Goal: Task Accomplishment & Management: Manage account settings

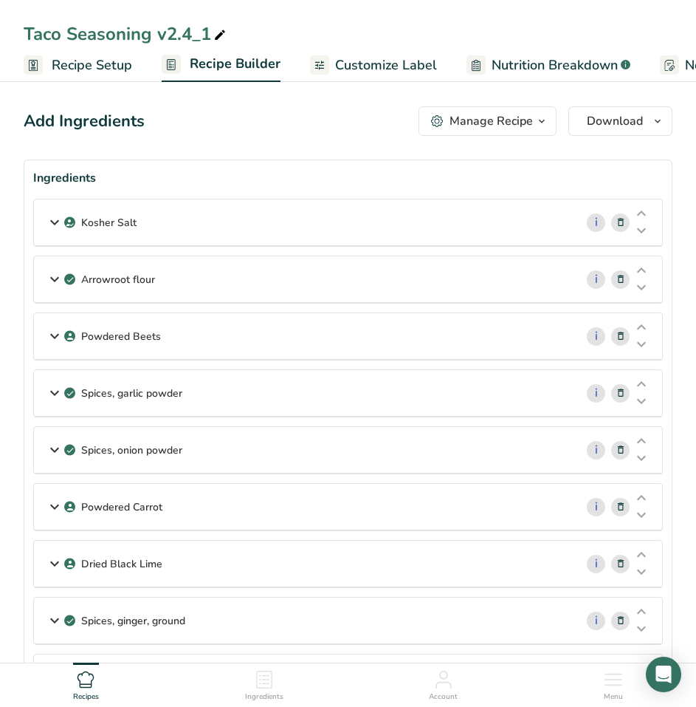
click at [114, 66] on span "Recipe Setup" at bounding box center [92, 65] width 80 height 20
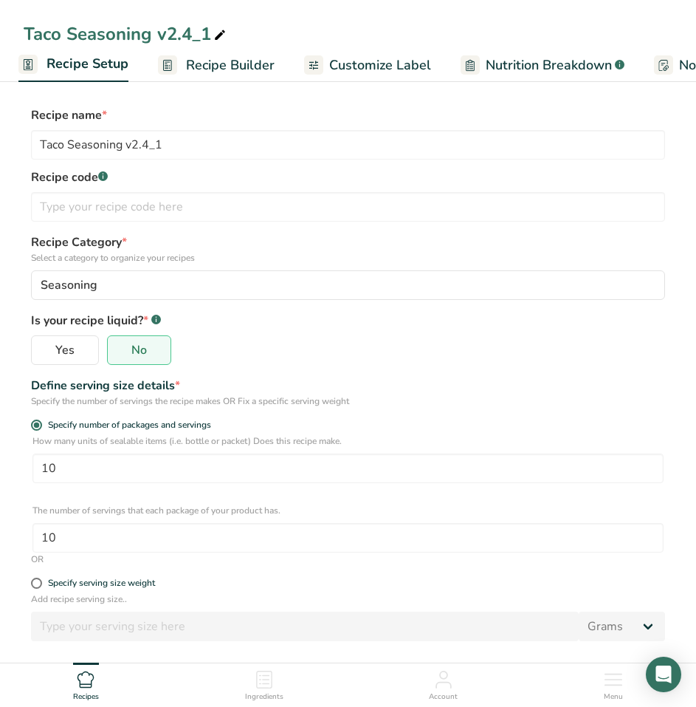
click at [230, 63] on span "Recipe Builder" at bounding box center [230, 65] width 89 height 20
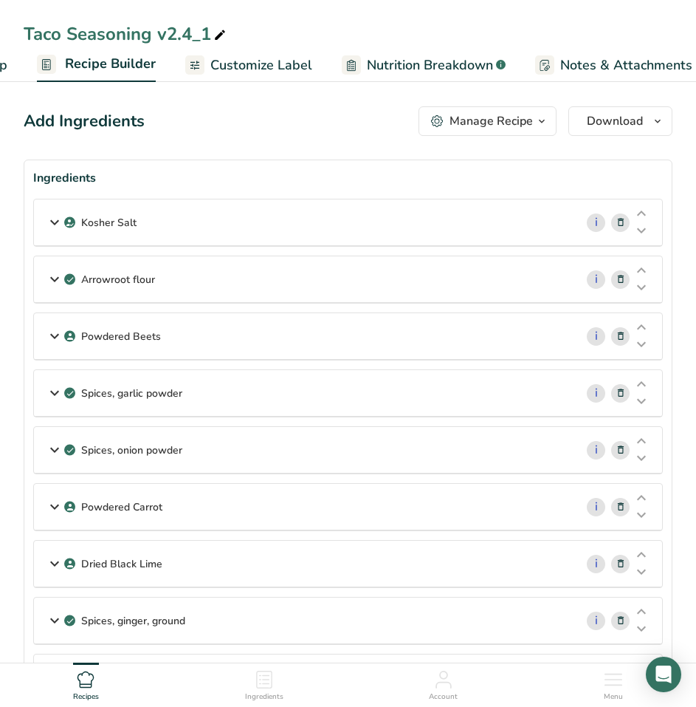
scroll to position [0, 142]
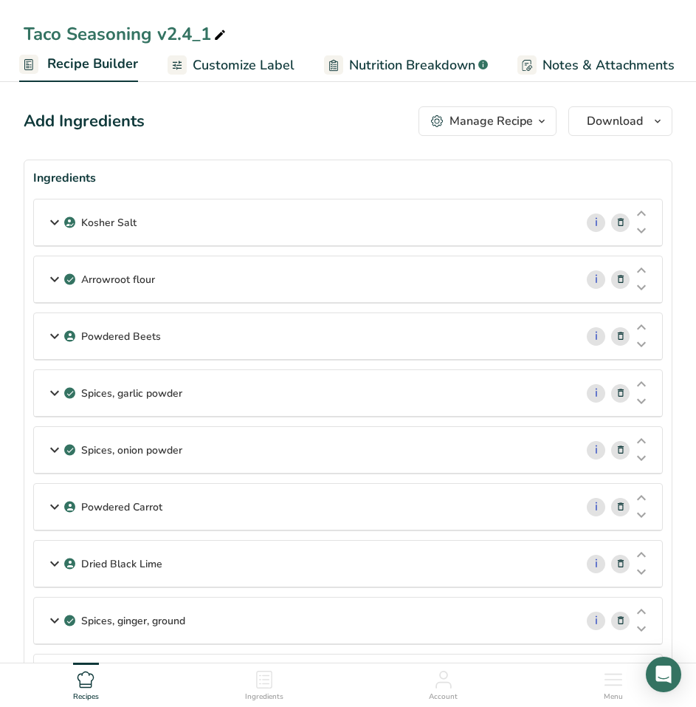
click at [55, 219] on icon at bounding box center [55, 222] width 18 height 27
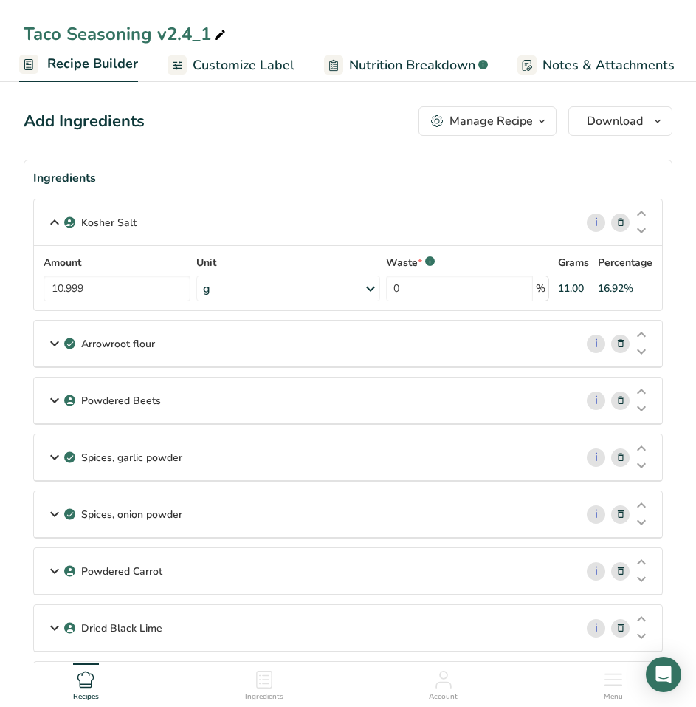
click at [511, 117] on div "Manage Recipe" at bounding box center [491, 121] width 83 height 18
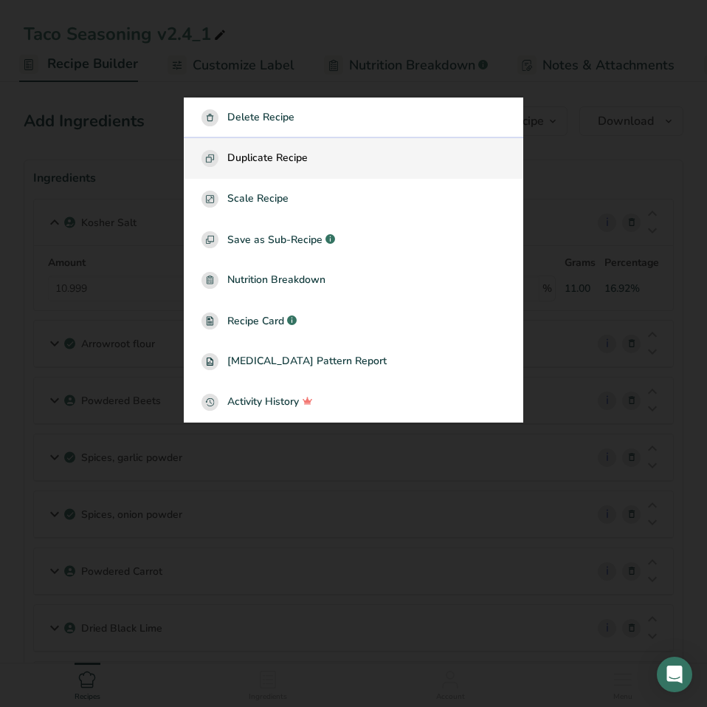
click at [456, 154] on div "Duplicate Recipe" at bounding box center [354, 158] width 304 height 17
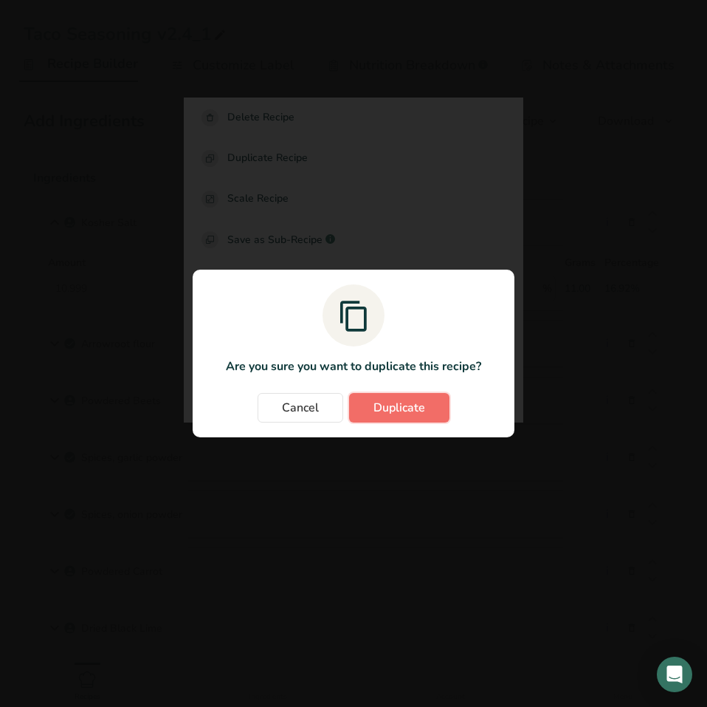
click at [431, 412] on button "Duplicate" at bounding box center [399, 408] width 100 height 30
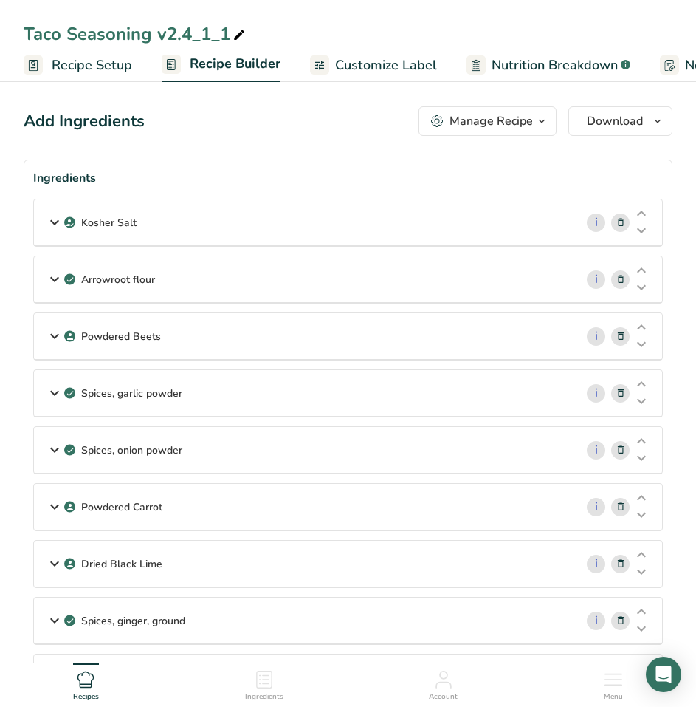
click at [241, 35] on icon at bounding box center [239, 35] width 13 height 21
type input "Taco Seasoning v2.4_1_edited"
click at [238, 225] on div "Kosher Salt" at bounding box center [304, 222] width 541 height 46
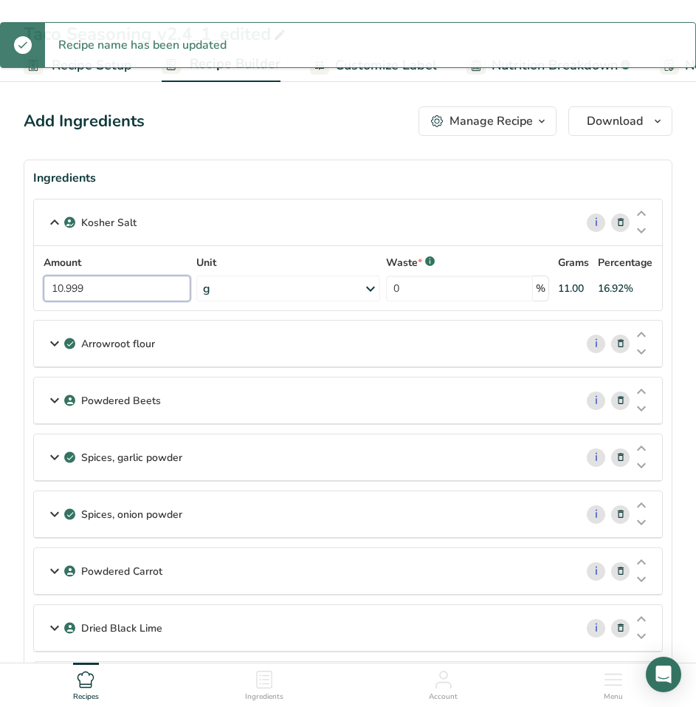
drag, startPoint x: 147, startPoint y: 292, endPoint x: 26, endPoint y: 284, distance: 121.4
click at [26, 284] on section "Ingredients Kosher Salt i Amount 10.999 Unit g Weight Units g kg mg See more Vo…" at bounding box center [348, 718] width 649 height 1118
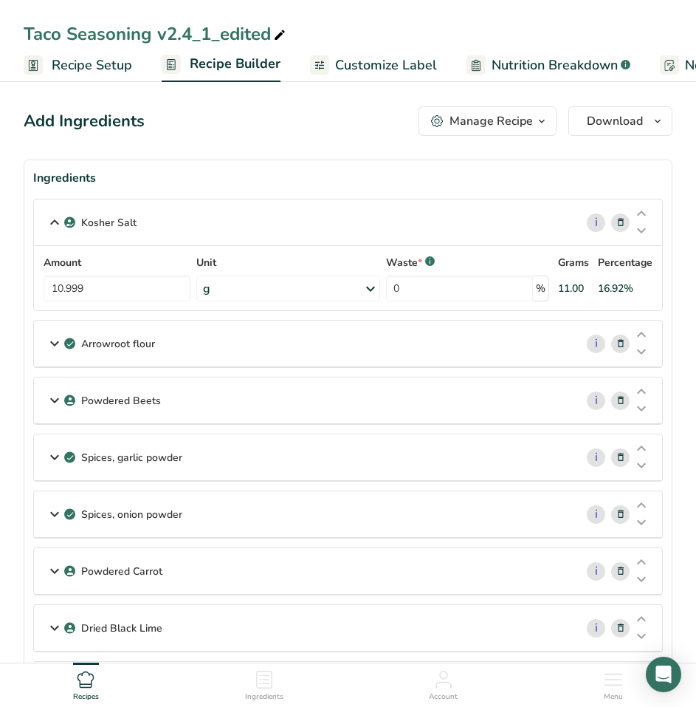
click at [622, 227] on div "Kosher Salt i Amount 10.999 Unit g Weight Units g kg mg See more Volume Units l…" at bounding box center [348, 255] width 630 height 112
click at [622, 222] on icon at bounding box center [621, 223] width 10 height 16
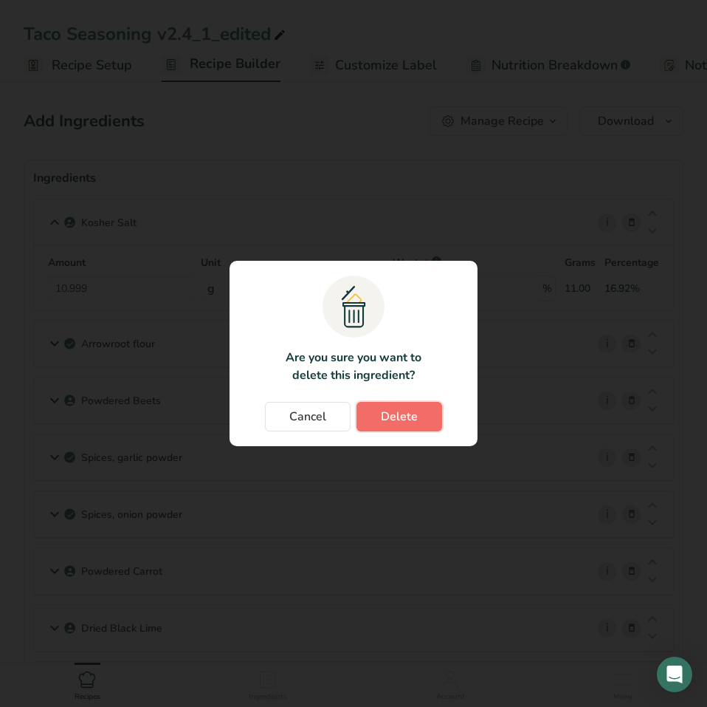
click at [410, 420] on span "Delete" at bounding box center [399, 417] width 37 height 18
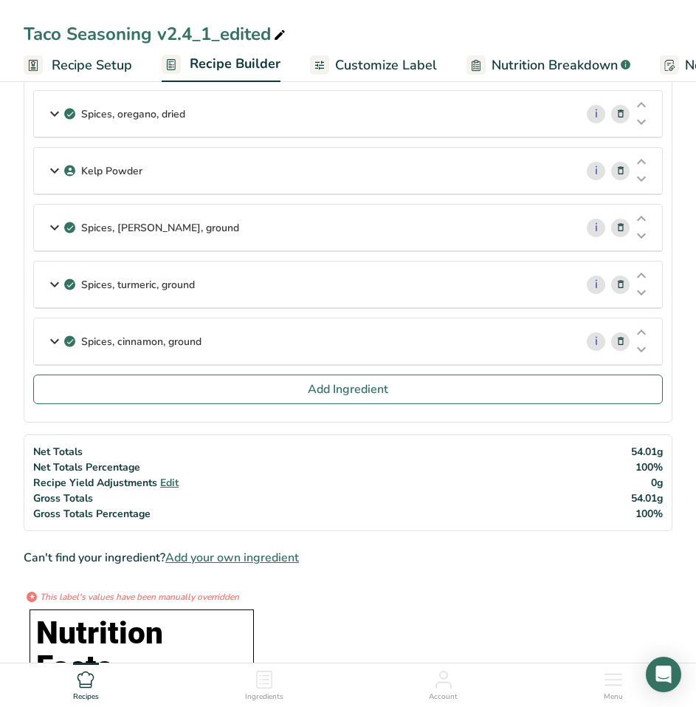
scroll to position [812, 0]
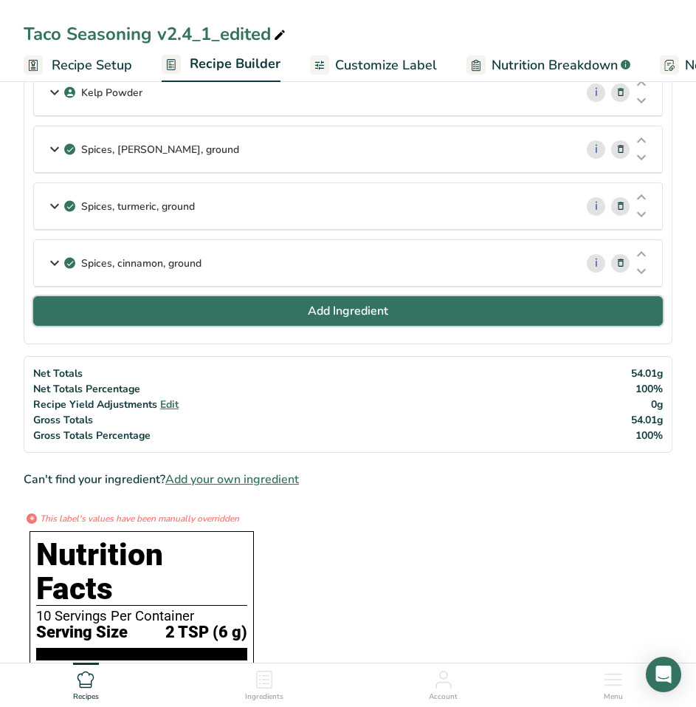
click at [394, 318] on button "Add Ingredient" at bounding box center [348, 311] width 630 height 30
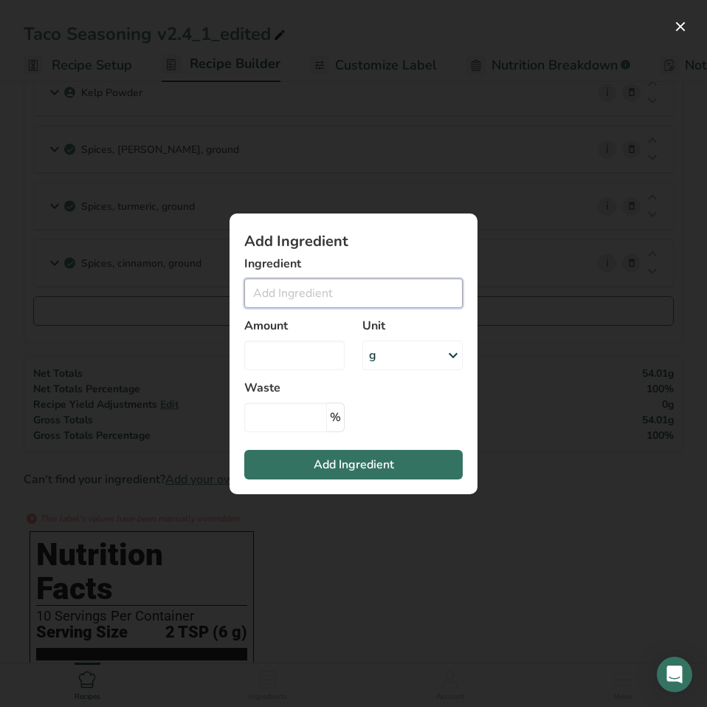
click at [307, 293] on input "Add ingredient modal" at bounding box center [353, 293] width 219 height 30
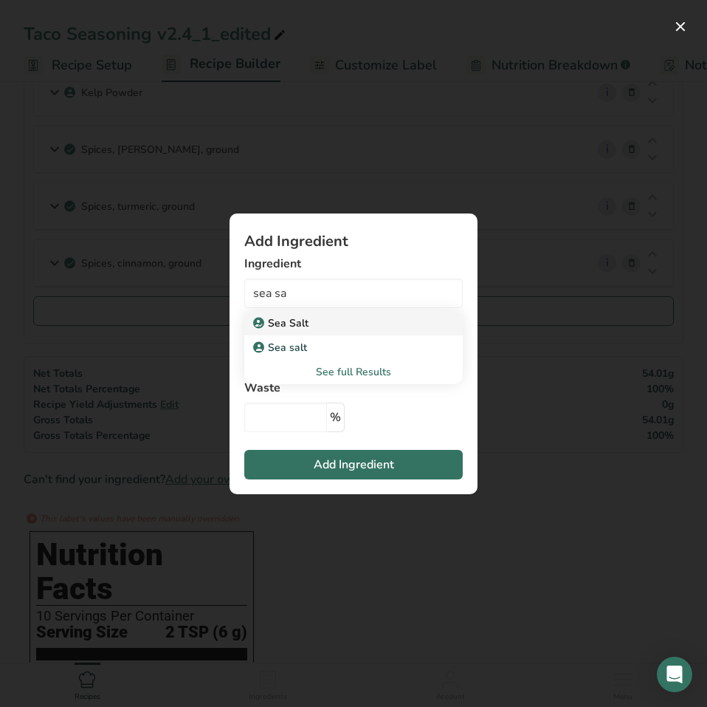
click at [312, 317] on div "Sea Salt" at bounding box center [341, 323] width 171 height 16
type input "Sea Salt"
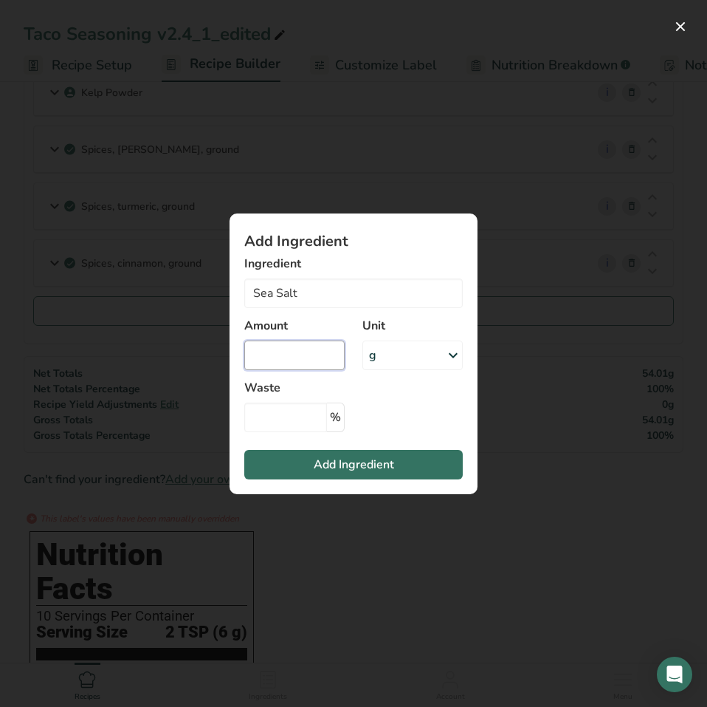
click at [290, 362] on input "Add ingredient modal" at bounding box center [294, 355] width 100 height 30
paste input "10.999"
type input "10.999"
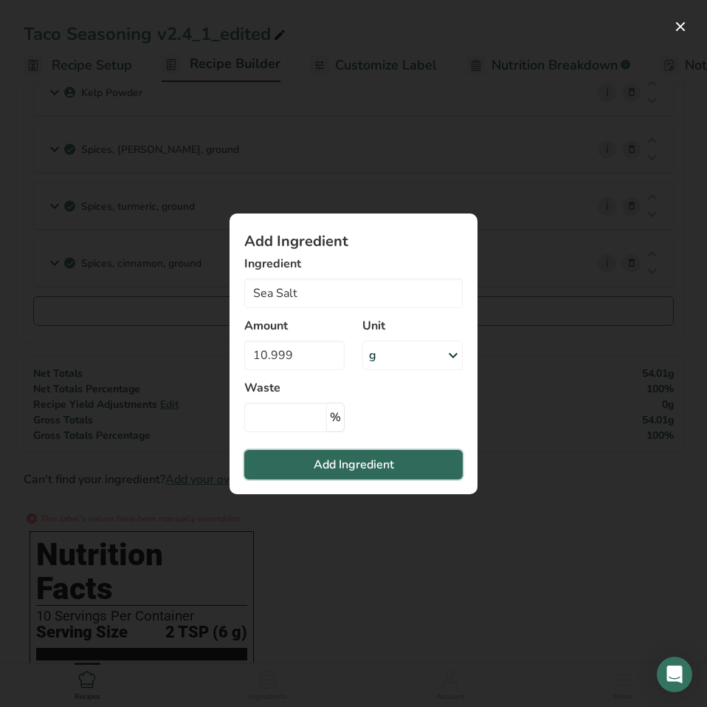
click at [357, 461] on span "Add Ingredient" at bounding box center [354, 465] width 80 height 18
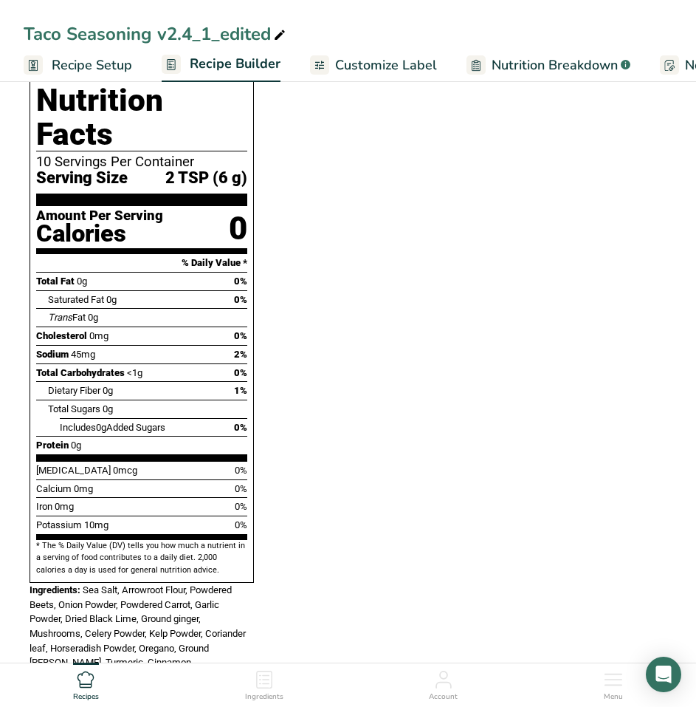
scroll to position [1329, 0]
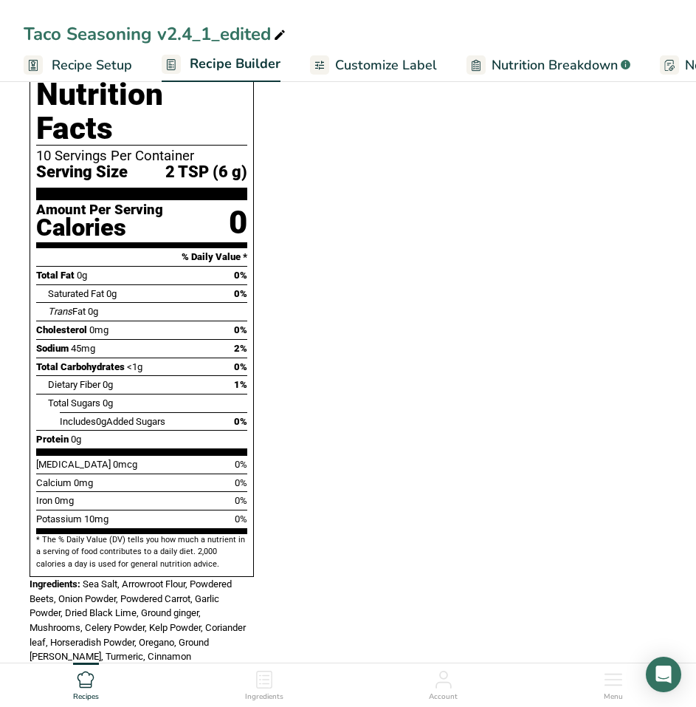
drag, startPoint x: 464, startPoint y: 369, endPoint x: 405, endPoint y: 394, distance: 63.9
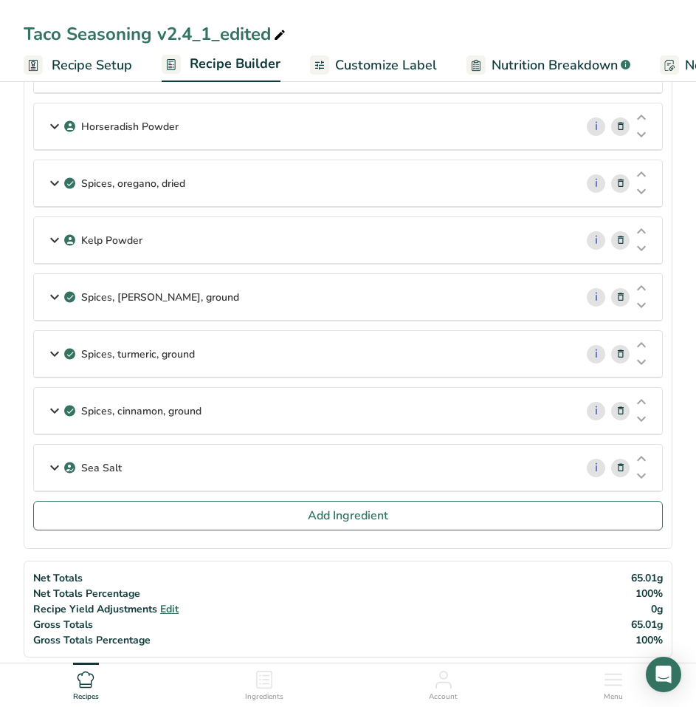
scroll to position [960, 0]
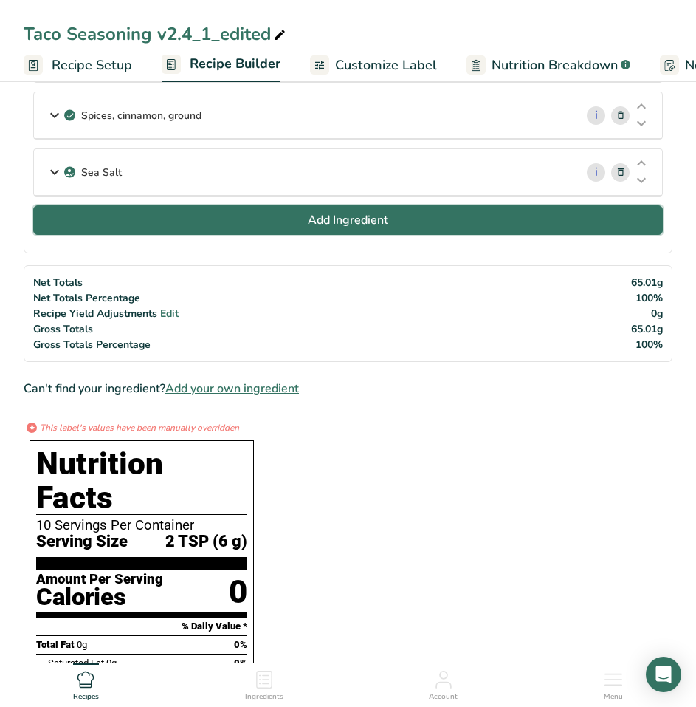
click at [430, 229] on button "Add Ingredient" at bounding box center [348, 220] width 630 height 30
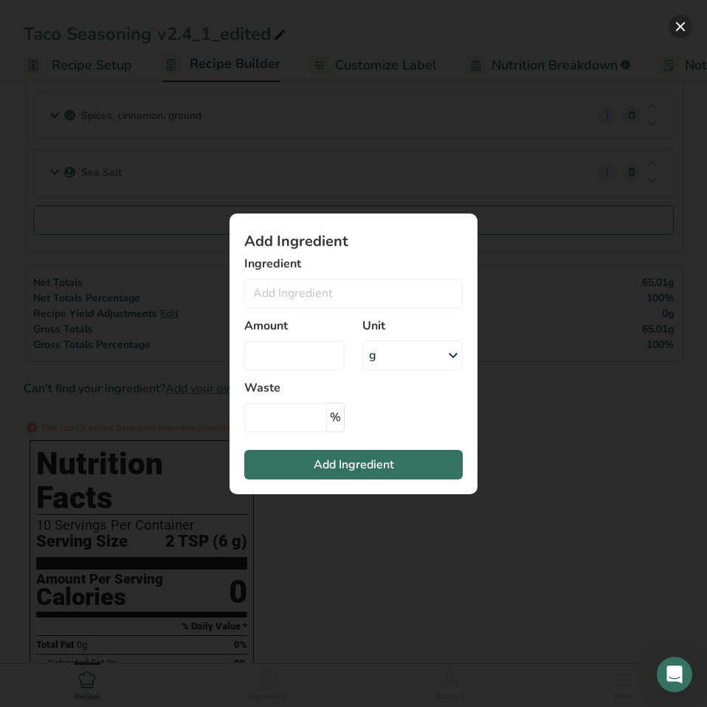
click at [674, 25] on button "Add ingredient modal" at bounding box center [681, 27] width 24 height 24
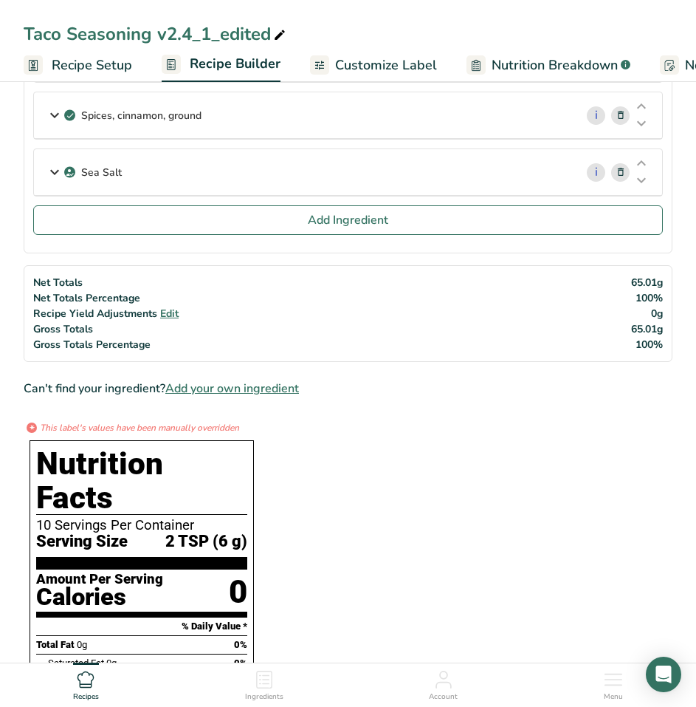
click at [236, 393] on span "Add your own ingredient" at bounding box center [232, 388] width 134 height 18
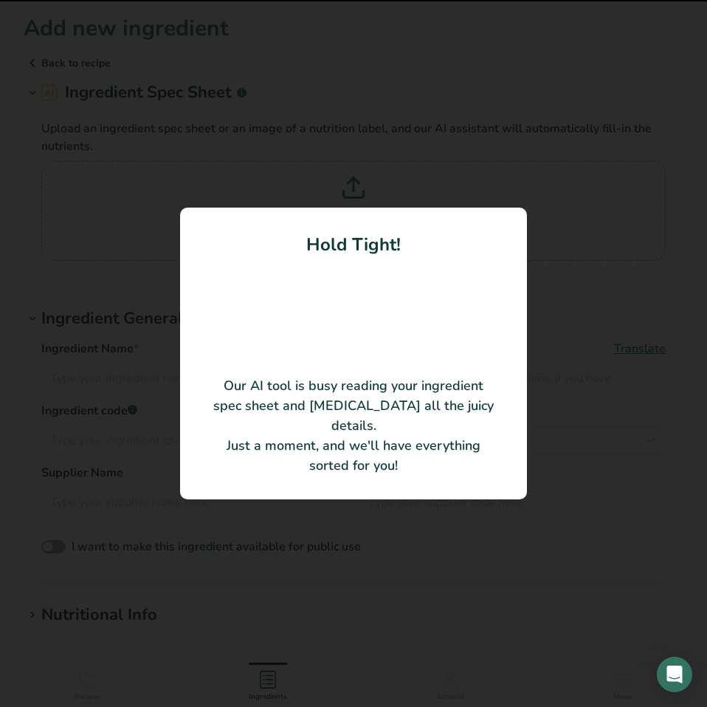
type input "Organic Beet Root"
type input "HQ Organics"
type input "BEEGND"
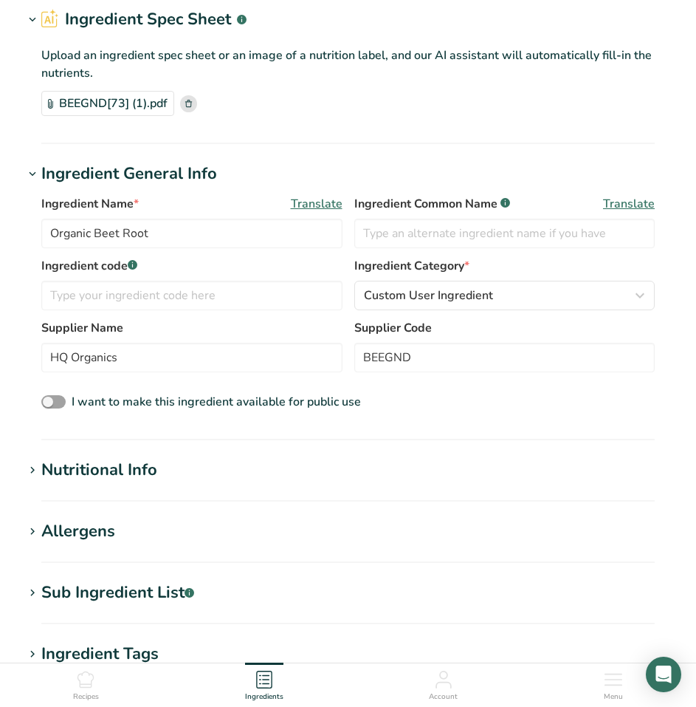
scroll to position [221, 0]
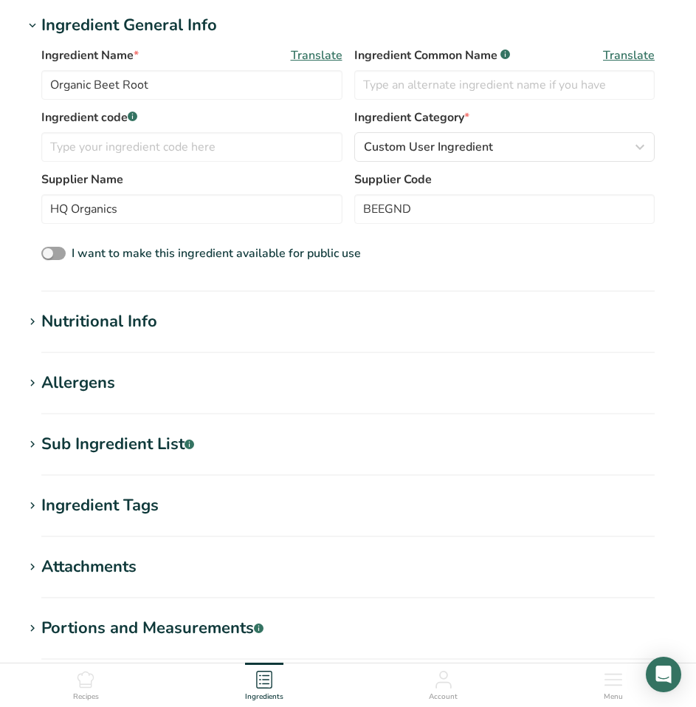
click at [190, 318] on h1 "Nutritional Info" at bounding box center [348, 321] width 649 height 24
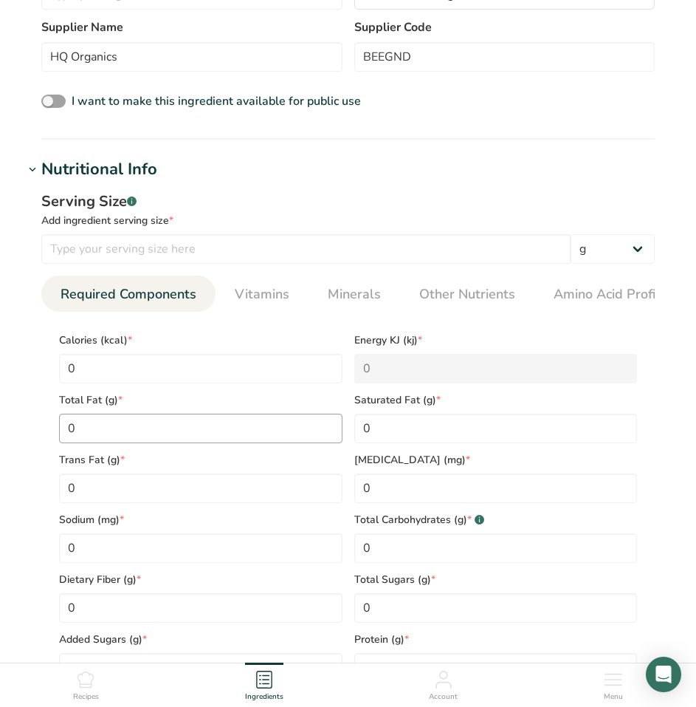
scroll to position [369, 0]
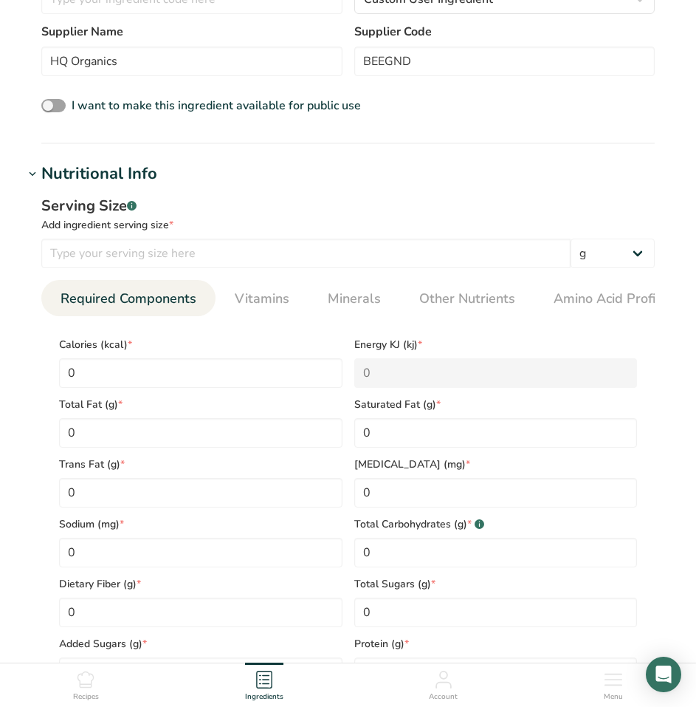
click at [154, 168] on div "Nutritional Info" at bounding box center [99, 174] width 116 height 24
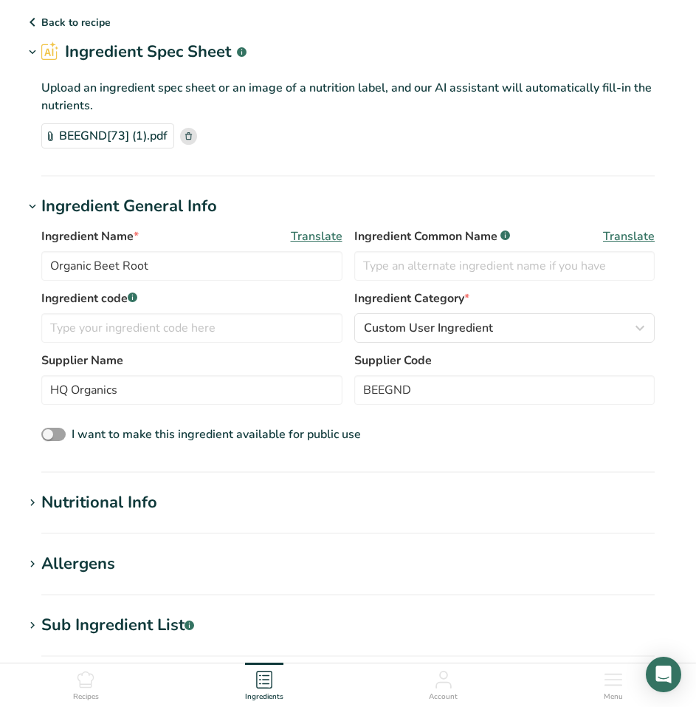
scroll to position [295, 0]
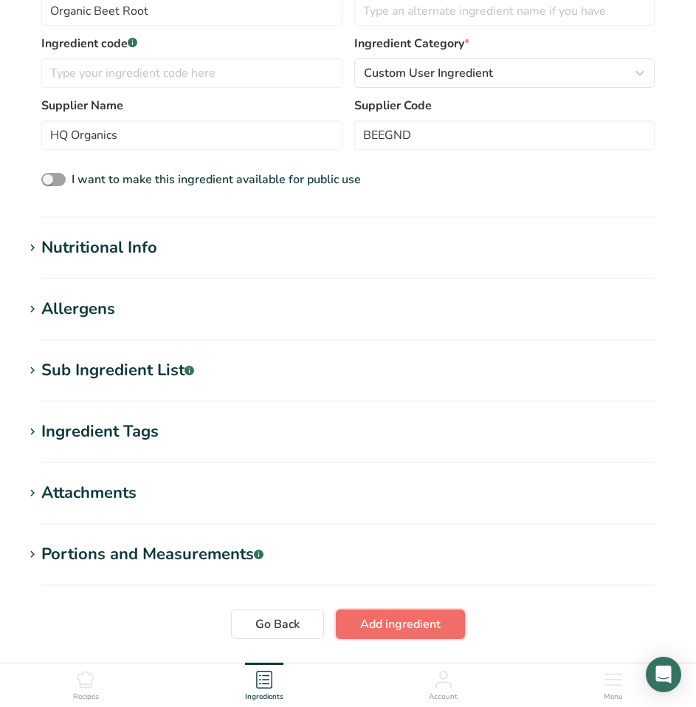
click at [411, 628] on span "Add ingredient" at bounding box center [400, 624] width 80 height 18
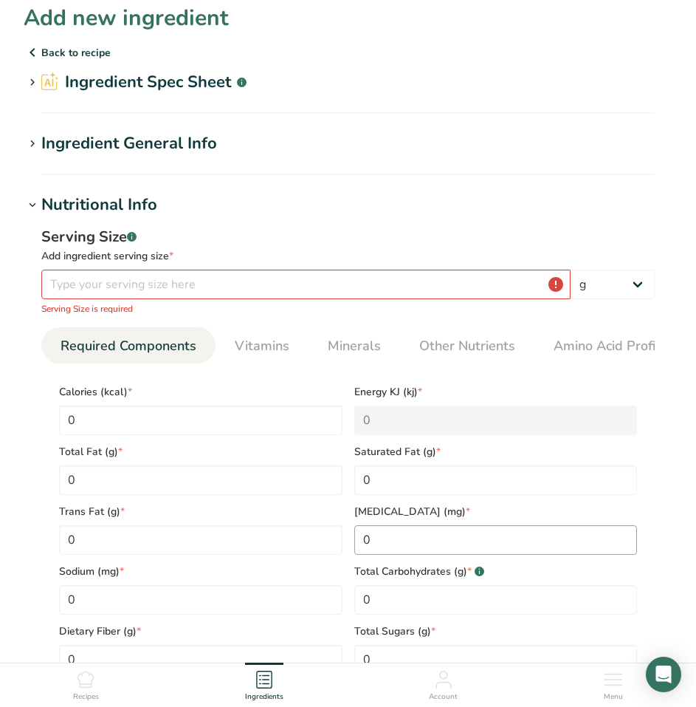
scroll to position [0, 0]
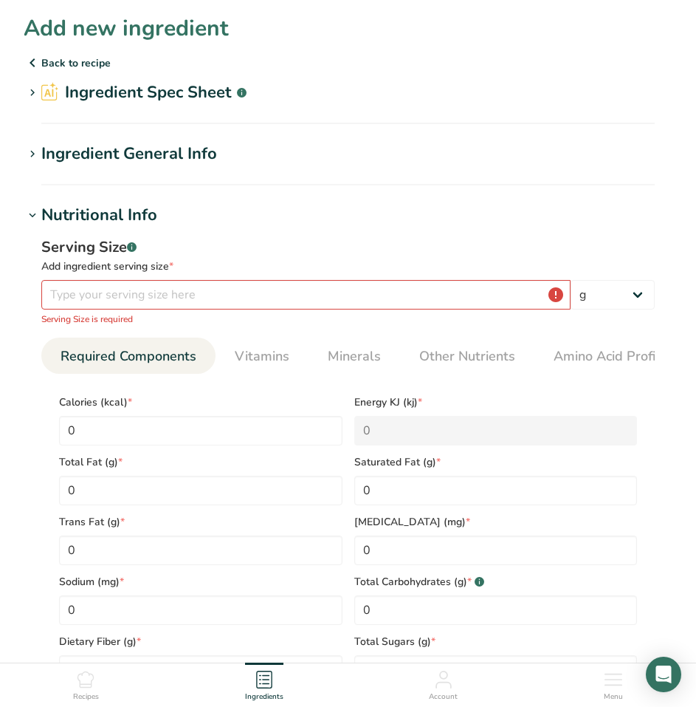
click at [76, 66] on p "Back to recipe" at bounding box center [348, 63] width 649 height 18
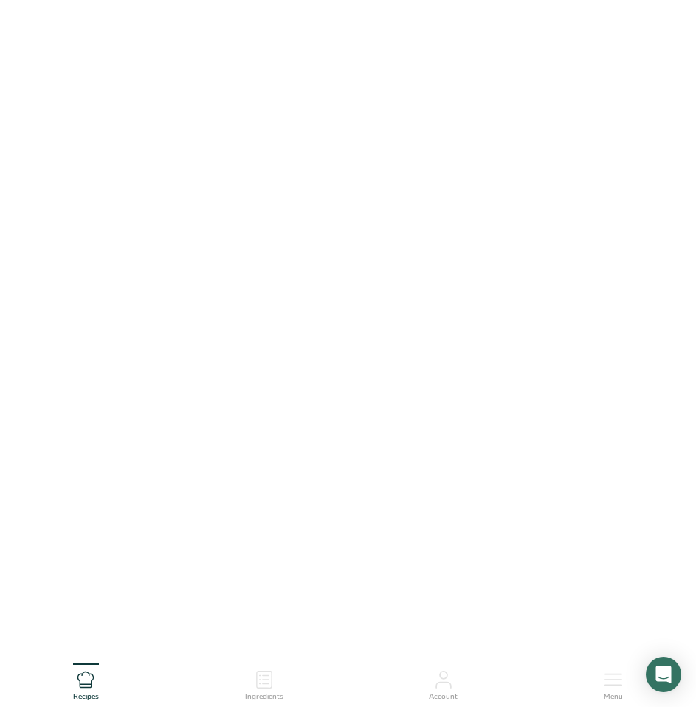
scroll to position [44, 0]
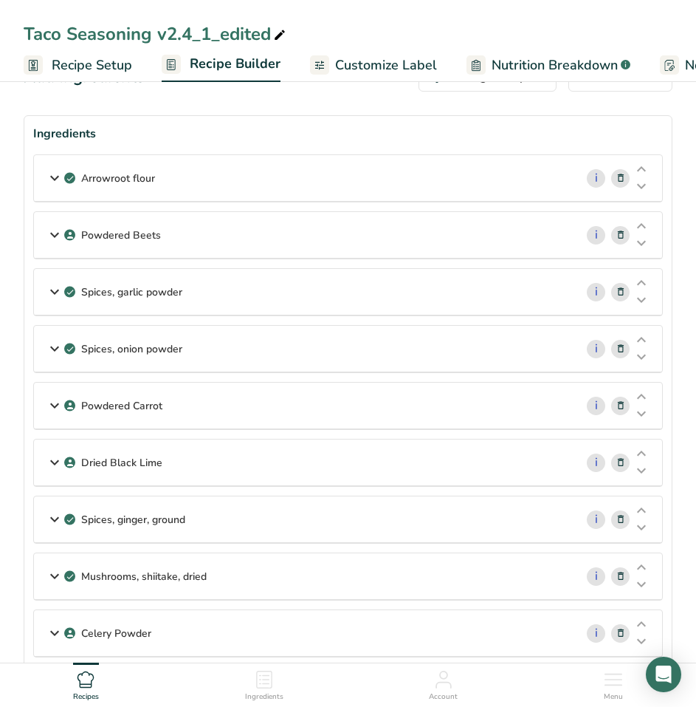
click at [169, 227] on div "Powdered Beets" at bounding box center [304, 235] width 541 height 46
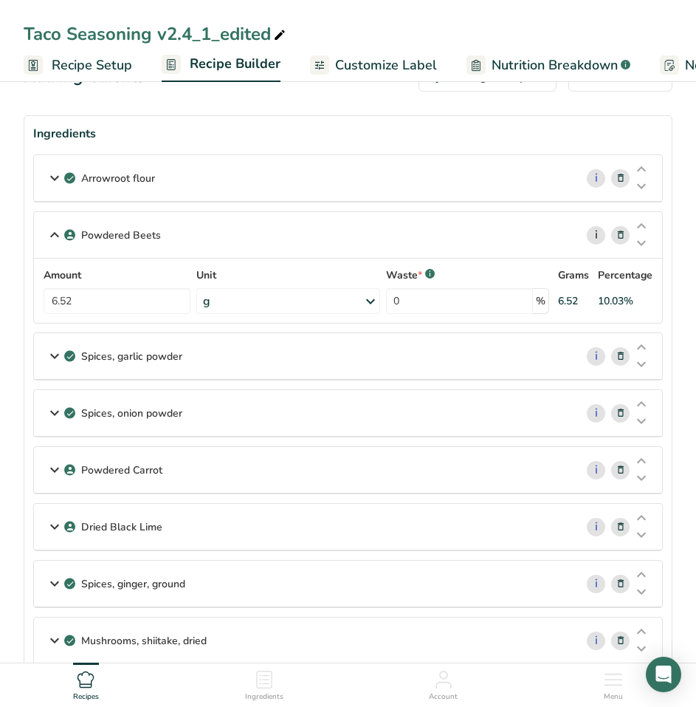
click at [602, 236] on link "i" at bounding box center [596, 235] width 18 height 18
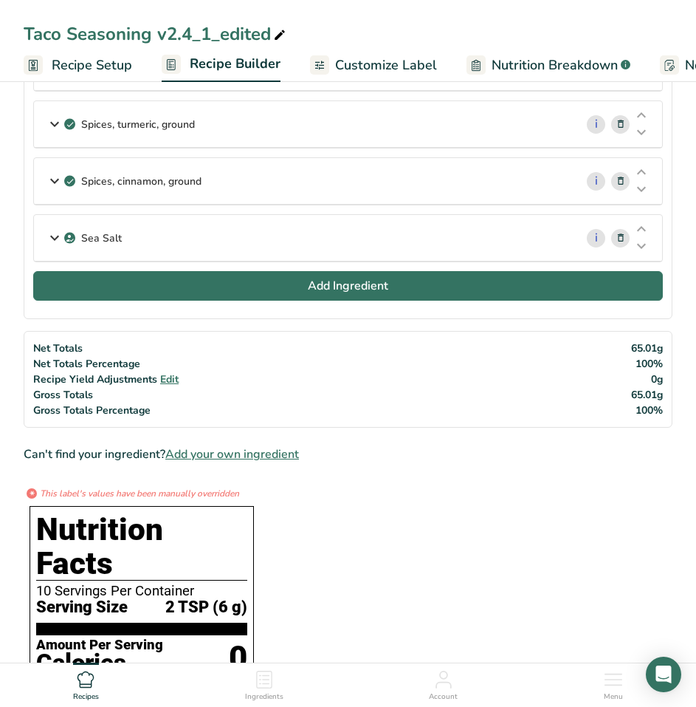
scroll to position [960, 0]
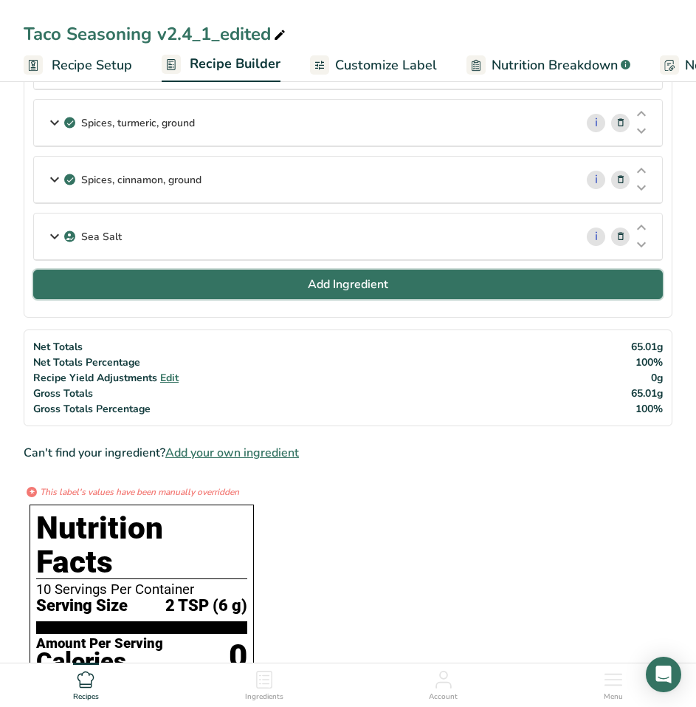
click at [272, 281] on button "Add Ingredient" at bounding box center [348, 284] width 630 height 30
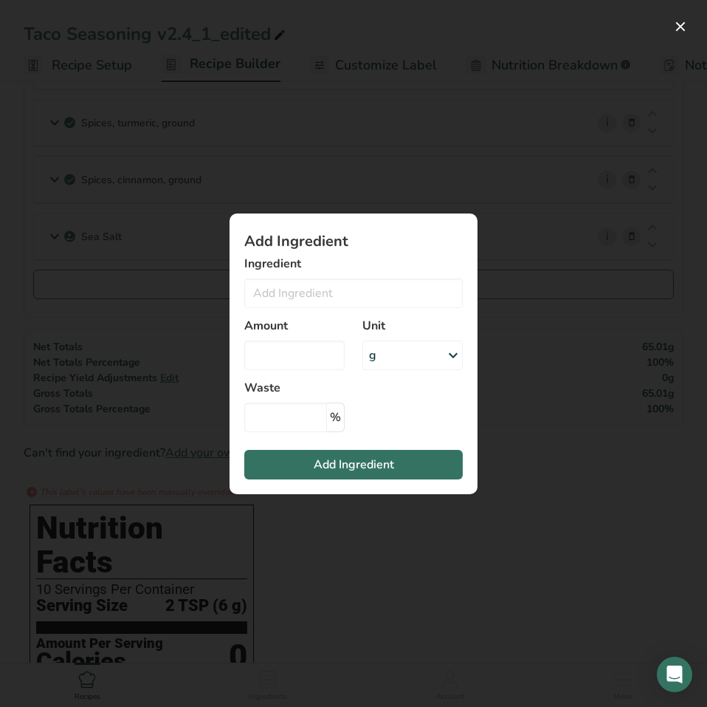
click at [538, 228] on div "Add ingredient modal" at bounding box center [353, 353] width 707 height 707
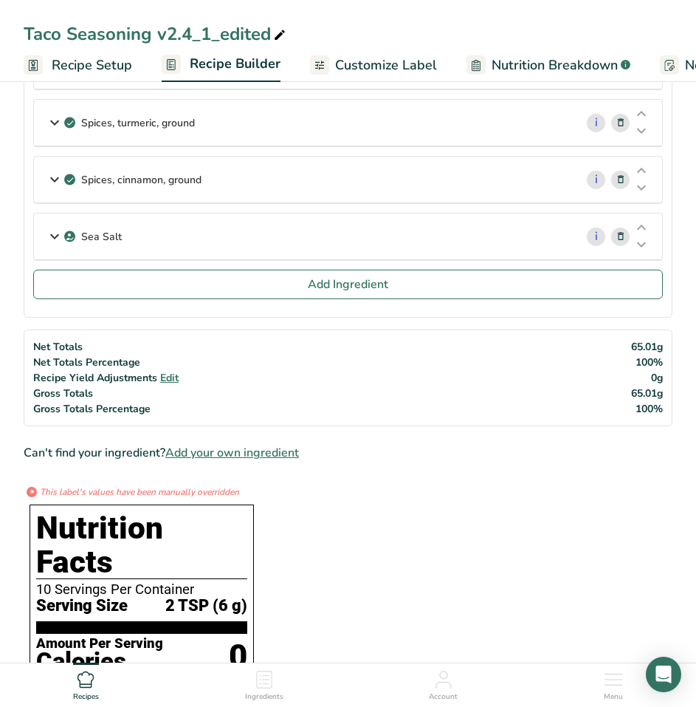
click at [285, 446] on span "Add your own ingredient" at bounding box center [232, 453] width 134 height 18
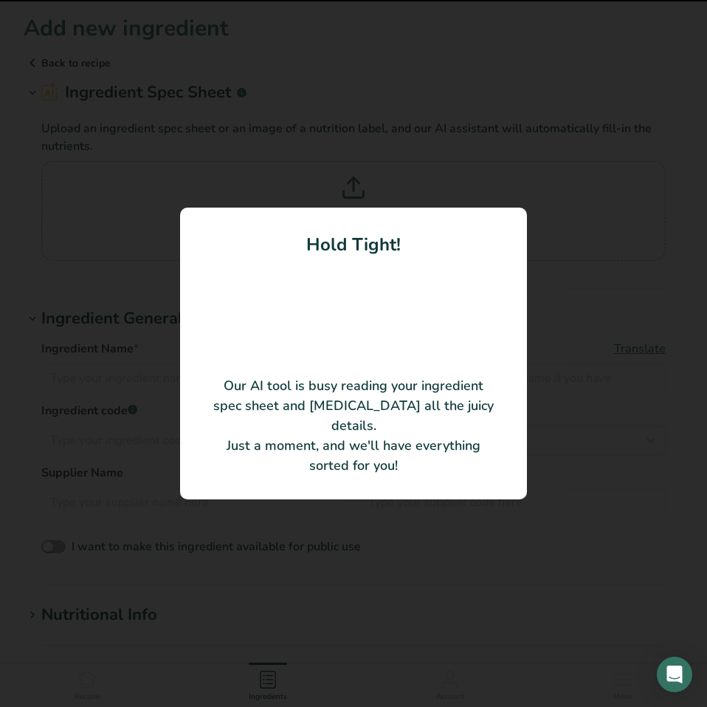
type input "Organic Beet Root"
type input "HQ Organics"
type input "BEEGND"
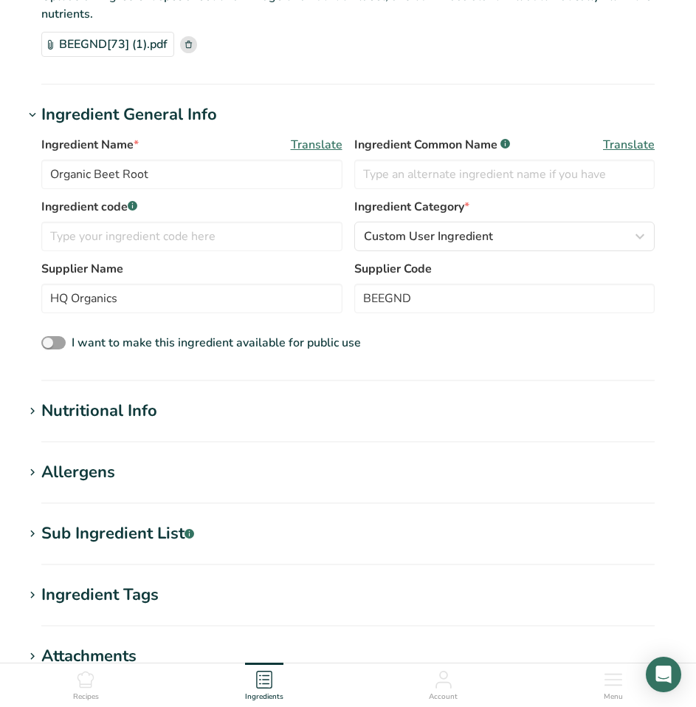
scroll to position [148, 0]
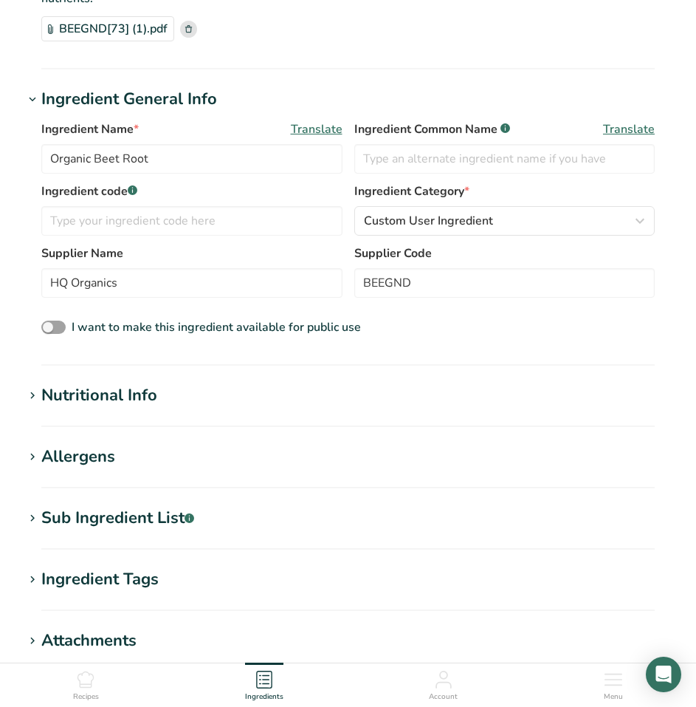
click at [103, 414] on section "Nutritional Info Serving Size .a-a{fill:#347362;}.b-a{fill:#fff;} Add ingredien…" at bounding box center [348, 405] width 649 height 44
click at [109, 401] on div "Nutritional Info" at bounding box center [99, 395] width 116 height 24
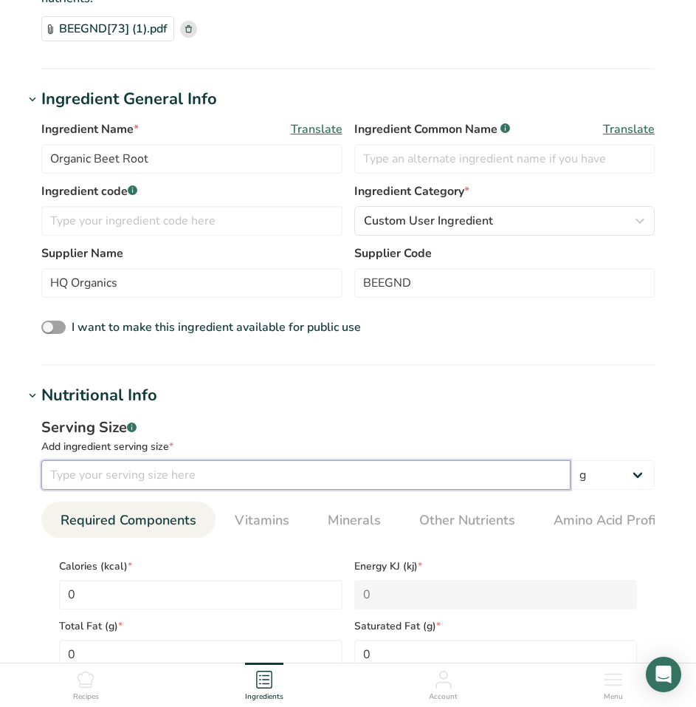
click at [151, 485] on input "number" at bounding box center [305, 475] width 529 height 30
type input "10"
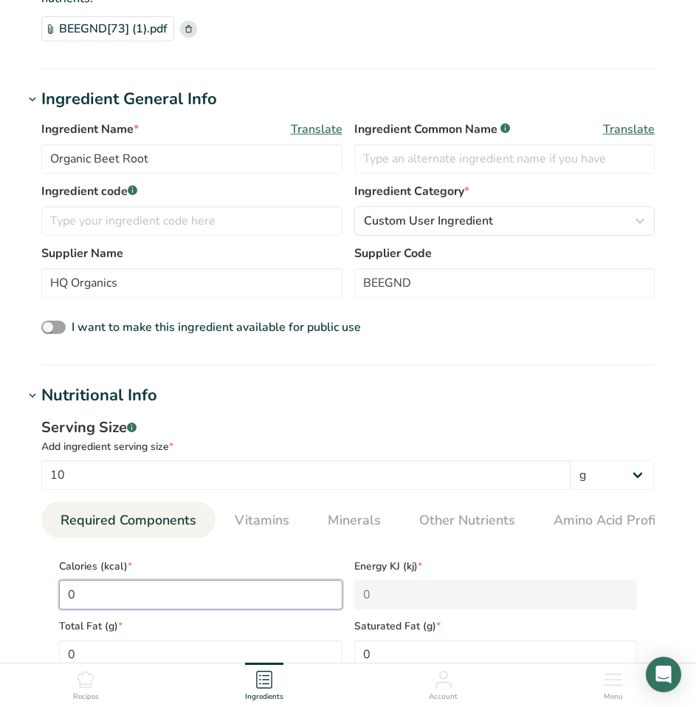
click at [185, 594] on input "0" at bounding box center [201, 595] width 284 height 30
type input "3"
type KJ "12.6"
type input "35"
type KJ "146.4"
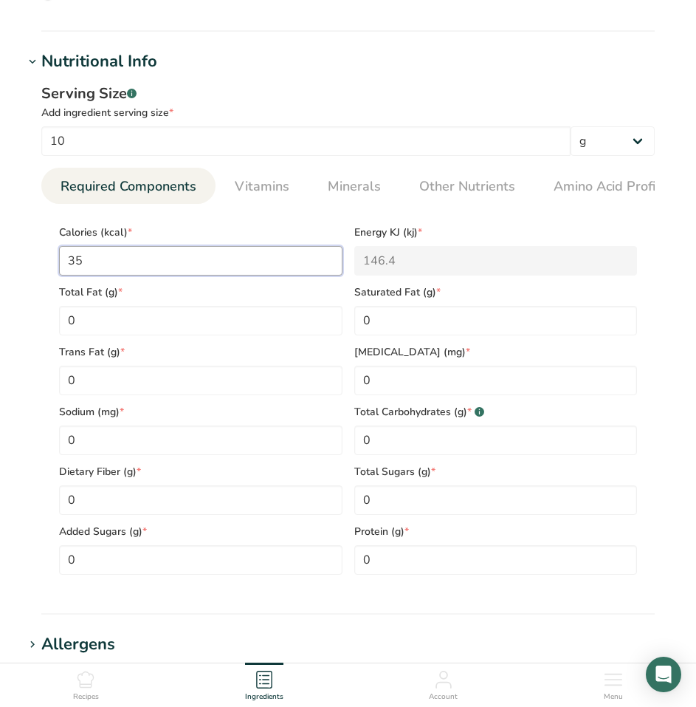
scroll to position [517, 0]
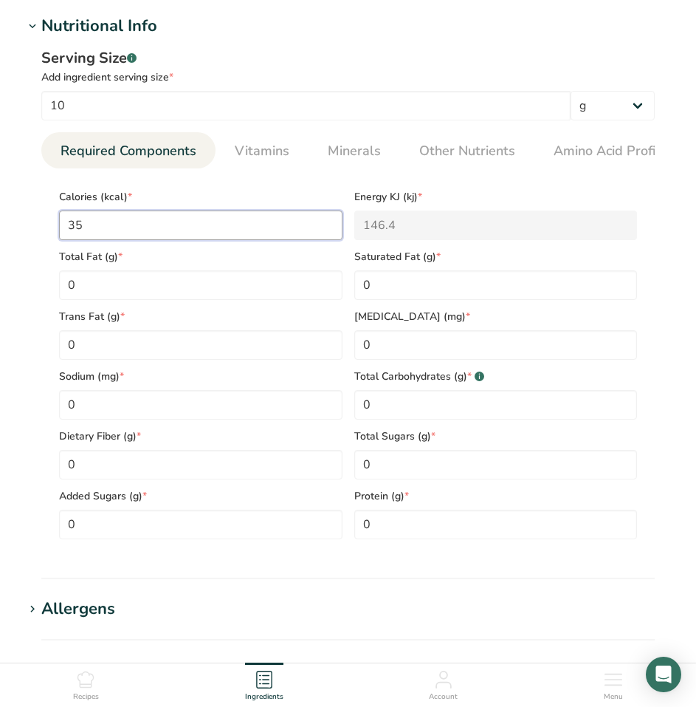
type input "35"
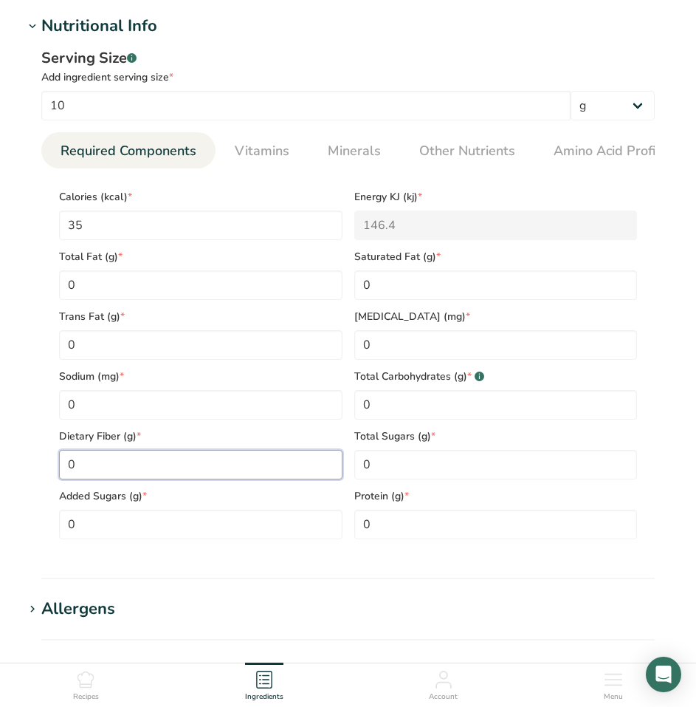
drag, startPoint x: 39, startPoint y: 475, endPoint x: -1, endPoint y: 475, distance: 40.6
click at [0, 475] on html "Add new ingredient Back to recipe Ingredient Spec Sheet .a-a{fill:#347362;}.b-a…" at bounding box center [348, 295] width 696 height 1625
type Fiber "2"
drag, startPoint x: 458, startPoint y: 463, endPoint x: 282, endPoint y: 464, distance: 175.7
click at [282, 464] on div "Calories (kcal) * 35 Energy KJ (kj) * 146.4 Total Fat (g) * 0 Saturated Fat (g)…" at bounding box center [348, 359] width 590 height 359
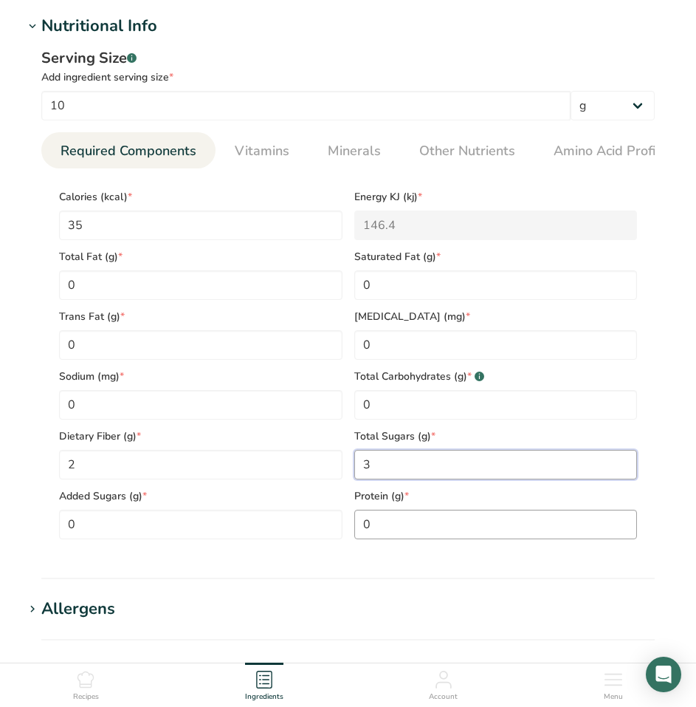
type Sugars "3"
drag, startPoint x: 431, startPoint y: 529, endPoint x: 250, endPoint y: 525, distance: 181.7
click at [258, 525] on div "Calories (kcal) * 35 Energy KJ (kj) * 146.4 Total Fat (g) * 0 Saturated Fat (g)…" at bounding box center [348, 359] width 590 height 359
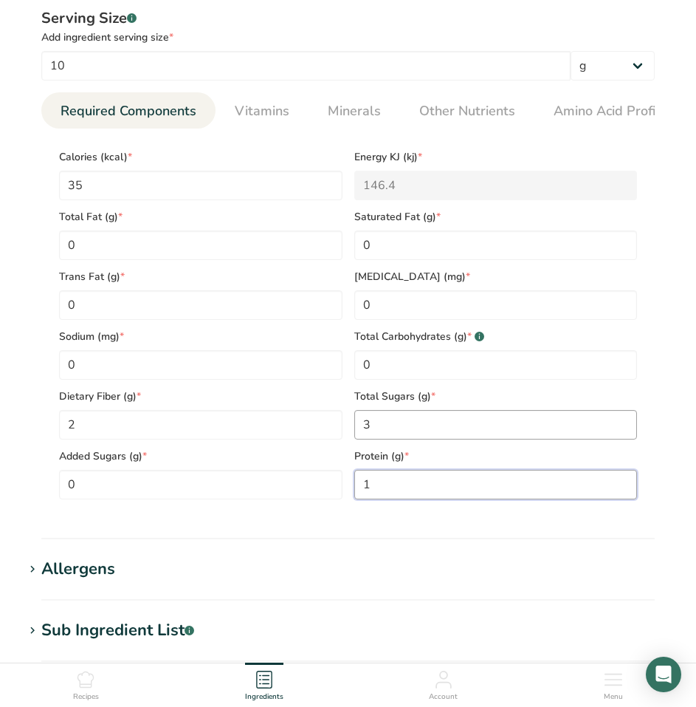
scroll to position [591, 0]
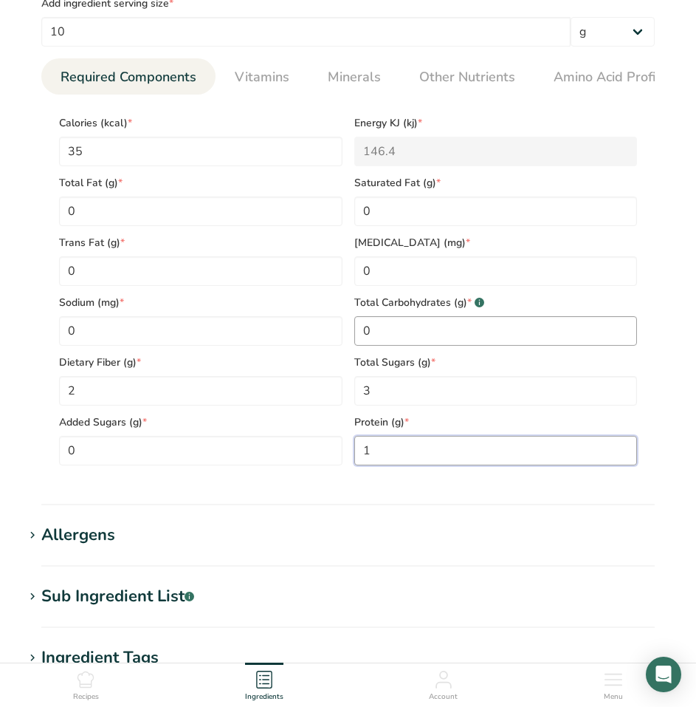
type input "1"
drag, startPoint x: 442, startPoint y: 342, endPoint x: 296, endPoint y: 336, distance: 146.3
click at [297, 336] on div "Calories (kcal) * 35 Energy KJ (kj) * 146.4 Total Fat (g) * 0 Saturated Fat (g)…" at bounding box center [348, 285] width 590 height 359
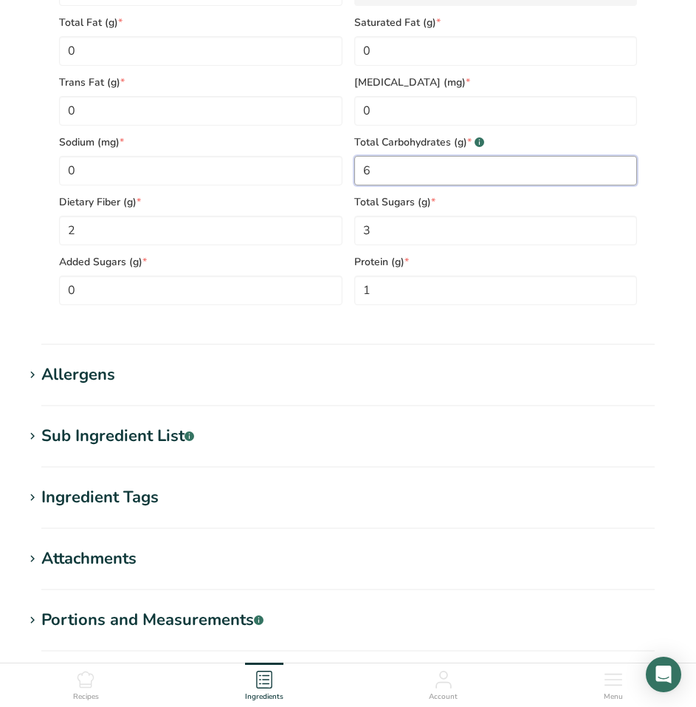
scroll to position [812, 0]
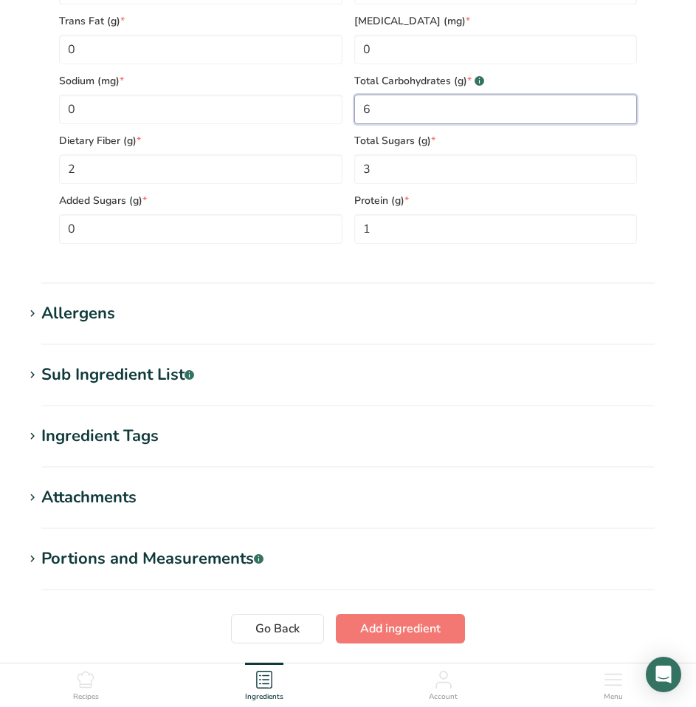
type Carbohydrates "6"
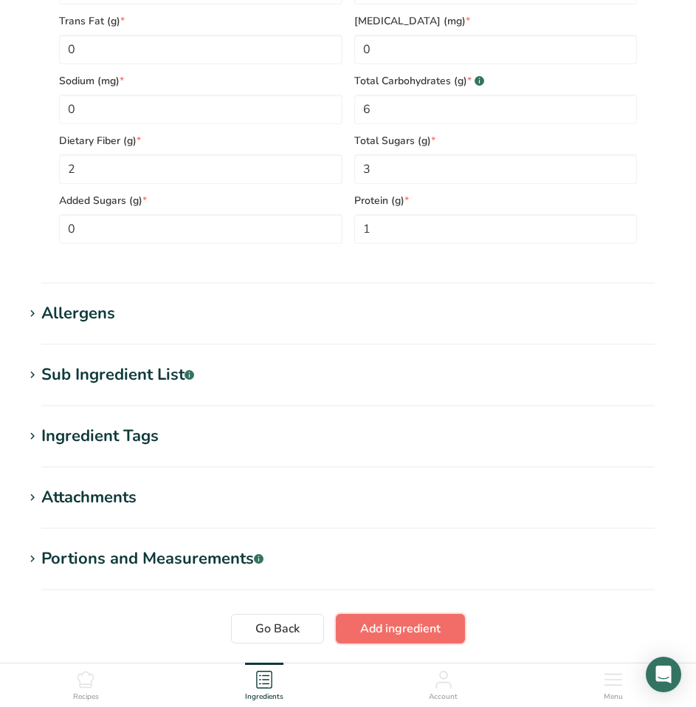
click at [375, 627] on span "Add ingredient" at bounding box center [400, 628] width 80 height 18
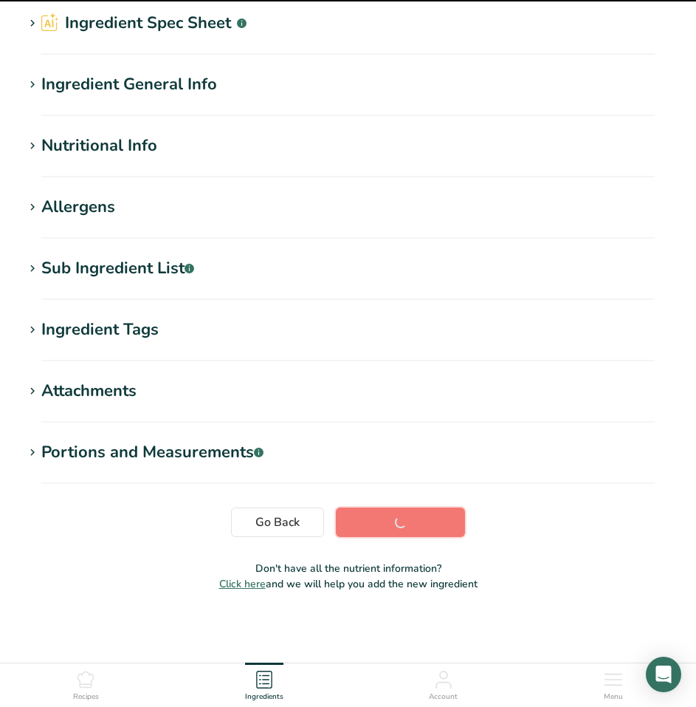
scroll to position [69, 0]
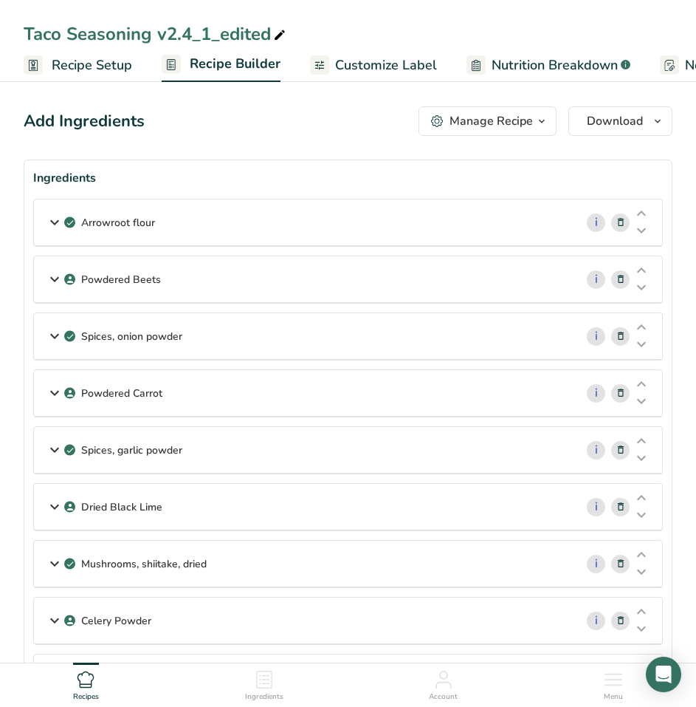
click at [343, 267] on div "Powdered Beets" at bounding box center [304, 279] width 541 height 46
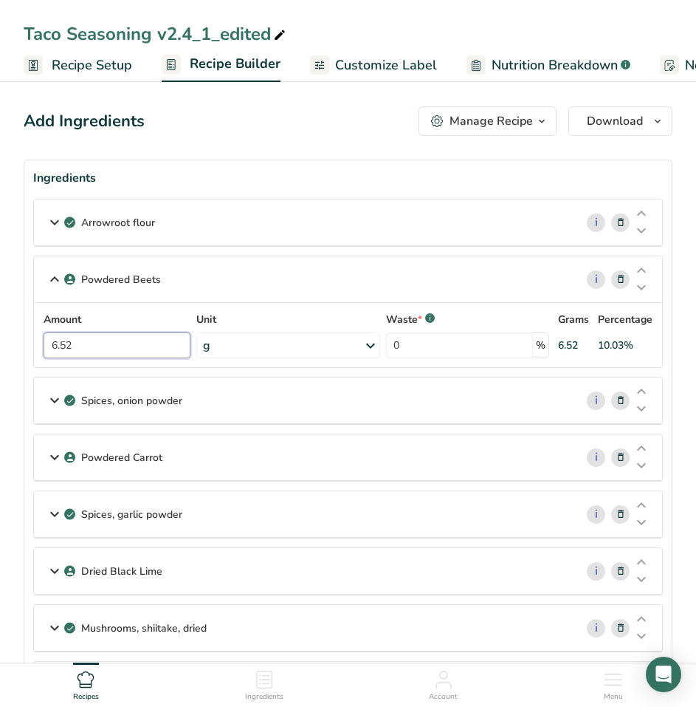
drag, startPoint x: 120, startPoint y: 345, endPoint x: -1, endPoint y: 340, distance: 121.9
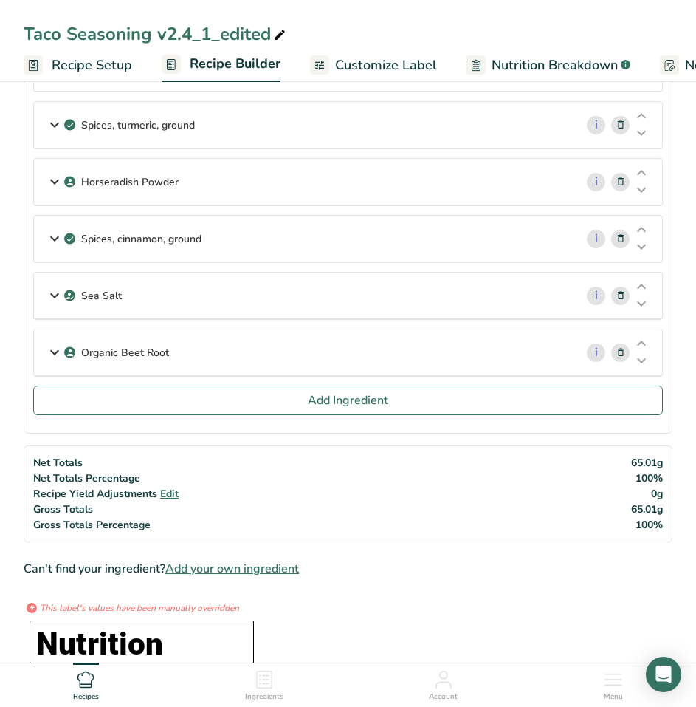
scroll to position [886, 0]
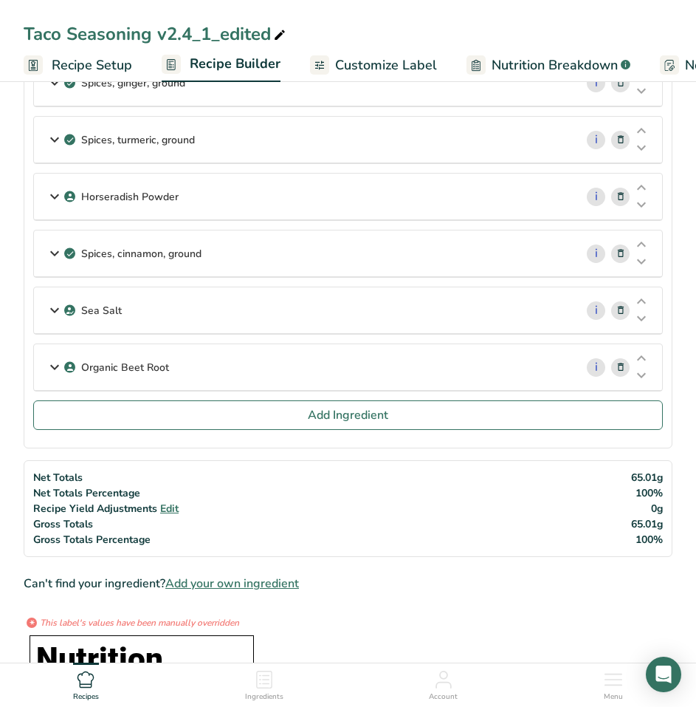
click at [160, 364] on p "Organic Beet Root" at bounding box center [125, 368] width 88 height 16
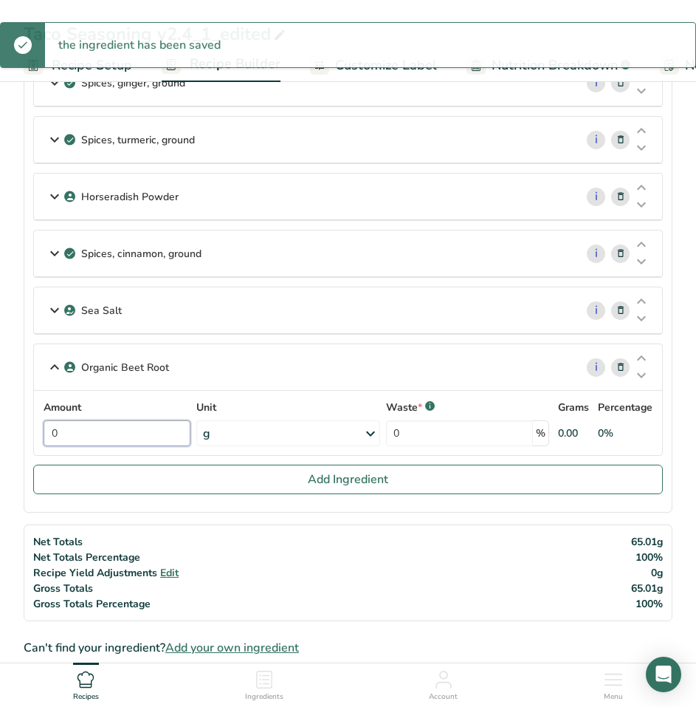
drag, startPoint x: 113, startPoint y: 436, endPoint x: 3, endPoint y: 427, distance: 110.4
click at [4, 427] on section "Add Ingredients Manage Recipe Delete Recipe Duplicate Recipe Scale Recipe Save …" at bounding box center [348, 508] width 696 height 2634
paste input "6.52"
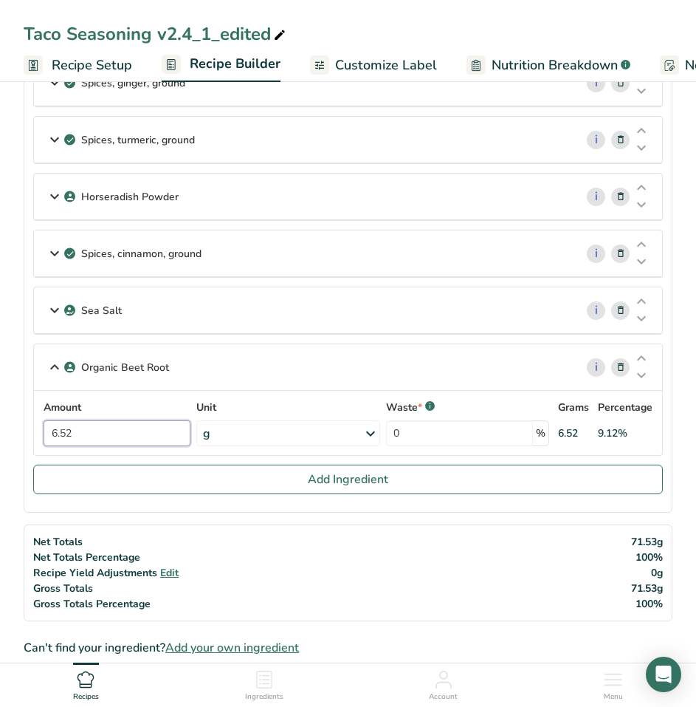
type input "6.52"
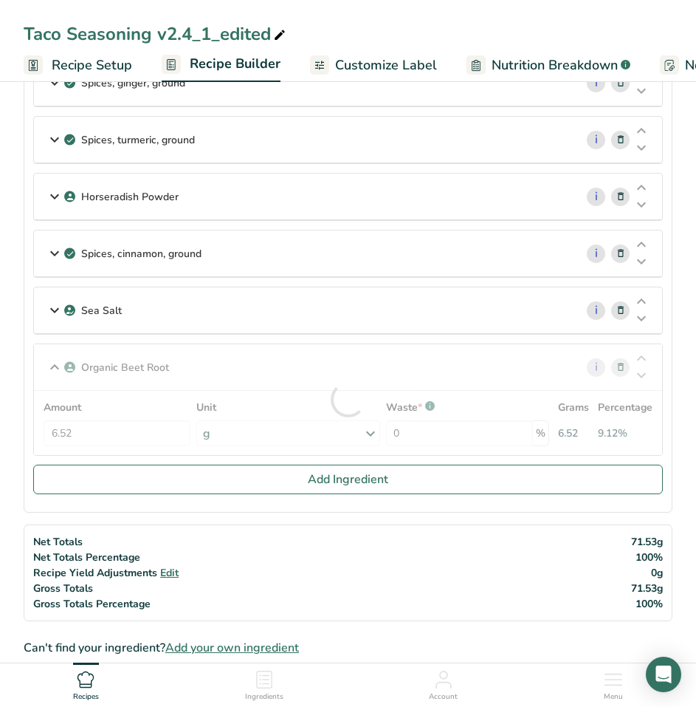
click at [374, 365] on div "Organic Beet Root i Amount 6.52 Unit g Weight Units g kg mg See more Volume Uni…" at bounding box center [348, 399] width 630 height 112
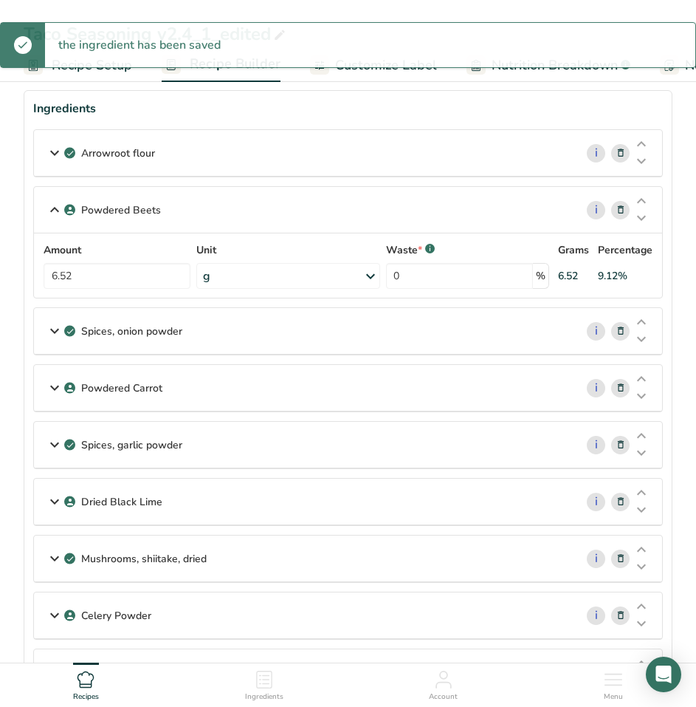
scroll to position [0, 0]
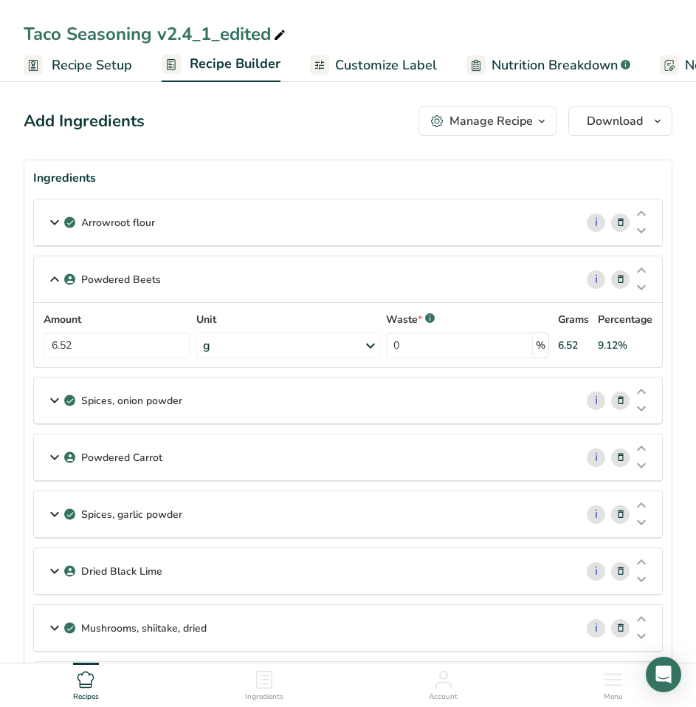
click at [125, 219] on p "Arrowroot flour" at bounding box center [118, 223] width 74 height 16
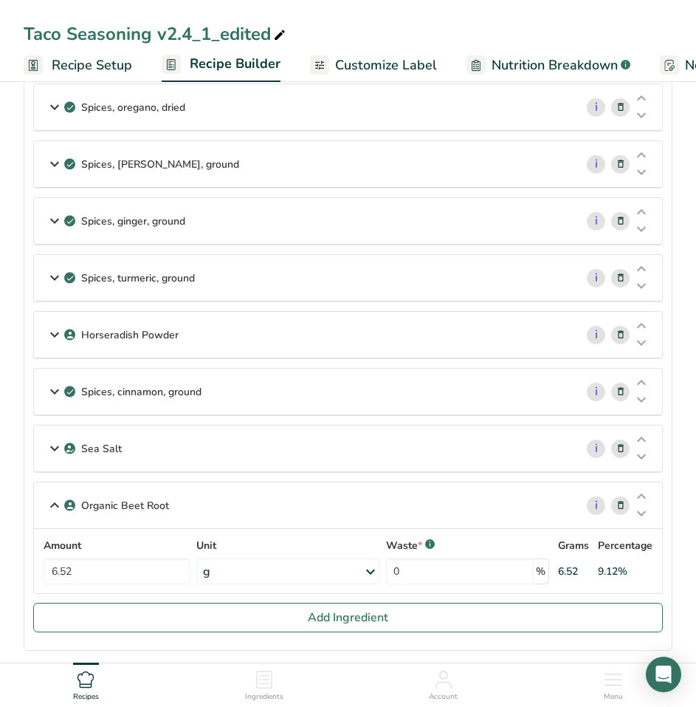
scroll to position [1107, 0]
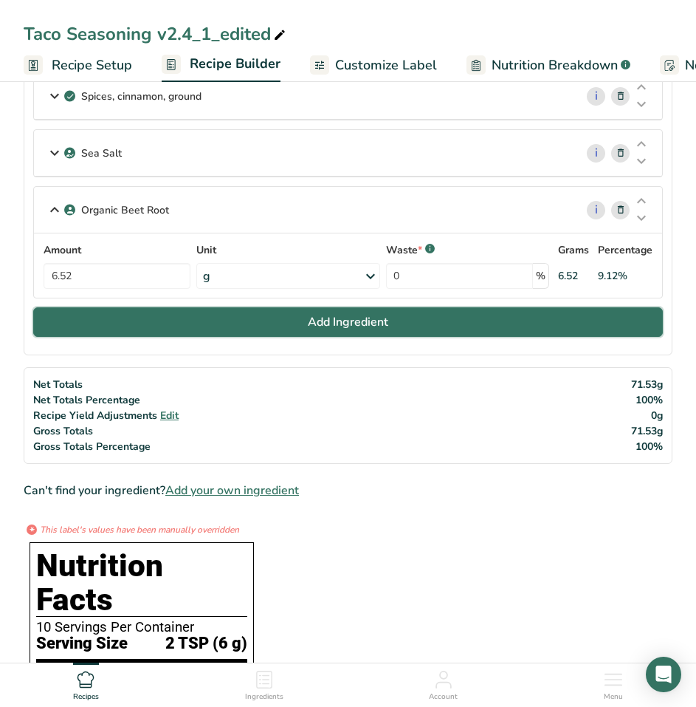
click at [388, 317] on span "Add Ingredient" at bounding box center [348, 322] width 80 height 18
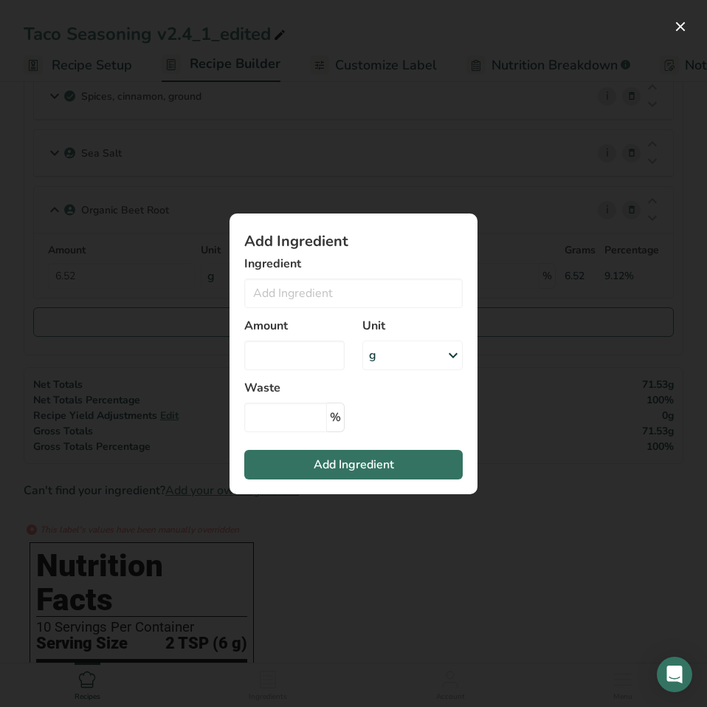
click at [554, 509] on div "Add ingredient modal" at bounding box center [353, 353] width 707 height 707
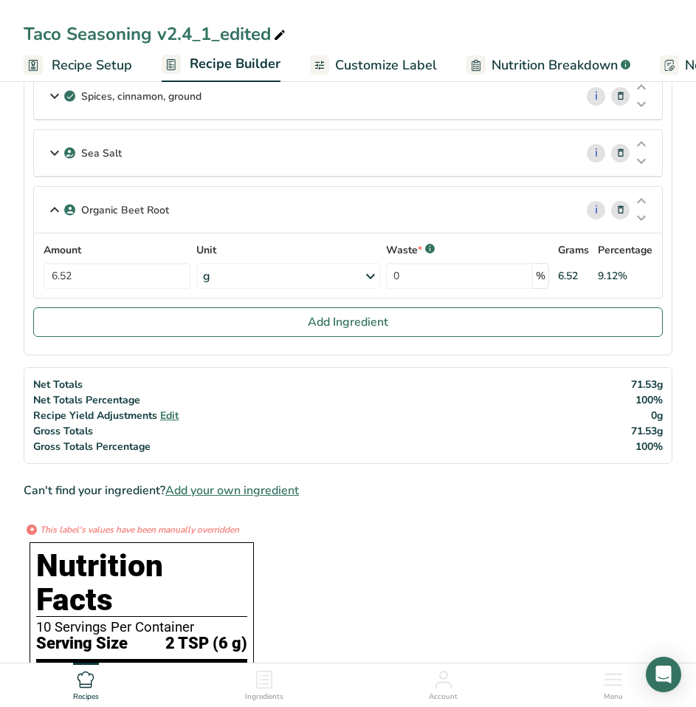
click at [284, 490] on span "Add your own ingredient" at bounding box center [232, 490] width 134 height 18
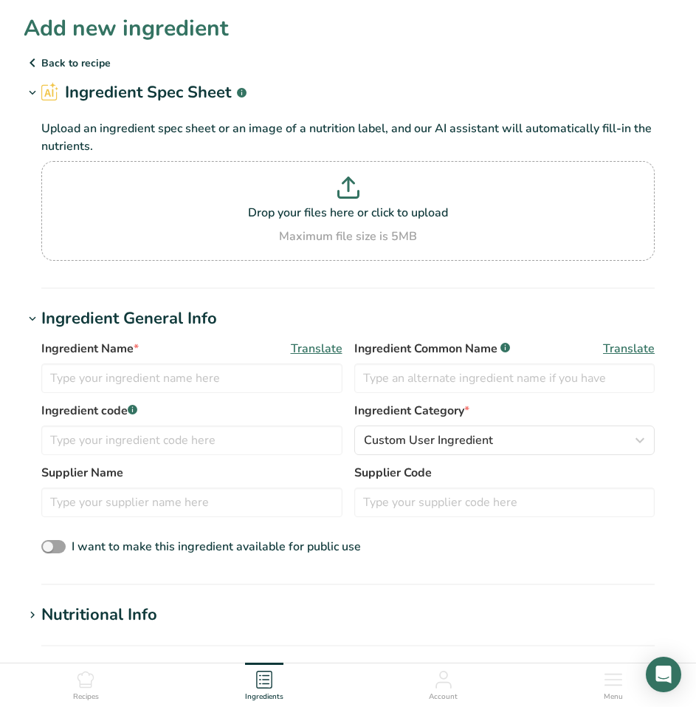
click at [399, 289] on section "Add new ingredient Back to recipe Ingredient Spec Sheet .a-a{fill:#347362;}.b-a…" at bounding box center [348, 542] width 696 height 1084
drag, startPoint x: 436, startPoint y: 188, endPoint x: 451, endPoint y: 130, distance: 59.6
click at [451, 130] on p "Upload an ingredient spec sheet or an image of a nutrition label, and our AI as…" at bounding box center [348, 137] width 614 height 35
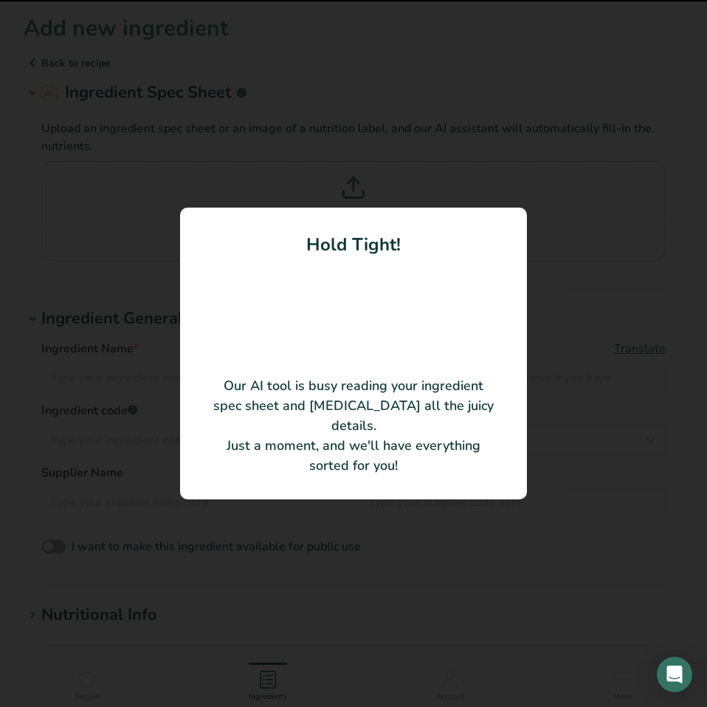
type input "Arrowroot powder organic"
type input "1307"
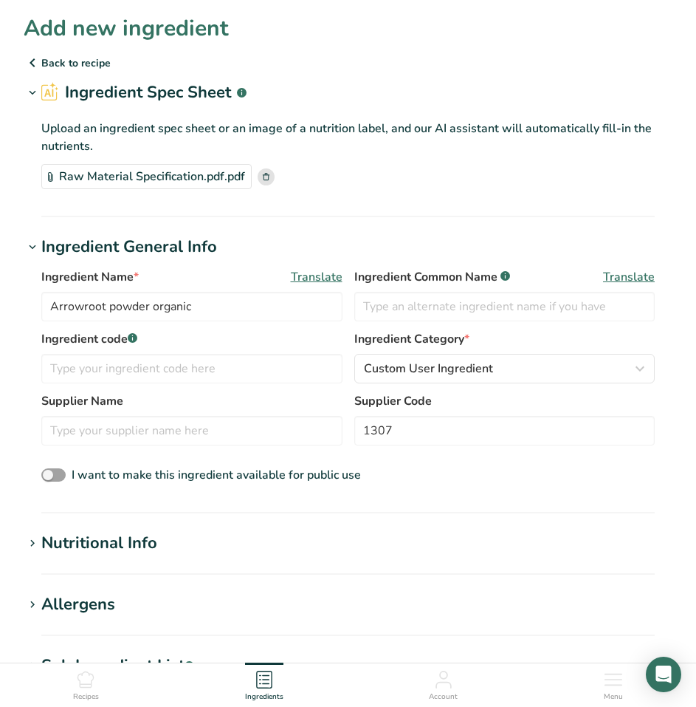
click at [213, 552] on h1 "Nutritional Info" at bounding box center [348, 543] width 649 height 24
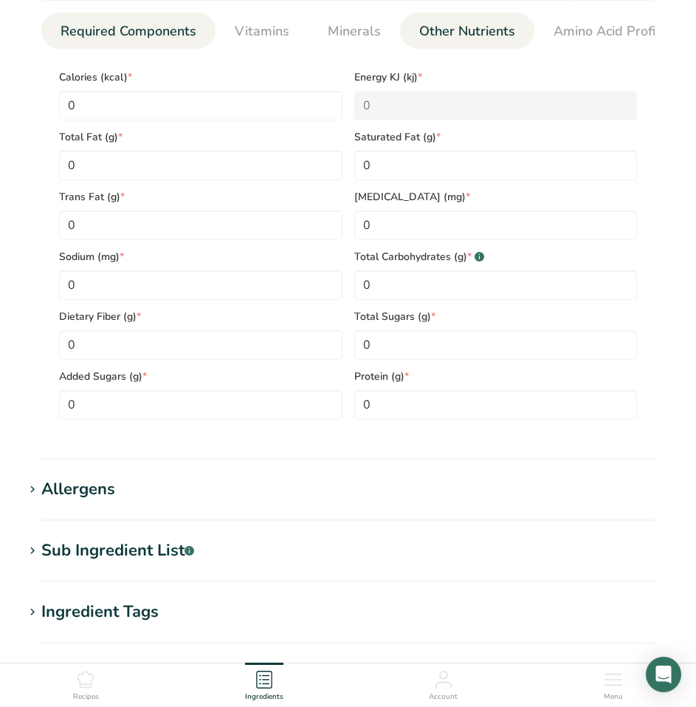
scroll to position [812, 0]
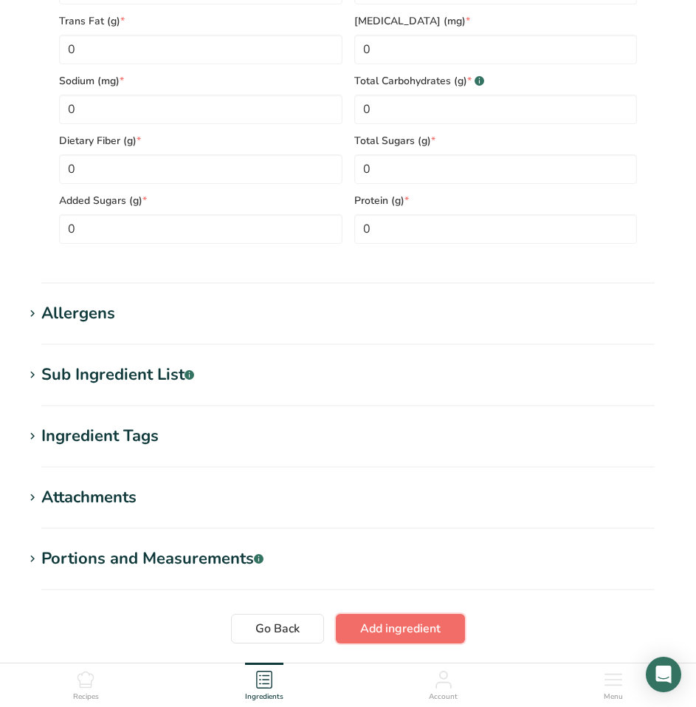
click at [388, 628] on span "Add ingredient" at bounding box center [400, 628] width 80 height 18
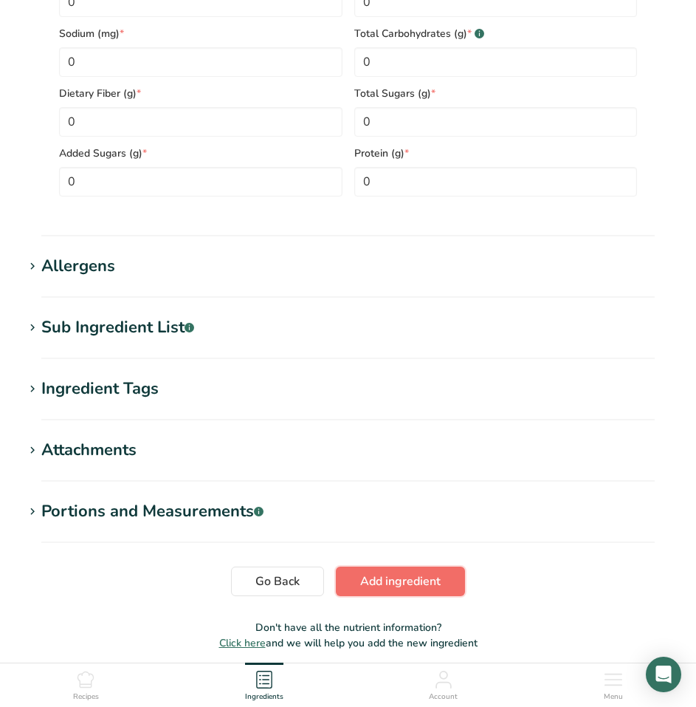
scroll to position [531, 0]
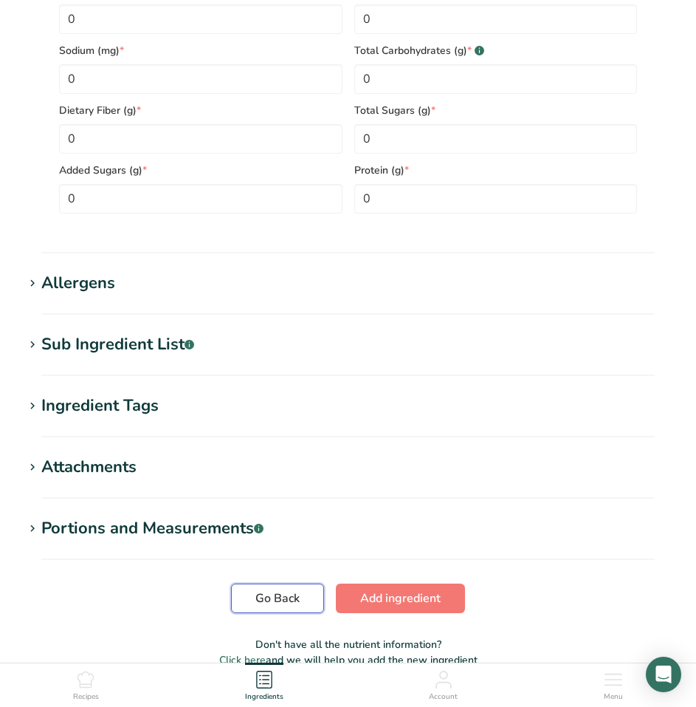
click at [286, 600] on span "Go Back" at bounding box center [277, 598] width 44 height 18
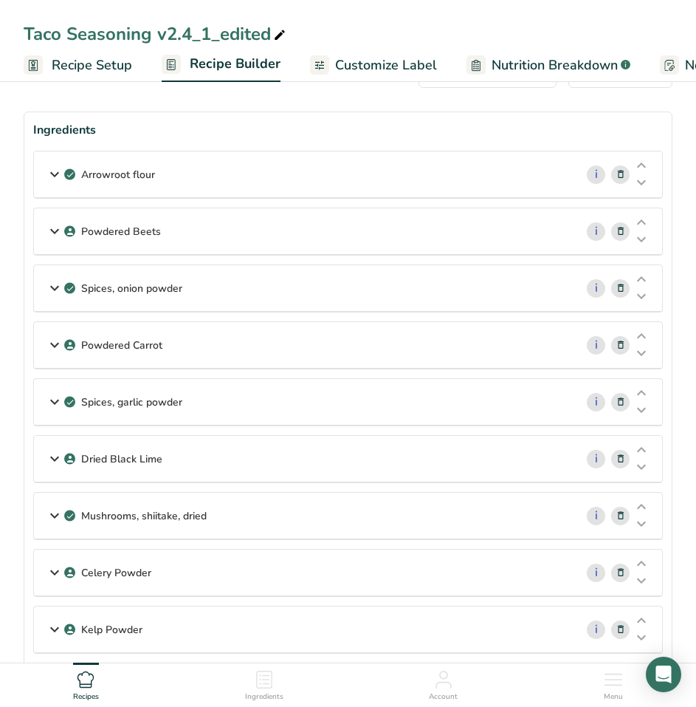
scroll to position [74, 0]
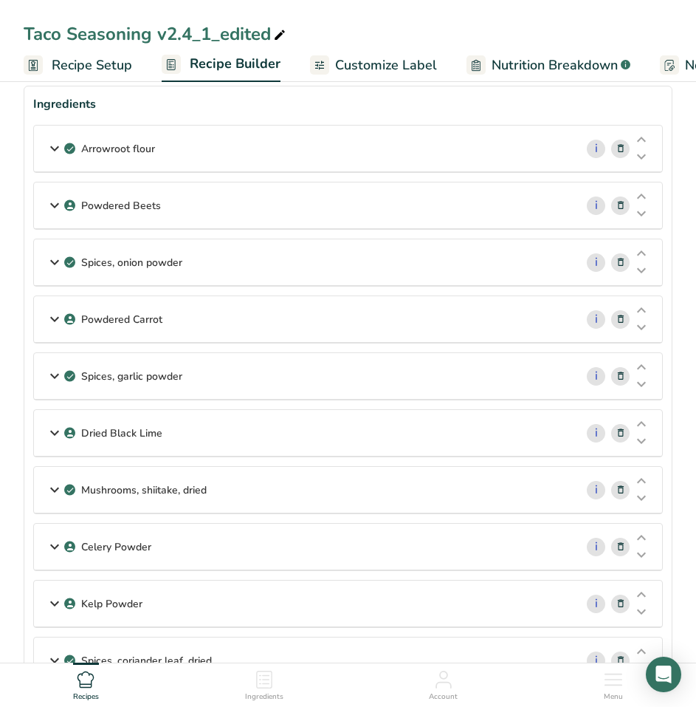
click at [140, 153] on p "Arrowroot flour" at bounding box center [118, 149] width 74 height 16
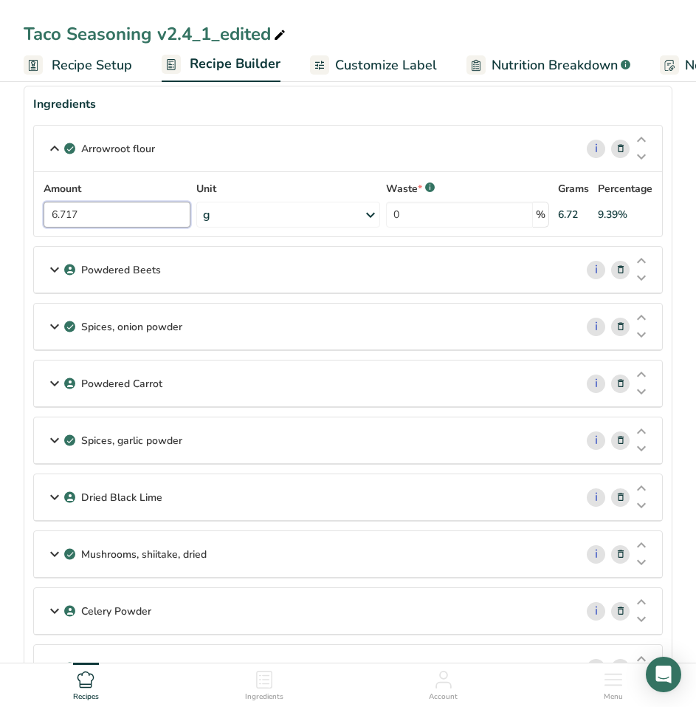
drag, startPoint x: 113, startPoint y: 217, endPoint x: 48, endPoint y: 209, distance: 65.5
click at [46, 210] on div "Amount 6.717 Unit g Portions 1 cup Weight Units g kg mg See more Volume Units l…" at bounding box center [348, 204] width 611 height 47
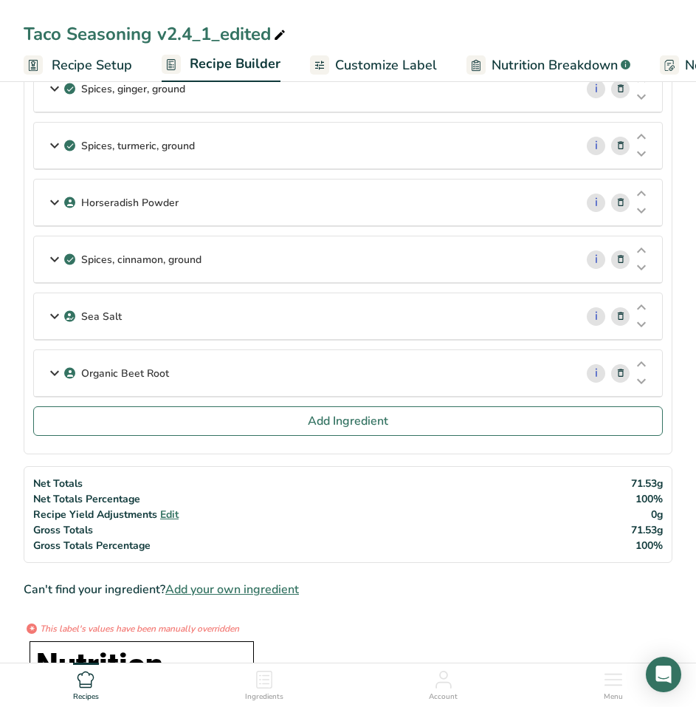
scroll to position [886, 0]
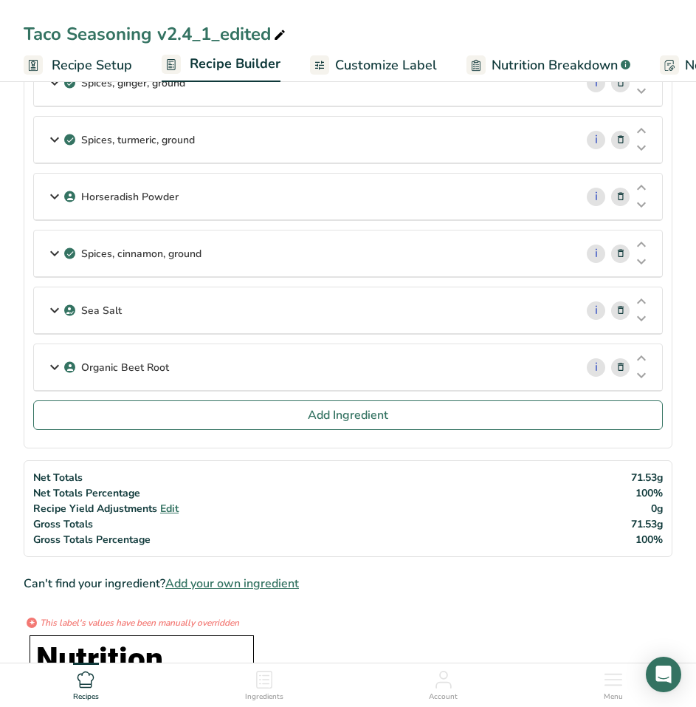
click at [283, 578] on span "Add your own ingredient" at bounding box center [232, 583] width 134 height 18
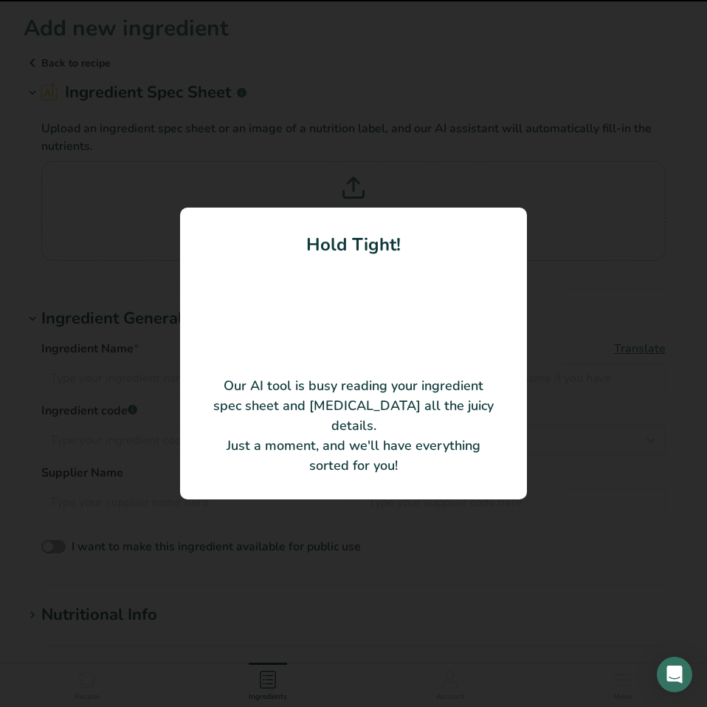
type input "Arrowroot powder organic"
type input "1307"
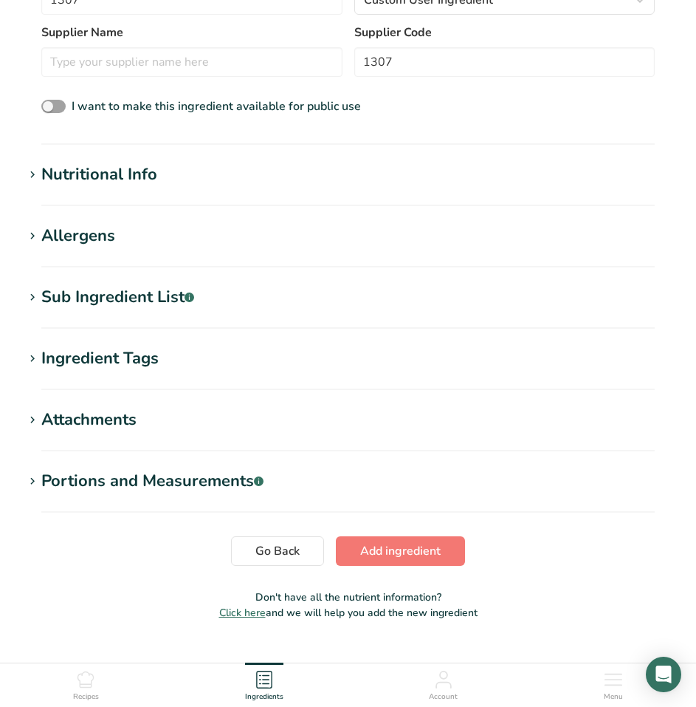
scroll to position [369, 0]
click at [147, 179] on div "Nutritional Info" at bounding box center [99, 174] width 116 height 24
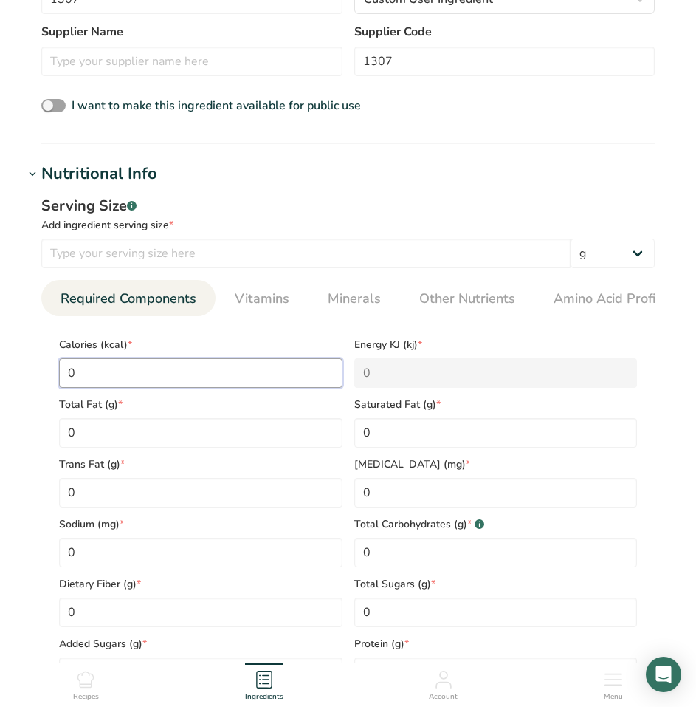
click at [160, 380] on input "0" at bounding box center [201, 373] width 284 height 30
drag, startPoint x: 160, startPoint y: 380, endPoint x: 14, endPoint y: 368, distance: 146.7
click at [14, 368] on section "Add new ingredient Back to recipe Ingredient Spec Sheet .a-a{fill:#347362;}.b-a…" at bounding box center [348, 397] width 696 height 1533
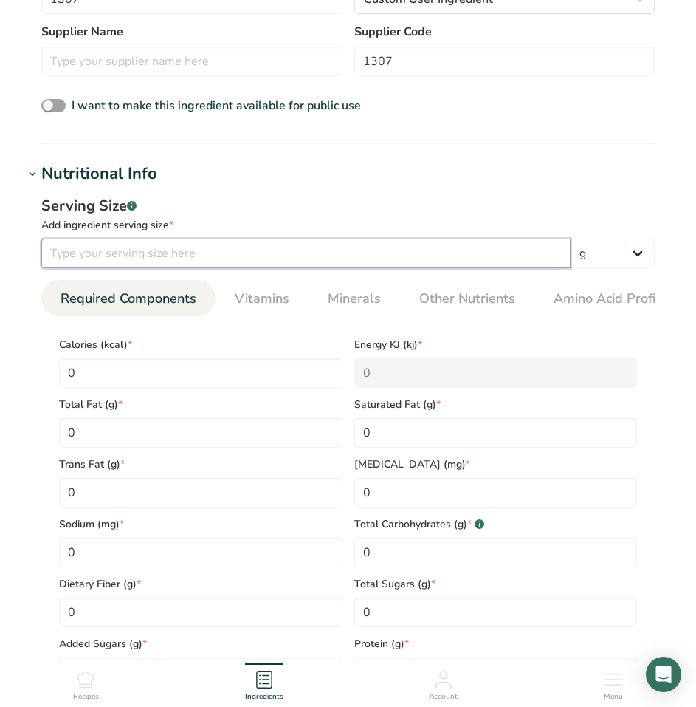
click at [201, 254] on input "number" at bounding box center [305, 253] width 529 height 30
paste input "6.717"
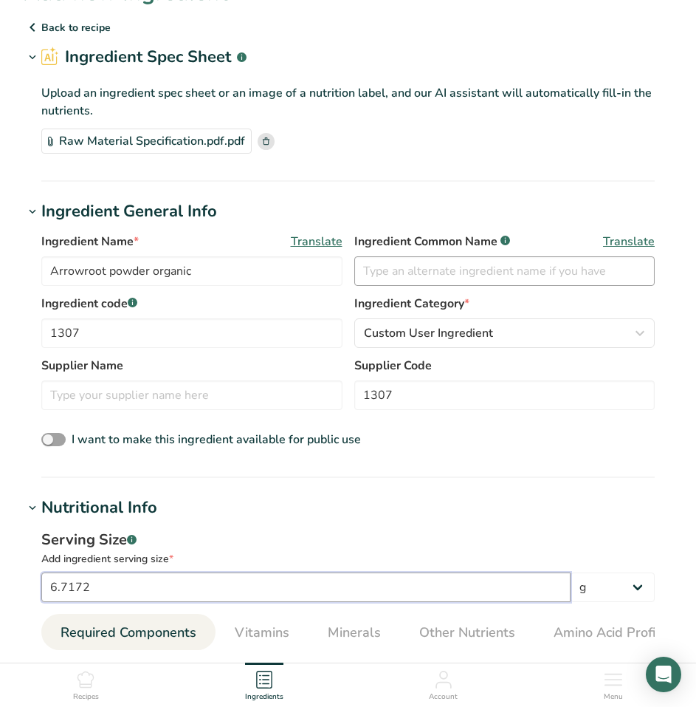
scroll to position [0, 0]
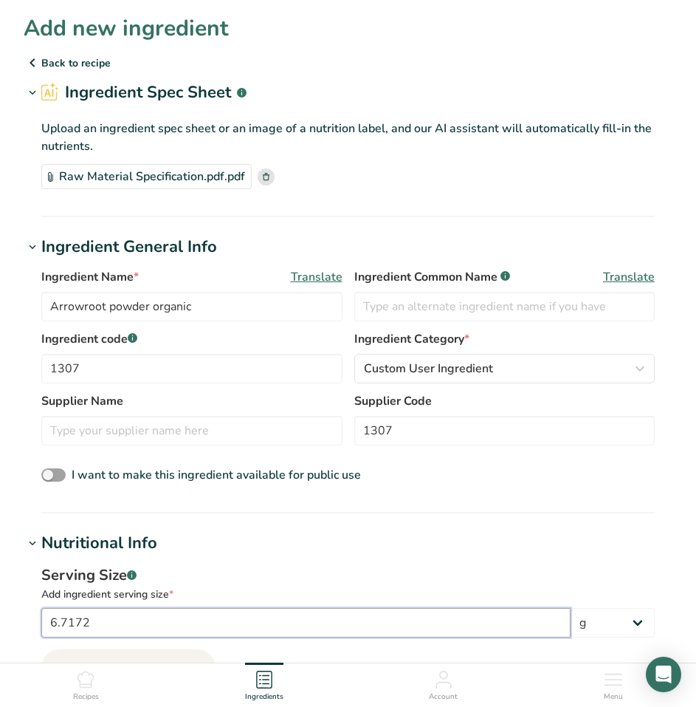
type input "6.7172"
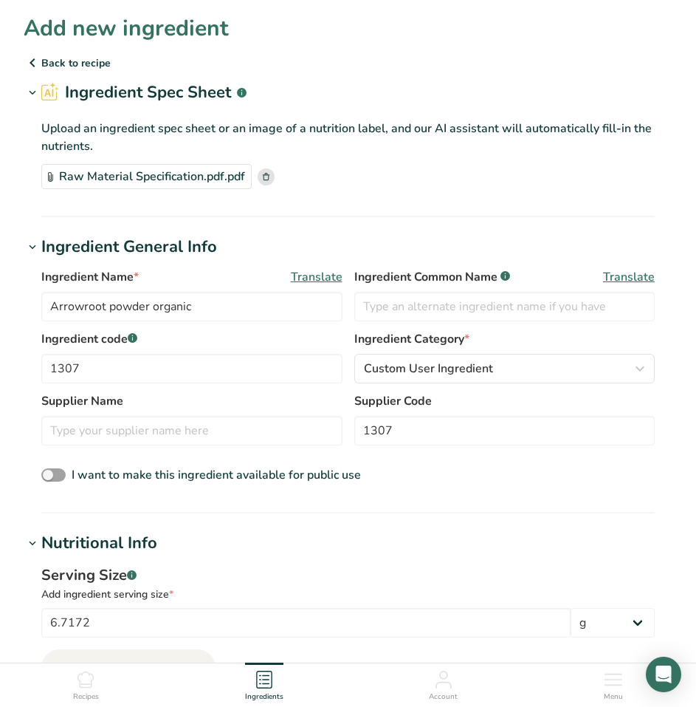
click at [97, 64] on p "Back to recipe" at bounding box center [348, 63] width 649 height 18
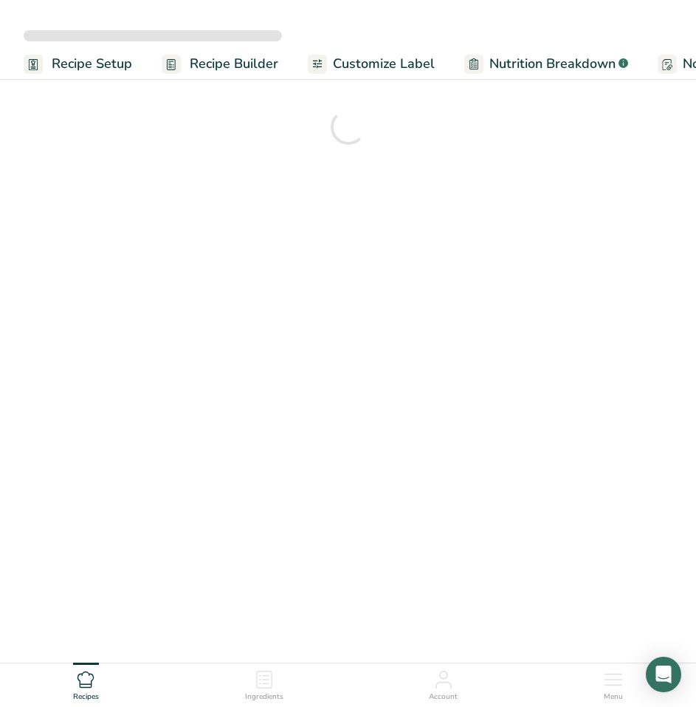
scroll to position [44, 0]
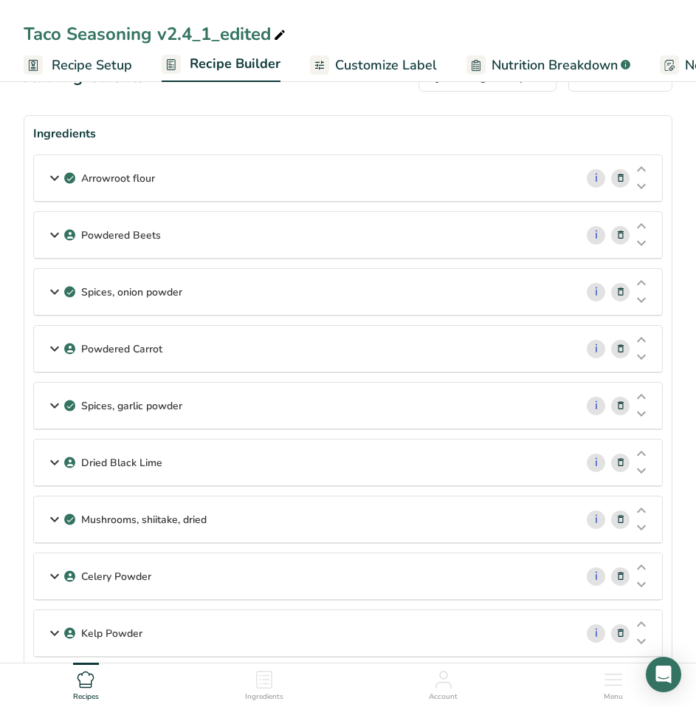
click at [177, 184] on div "Arrowroot flour" at bounding box center [304, 178] width 541 height 46
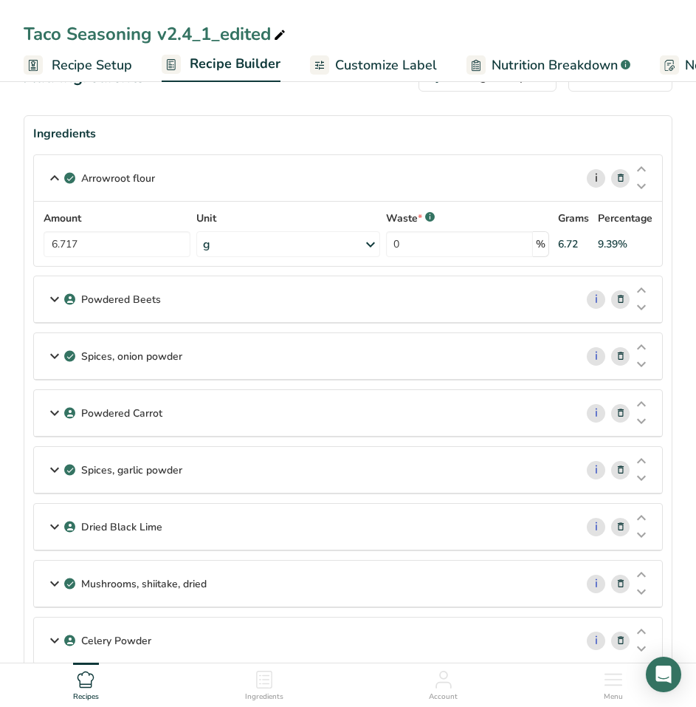
click at [601, 179] on link "i" at bounding box center [596, 178] width 18 height 18
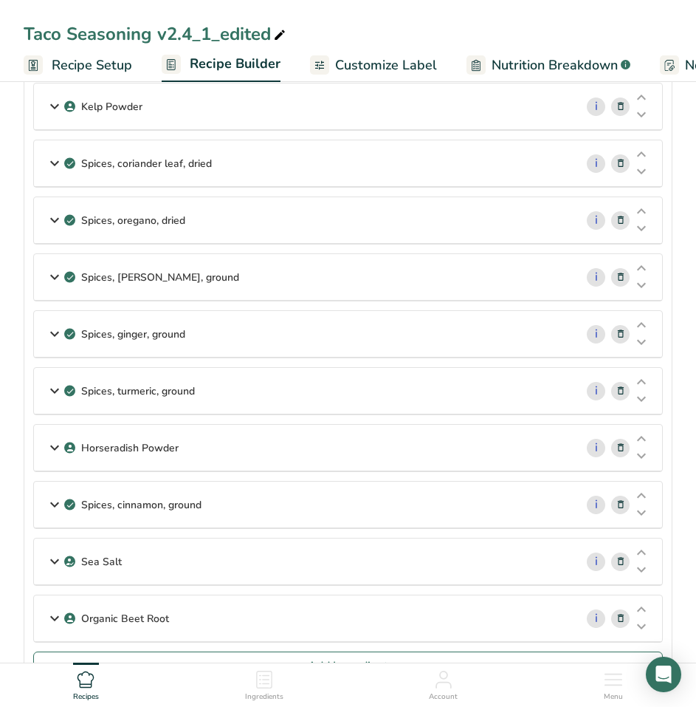
scroll to position [856, 0]
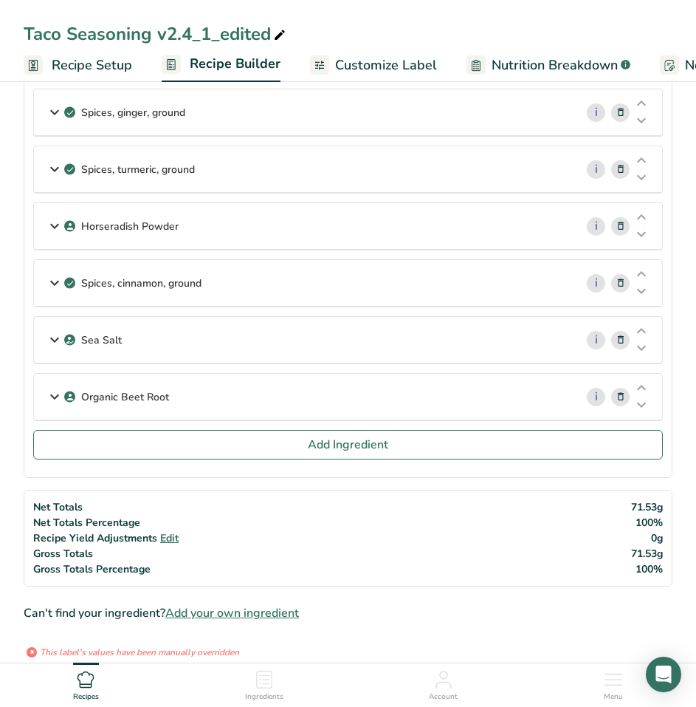
click at [294, 608] on span "Add your own ingredient" at bounding box center [232, 613] width 134 height 18
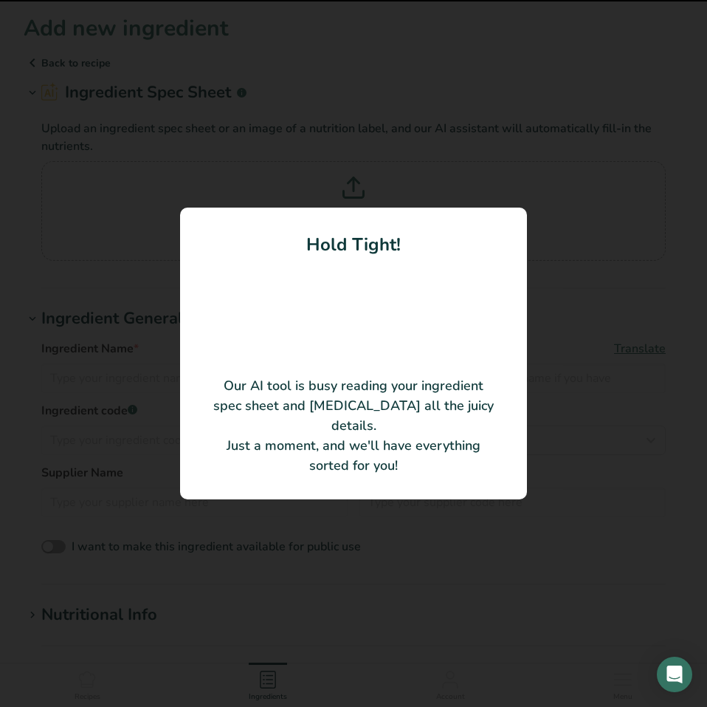
type input "Arrowroot powder organic"
type input "1307"
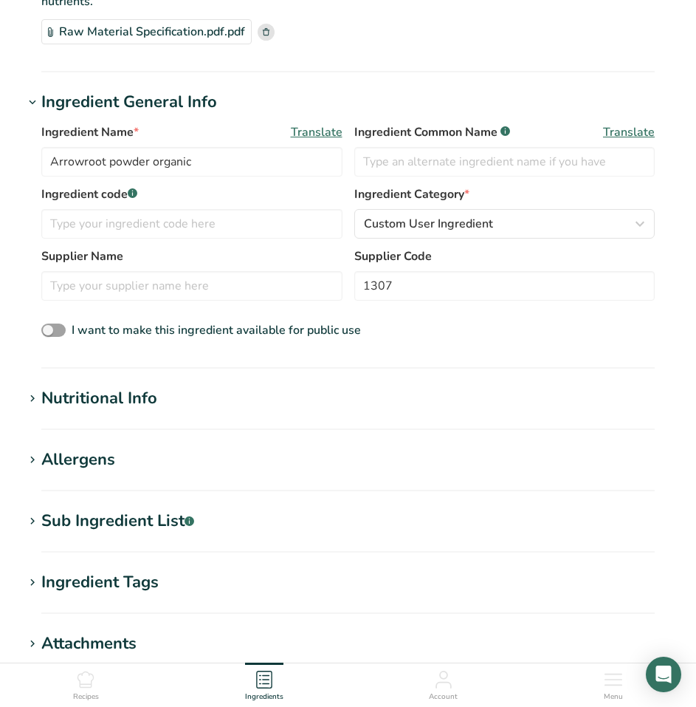
scroll to position [148, 0]
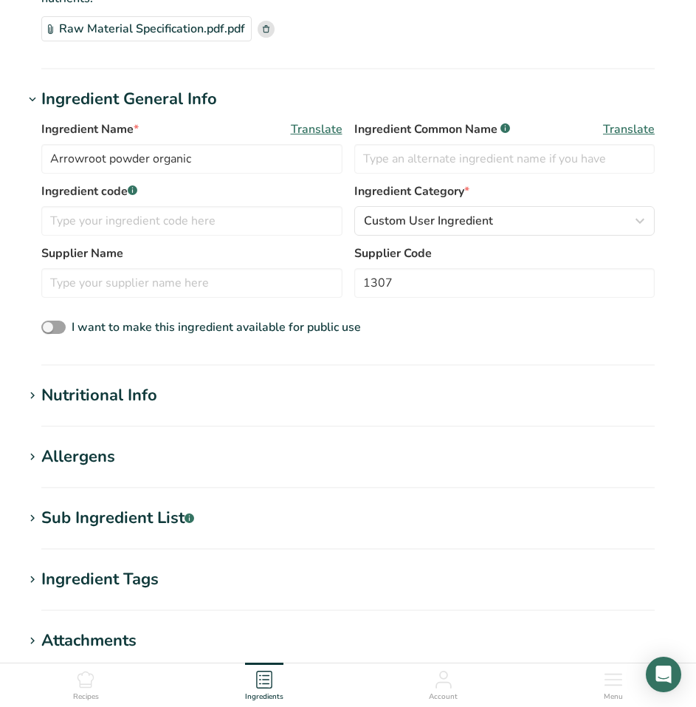
click at [182, 390] on h1 "Nutritional Info" at bounding box center [348, 395] width 649 height 24
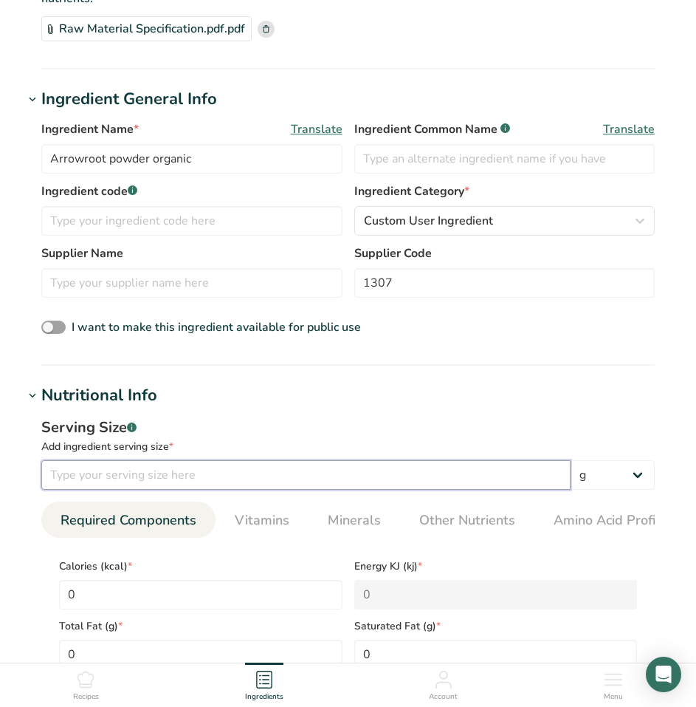
click at [220, 478] on input "number" at bounding box center [305, 475] width 529 height 30
paste input "6.717"
type input "6.717"
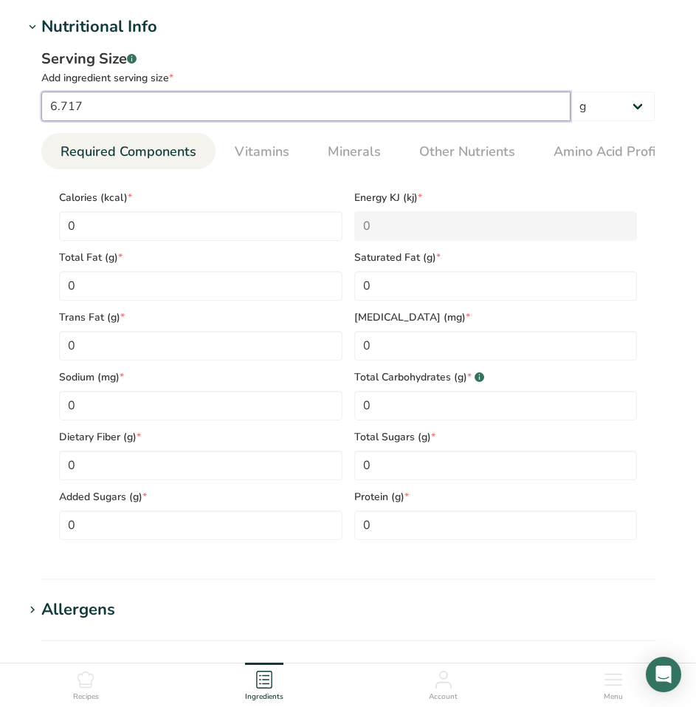
scroll to position [517, 0]
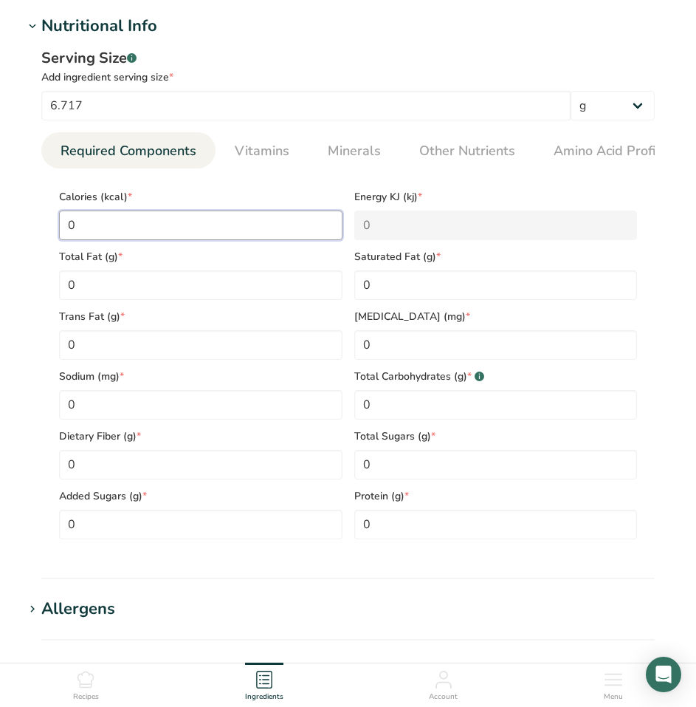
drag, startPoint x: 72, startPoint y: 224, endPoint x: 18, endPoint y: 219, distance: 54.1
click at [18, 219] on section "Add new ingredient Back to recipe Ingredient Spec Sheet .a-a{fill:#347362;}.b-a…" at bounding box center [348, 249] width 696 height 1533
type input "3"
type KJ "12.6"
type input "35"
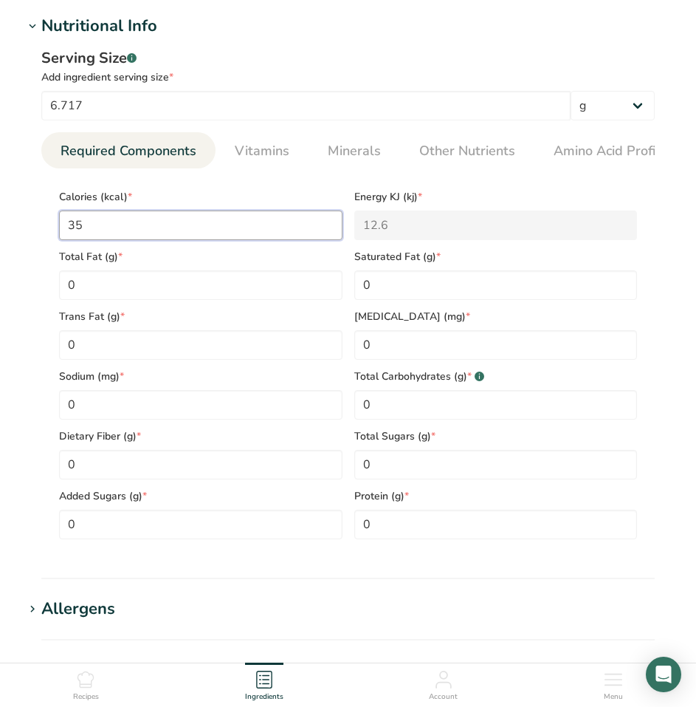
type KJ "146.4"
type input "357"
type KJ "1493.7"
type input "357"
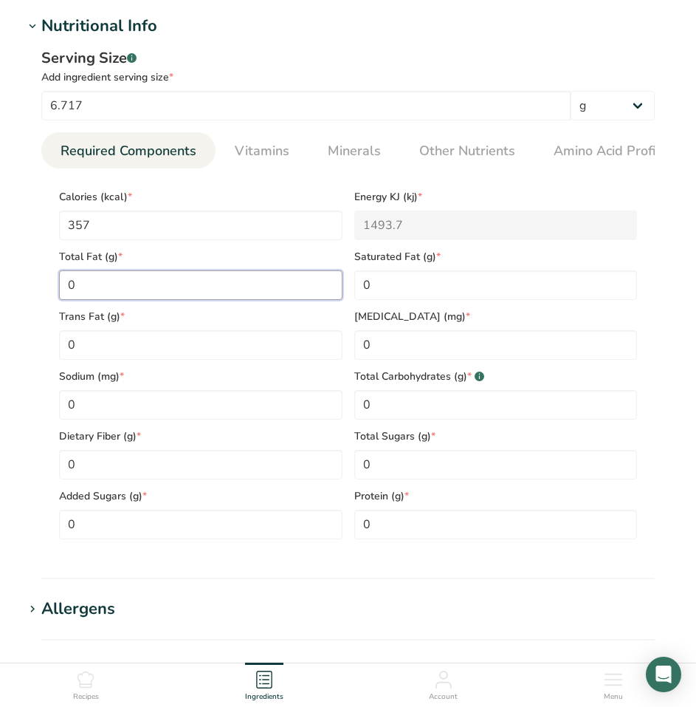
drag, startPoint x: 126, startPoint y: 284, endPoint x: 18, endPoint y: 278, distance: 107.2
click at [18, 278] on section "Add new ingredient Back to recipe Ingredient Spec Sheet .a-a{fill:#347362;}.b-a…" at bounding box center [348, 249] width 696 height 1533
type Fat "0.1"
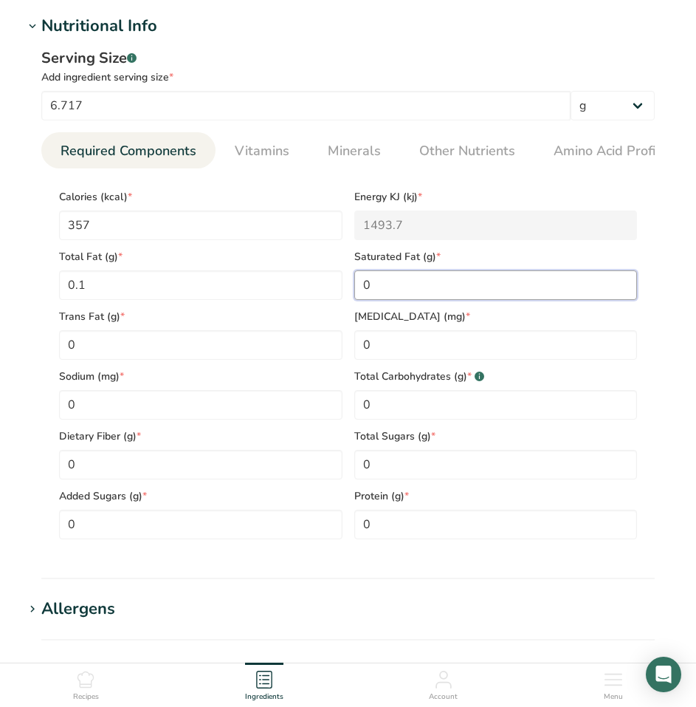
click at [429, 281] on Fat "0" at bounding box center [496, 285] width 284 height 30
type Fat "0.02"
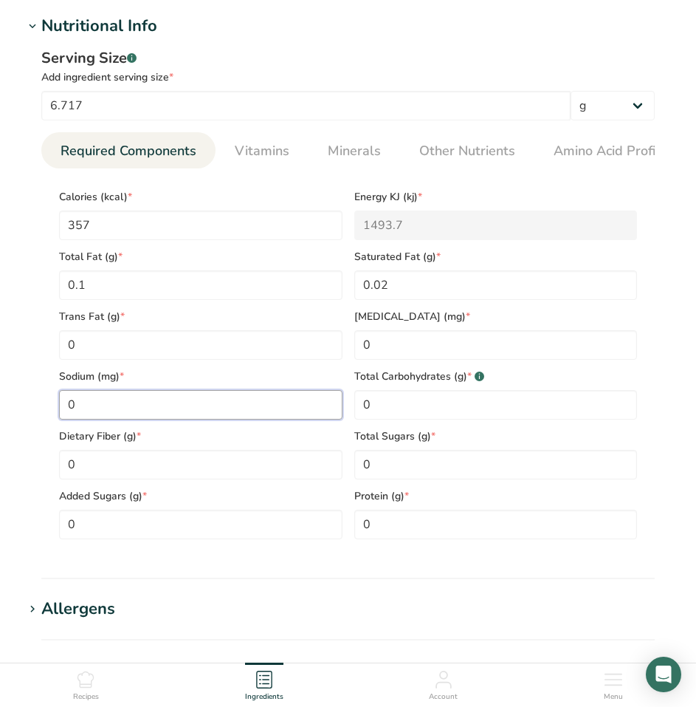
drag, startPoint x: 129, startPoint y: 401, endPoint x: -1, endPoint y: 417, distance: 131.7
click at [0, 417] on html "Add new ingredient Back to recipe Ingredient Spec Sheet .a-a{fill:#347362;}.b-a…" at bounding box center [348, 295] width 696 height 1625
type input "2"
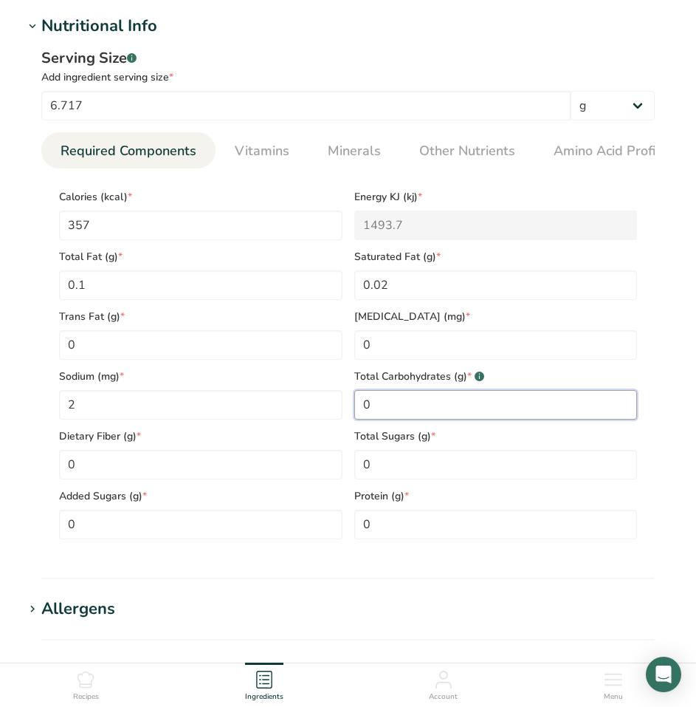
drag, startPoint x: 421, startPoint y: 408, endPoint x: 286, endPoint y: 388, distance: 136.7
click at [290, 390] on div "Calories (kcal) * 357 Energy KJ (kj) * 1493.7 Total Fat (g) * 0.1 Saturated Fat…" at bounding box center [348, 359] width 590 height 359
type Carbohydrates "88.15"
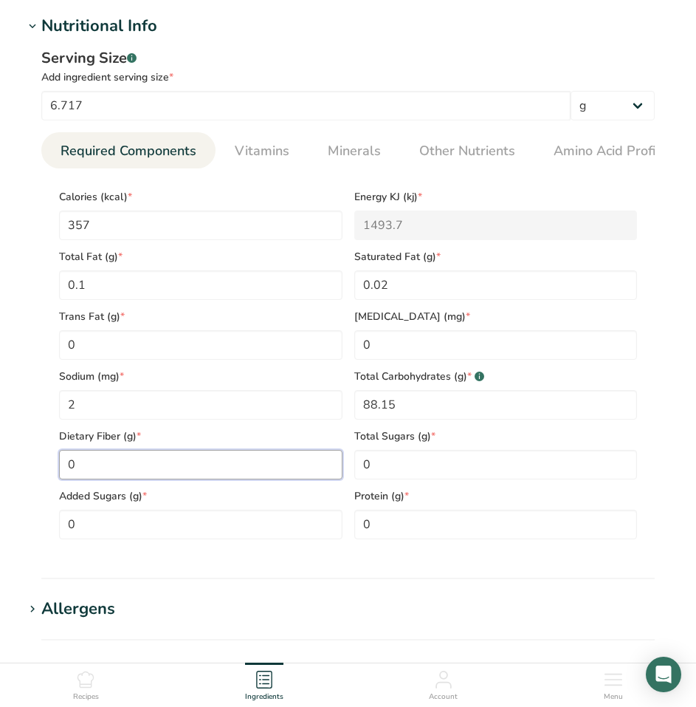
drag, startPoint x: 129, startPoint y: 471, endPoint x: 45, endPoint y: 457, distance: 85.3
click at [49, 460] on section "Calories (kcal) * 357 Energy KJ (kj) * 1493.7 Total Fat (g) * 0.1 Saturated Fat…" at bounding box center [348, 359] width 614 height 382
type Fiber "3.4"
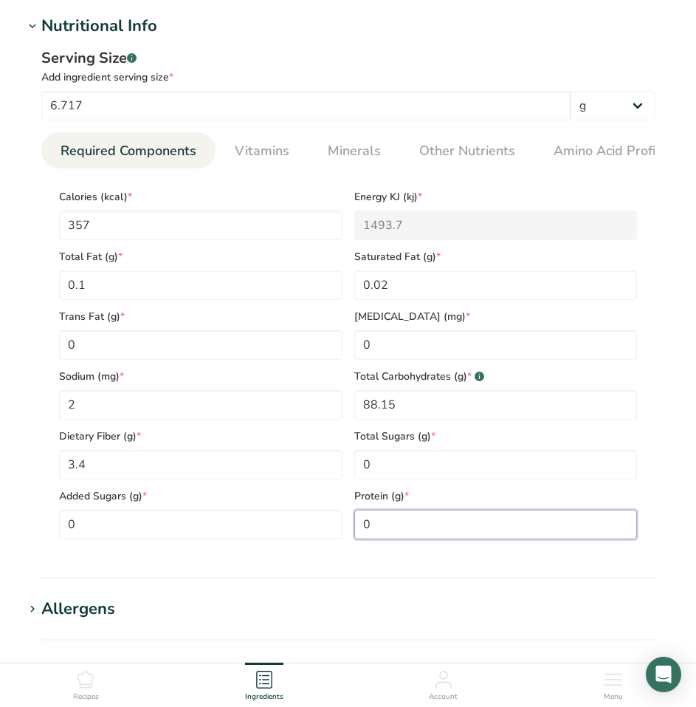
click at [389, 533] on input "0" at bounding box center [496, 524] width 284 height 30
type input "0.3"
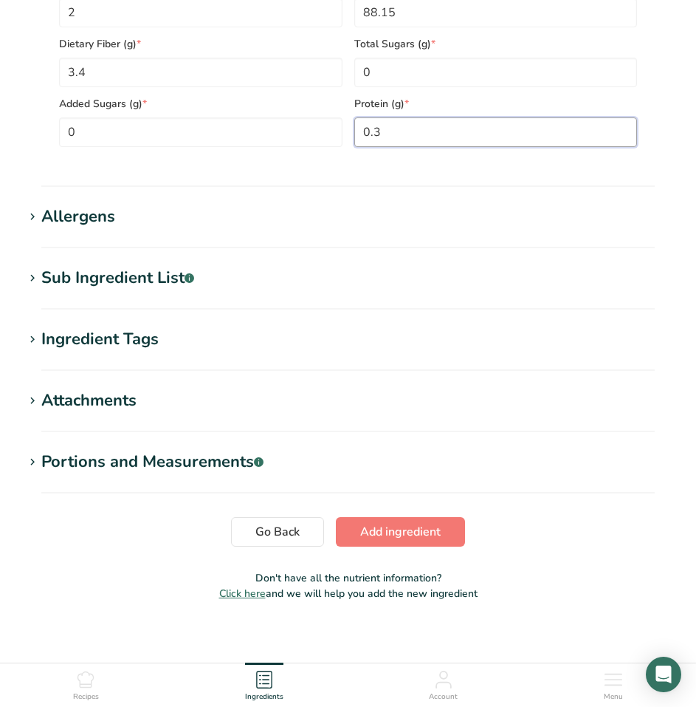
scroll to position [922, 0]
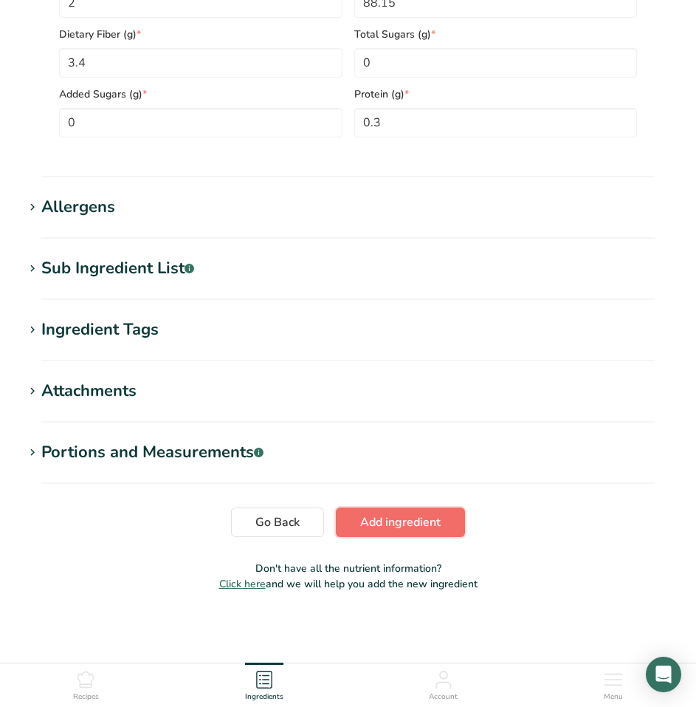
click at [410, 516] on span "Add ingredient" at bounding box center [400, 522] width 80 height 18
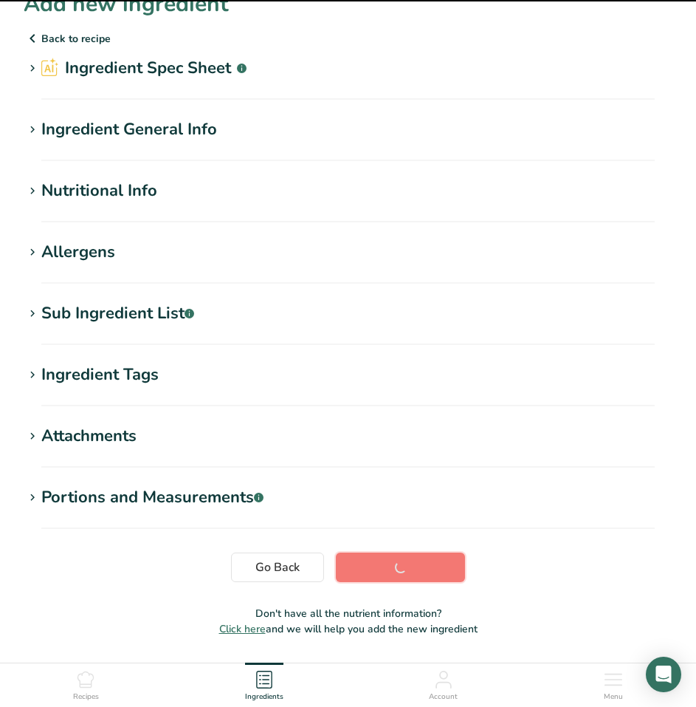
scroll to position [0, 0]
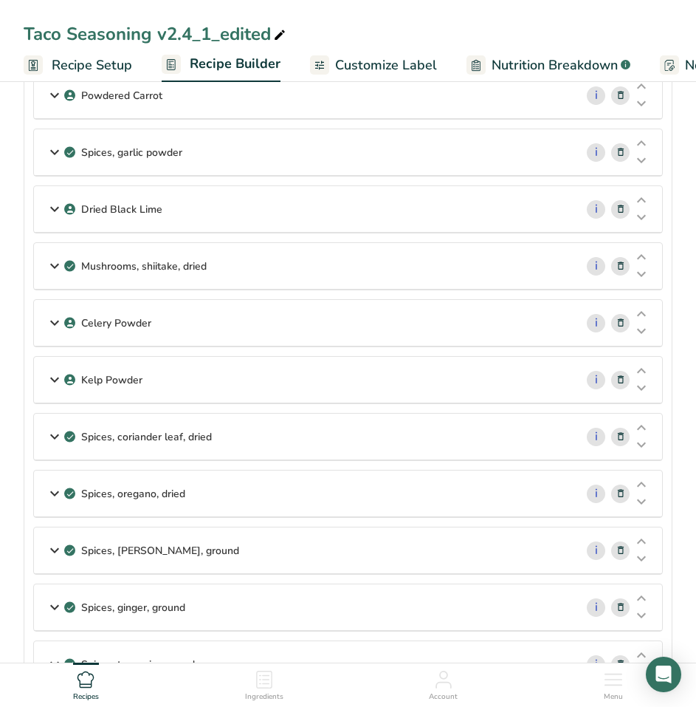
scroll to position [295, 0]
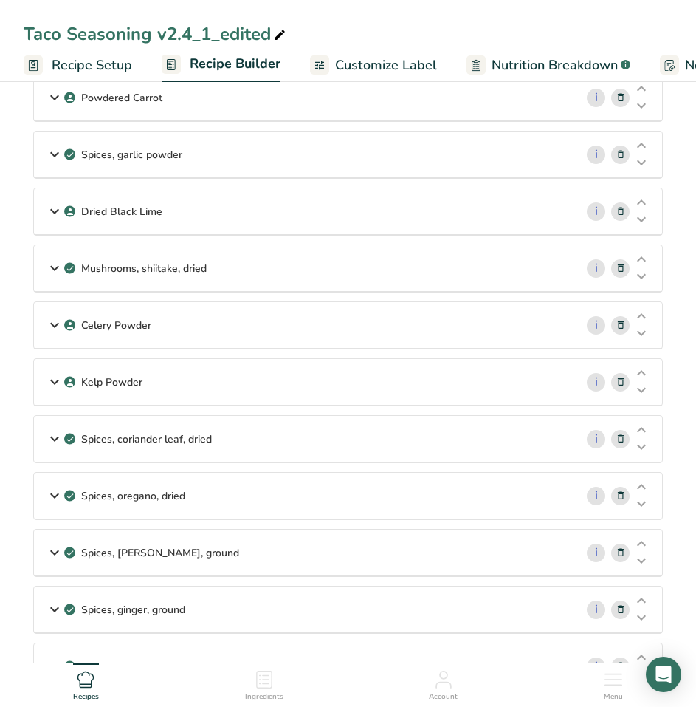
drag, startPoint x: 83, startPoint y: 57, endPoint x: 72, endPoint y: 52, distance: 11.9
click at [83, 57] on span "Recipe Setup" at bounding box center [92, 65] width 80 height 20
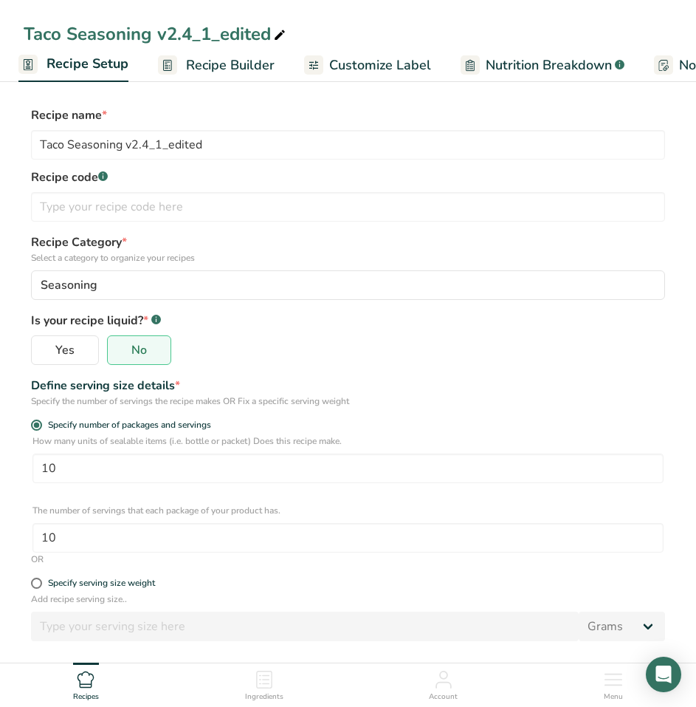
click at [238, 65] on span "Recipe Builder" at bounding box center [230, 65] width 89 height 20
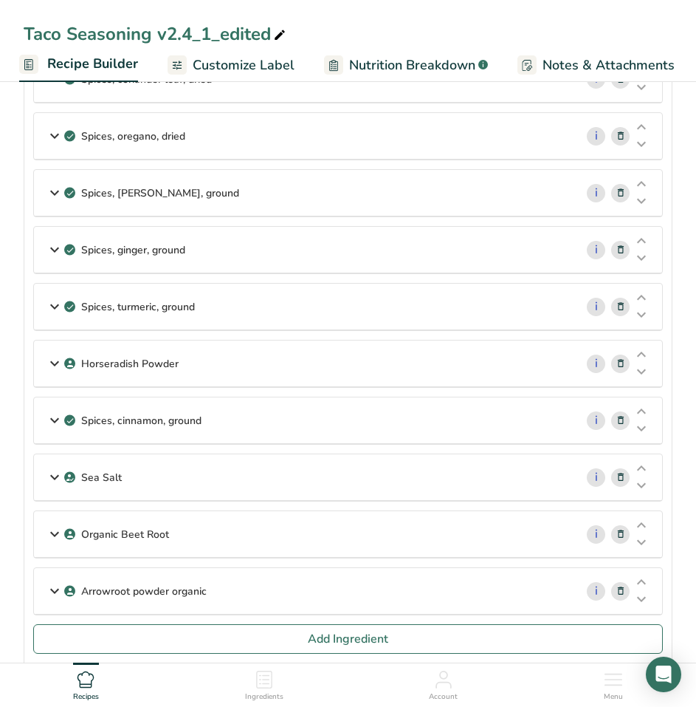
scroll to position [738, 0]
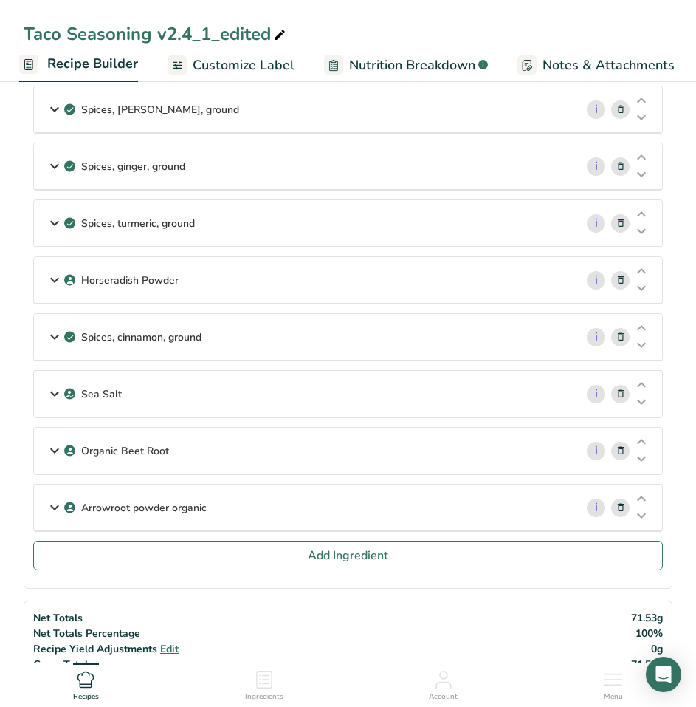
click at [208, 506] on div "Arrowroot powder organic" at bounding box center [304, 507] width 541 height 46
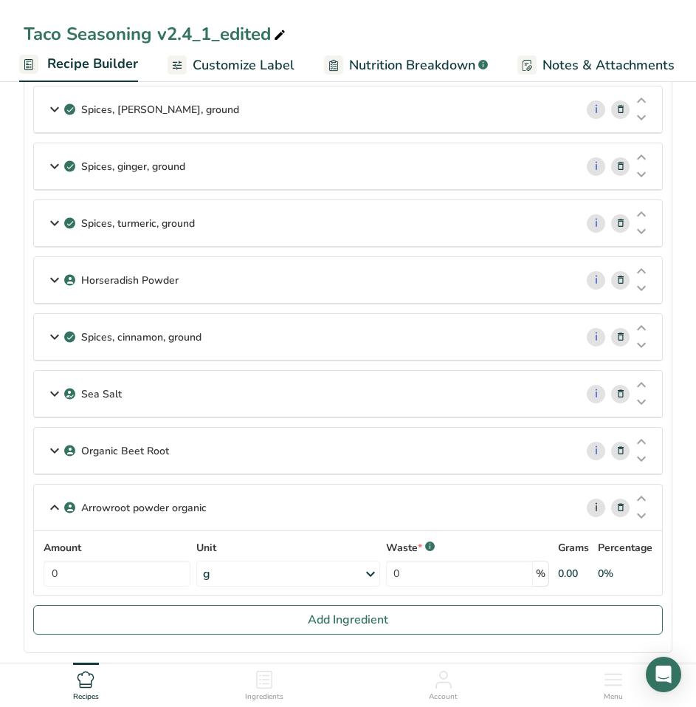
click at [597, 512] on link "i" at bounding box center [596, 507] width 18 height 18
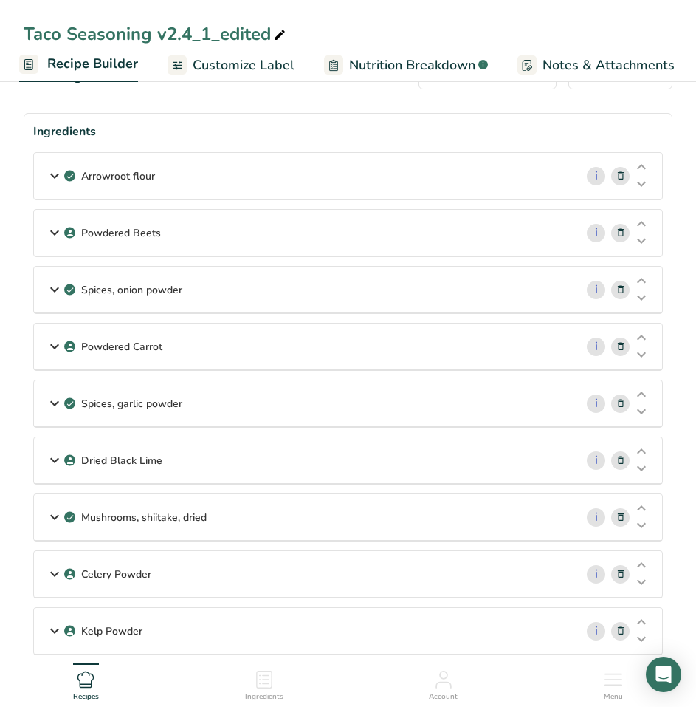
scroll to position [0, 0]
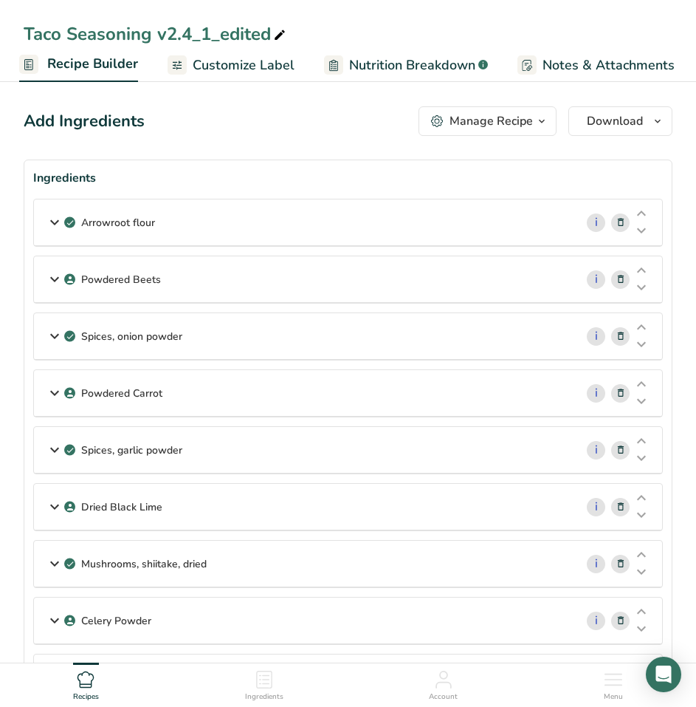
click at [621, 225] on icon at bounding box center [621, 223] width 10 height 16
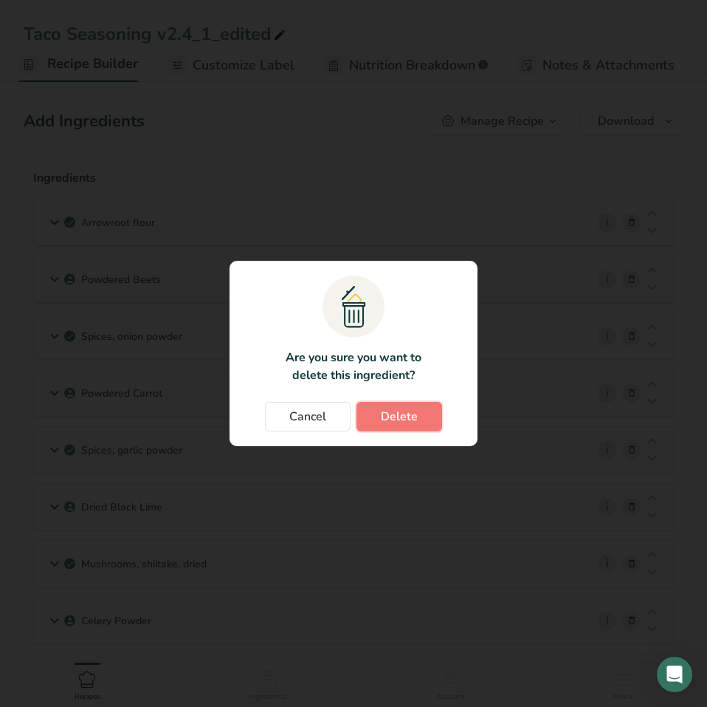
click at [394, 419] on span "Delete" at bounding box center [399, 417] width 37 height 18
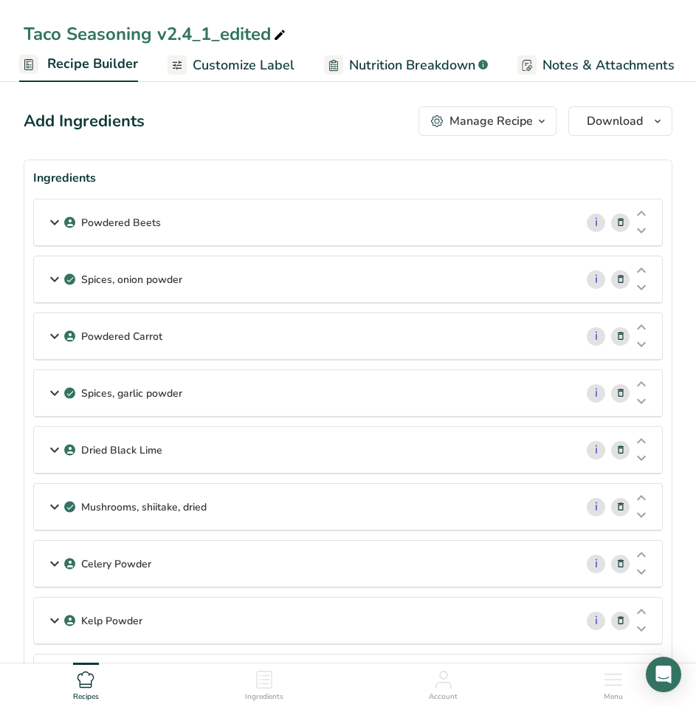
click at [621, 227] on icon at bounding box center [621, 223] width 10 height 16
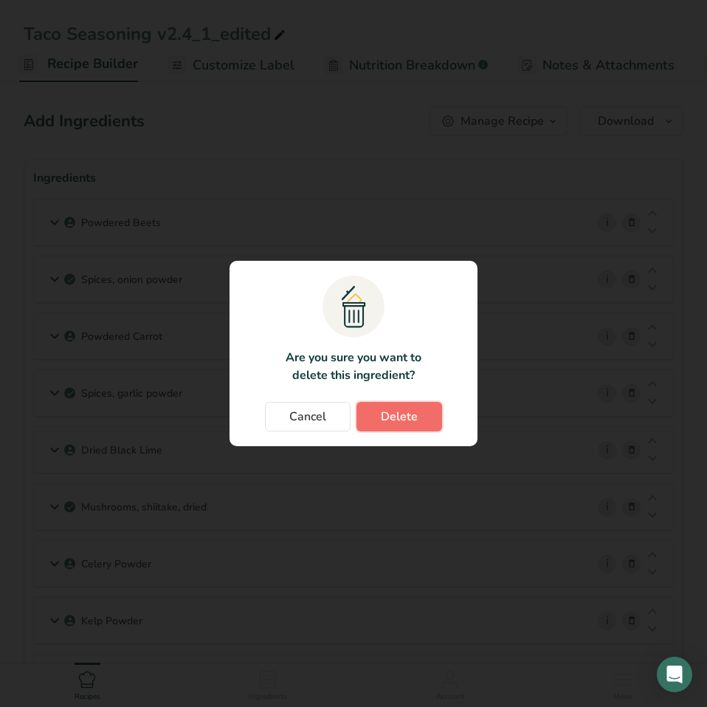
click at [407, 421] on span "Delete" at bounding box center [399, 417] width 37 height 18
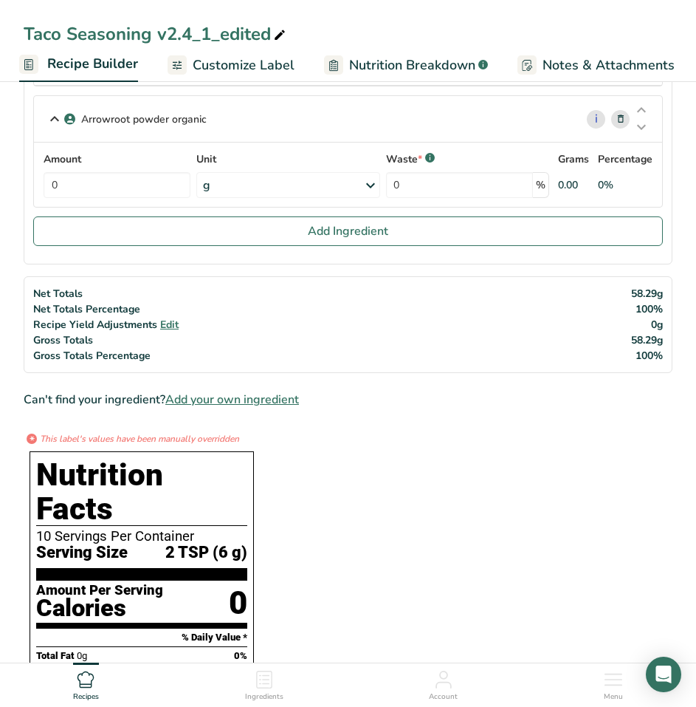
scroll to position [1034, 0]
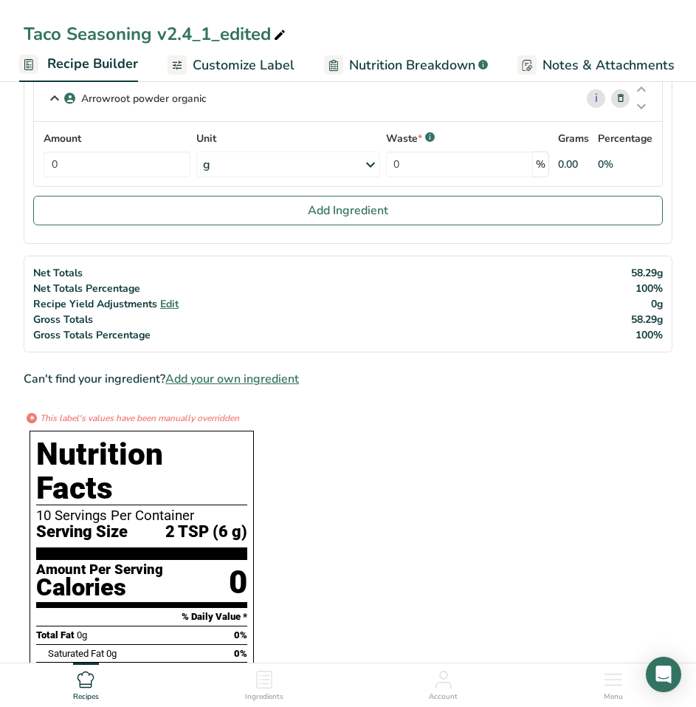
click at [286, 382] on span "Add your own ingredient" at bounding box center [232, 379] width 134 height 18
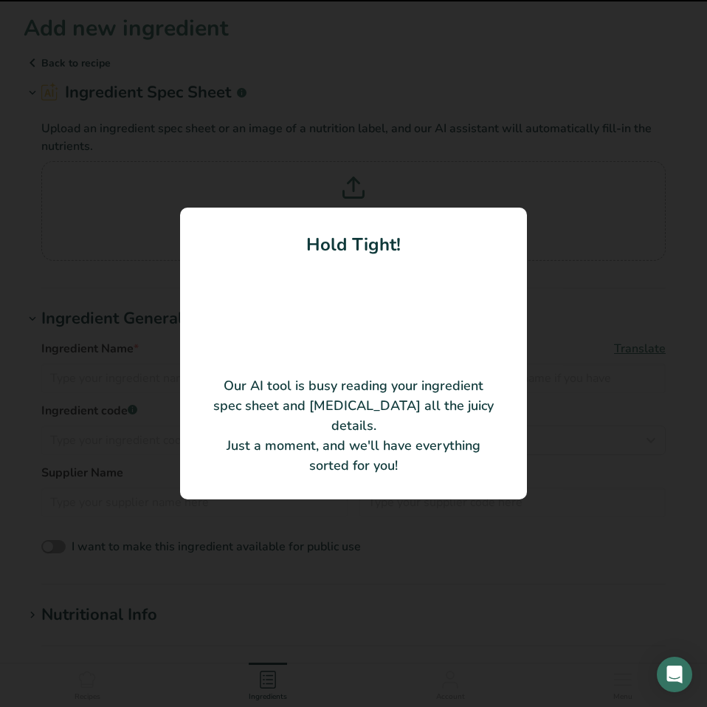
type input "Organic Onion"
type input "HQ Organics"
type input "ONGRN"
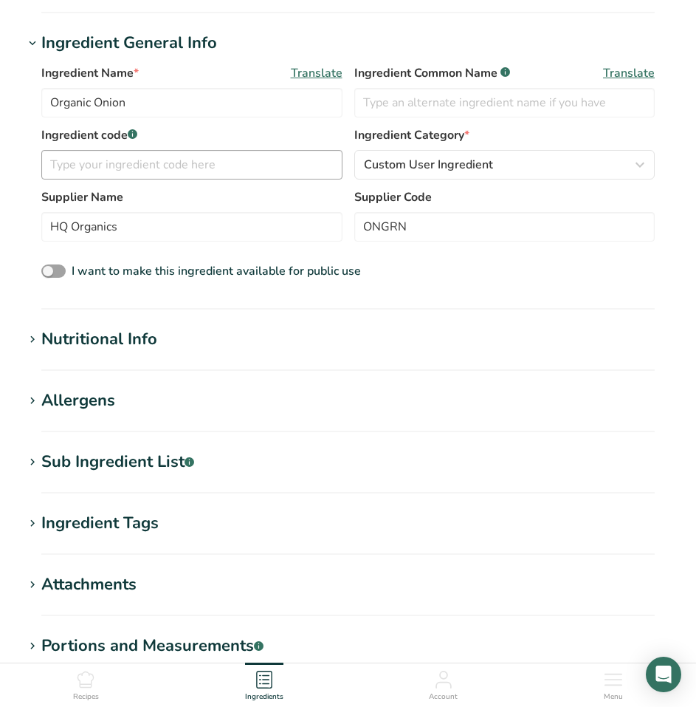
scroll to position [295, 0]
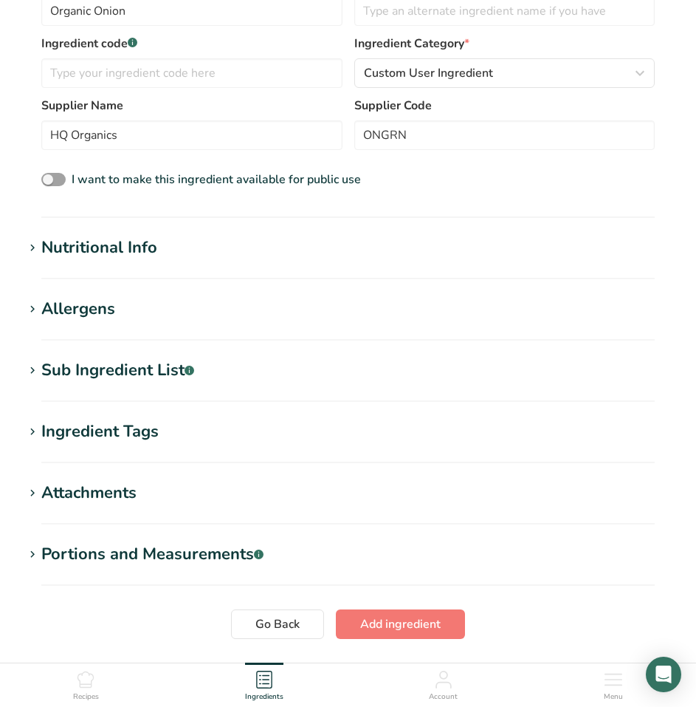
click at [117, 241] on div "Nutritional Info" at bounding box center [99, 248] width 116 height 24
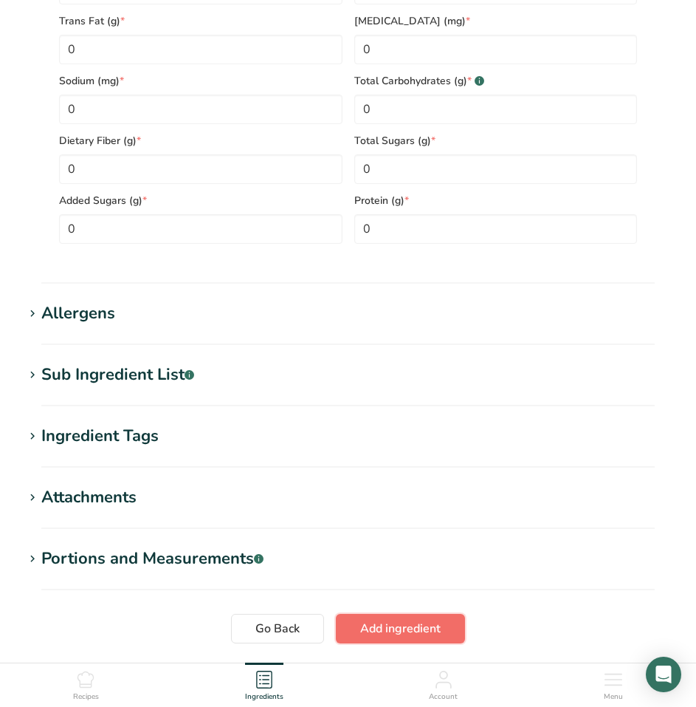
click at [435, 622] on button "Add ingredient" at bounding box center [400, 629] width 129 height 30
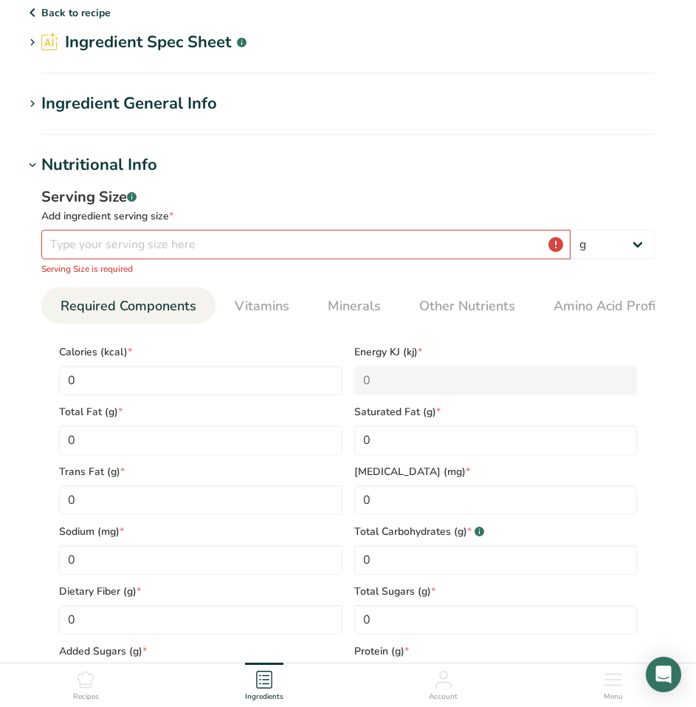
scroll to position [14, 0]
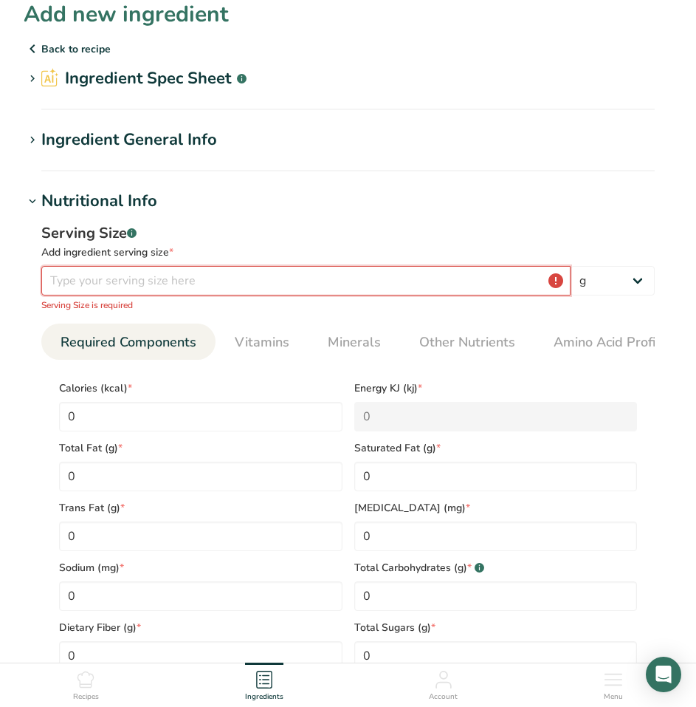
click at [290, 278] on input "number" at bounding box center [305, 281] width 529 height 30
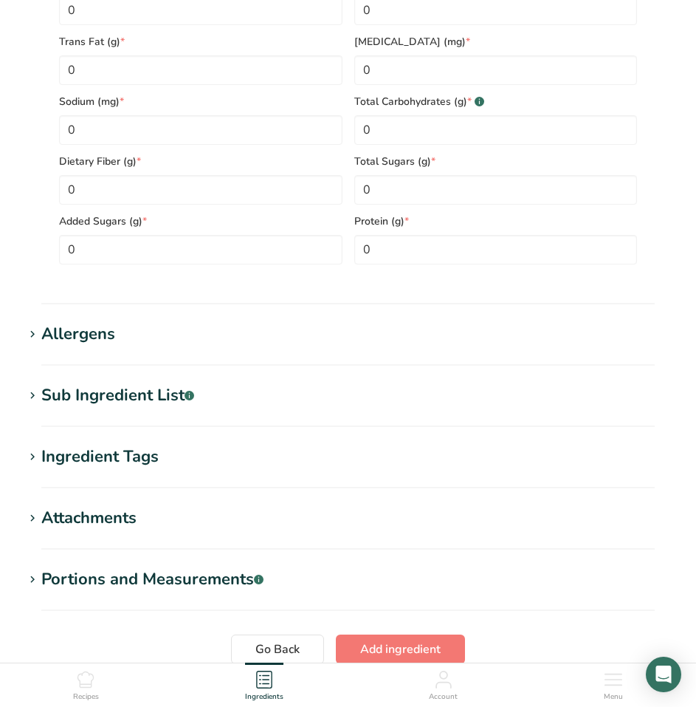
scroll to position [594, 0]
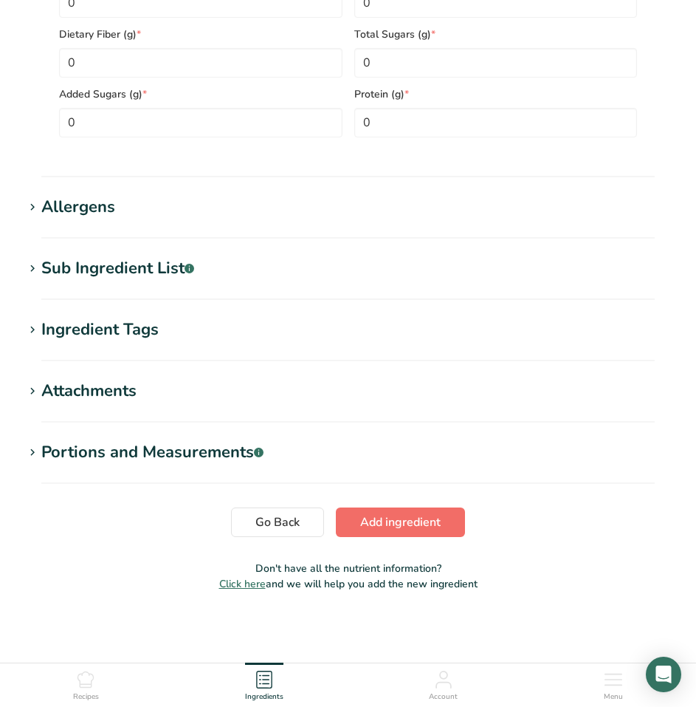
type input "1"
click at [405, 515] on span "Add ingredient" at bounding box center [400, 522] width 80 height 18
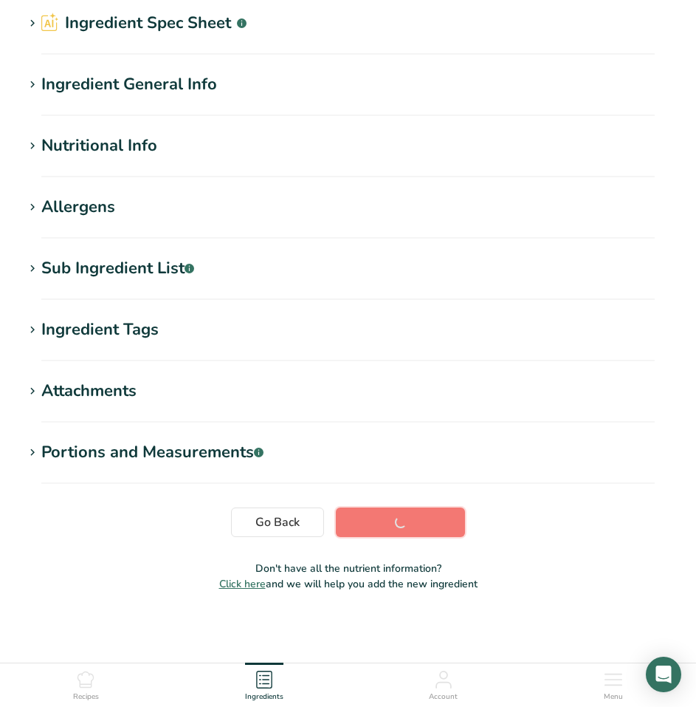
scroll to position [0, 0]
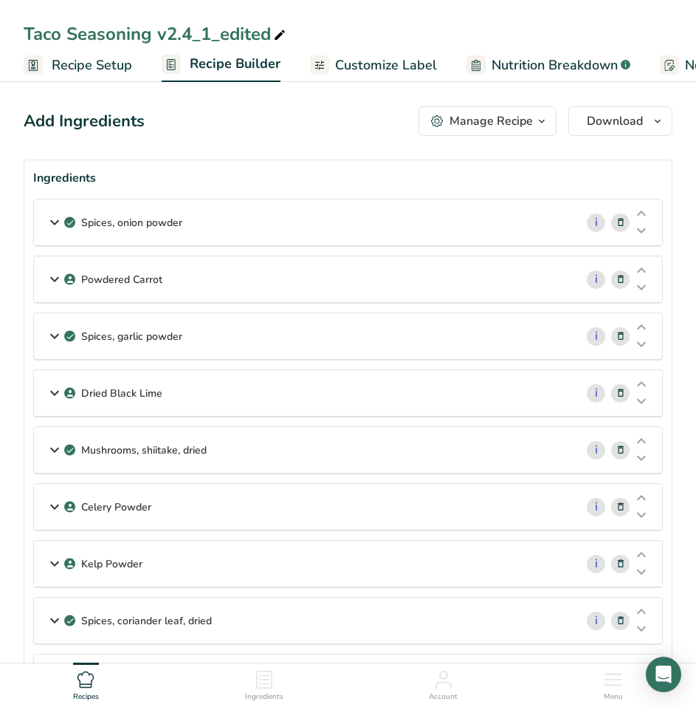
click at [622, 221] on icon at bounding box center [621, 223] width 10 height 16
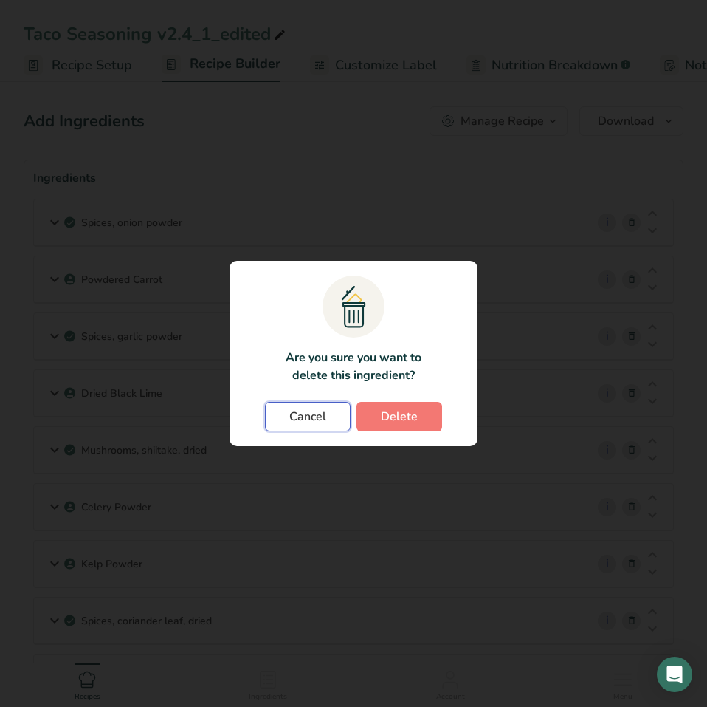
click at [317, 420] on span "Cancel" at bounding box center [307, 417] width 37 height 18
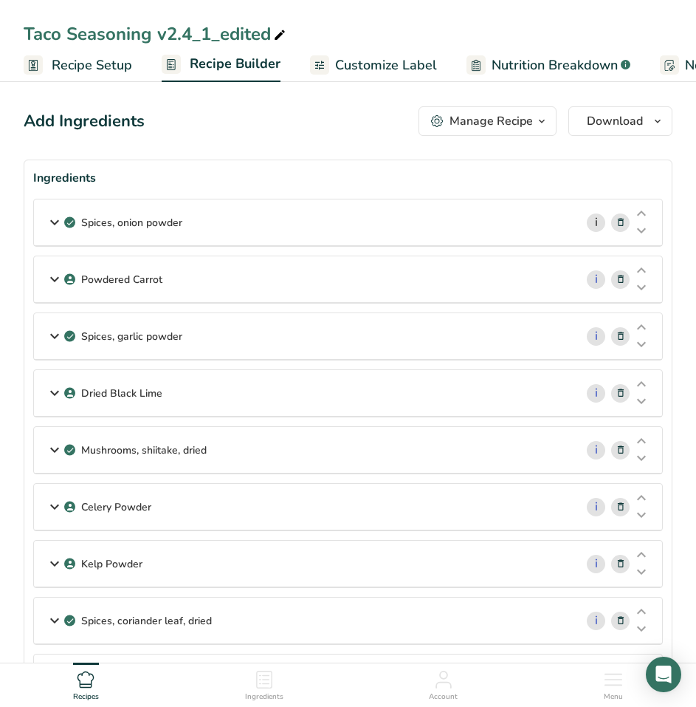
click at [594, 229] on link "i" at bounding box center [596, 222] width 18 height 18
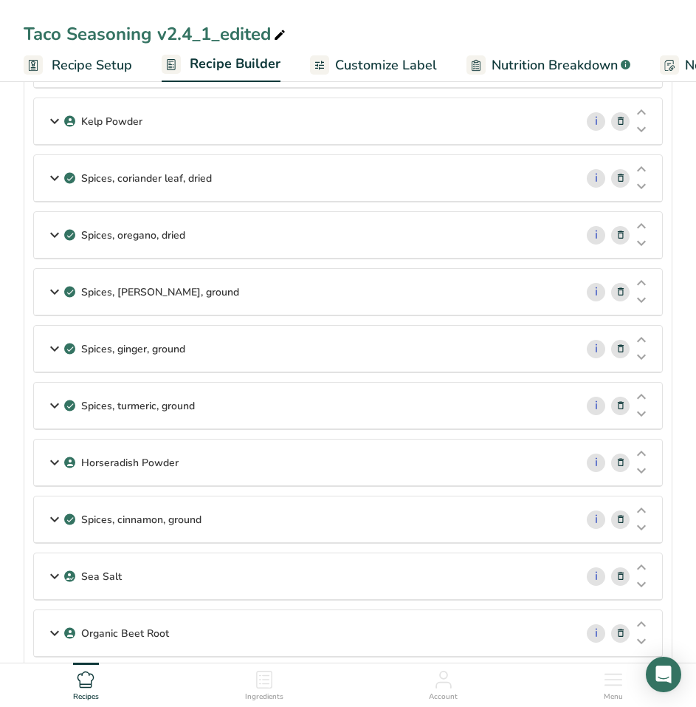
scroll to position [664, 0]
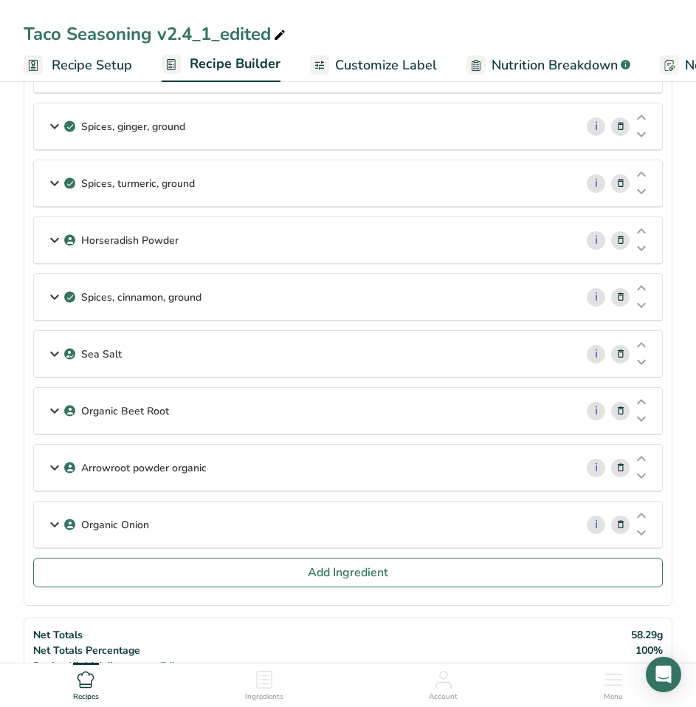
click at [154, 526] on div "Organic Onion" at bounding box center [304, 524] width 541 height 46
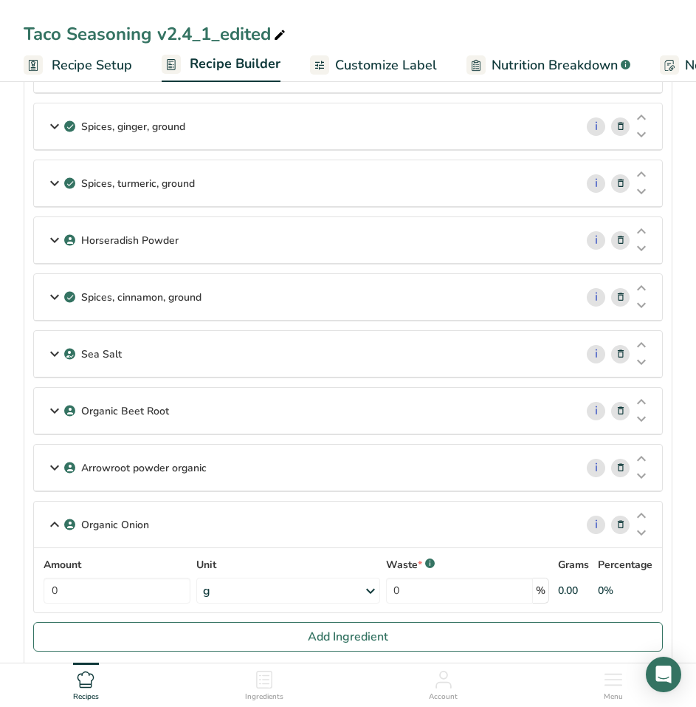
click at [622, 523] on icon at bounding box center [621, 525] width 10 height 16
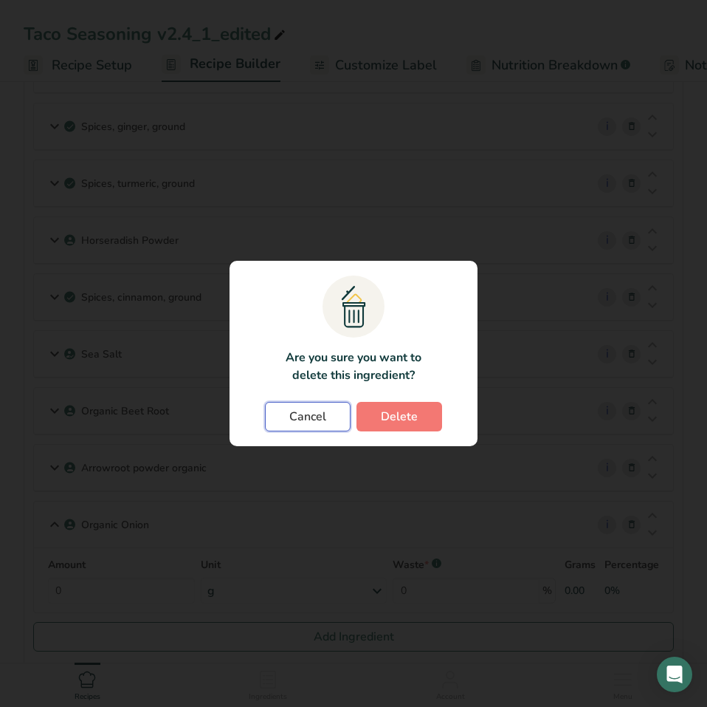
click at [323, 422] on span "Cancel" at bounding box center [307, 417] width 37 height 18
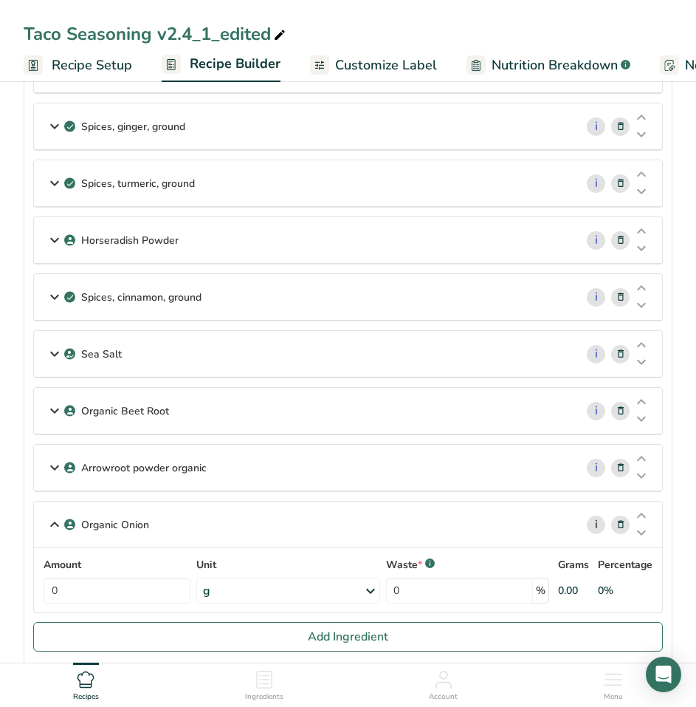
click at [595, 529] on link "i" at bounding box center [596, 524] width 18 height 18
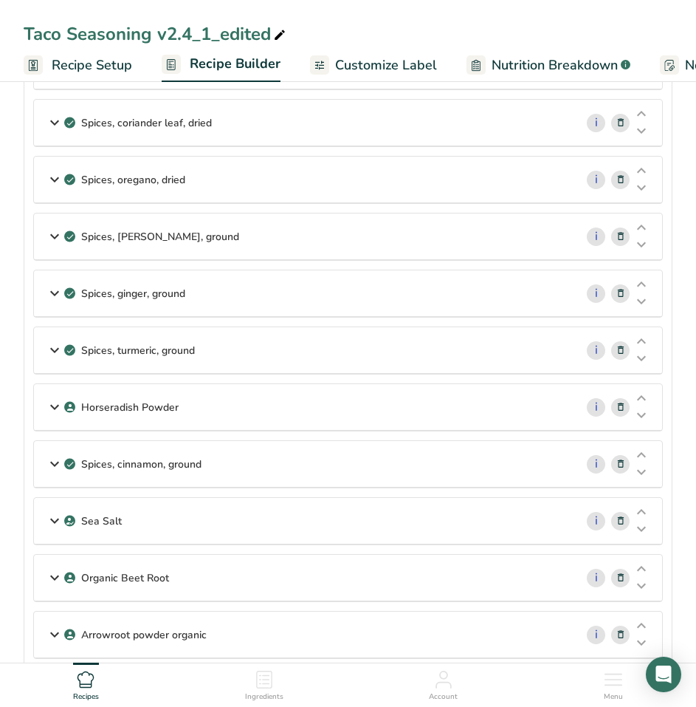
scroll to position [591, 0]
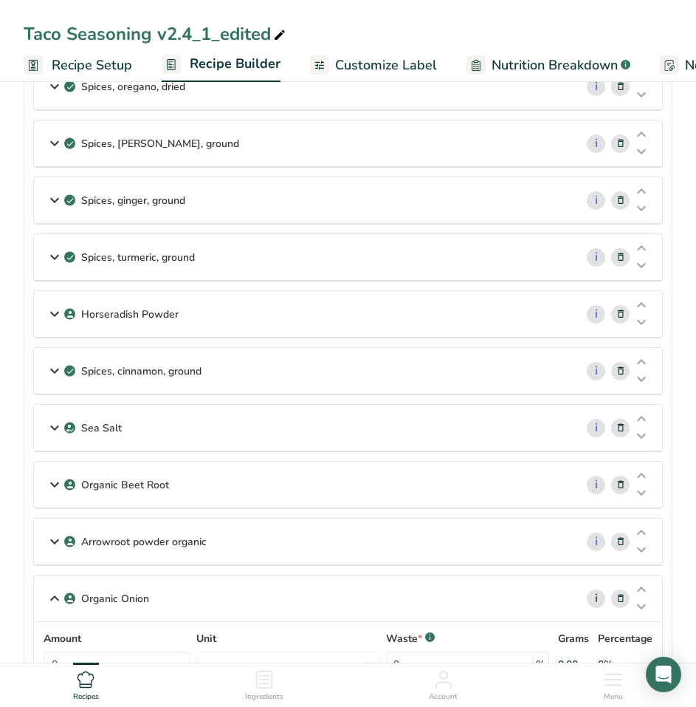
click at [597, 599] on link "i" at bounding box center [596, 598] width 18 height 18
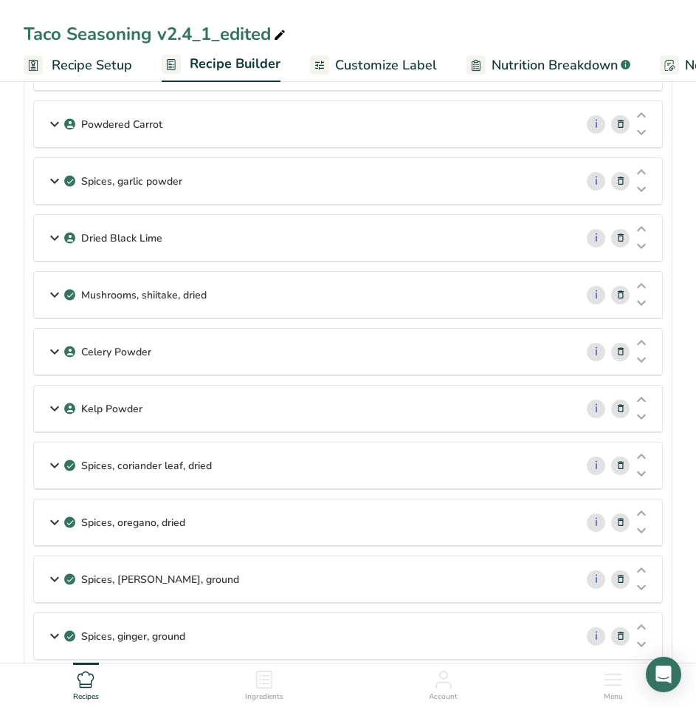
scroll to position [0, 0]
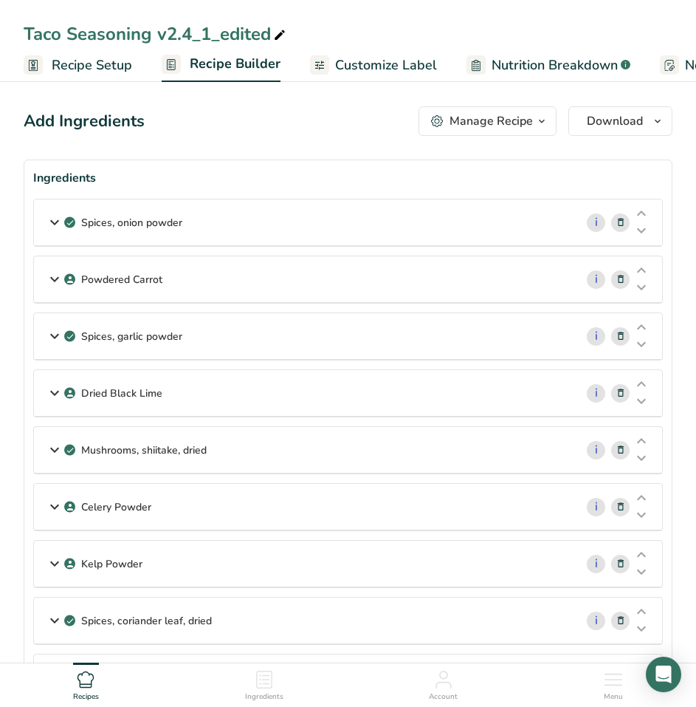
click at [619, 222] on icon at bounding box center [621, 223] width 10 height 16
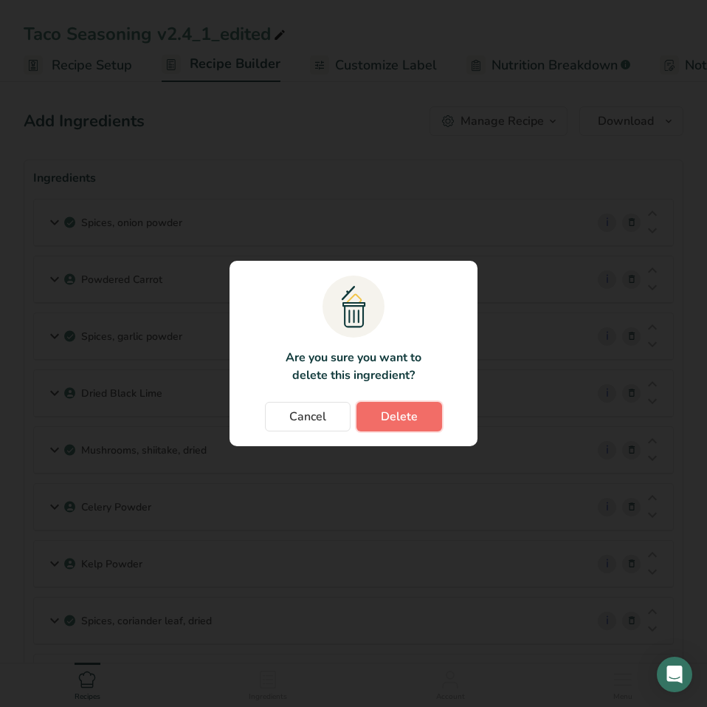
click at [427, 416] on button "Delete" at bounding box center [400, 417] width 86 height 30
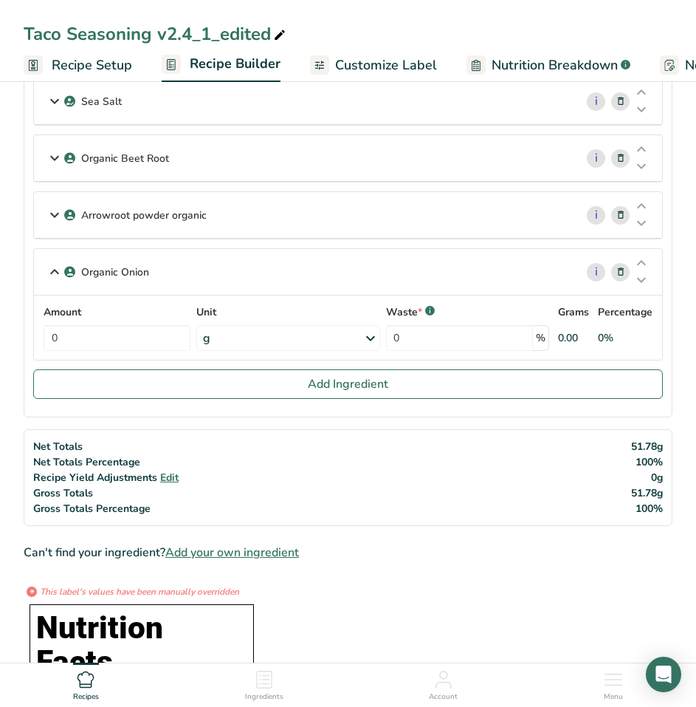
scroll to position [886, 0]
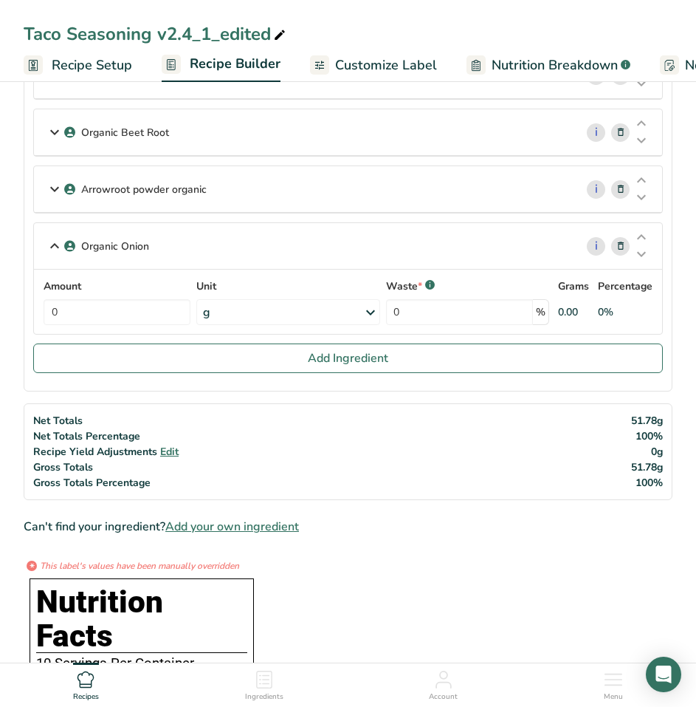
click at [291, 525] on span "Add your own ingredient" at bounding box center [232, 527] width 134 height 18
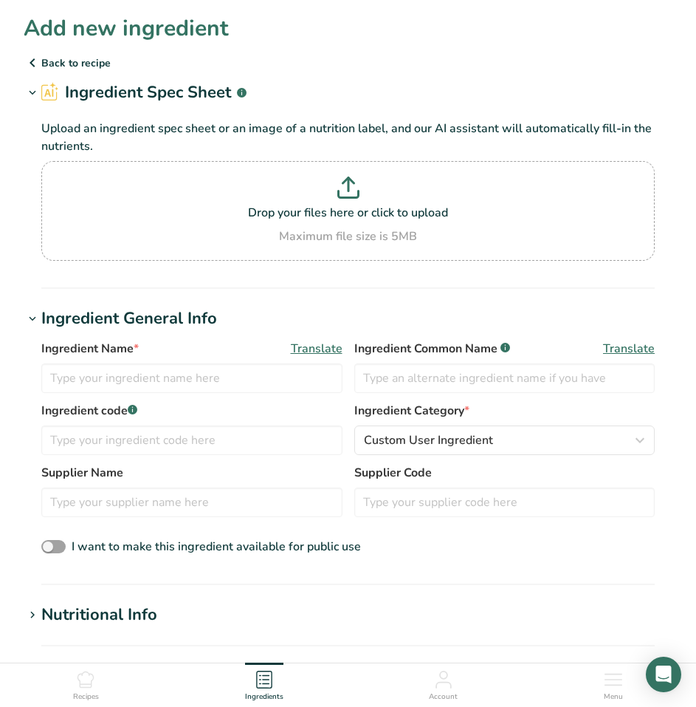
click at [65, 61] on p "Back to recipe" at bounding box center [348, 63] width 649 height 18
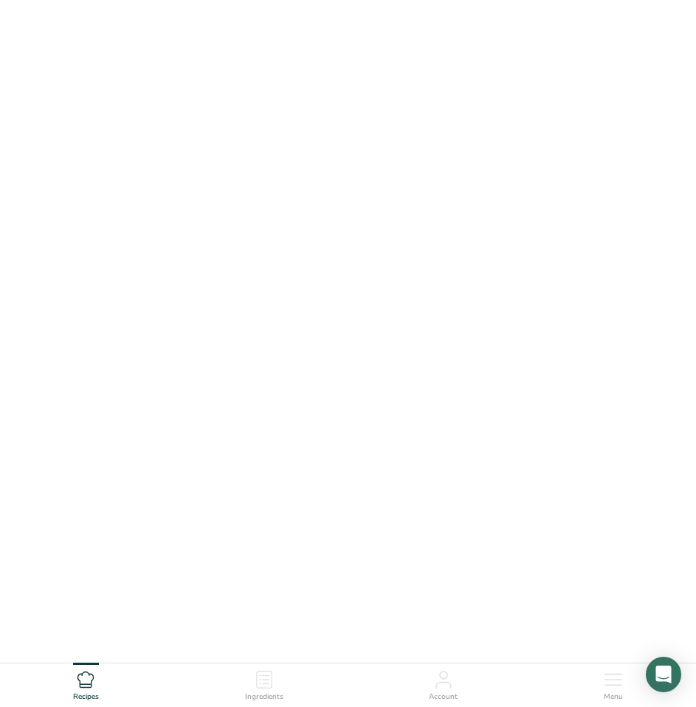
scroll to position [44, 0]
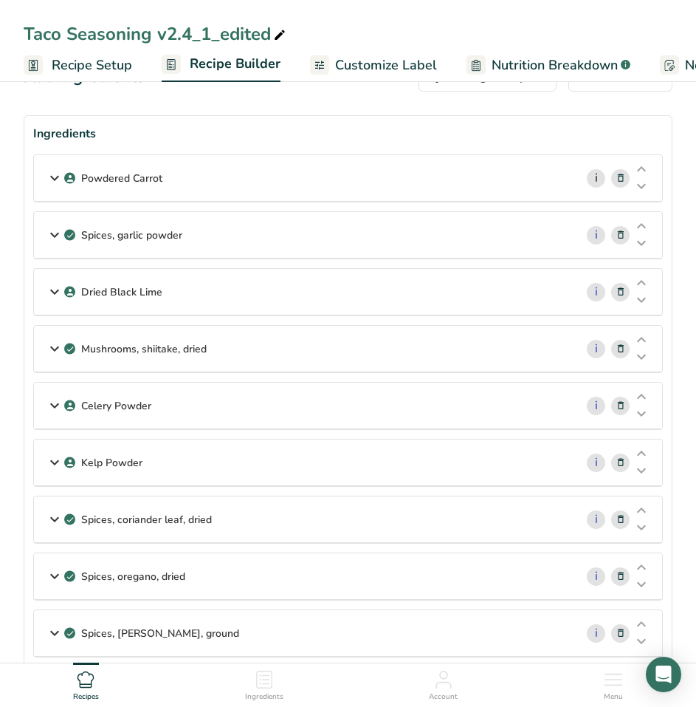
click at [595, 175] on link "i" at bounding box center [596, 178] width 18 height 18
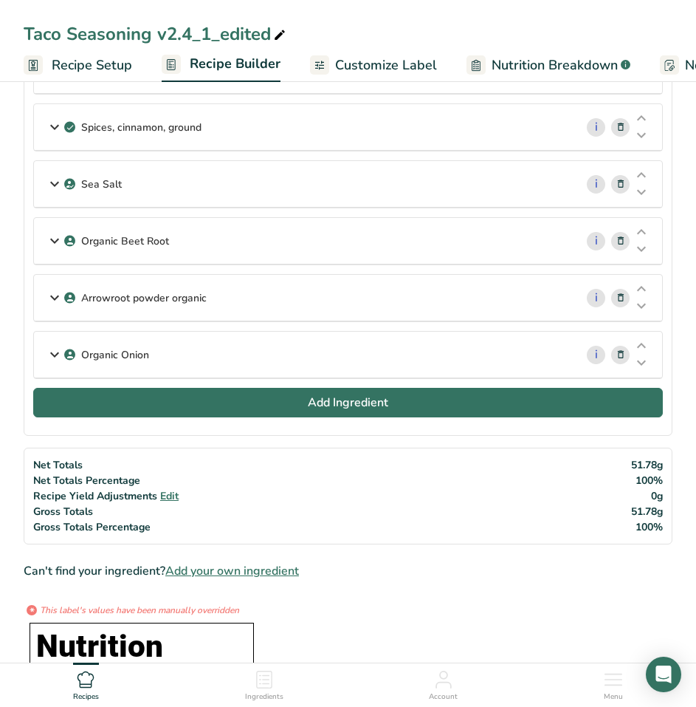
scroll to position [783, 0]
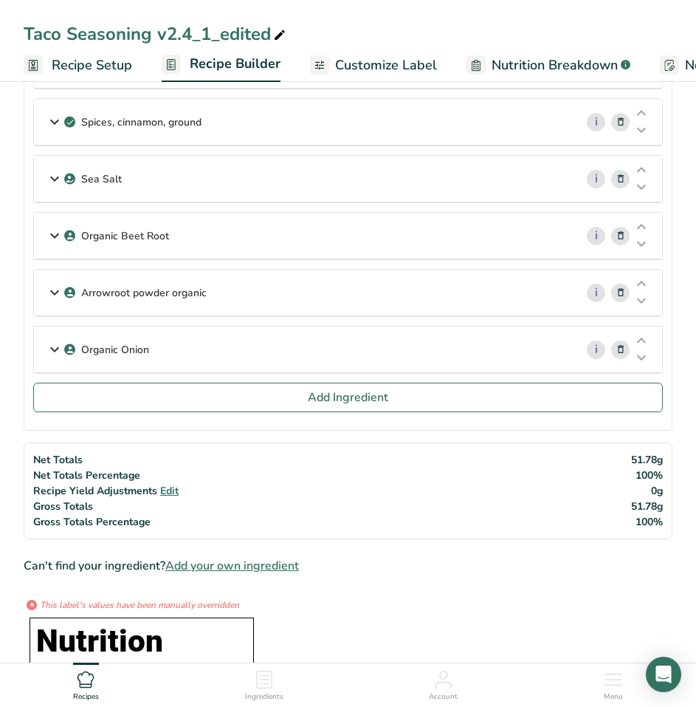
click at [290, 567] on span "Add your own ingredient" at bounding box center [232, 566] width 134 height 18
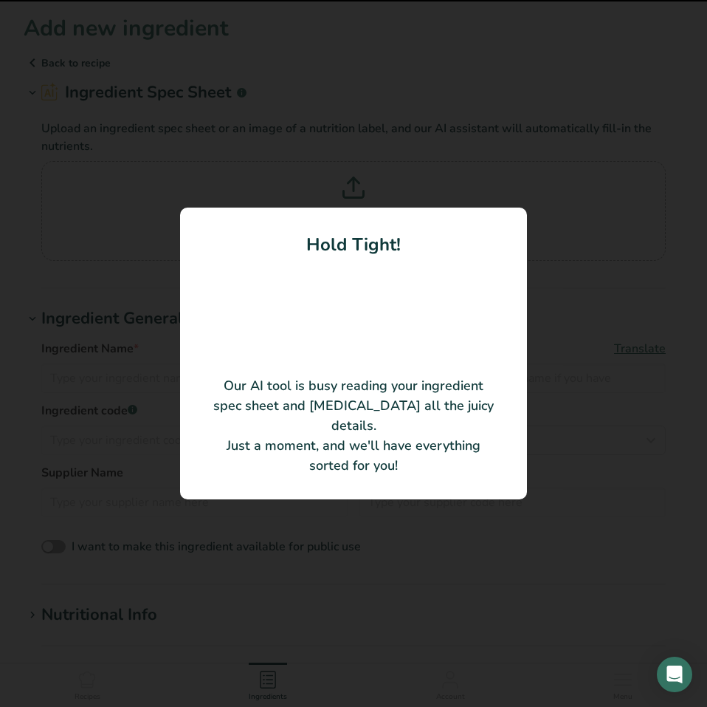
type input "Organic Carrot"
type input "HQ Organics"
type input "CARPWD"
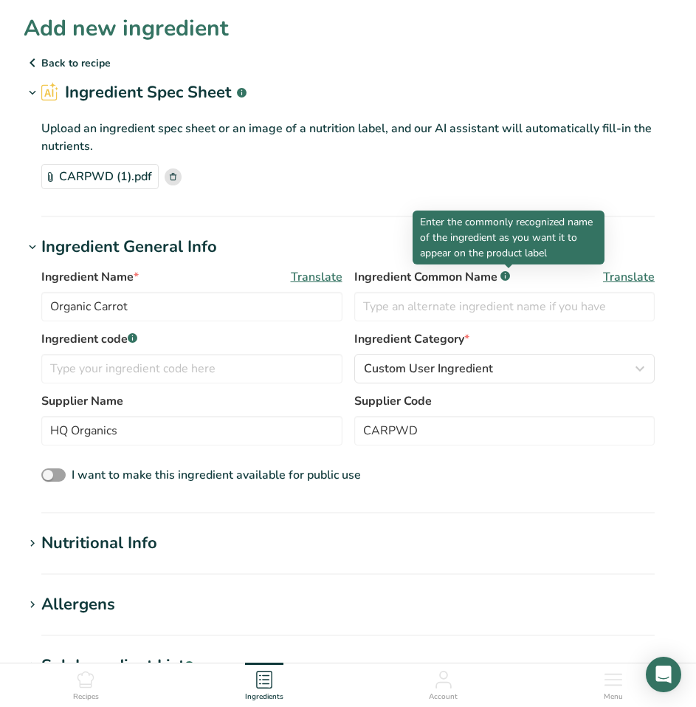
click at [507, 275] on rect at bounding box center [506, 276] width 10 height 10
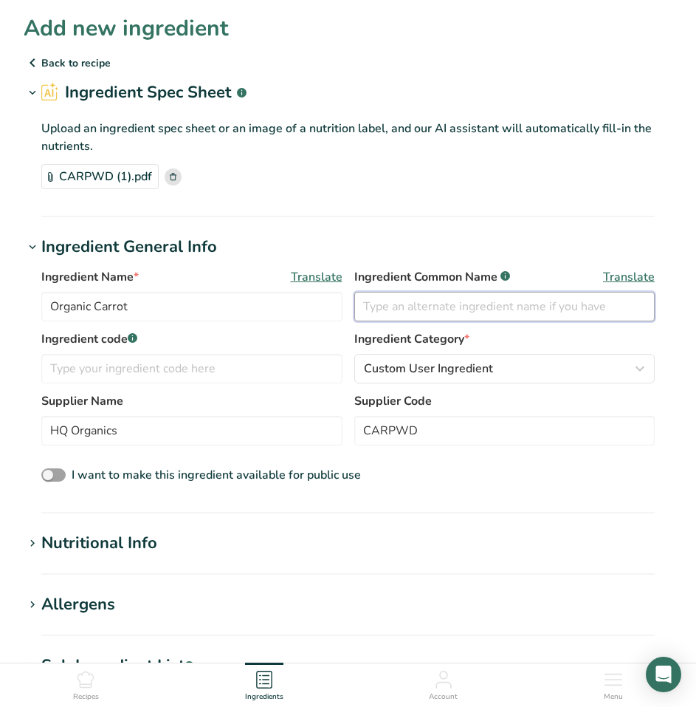
click at [509, 311] on input "text" at bounding box center [504, 307] width 301 height 30
paste input "Carrot Powder*"
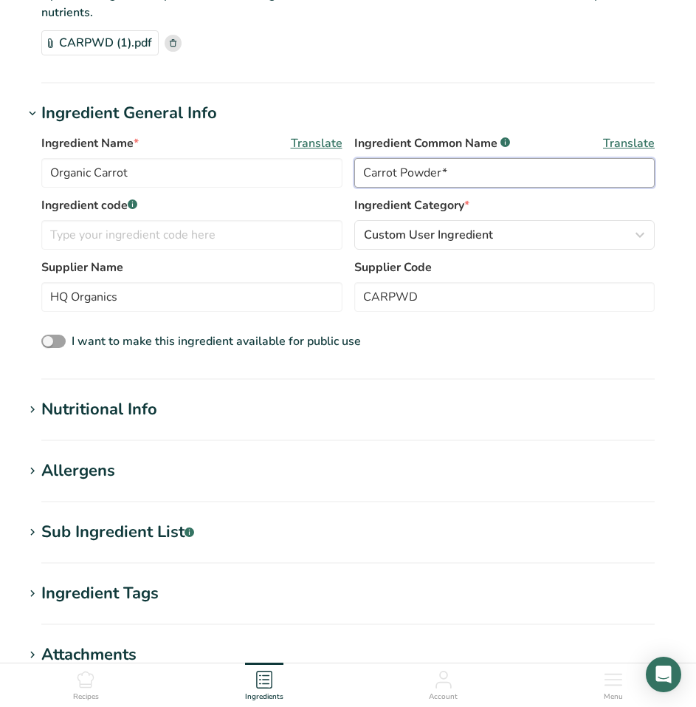
scroll to position [221, 0]
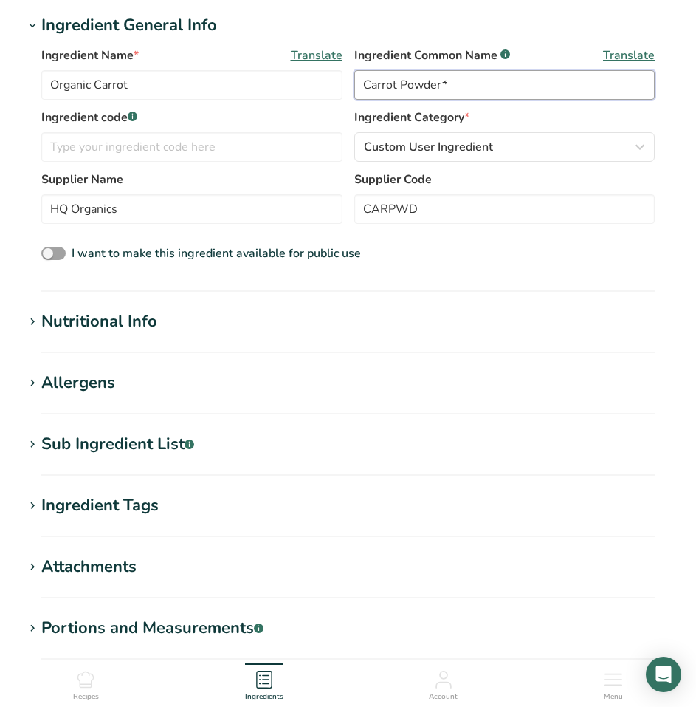
type input "Carrot Powder*"
click at [152, 315] on div "Nutritional Info" at bounding box center [99, 321] width 116 height 24
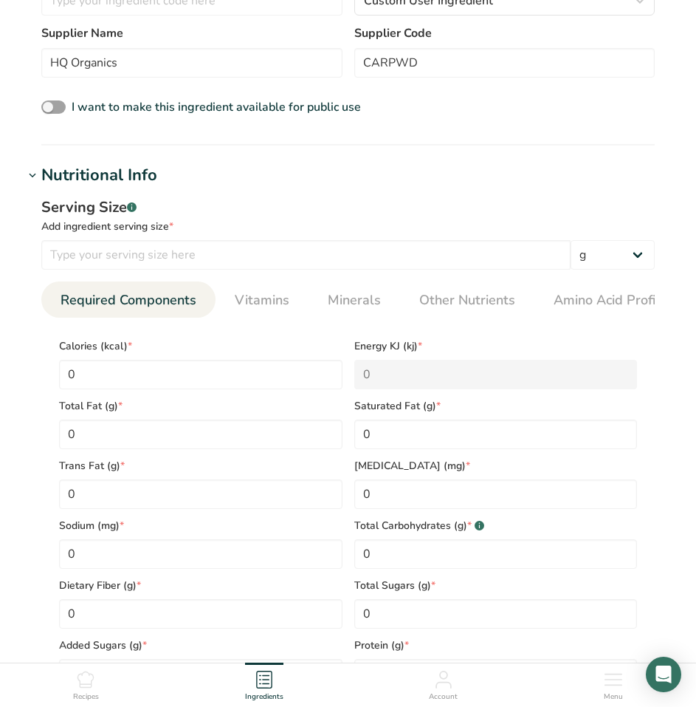
scroll to position [369, 0]
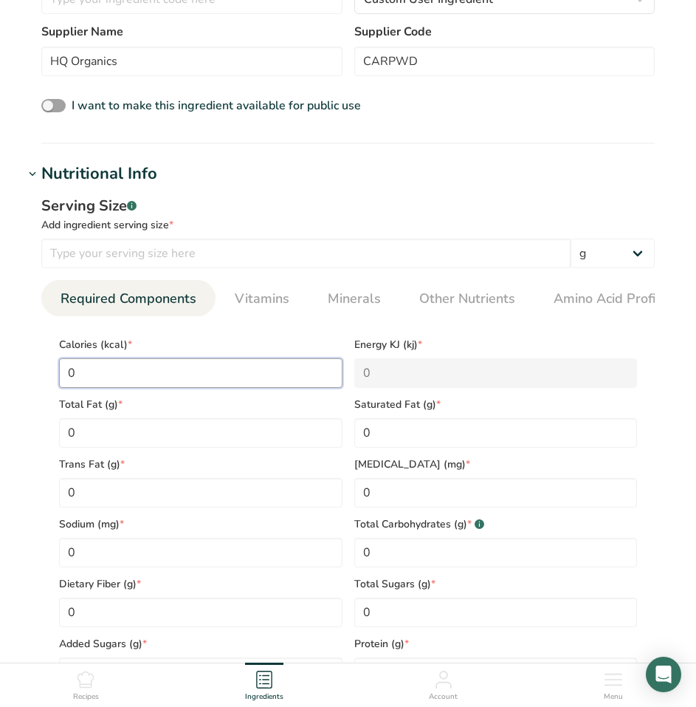
click at [90, 377] on input "0" at bounding box center [201, 373] width 284 height 30
type input "3"
type KJ "12.6"
type input "35"
type KJ "146.4"
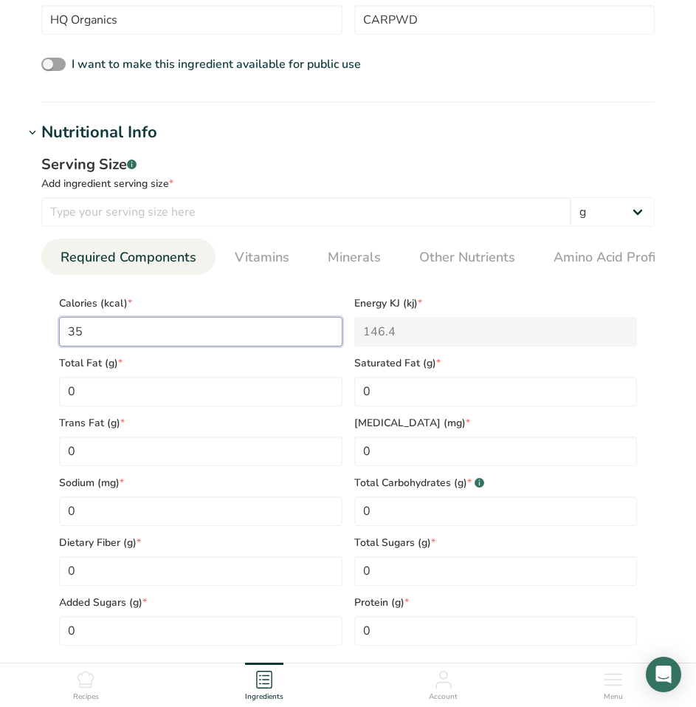
scroll to position [443, 0]
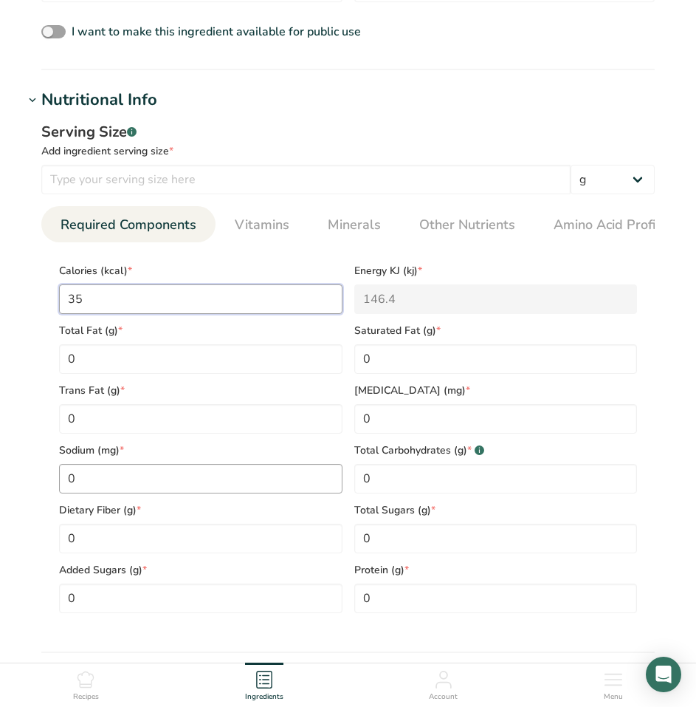
type input "35"
click at [143, 478] on input "0" at bounding box center [201, 479] width 284 height 30
drag, startPoint x: 137, startPoint y: 478, endPoint x: -1, endPoint y: 464, distance: 139.5
click at [0, 464] on html "Add new ingredient Back to recipe Ingredient Spec Sheet .a-a{fill:#347362;}.b-a…" at bounding box center [348, 369] width 696 height 1625
type input "30"
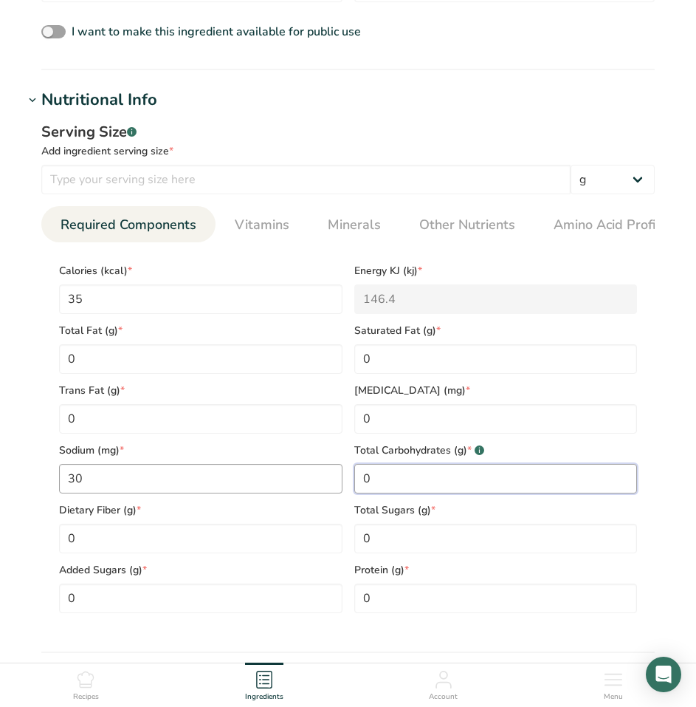
drag, startPoint x: 406, startPoint y: 481, endPoint x: 295, endPoint y: 483, distance: 110.8
click at [295, 483] on div "Calories (kcal) * 35 Energy KJ (kj) * 146.4 Total Fat (g) * 0 Saturated Fat (g)…" at bounding box center [348, 433] width 590 height 359
type Carbohydrates "8"
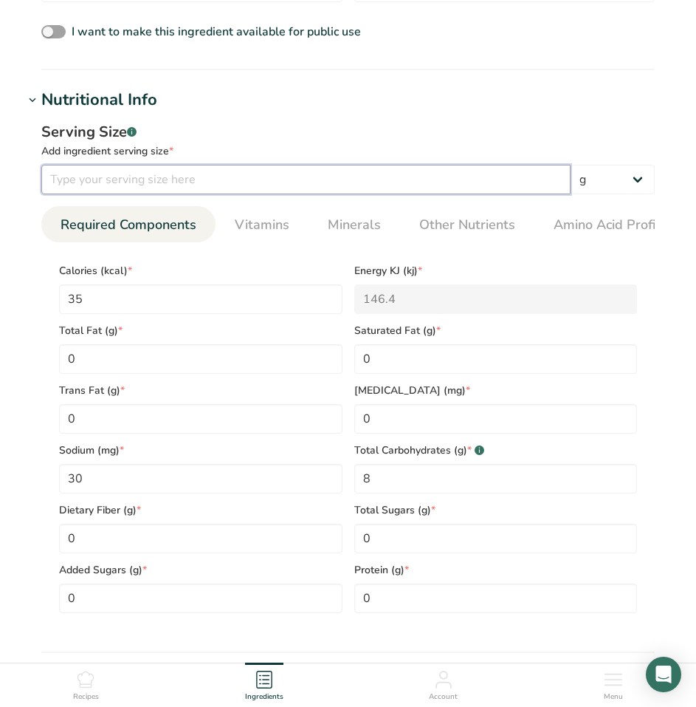
click at [255, 182] on input "number" at bounding box center [305, 180] width 529 height 30
type input "10"
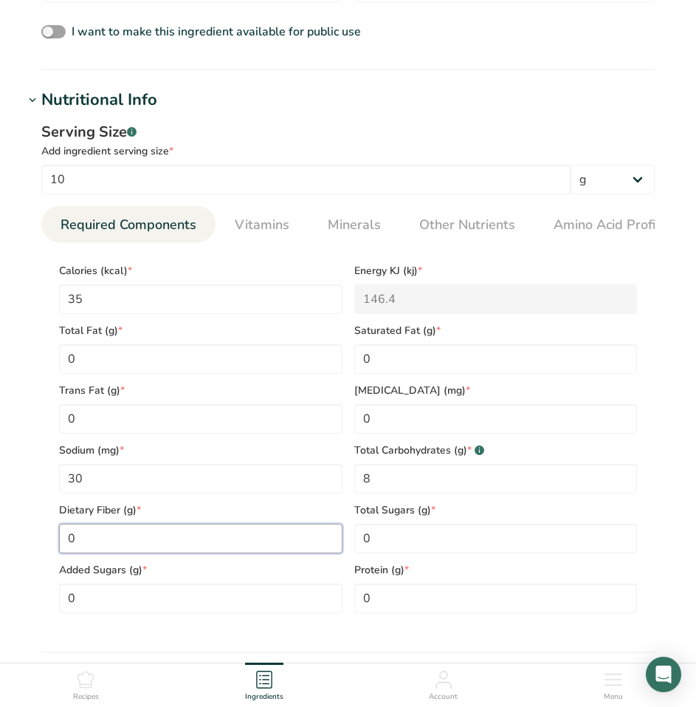
drag, startPoint x: 49, startPoint y: 539, endPoint x: 22, endPoint y: 540, distance: 26.6
click at [23, 541] on section "Add new ingredient Back to recipe Ingredient Spec Sheet .a-a{fill:#347362;}.b-a…" at bounding box center [348, 323] width 696 height 1533
type Fiber "2"
drag, startPoint x: 479, startPoint y: 544, endPoint x: 261, endPoint y: 528, distance: 218.4
click at [266, 530] on div "Calories (kcal) * 35 Energy KJ (kj) * 146.4 Total Fat (g) * 0 Saturated Fat (g)…" at bounding box center [348, 433] width 590 height 359
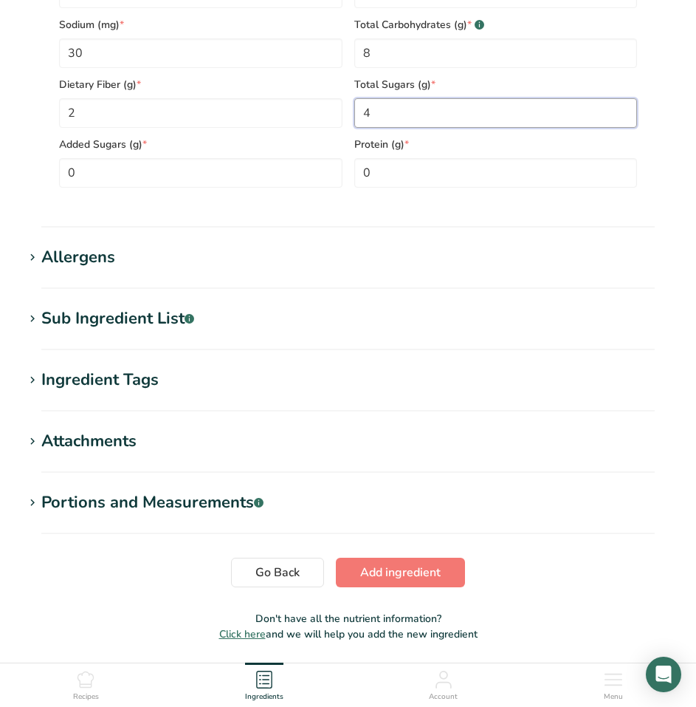
scroll to position [886, 0]
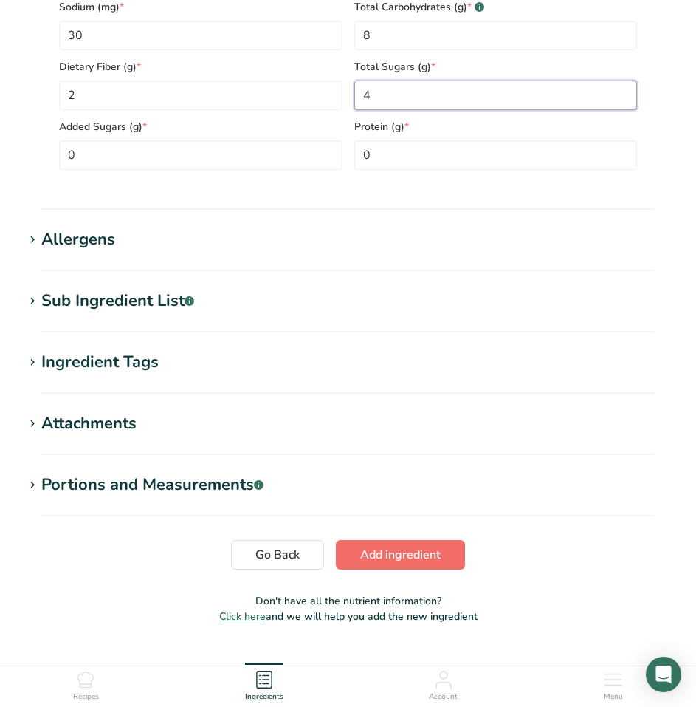
type Sugars "4"
click at [422, 551] on span "Add ingredient" at bounding box center [400, 555] width 80 height 18
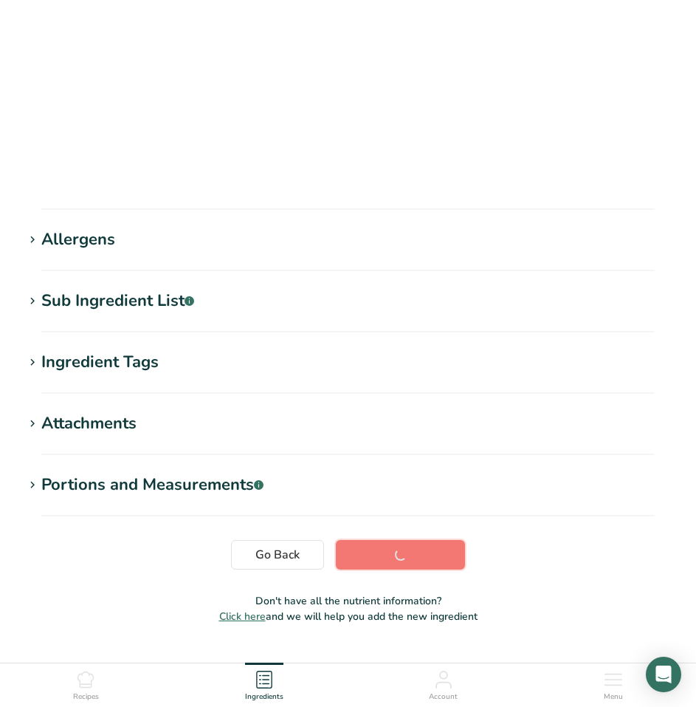
scroll to position [69, 0]
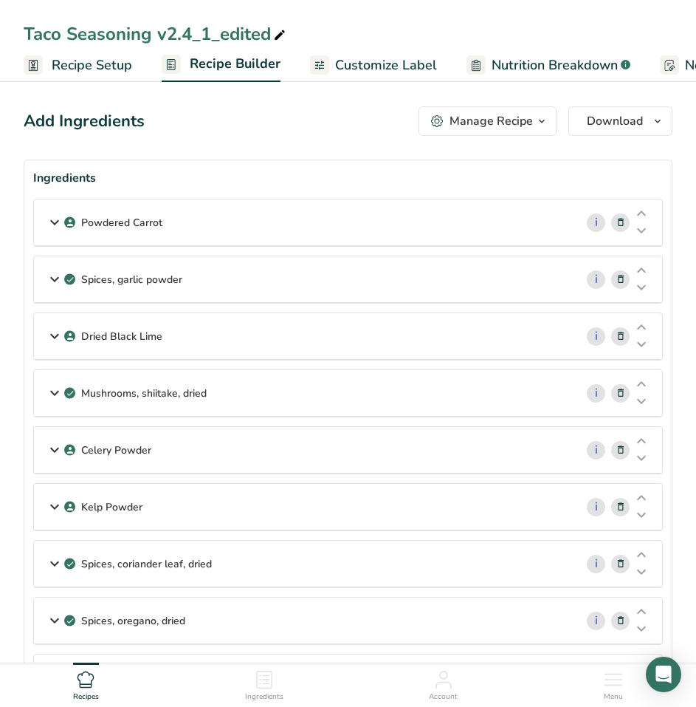
click at [415, 61] on span "Customize Label" at bounding box center [386, 65] width 102 height 20
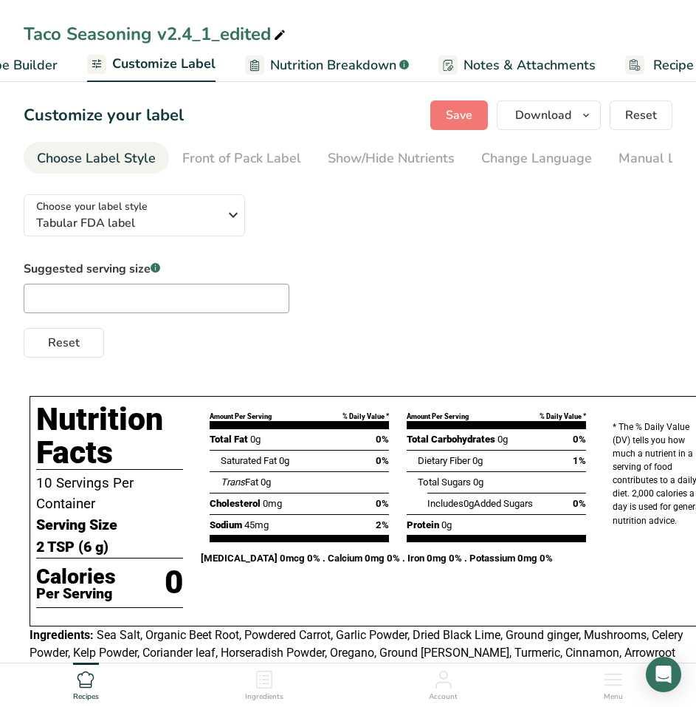
scroll to position [0, 288]
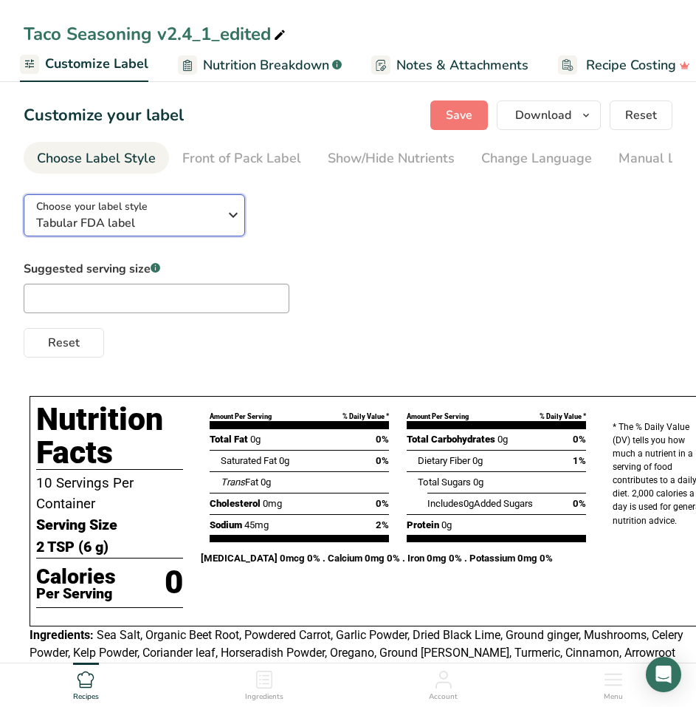
click at [221, 217] on span "Tabular FDA label" at bounding box center [130, 223] width 188 height 18
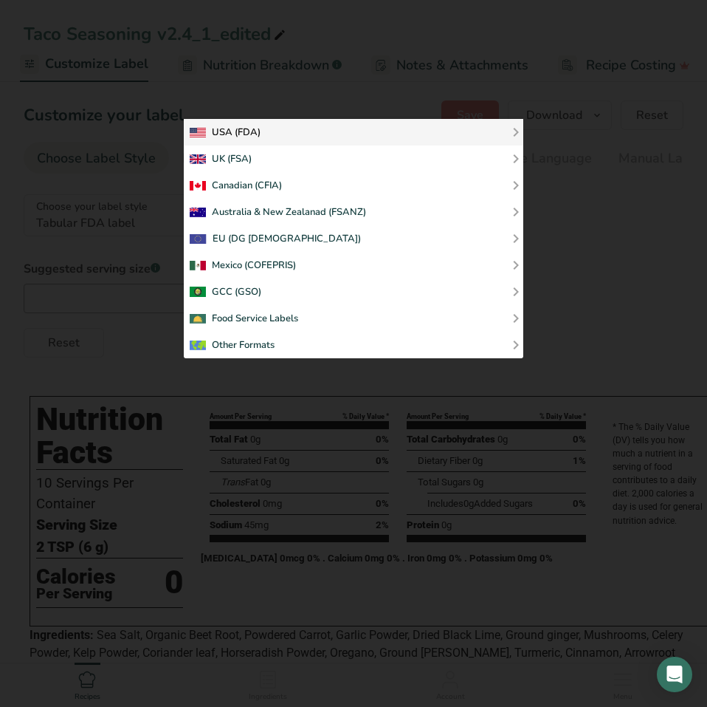
click at [504, 126] on div "USA (FDA)" at bounding box center [354, 132] width 328 height 18
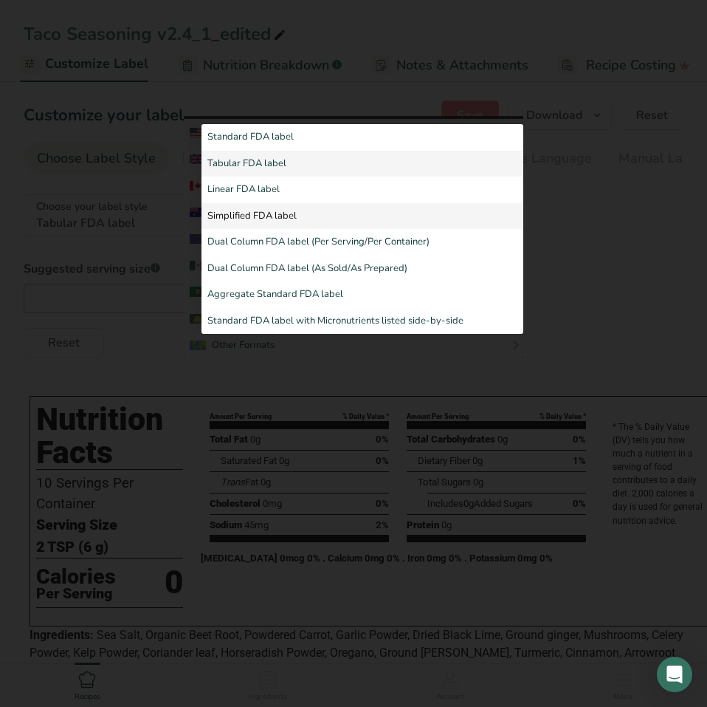
click at [324, 210] on link "Simplified FDA label" at bounding box center [363, 216] width 322 height 27
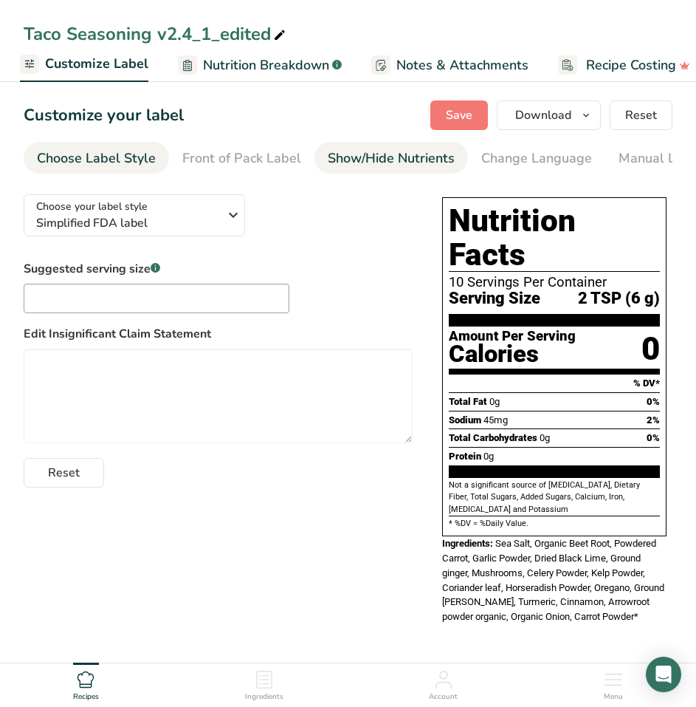
click at [374, 159] on div "Show/Hide Nutrients" at bounding box center [391, 158] width 127 height 20
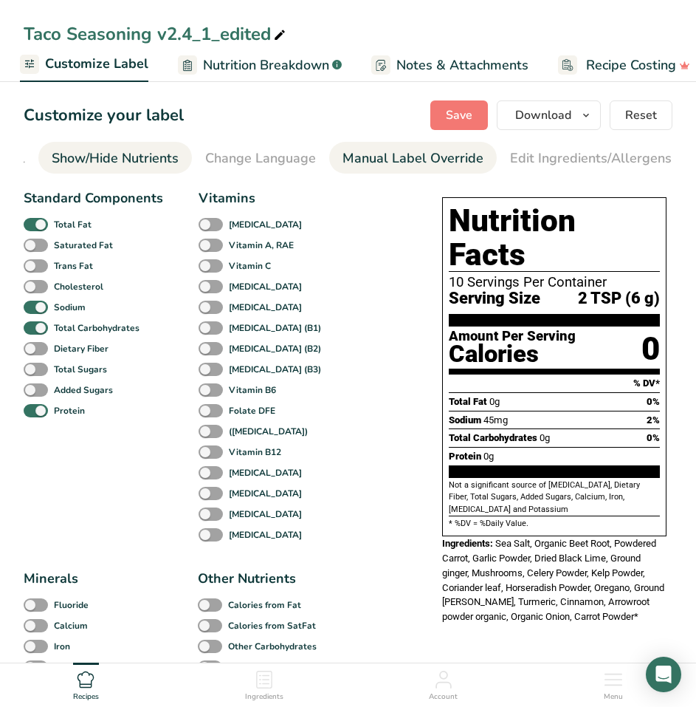
scroll to position [0, 286]
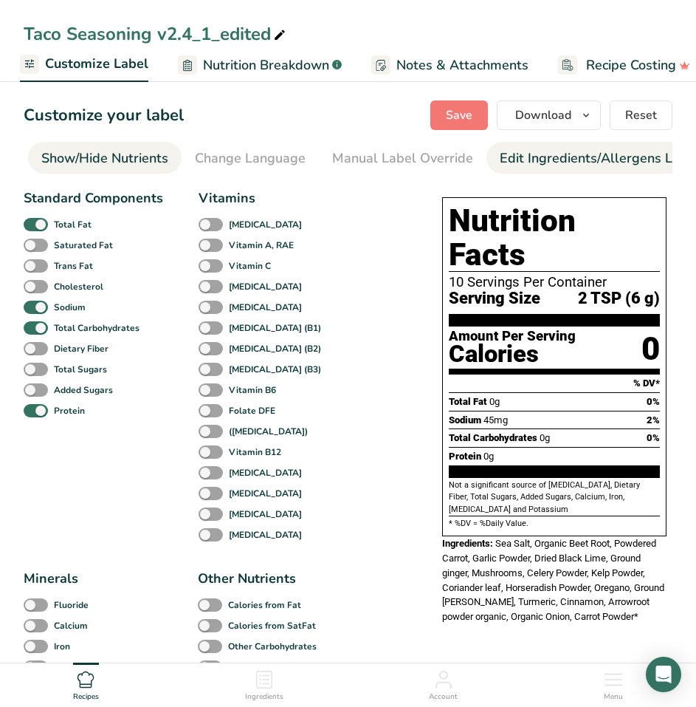
click at [519, 157] on div "Edit Ingredients/Allergens List" at bounding box center [594, 158] width 188 height 20
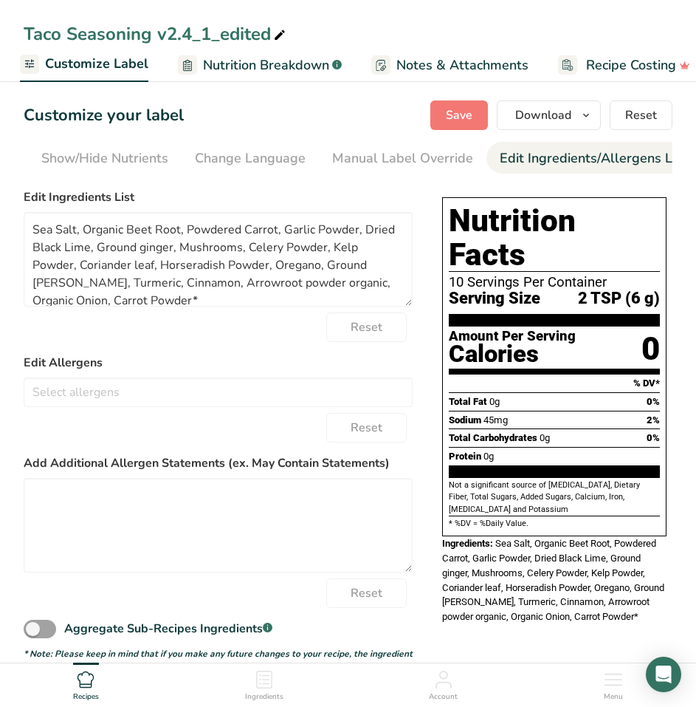
scroll to position [0, 424]
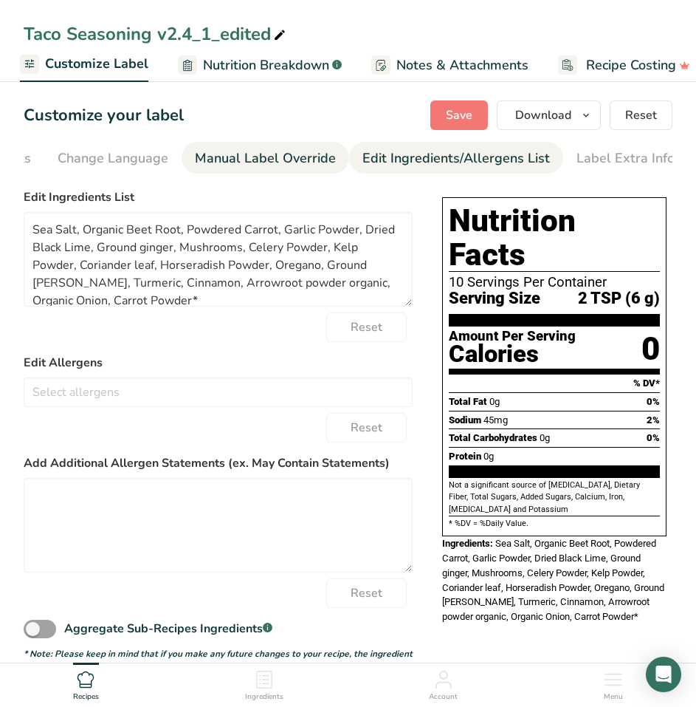
click at [300, 156] on div "Manual Label Override" at bounding box center [265, 158] width 141 height 20
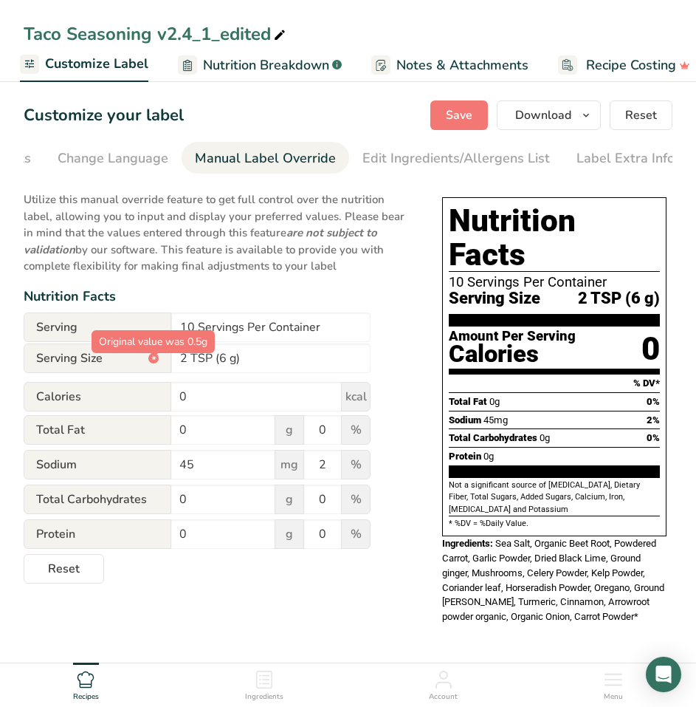
click at [155, 360] on div "*" at bounding box center [153, 358] width 10 height 10
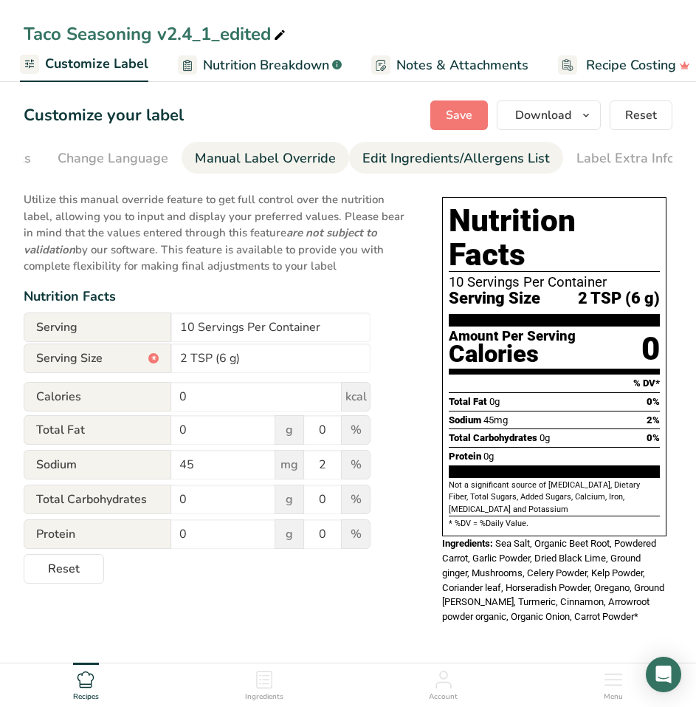
click at [478, 161] on div "Edit Ingredients/Allergens List" at bounding box center [457, 158] width 188 height 20
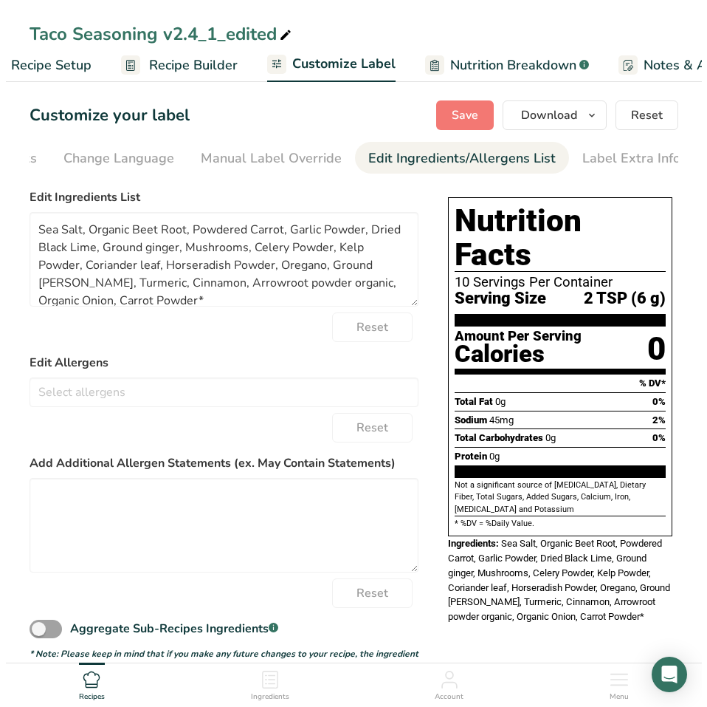
scroll to position [0, 0]
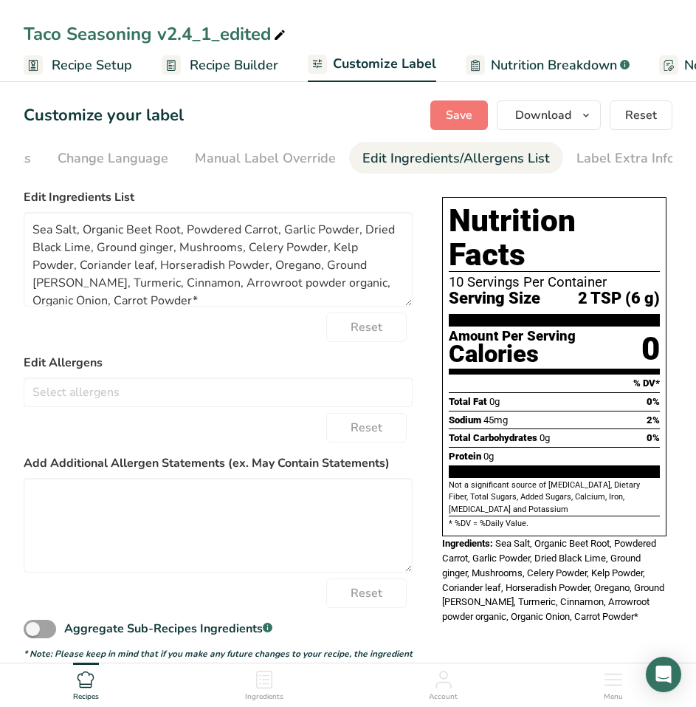
click at [94, 66] on span "Recipe Setup" at bounding box center [92, 65] width 80 height 20
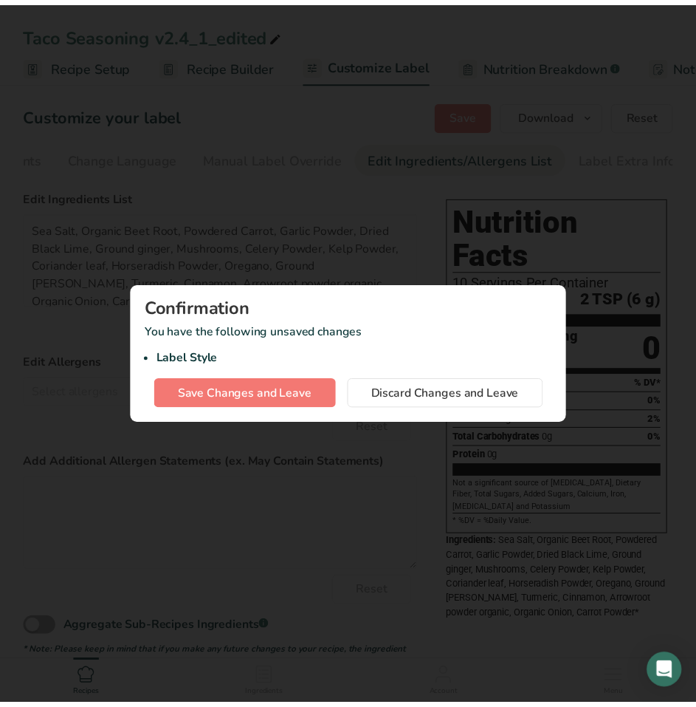
scroll to position [0, 5]
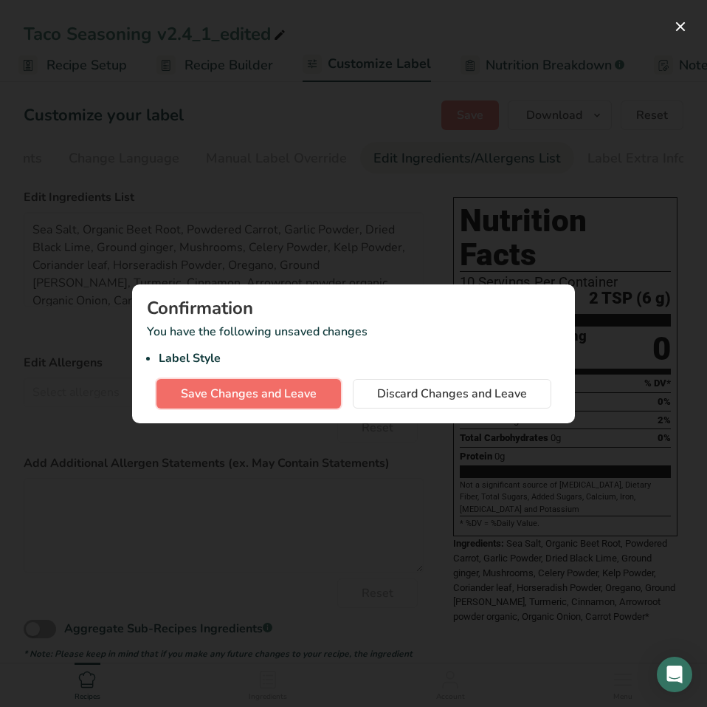
click at [281, 391] on span "Save Changes and Leave" at bounding box center [249, 394] width 136 height 18
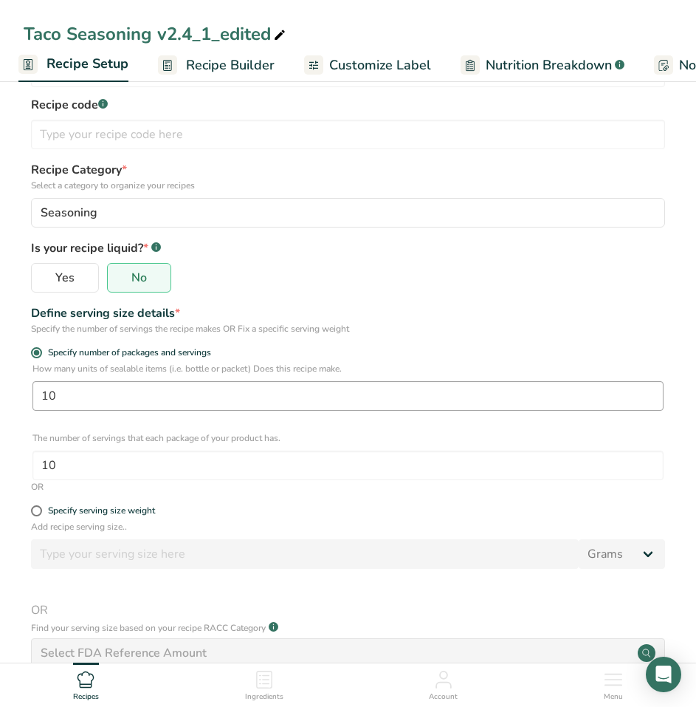
scroll to position [71, 0]
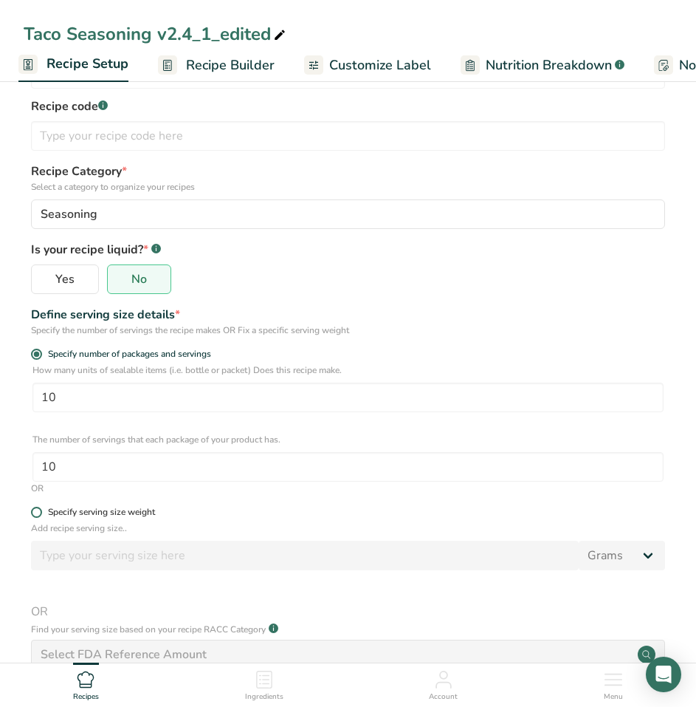
click at [34, 510] on span at bounding box center [36, 511] width 11 height 11
click at [34, 510] on input "Specify serving size weight" at bounding box center [36, 512] width 10 height 10
radio input "true"
radio input "false"
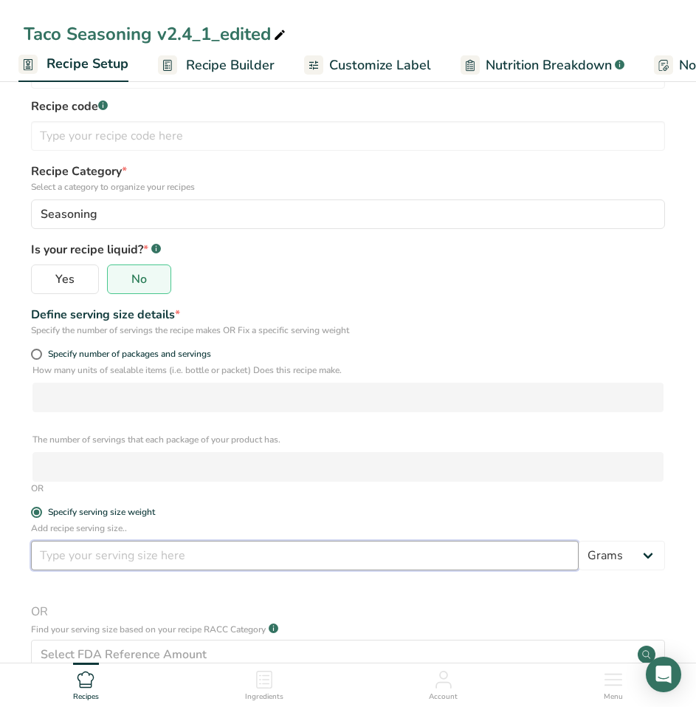
click at [175, 554] on input "number" at bounding box center [305, 555] width 548 height 30
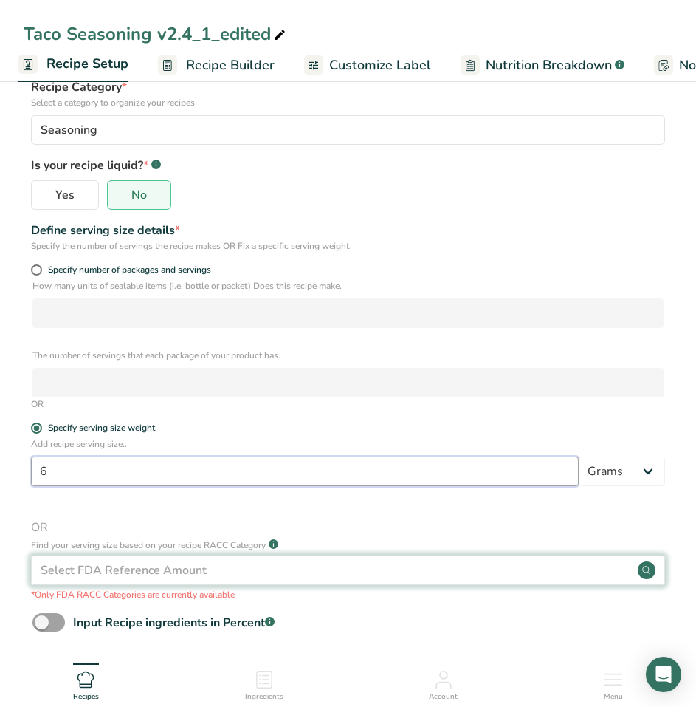
scroll to position [219, 0]
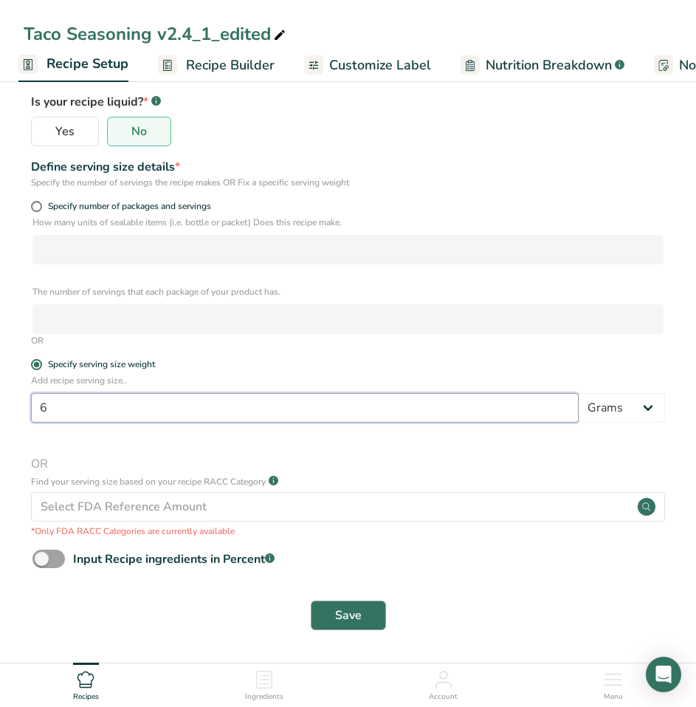
type input "6"
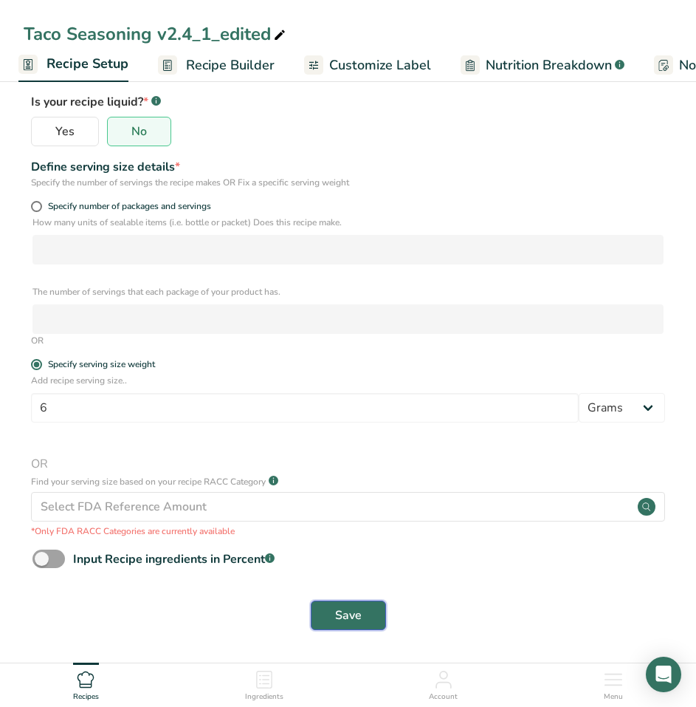
click at [362, 618] on button "Save" at bounding box center [348, 615] width 75 height 30
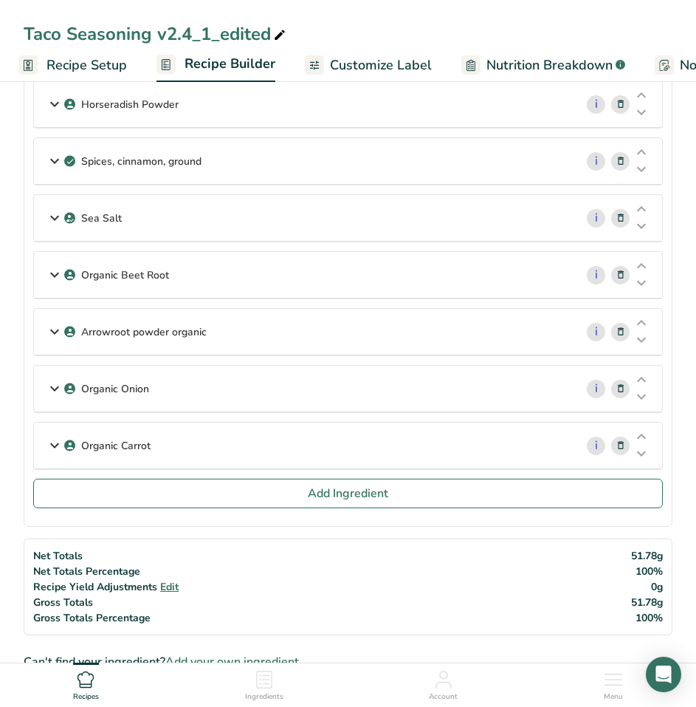
scroll to position [812, 0]
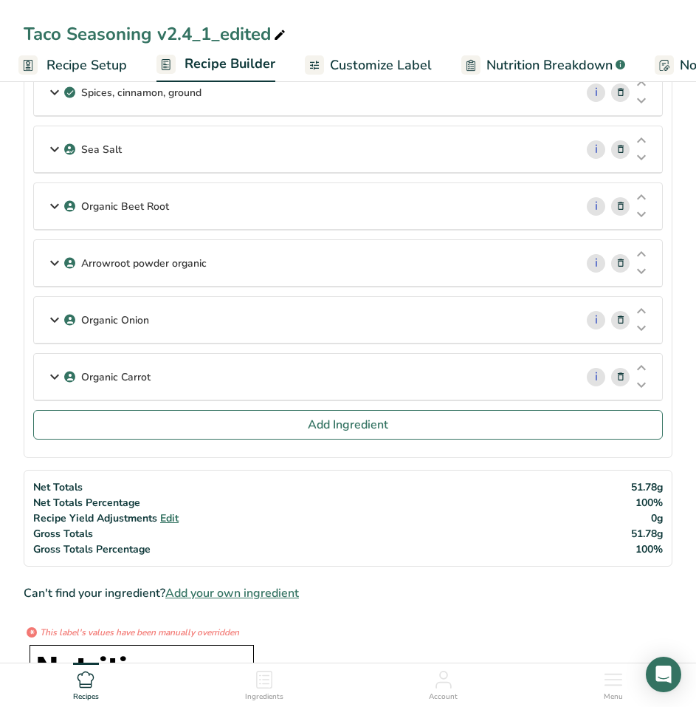
click at [123, 374] on p "Organic Carrot" at bounding box center [115, 377] width 69 height 16
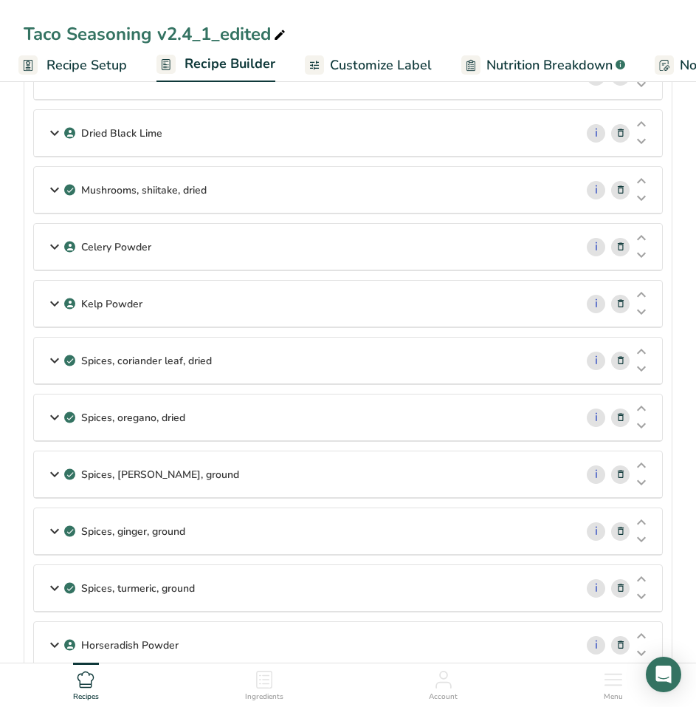
scroll to position [74, 0]
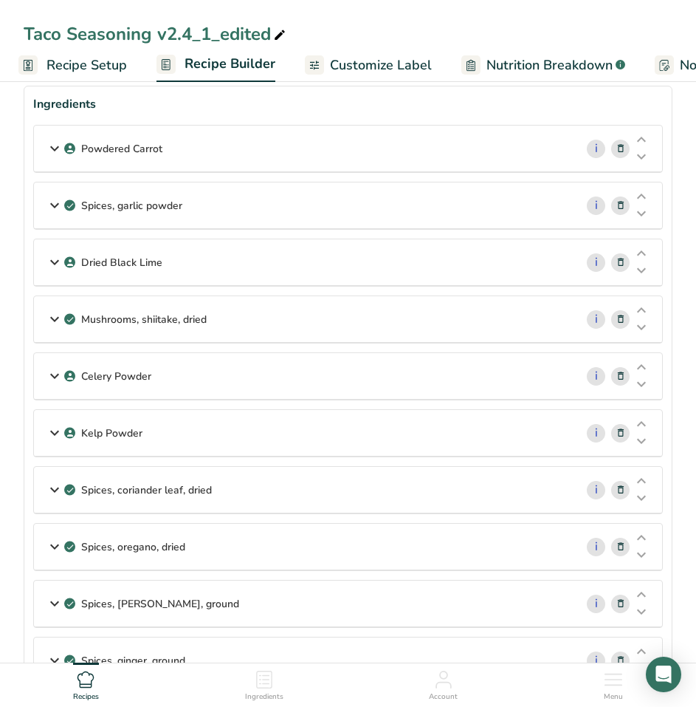
click at [335, 147] on div "Powdered Carrot" at bounding box center [304, 149] width 541 height 46
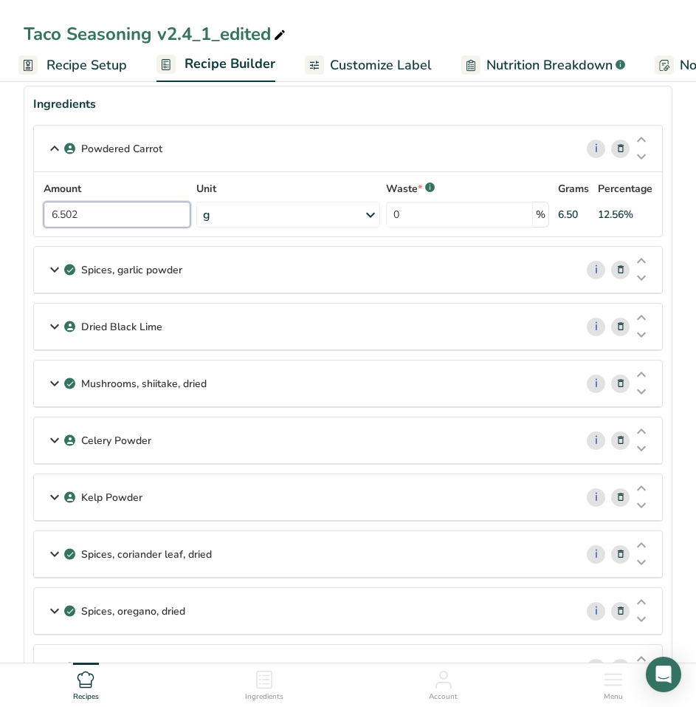
drag, startPoint x: 120, startPoint y: 220, endPoint x: 30, endPoint y: 207, distance: 90.2
click at [31, 208] on section "Ingredients Powdered Carrot i Amount 6.502 Unit g Weight Units g kg mg See more…" at bounding box center [348, 705] width 649 height 1239
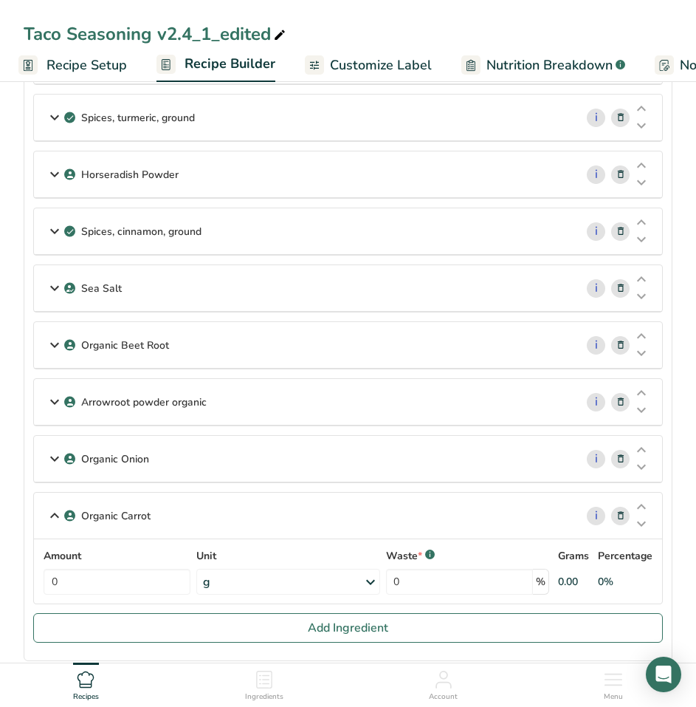
scroll to position [960, 0]
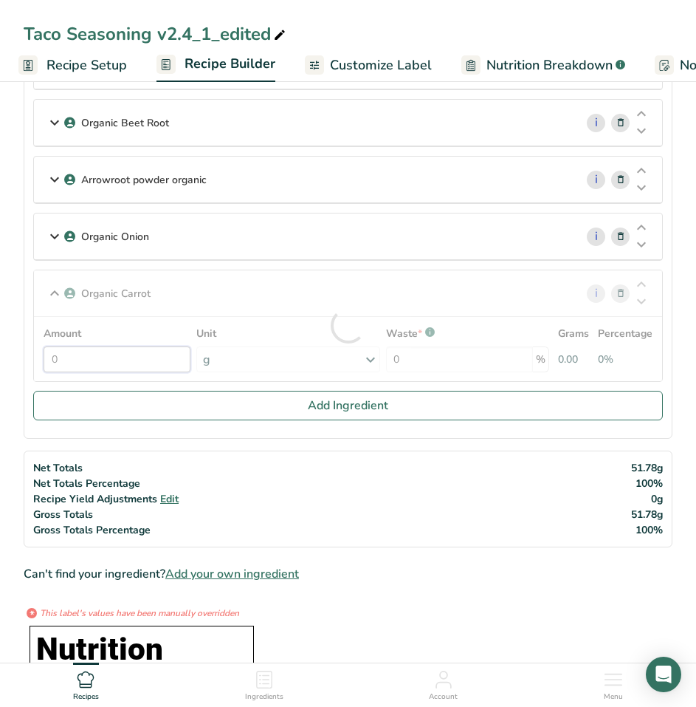
drag, startPoint x: 89, startPoint y: 358, endPoint x: 18, endPoint y: 340, distance: 72.3
paste input "6.502"
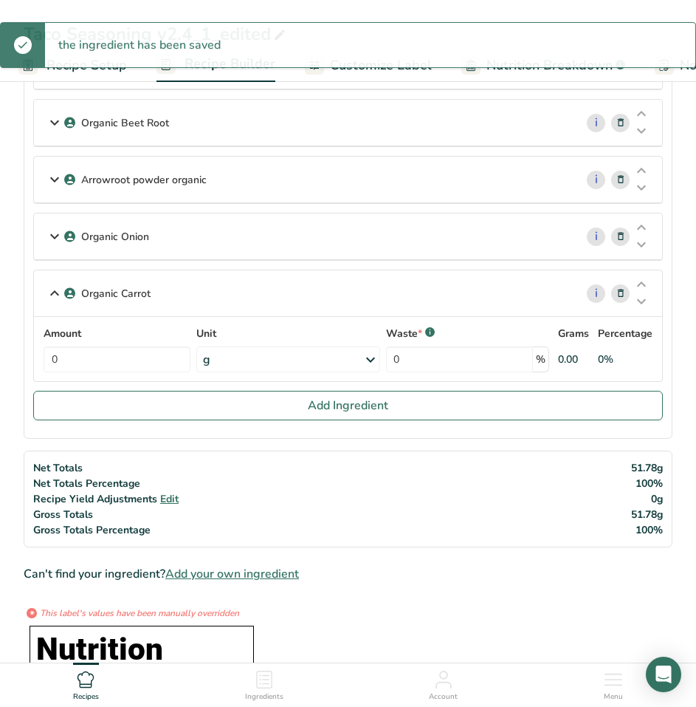
click at [249, 235] on div "Organic Onion" at bounding box center [304, 236] width 541 height 46
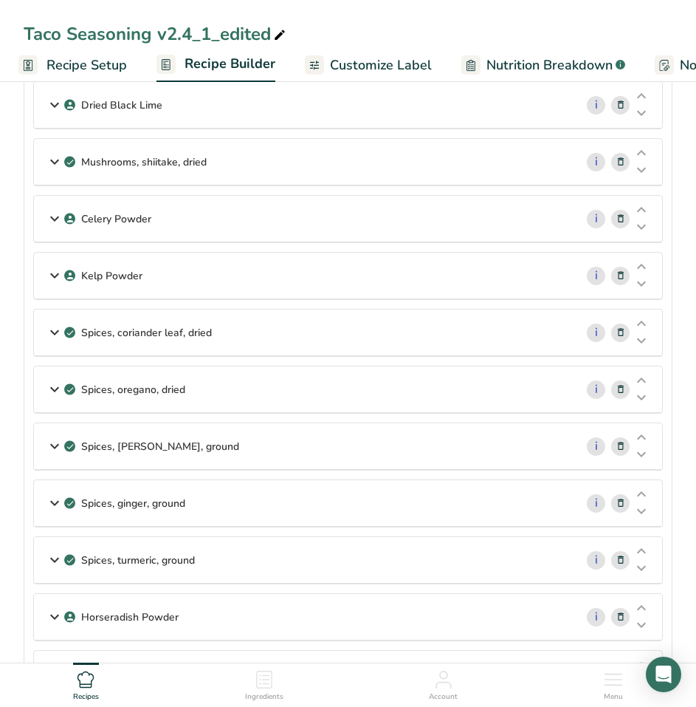
scroll to position [664, 0]
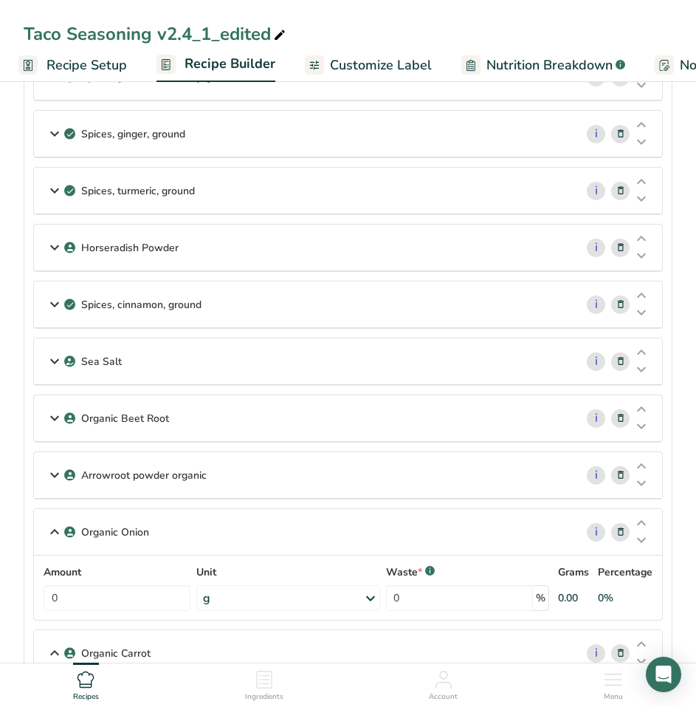
click at [255, 408] on div "Organic Beet Root" at bounding box center [304, 418] width 541 height 46
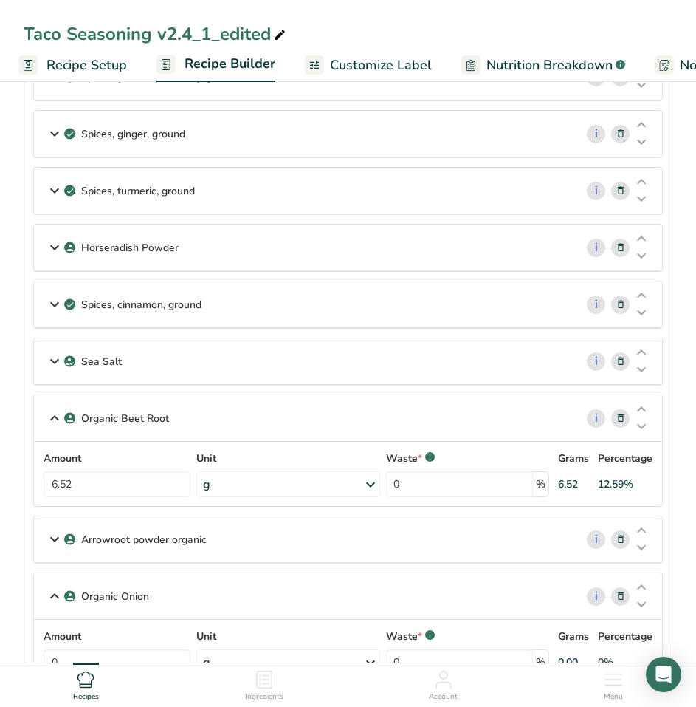
click at [245, 529] on div "Arrowroot powder organic" at bounding box center [304, 539] width 541 height 46
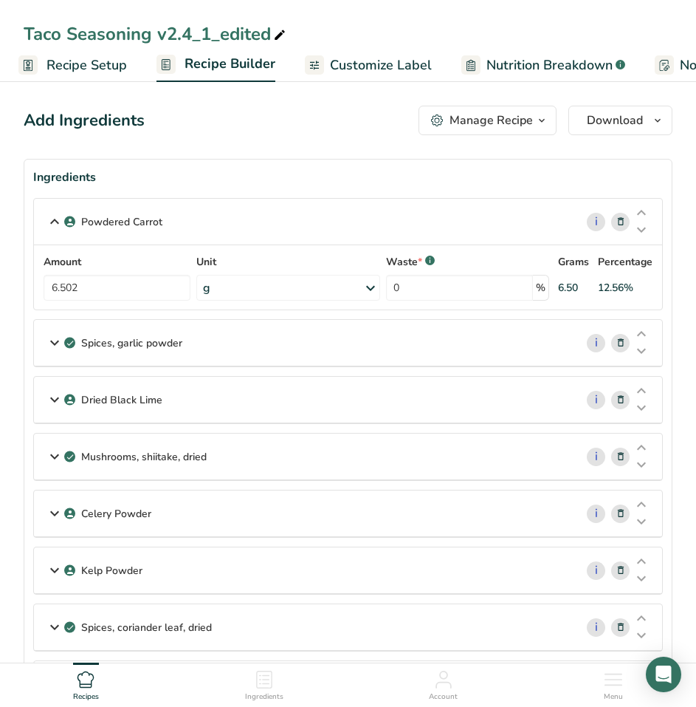
scroll to position [0, 0]
drag, startPoint x: 109, startPoint y: 288, endPoint x: 4, endPoint y: 291, distance: 104.1
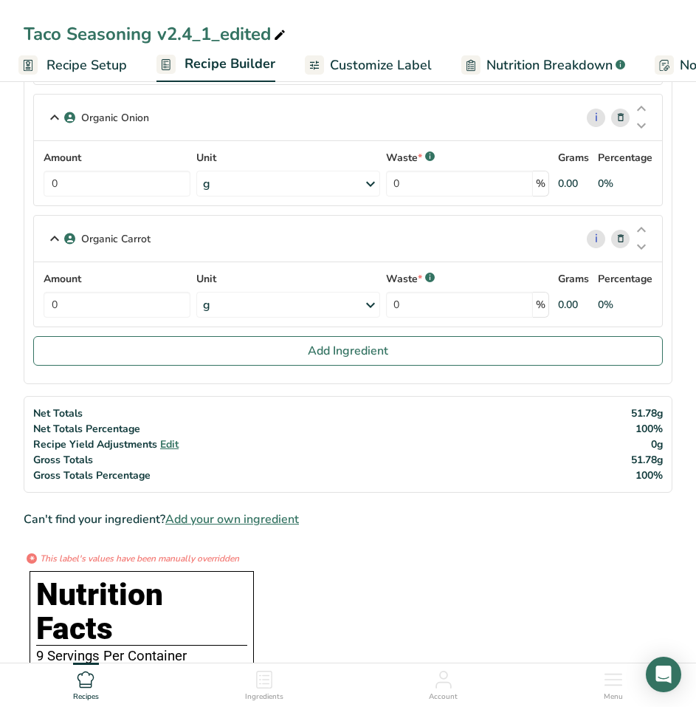
scroll to position [1181, 0]
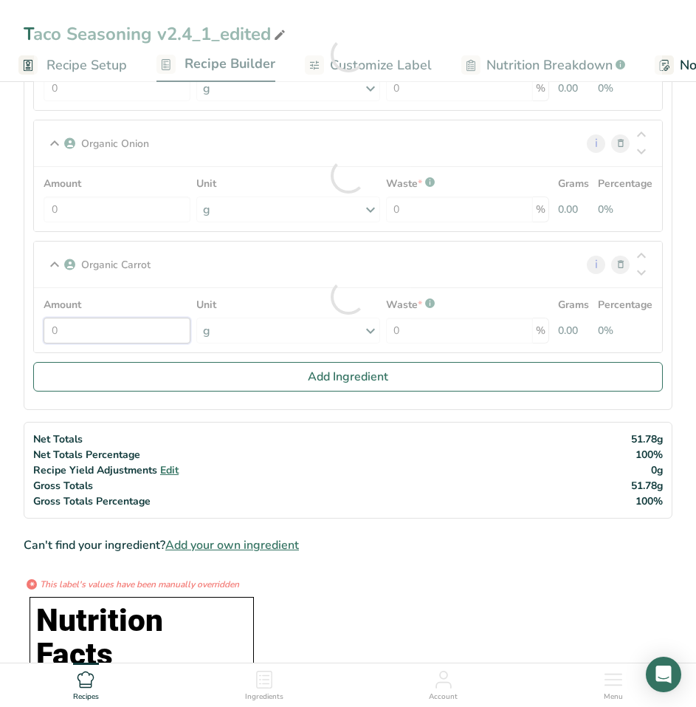
drag, startPoint x: 97, startPoint y: 326, endPoint x: 25, endPoint y: 322, distance: 72.4
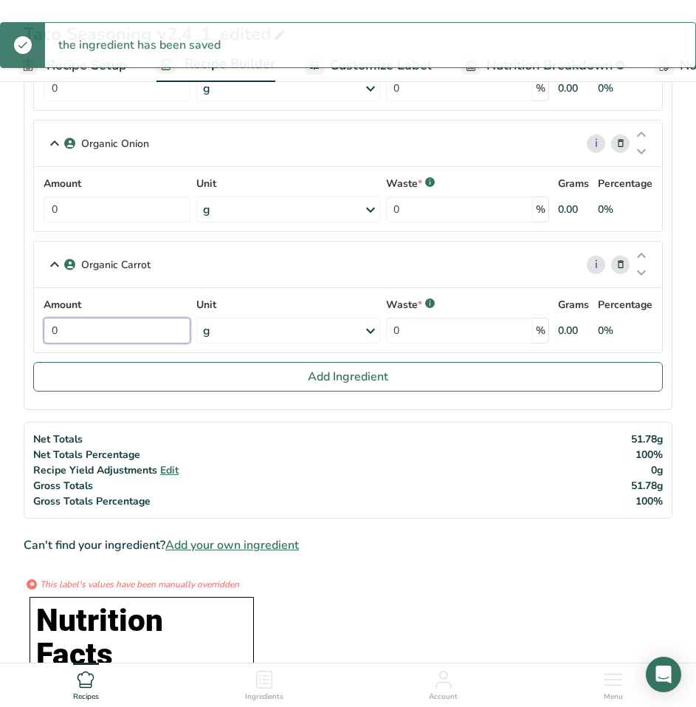
paste input "6.502"
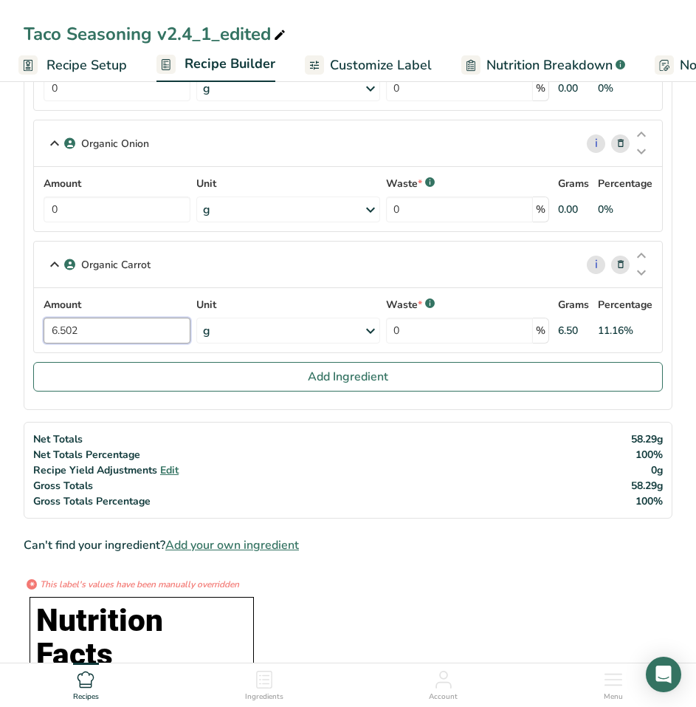
type input "6.502"
click at [103, 207] on div "Amount 0 Unit g Weight Units g kg mg See more Volume Units l Volume units requi…" at bounding box center [348, 199] width 611 height 47
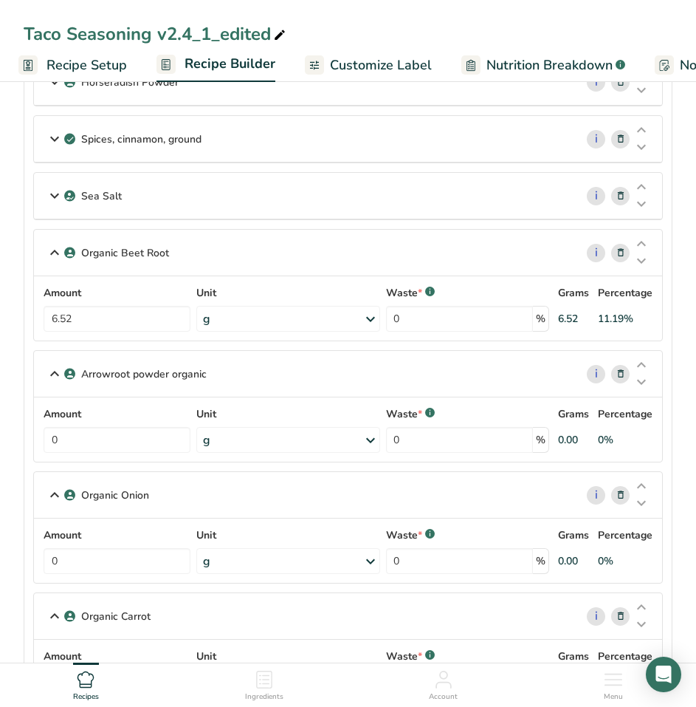
scroll to position [812, 0]
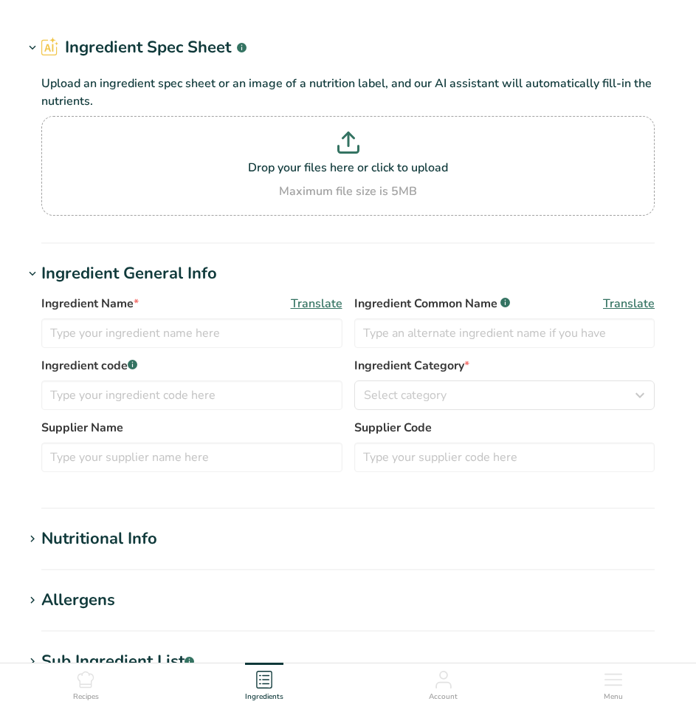
type input "Powdered Beets"
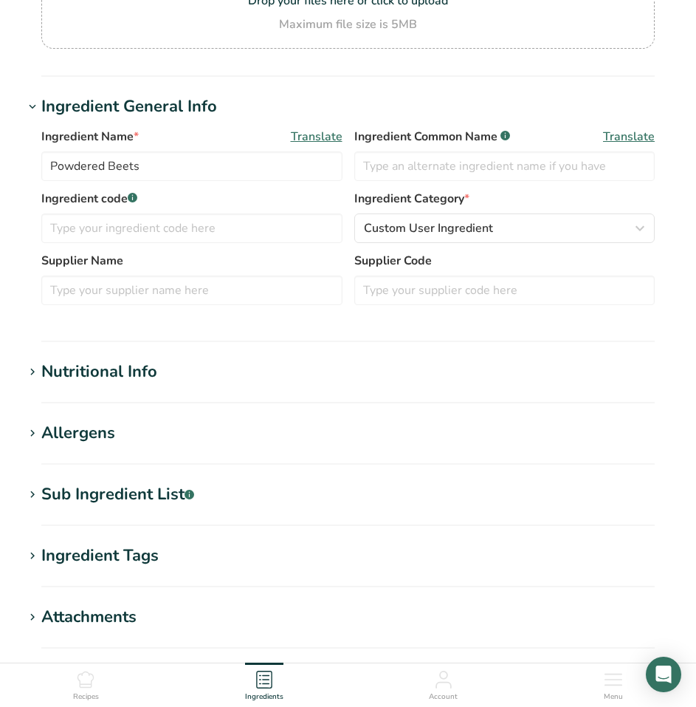
scroll to position [221, 0]
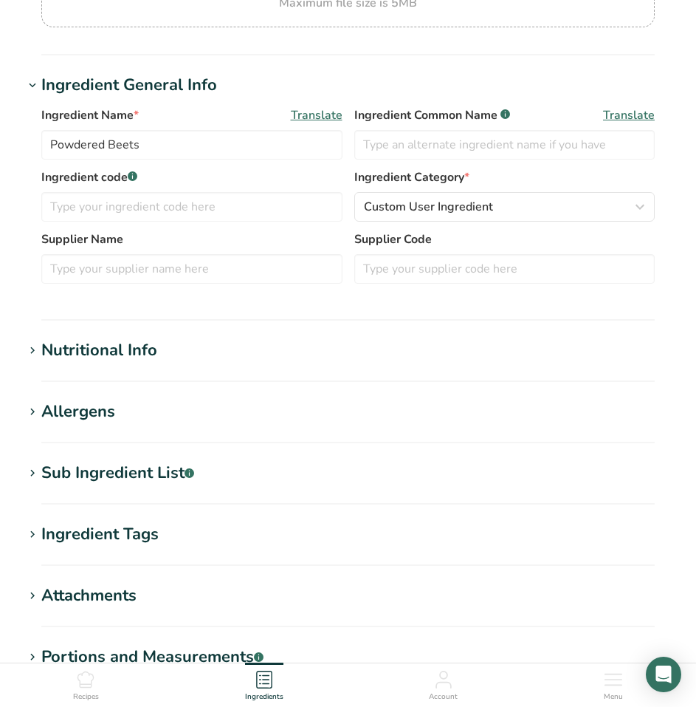
click at [117, 354] on div "Nutritional Info" at bounding box center [99, 350] width 116 height 24
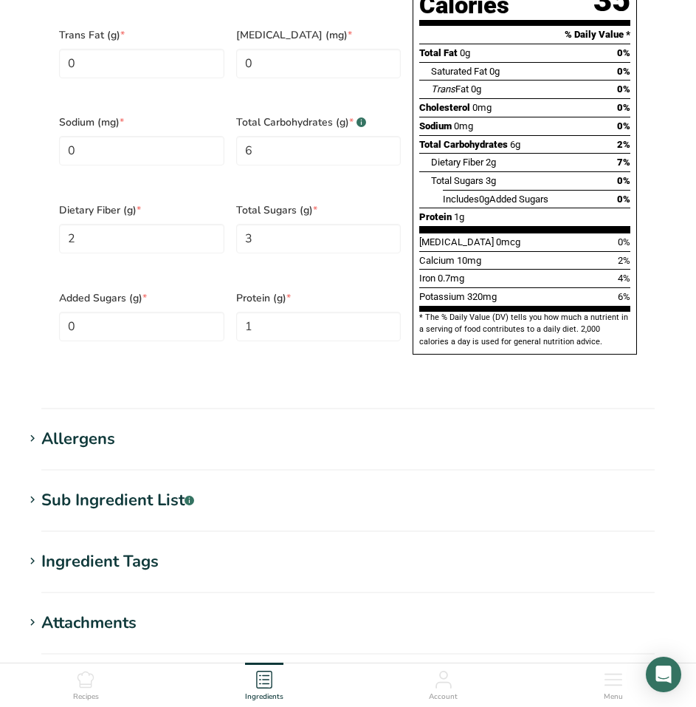
scroll to position [886, 0]
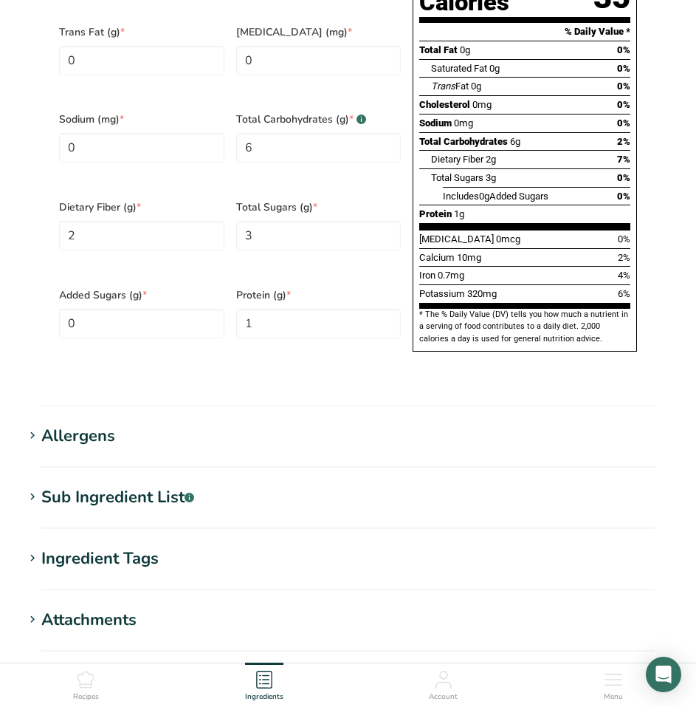
click at [89, 424] on div "Allergens" at bounding box center [78, 436] width 74 height 24
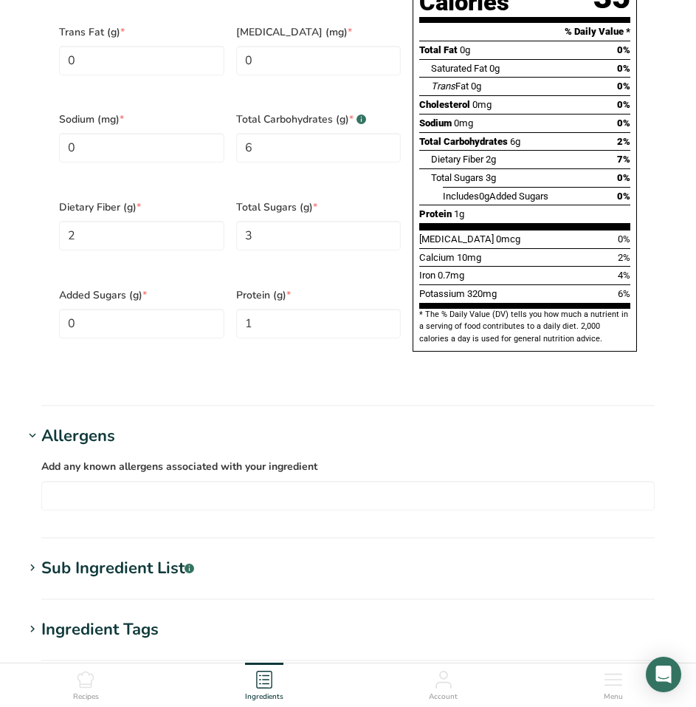
click at [88, 556] on div "Sub Ingredient List .a-a{fill:#347362;}.b-a{fill:#fff;}" at bounding box center [117, 568] width 153 height 24
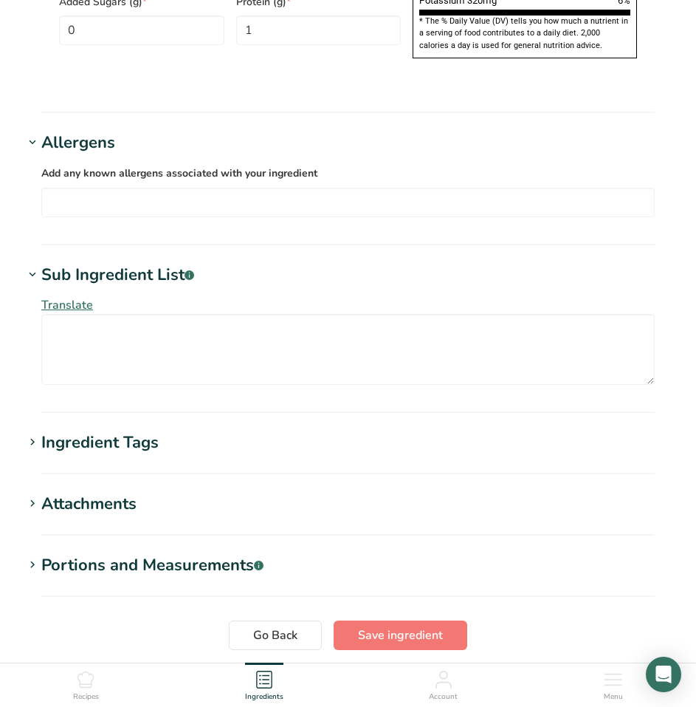
scroll to position [1181, 0]
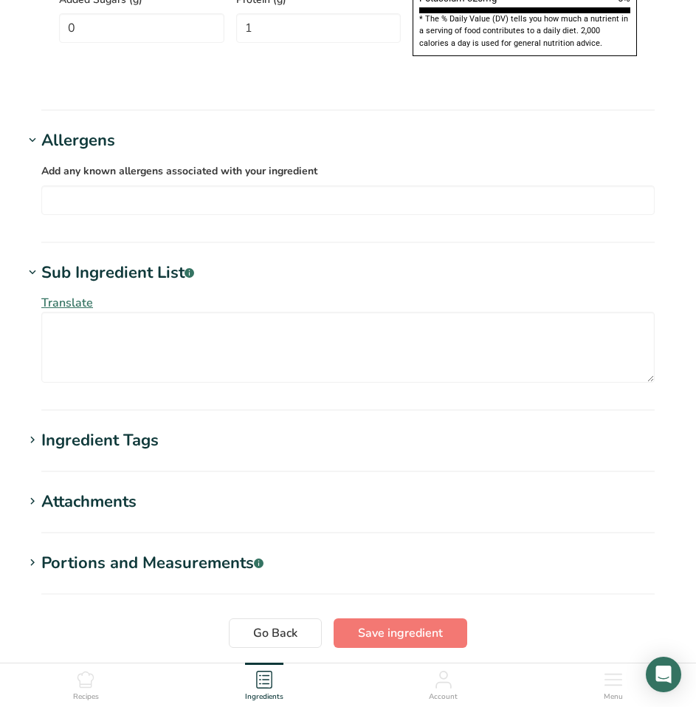
click at [84, 428] on div "Ingredient Tags" at bounding box center [99, 440] width 117 height 24
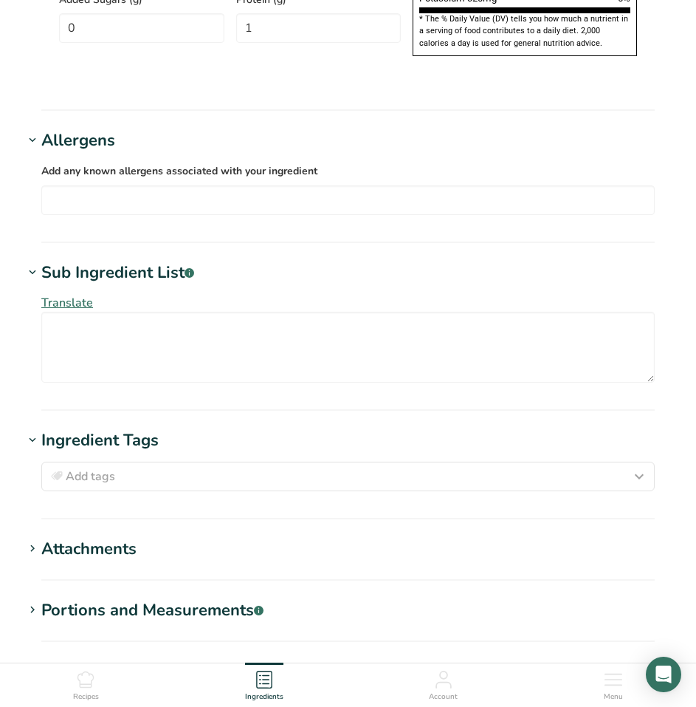
click at [105, 537] on div "Attachments" at bounding box center [88, 549] width 95 height 24
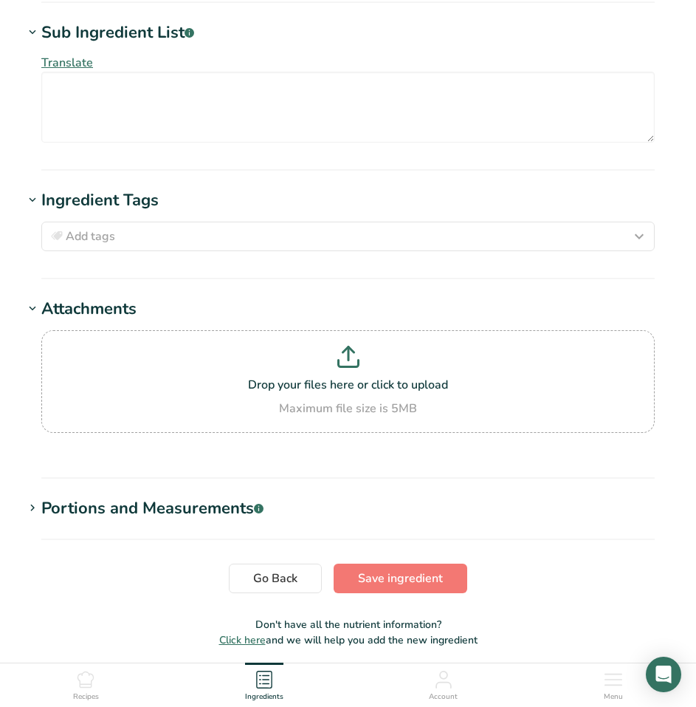
scroll to position [1447, 0]
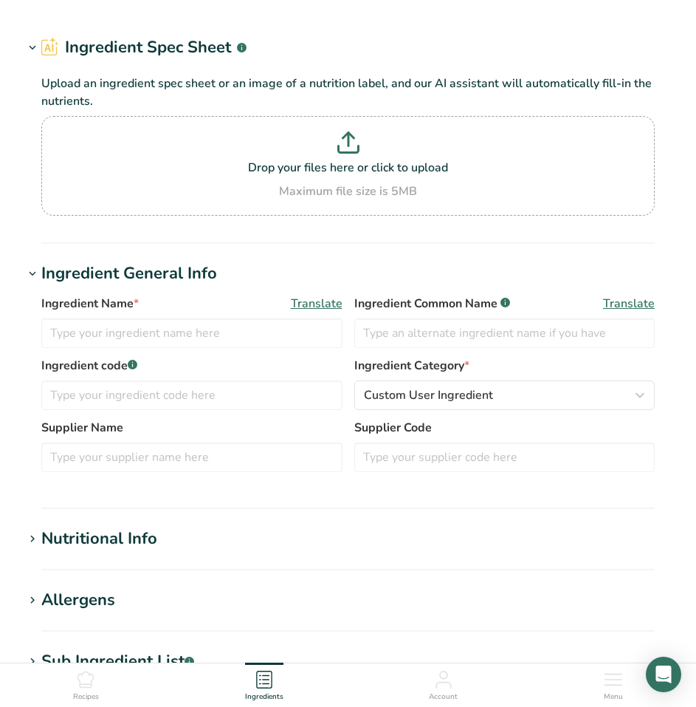
type input "Arrowroot flour"
type input "Arrowroot Flour"
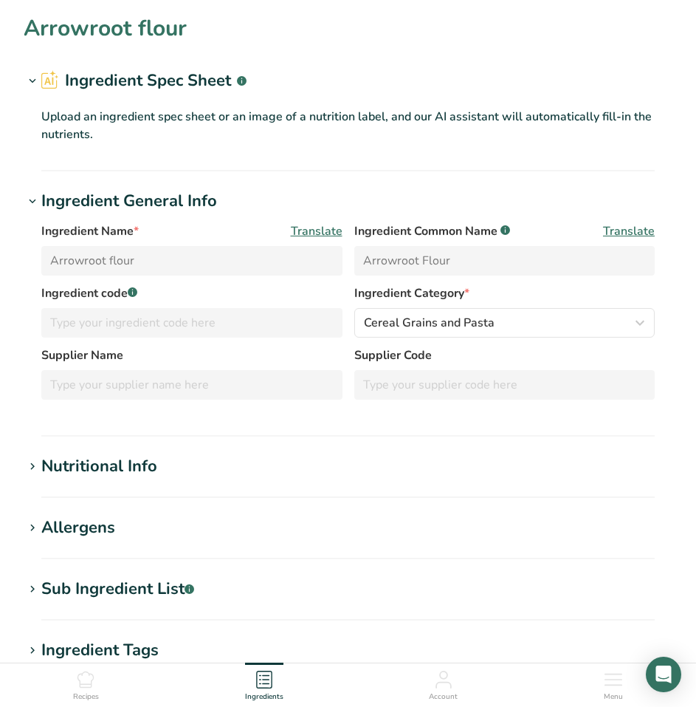
click at [159, 465] on h1 "Nutritional Info" at bounding box center [348, 466] width 649 height 24
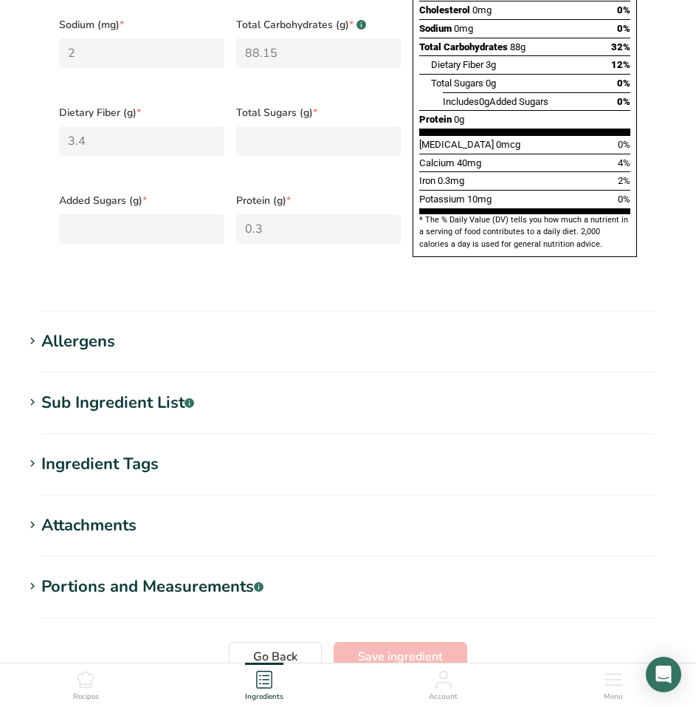
scroll to position [812, 0]
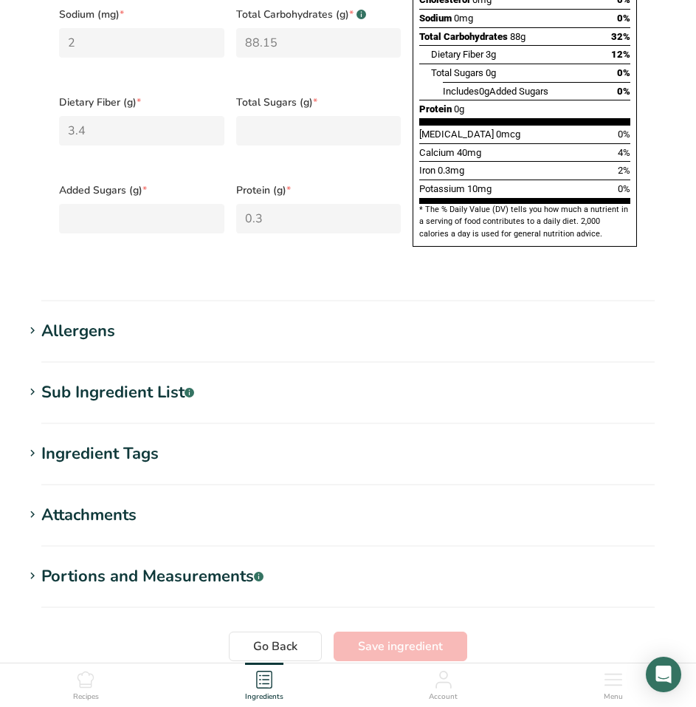
click at [113, 319] on div "Allergens" at bounding box center [78, 331] width 74 height 24
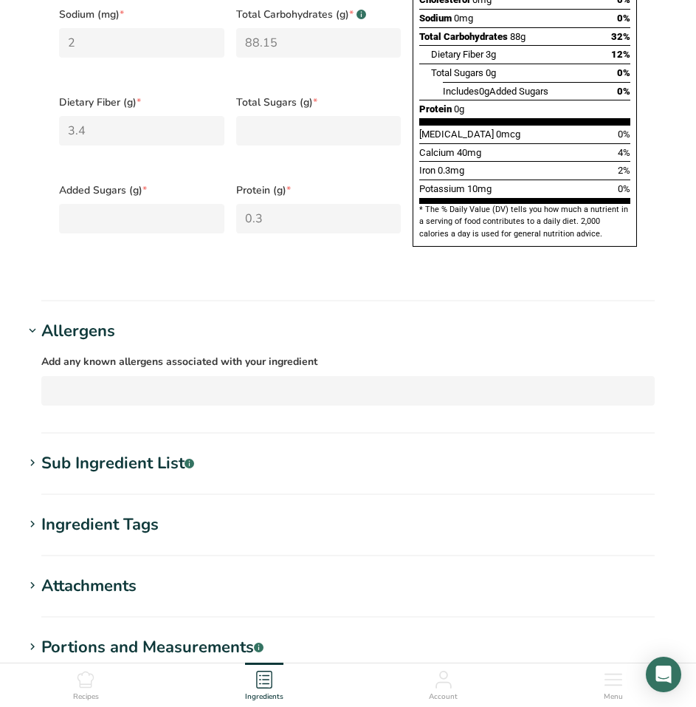
click at [221, 319] on h1 "Allergens" at bounding box center [348, 331] width 649 height 24
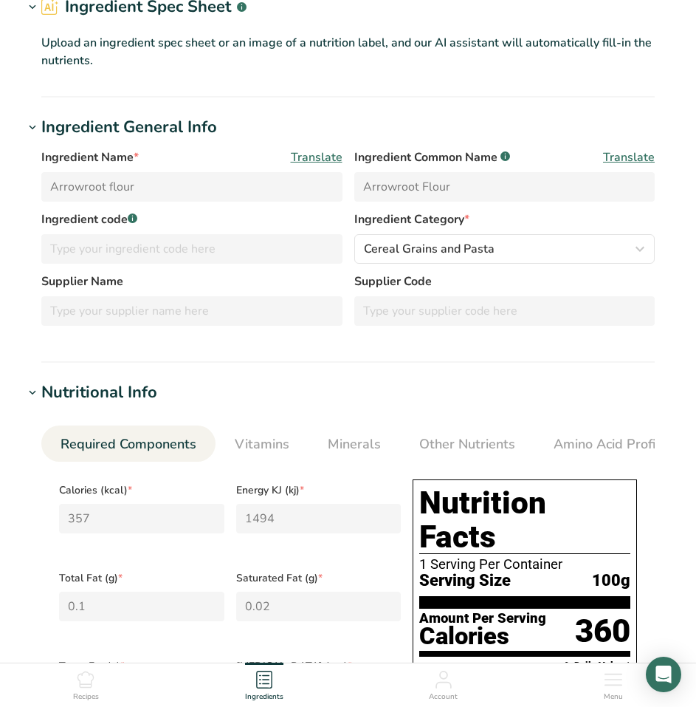
scroll to position [0, 0]
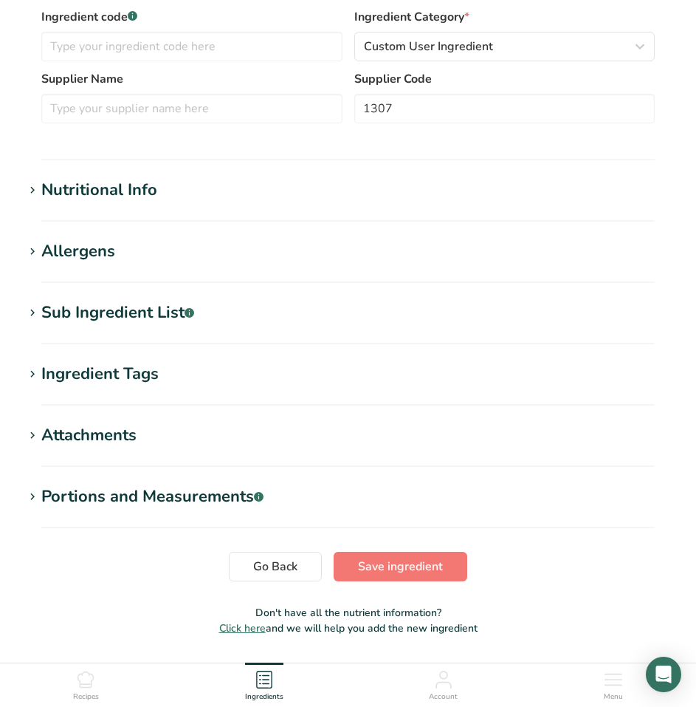
scroll to position [354, 0]
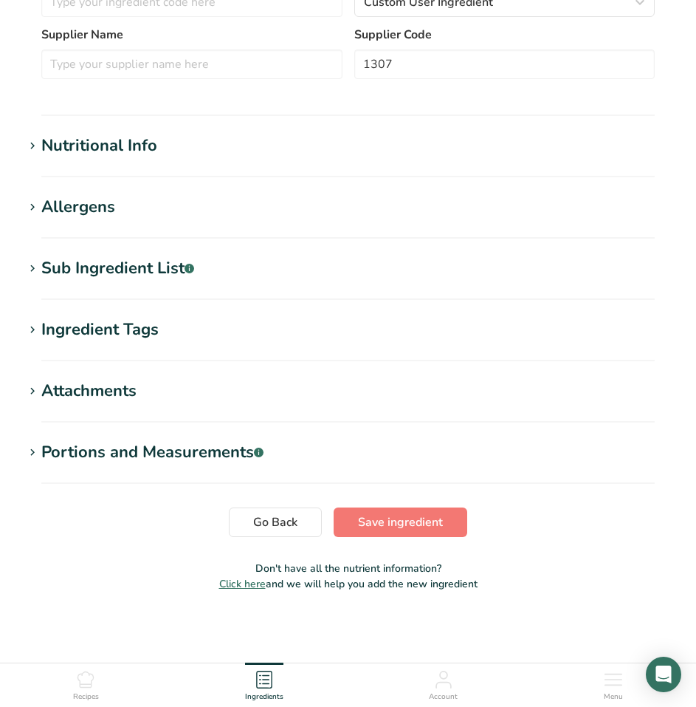
click at [154, 154] on div "Nutritional Info" at bounding box center [99, 146] width 116 height 24
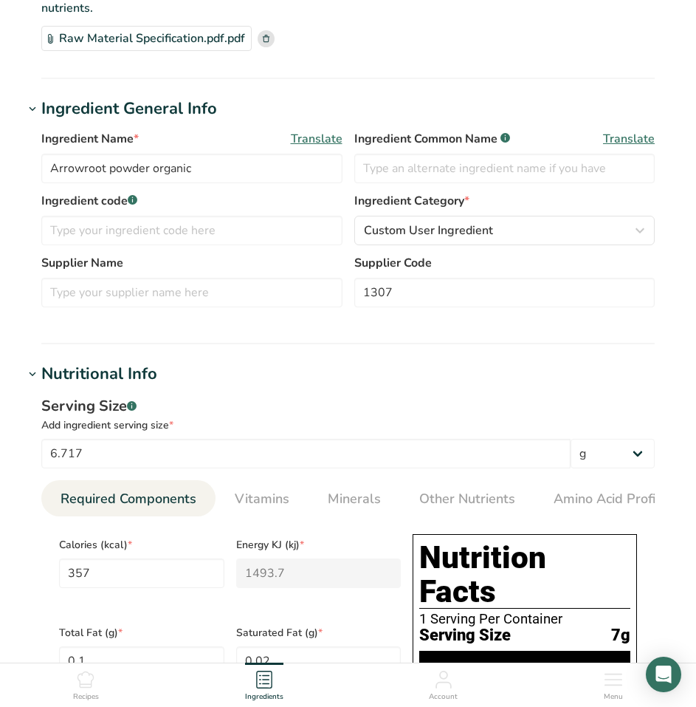
scroll to position [0, 0]
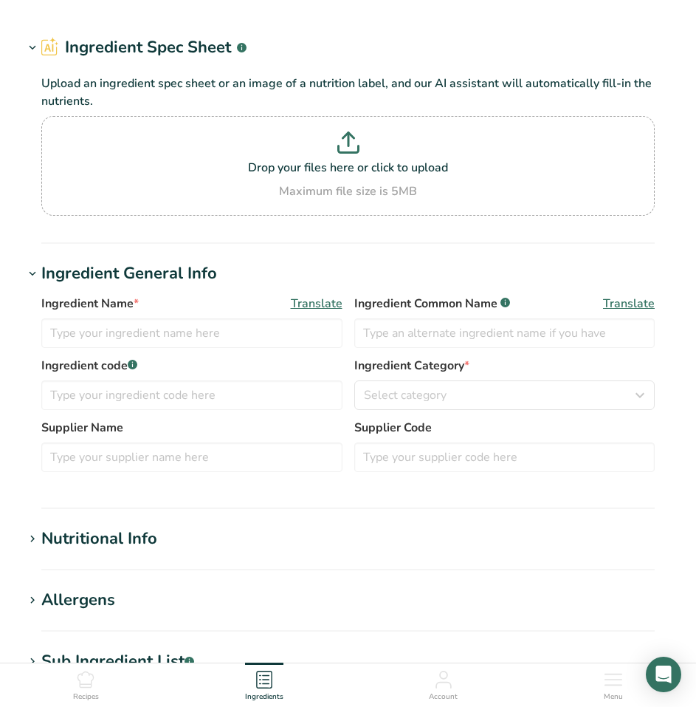
type input "Spices, onion powder"
type input "Onion Powder"
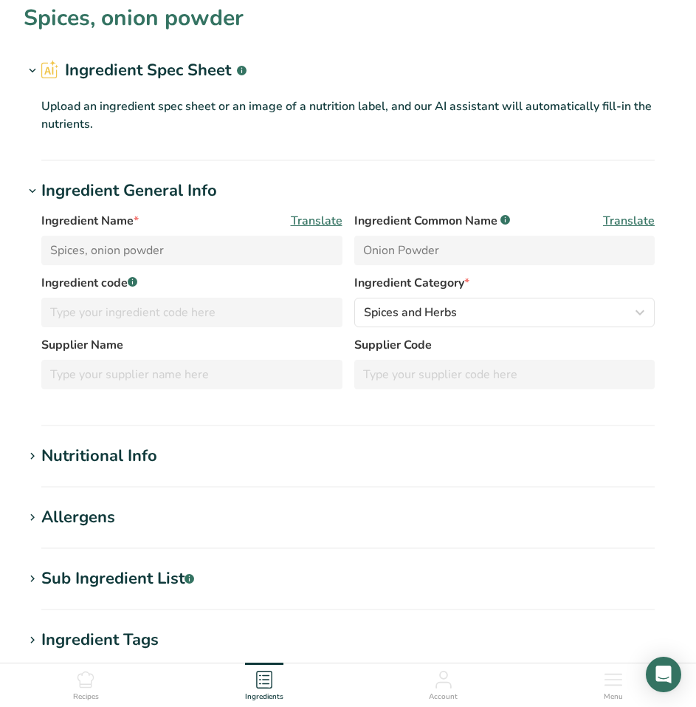
scroll to position [74, 0]
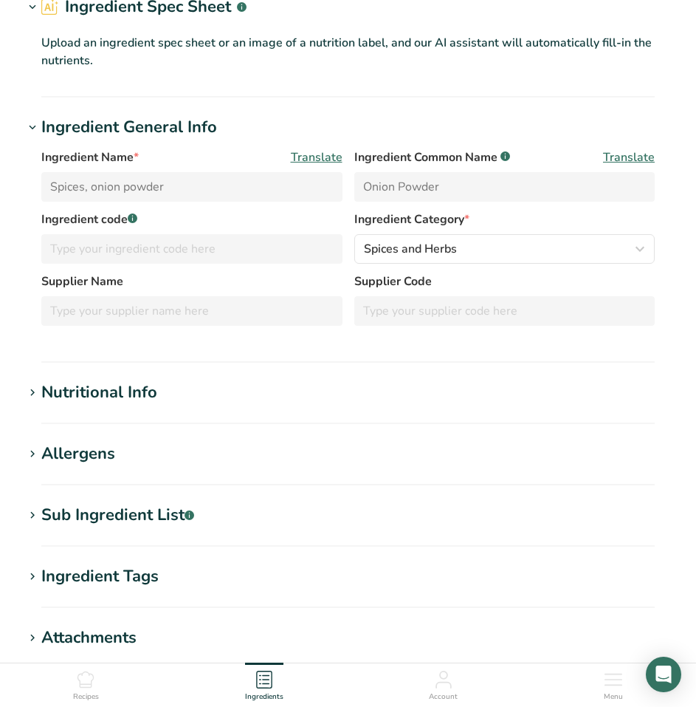
click at [108, 392] on div "Nutritional Info" at bounding box center [99, 392] width 116 height 24
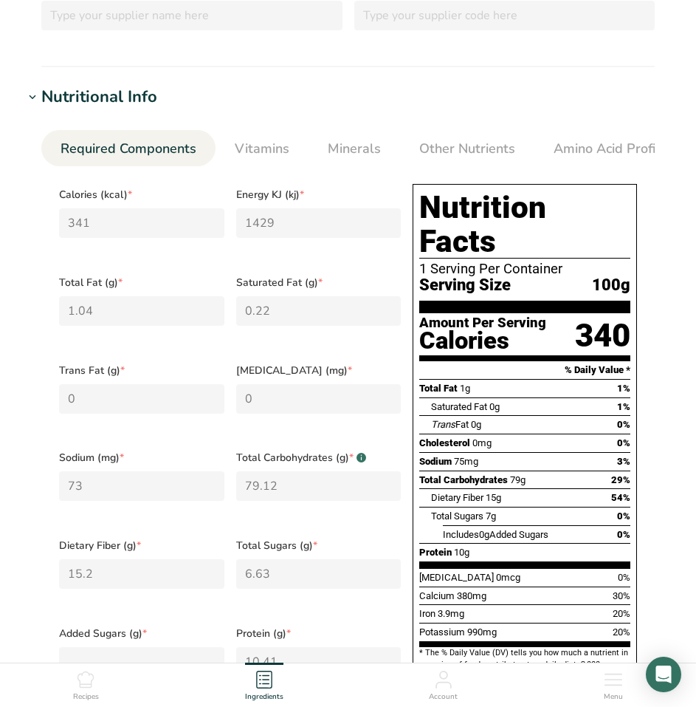
scroll to position [443, 0]
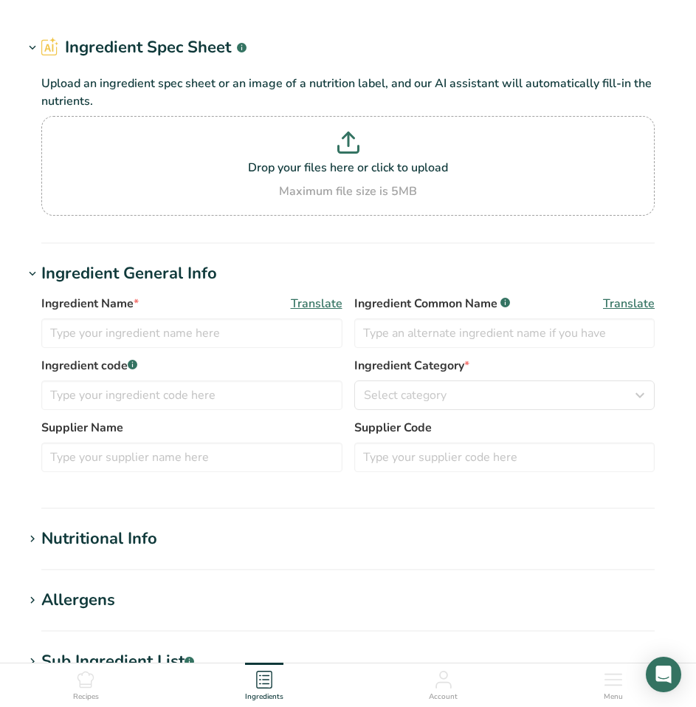
type input "Organic Onion"
type input "HQ Organics"
type input "ONGRN"
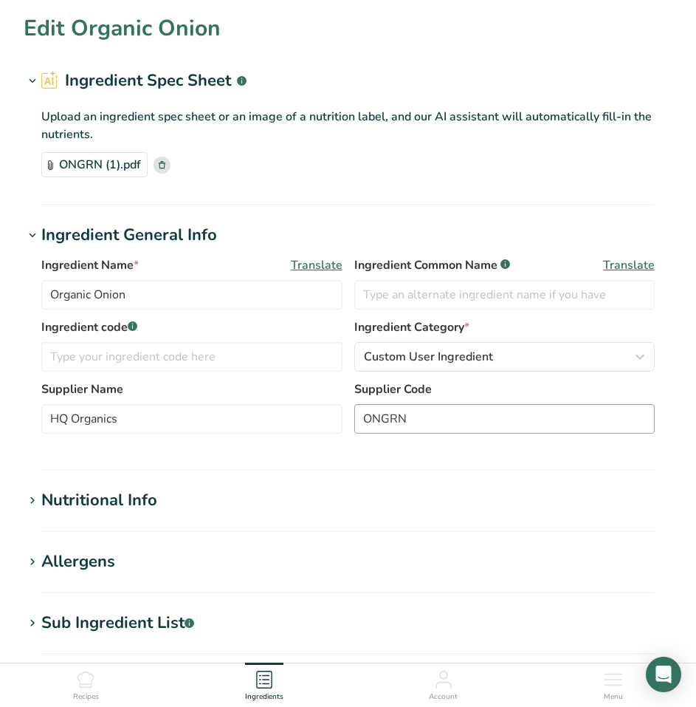
scroll to position [74, 0]
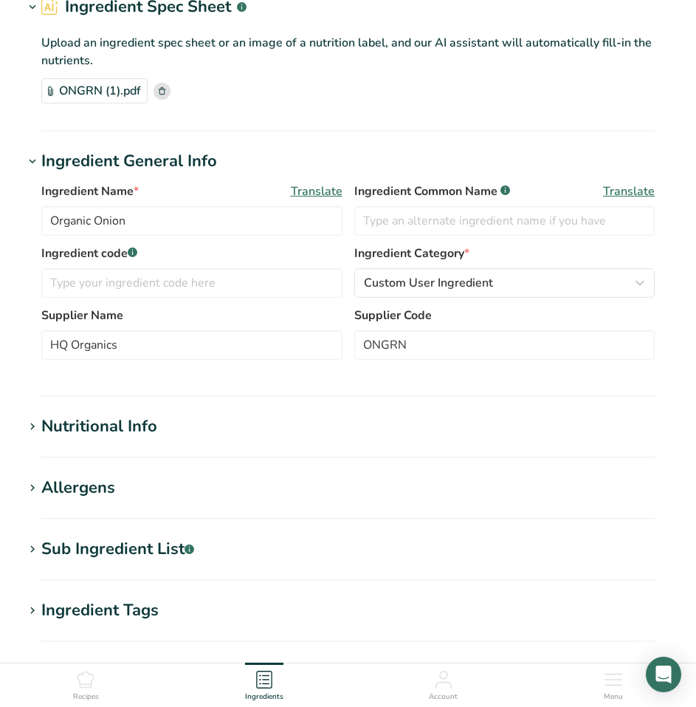
click at [134, 420] on div "Nutritional Info" at bounding box center [99, 426] width 116 height 24
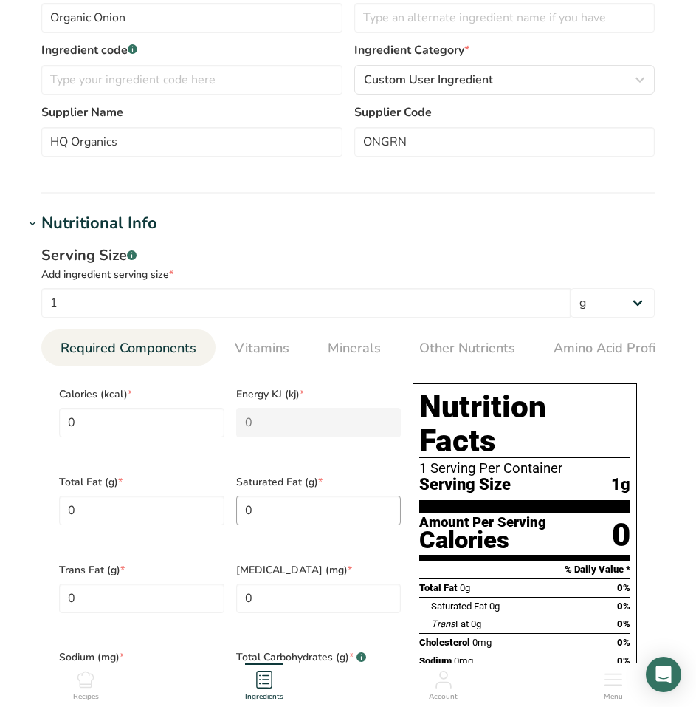
scroll to position [295, 0]
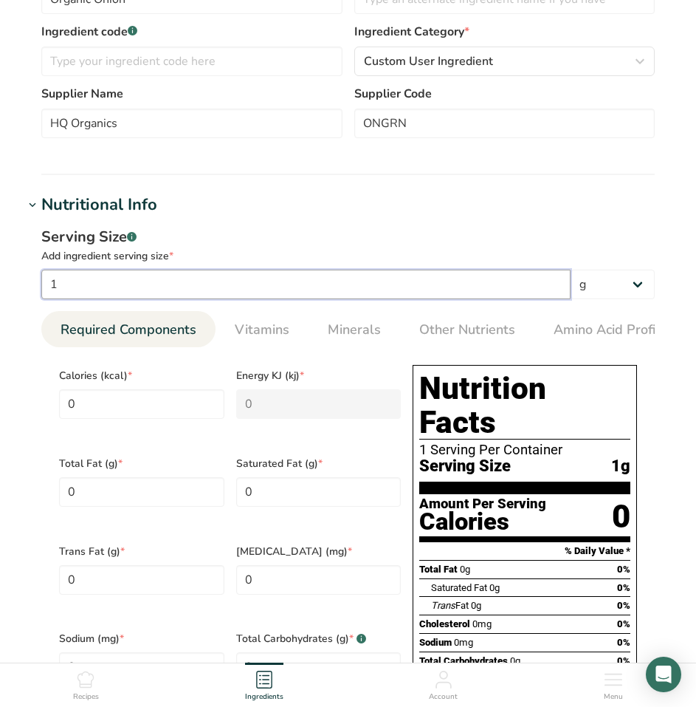
click at [126, 278] on input "1" at bounding box center [305, 284] width 529 height 30
type input "100"
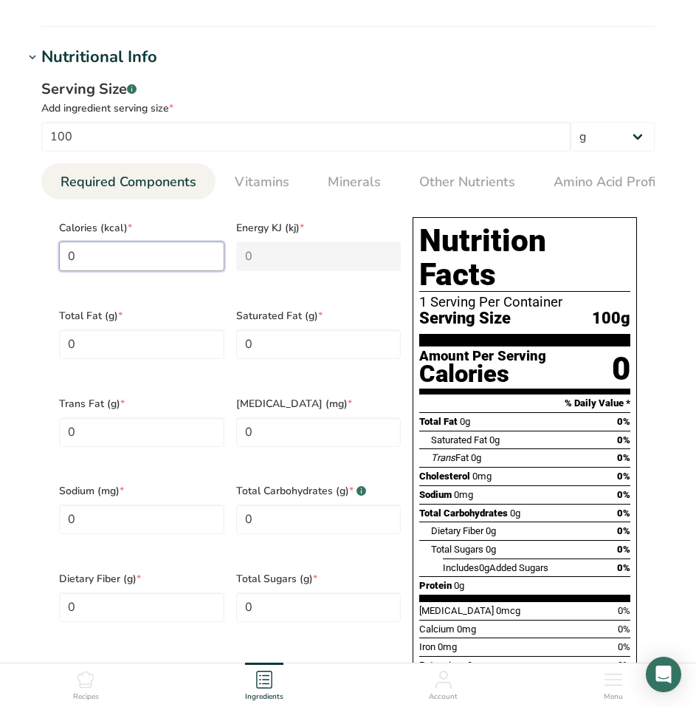
drag, startPoint x: 91, startPoint y: 258, endPoint x: -1, endPoint y: 236, distance: 95.1
click at [0, 236] on html "Edit Organic Onion Ingredient Spec Sheet .a-a{fill:#347362;}.b-a{fill:#fff;} Up…" at bounding box center [348, 432] width 696 height 1750
type input "3"
type KJ "12.6"
type input "34"
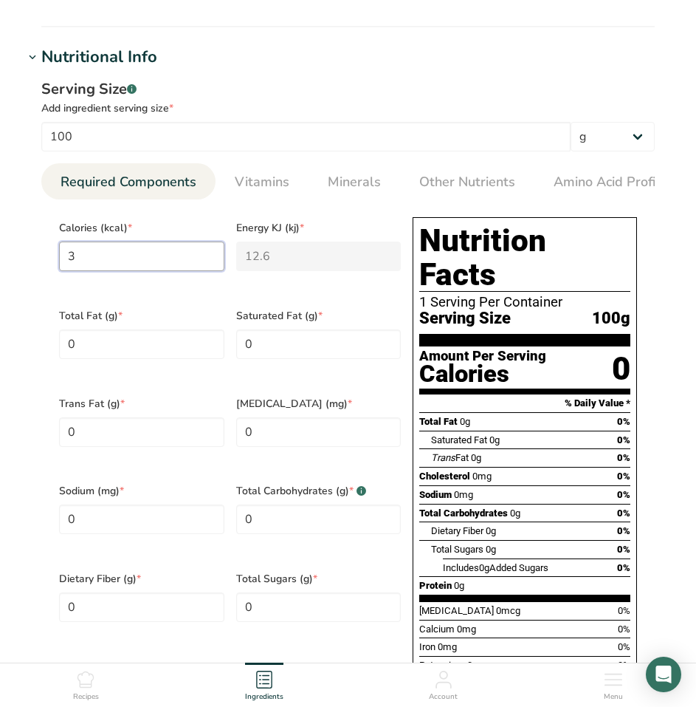
type KJ "142.3"
type input "3414"
type KJ "14284.2"
type input "341"
type KJ "1426.7"
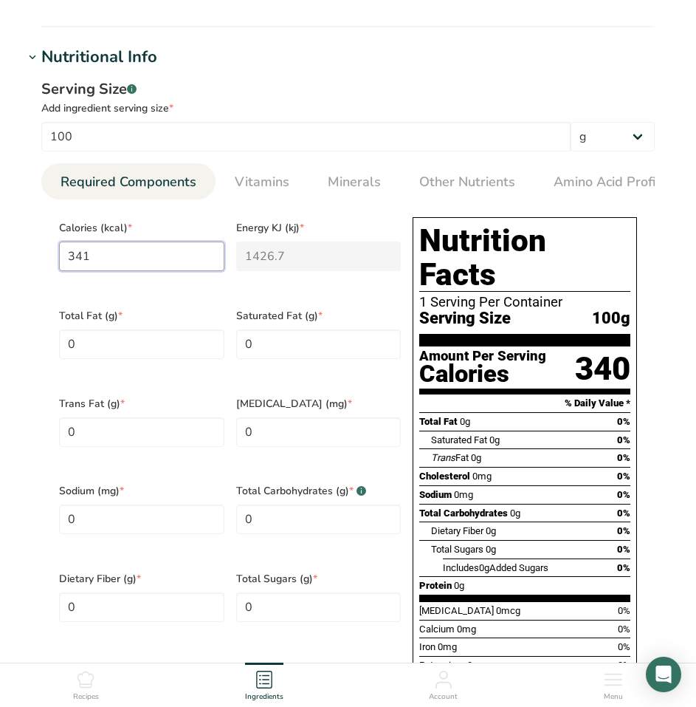
type input "341"
drag, startPoint x: 122, startPoint y: 341, endPoint x: 39, endPoint y: 331, distance: 83.3
click at [39, 331] on div "Serving Size .a-a{fill:#347362;}.b-a{fill:#fff;} Add ingredient serving size * …" at bounding box center [348, 413] width 649 height 689
type Fat "1.04"
click at [284, 330] on Fat "0" at bounding box center [318, 344] width 165 height 30
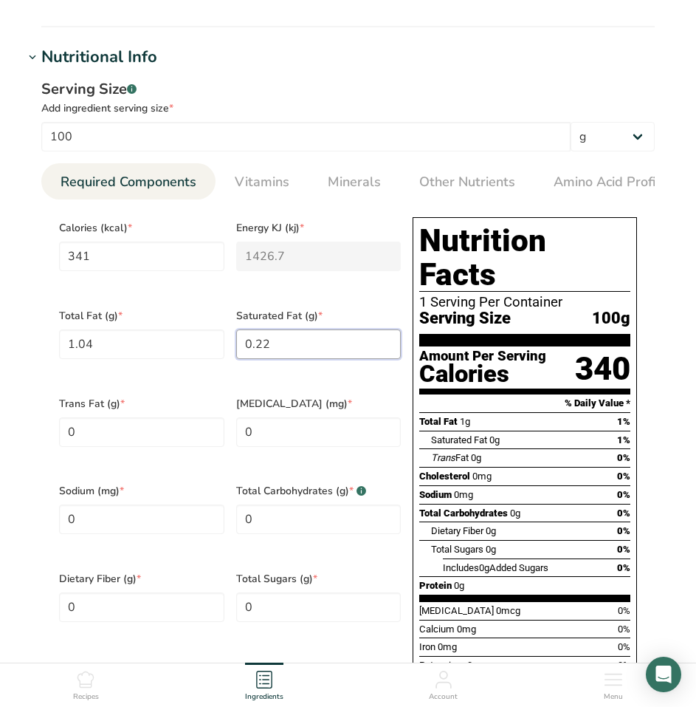
type Fat "0.22"
drag, startPoint x: 100, startPoint y: 503, endPoint x: 52, endPoint y: 507, distance: 48.9
click at [54, 507] on div "Sodium (mg) * 0" at bounding box center [141, 518] width 177 height 88
type input "73"
drag, startPoint x: 267, startPoint y: 504, endPoint x: 176, endPoint y: 504, distance: 90.8
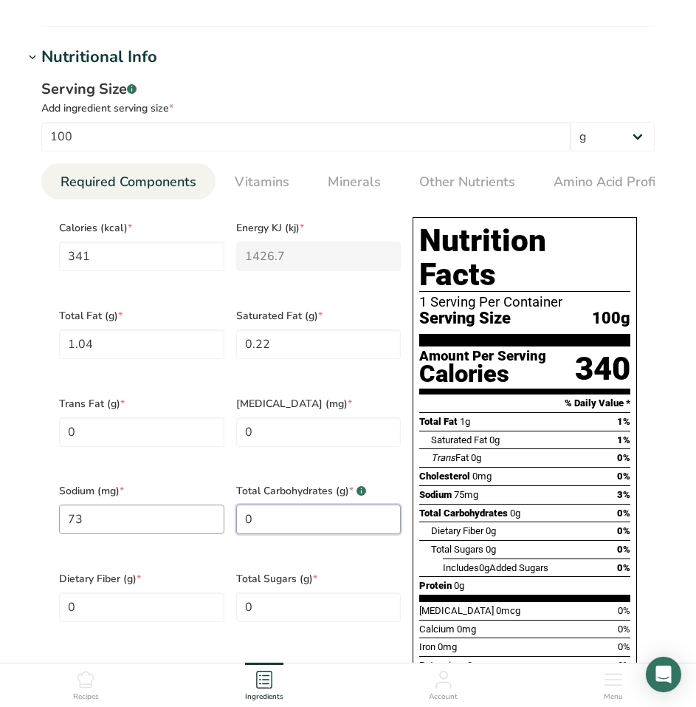
click at [176, 504] on div "Calories (kcal) * 341 Energy KJ (kj) * 1426.7 Total Fat (g) * 1.04 Saturated Fa…" at bounding box center [230, 474] width 354 height 526
type Carbohydrates "79.12"
drag, startPoint x: 103, startPoint y: 587, endPoint x: 4, endPoint y: 589, distance: 99.7
click at [7, 588] on section "Edit Organic Onion Ingredient Spec Sheet .a-a{fill:#347362;}.b-a{fill:#fff;} Up…" at bounding box center [348, 386] width 696 height 1658
type Fiber "15.2"
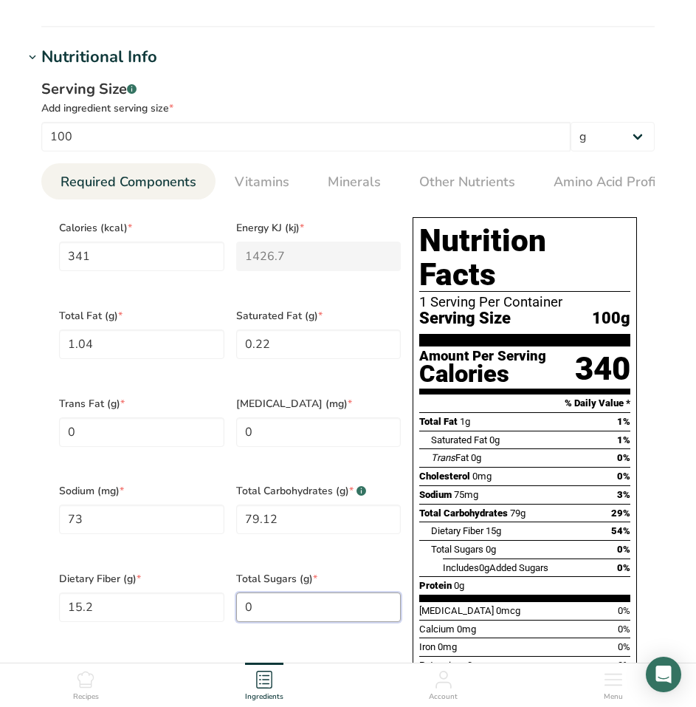
drag, startPoint x: 250, startPoint y: 583, endPoint x: 158, endPoint y: 567, distance: 93.0
click at [165, 569] on div "Calories (kcal) * 341 Energy KJ (kj) * 1426.7 Total Fat (g) * 1.04 Saturated Fa…" at bounding box center [230, 474] width 354 height 526
type Sugars "6.63"
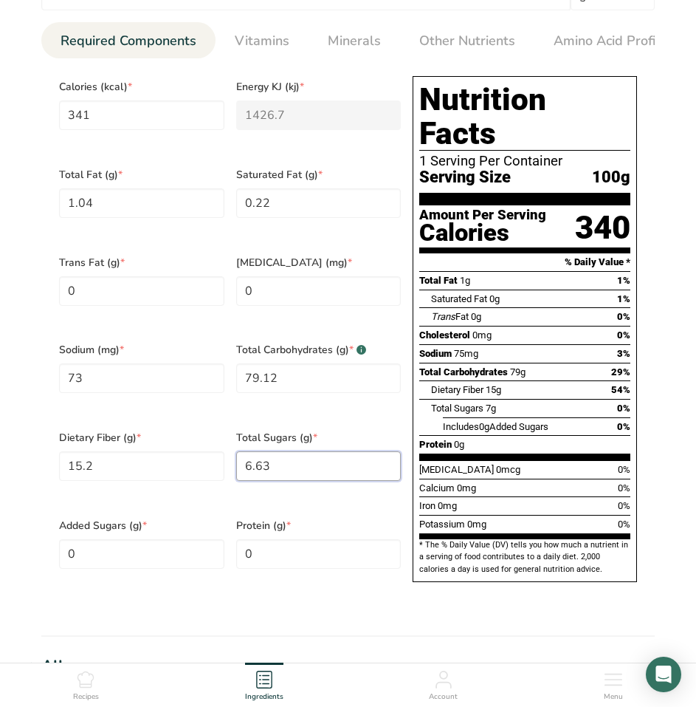
scroll to position [591, 0]
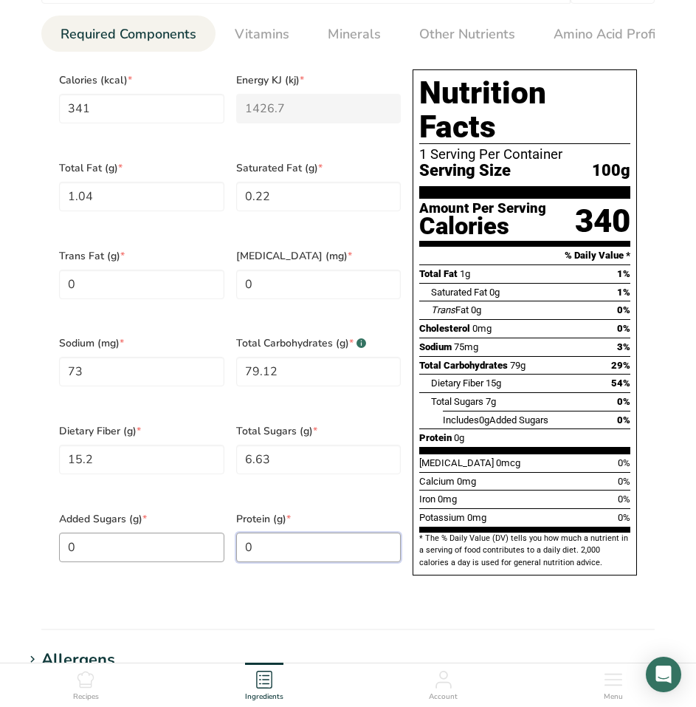
drag, startPoint x: 221, startPoint y: 526, endPoint x: 204, endPoint y: 526, distance: 17.7
click at [213, 526] on div "Calories (kcal) * 341 Energy KJ (kj) * 1426.7 Total Fat (g) * 1.04 Saturated Fa…" at bounding box center [230, 326] width 354 height 526
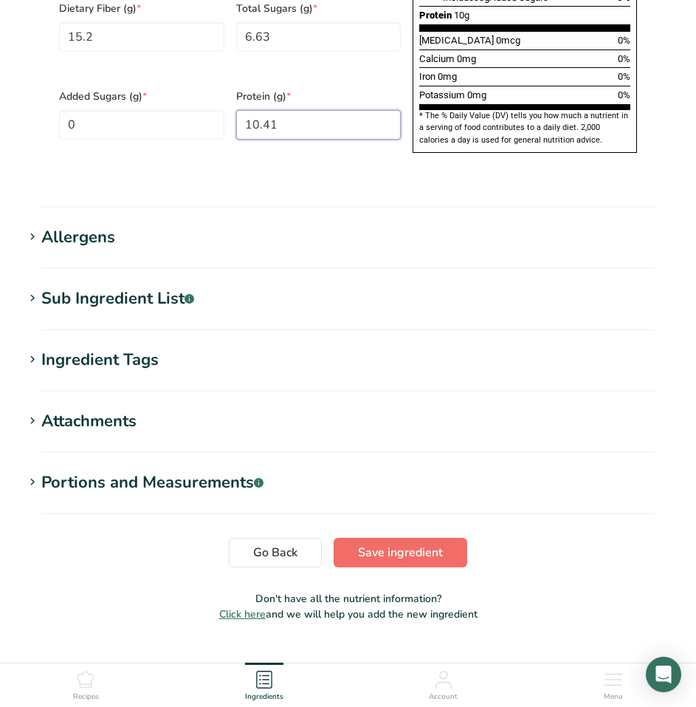
type input "10.41"
click at [419, 543] on span "Save ingredient" at bounding box center [400, 552] width 85 height 18
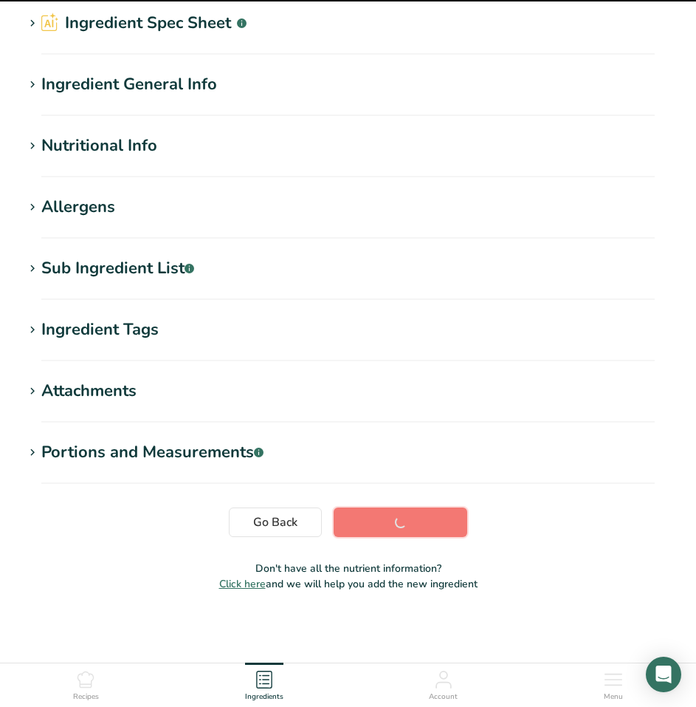
scroll to position [58, 0]
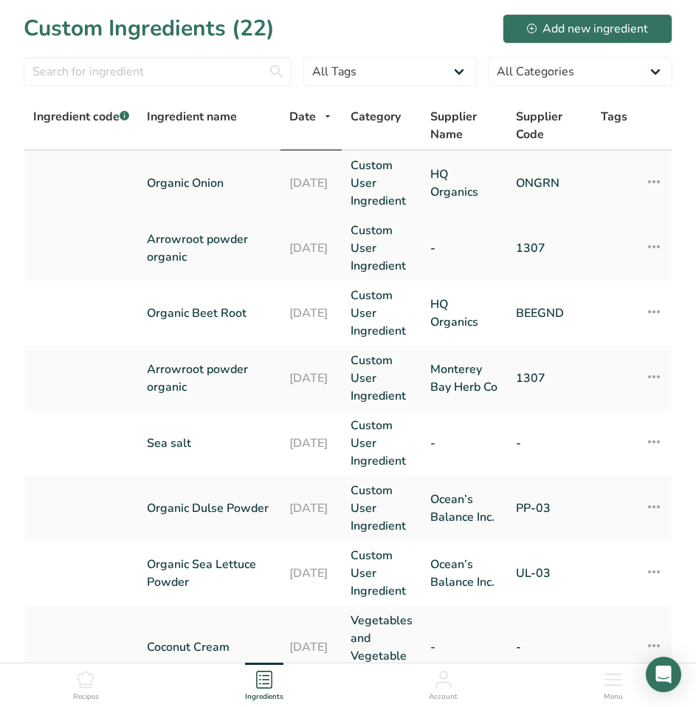
click at [196, 177] on link "Organic Onion" at bounding box center [209, 183] width 125 height 18
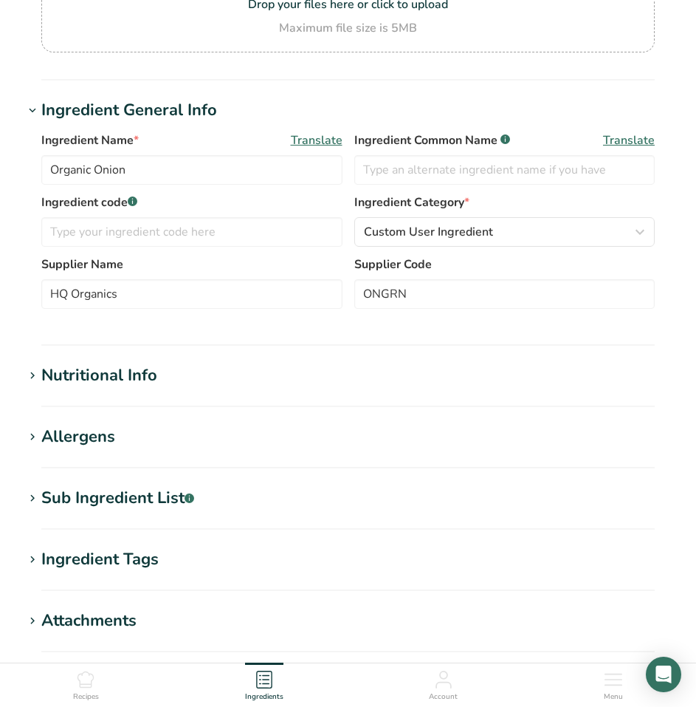
scroll to position [295, 0]
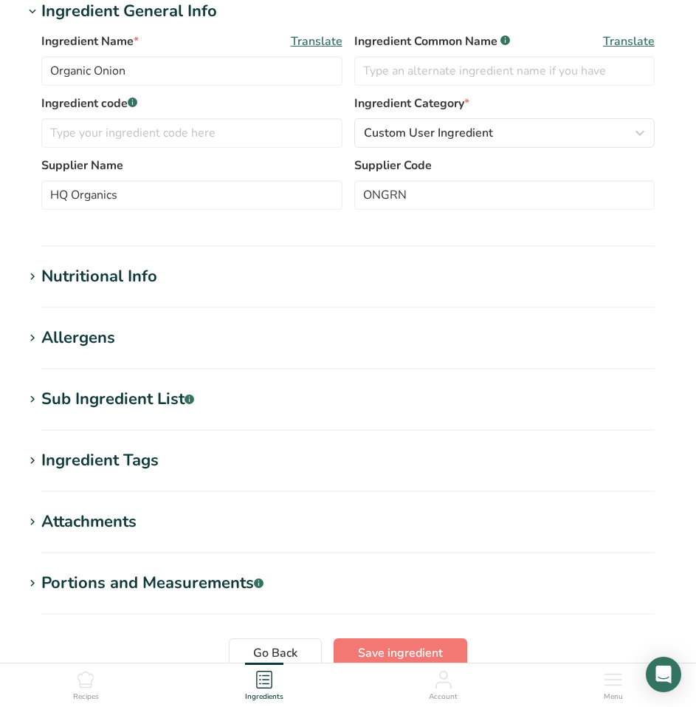
click at [135, 269] on div "Nutritional Info" at bounding box center [99, 276] width 116 height 24
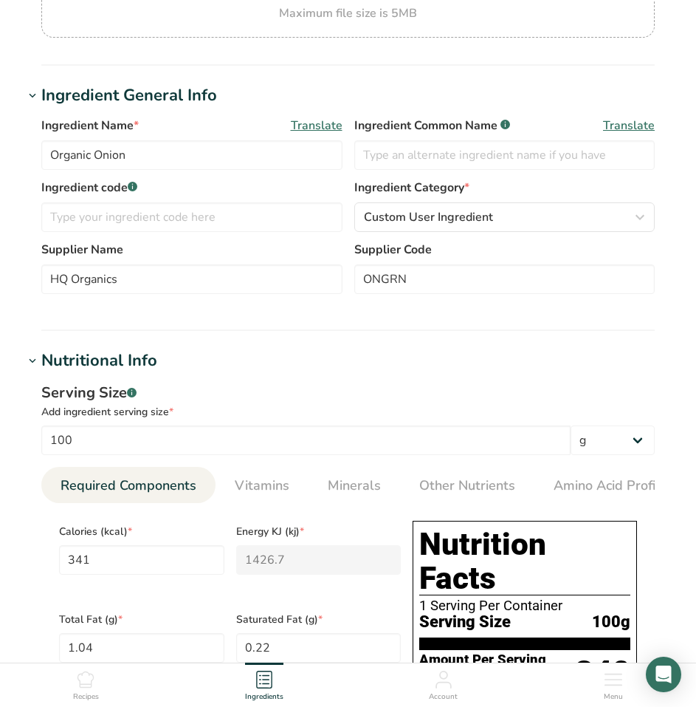
scroll to position [0, 0]
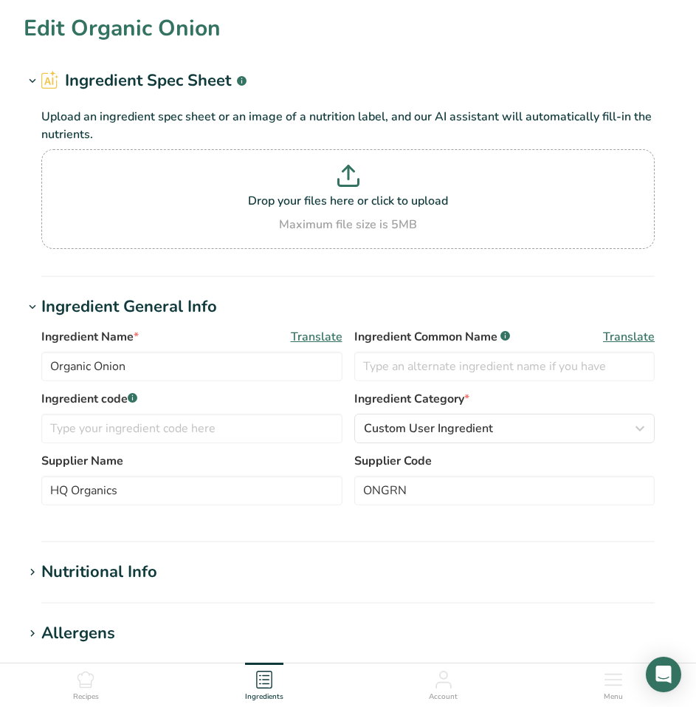
scroll to position [58, 0]
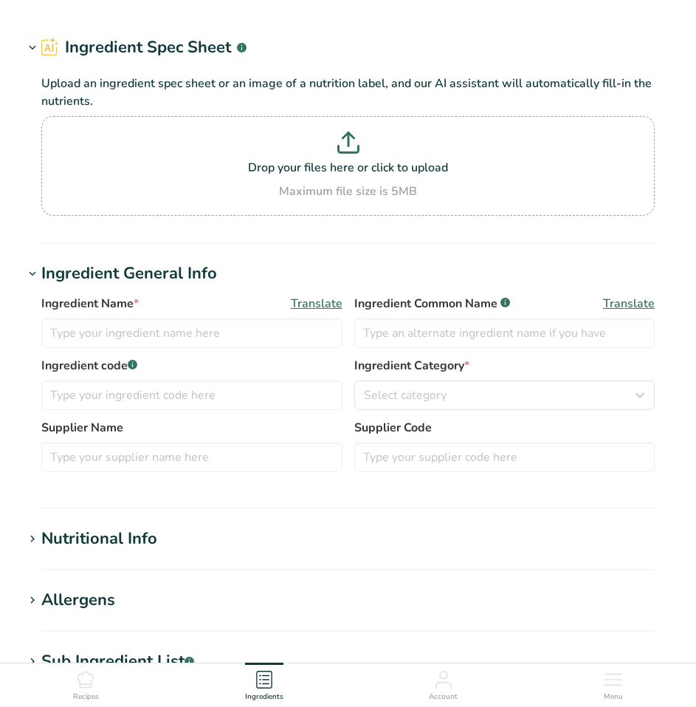
type input "Organic Onion"
type input "HQ Organics"
type input "ONGRN"
type input "100"
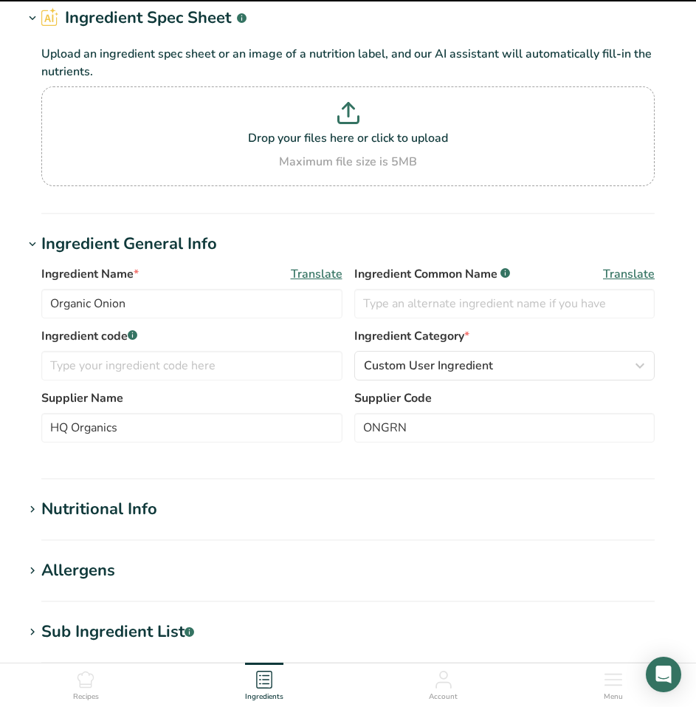
scroll to position [295, 0]
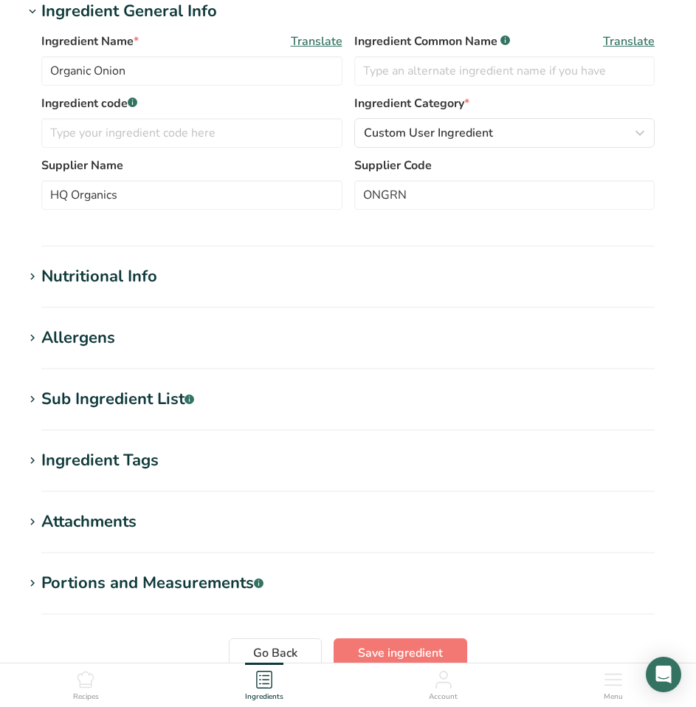
click at [109, 281] on div "Nutritional Info" at bounding box center [99, 276] width 116 height 24
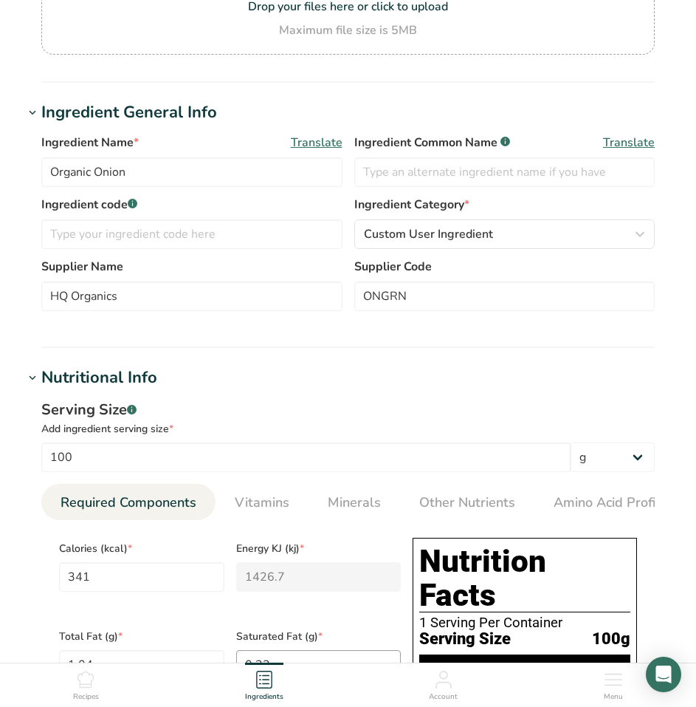
scroll to position [0, 0]
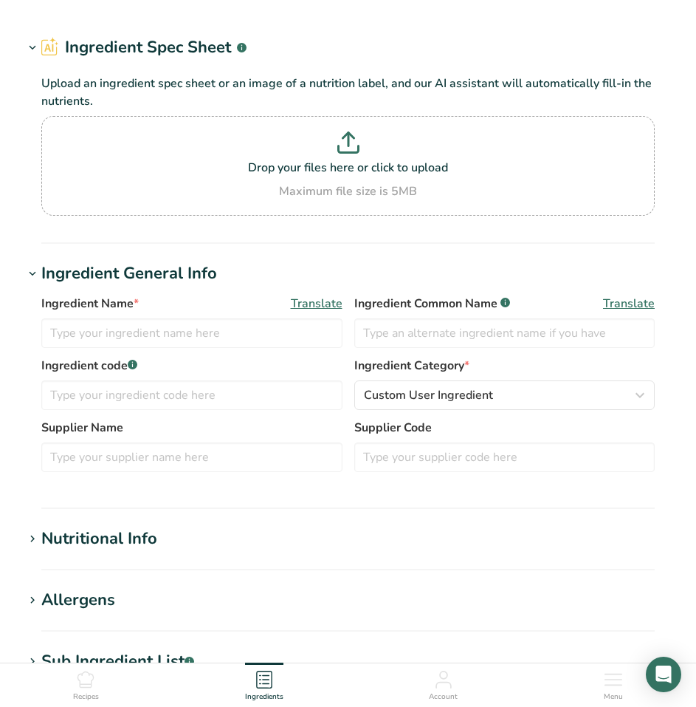
type input "Powdered Carrot"
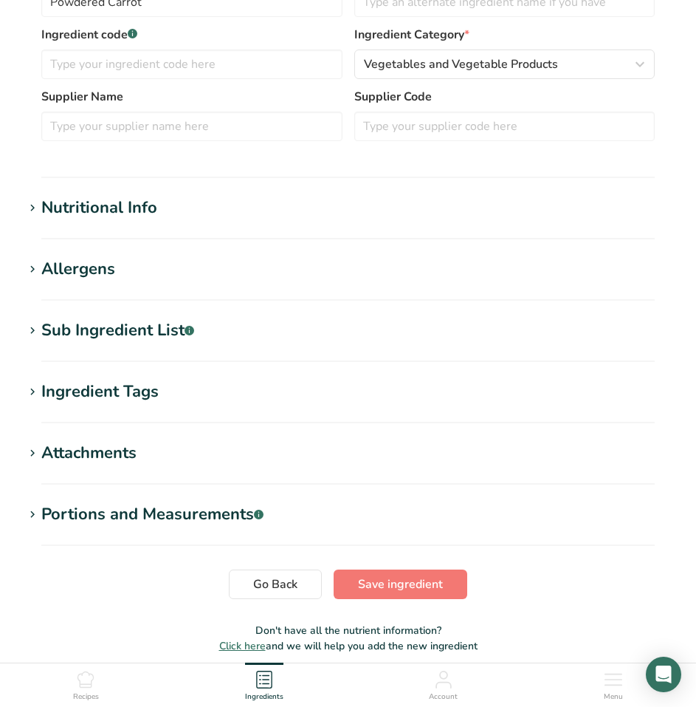
scroll to position [369, 0]
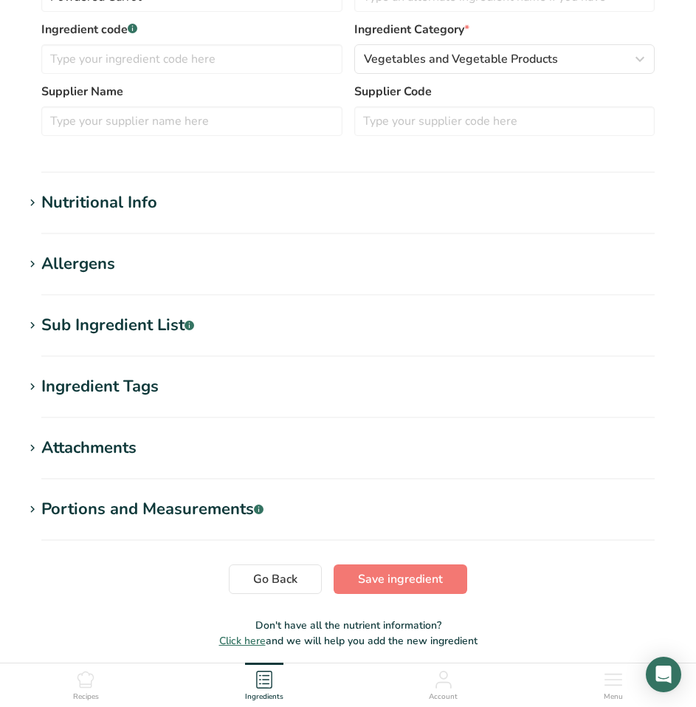
click at [172, 213] on h1 "Nutritional Info" at bounding box center [348, 202] width 649 height 24
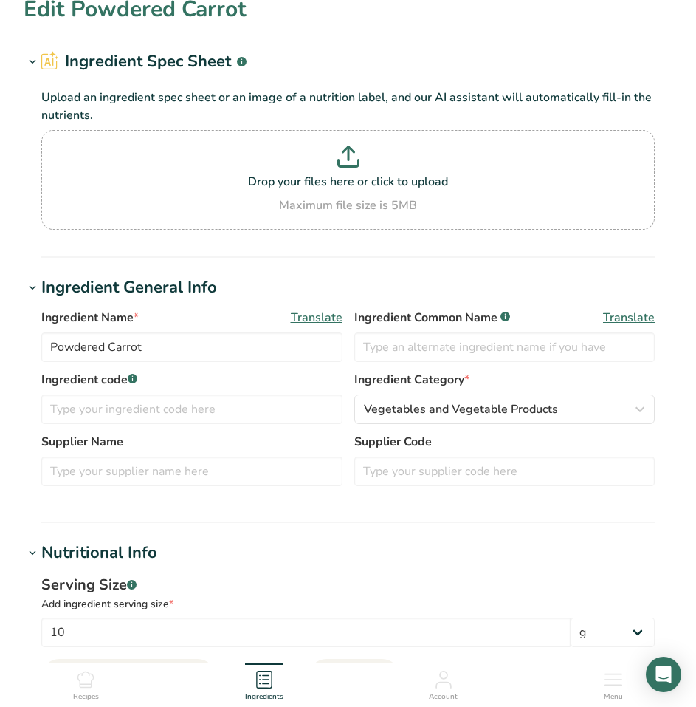
scroll to position [0, 0]
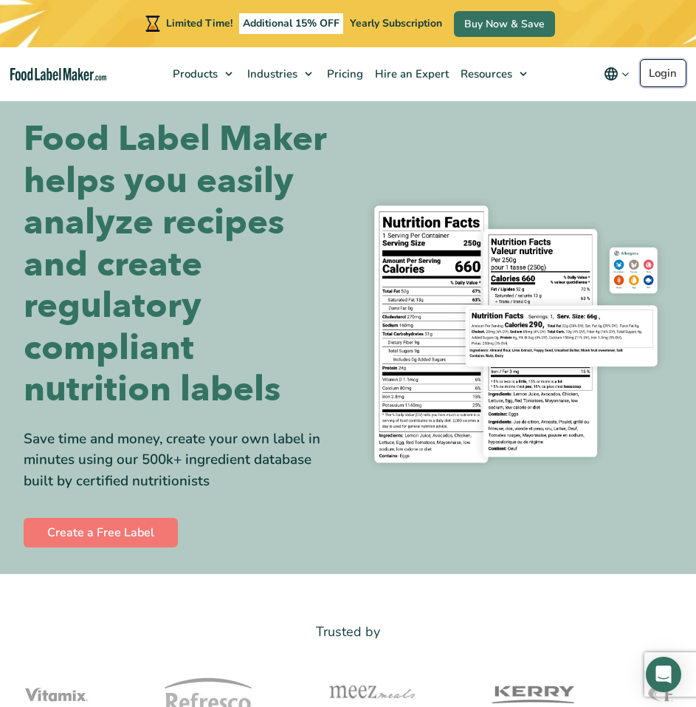
click at [666, 72] on link "Login" at bounding box center [663, 73] width 47 height 28
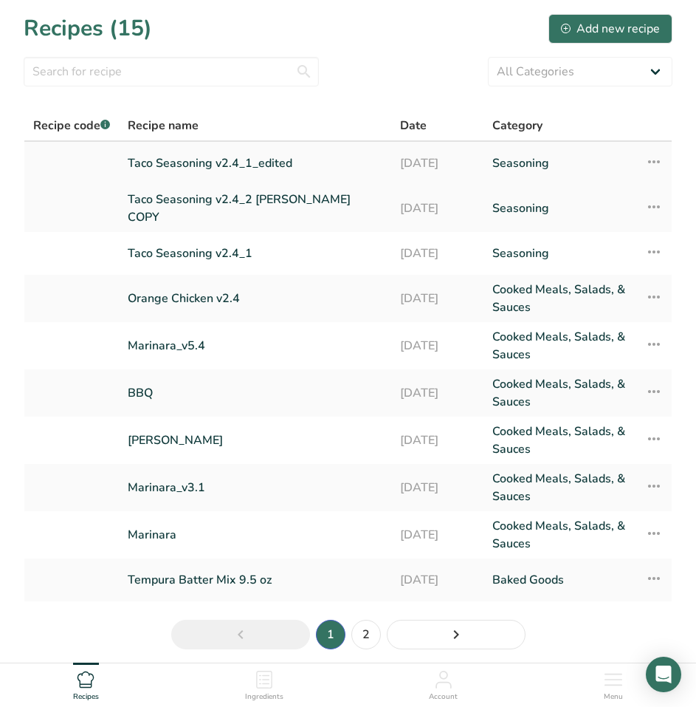
click at [292, 160] on link "Taco Seasoning v2.4_1_edited" at bounding box center [255, 163] width 255 height 31
click at [244, 245] on link "Taco Seasoning v2.4_1" at bounding box center [255, 253] width 255 height 31
click at [261, 162] on link "Taco Seasoning v2.4_1_edited" at bounding box center [255, 163] width 255 height 31
click at [278, 163] on link "Taco Seasoning v2.4_1_edited" at bounding box center [255, 163] width 255 height 31
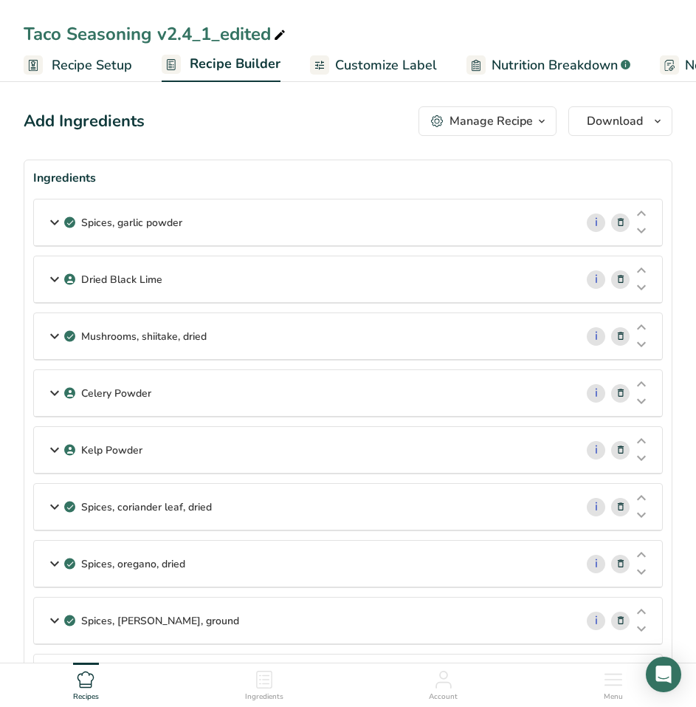
click at [145, 224] on p "Spices, garlic powder" at bounding box center [131, 223] width 101 height 16
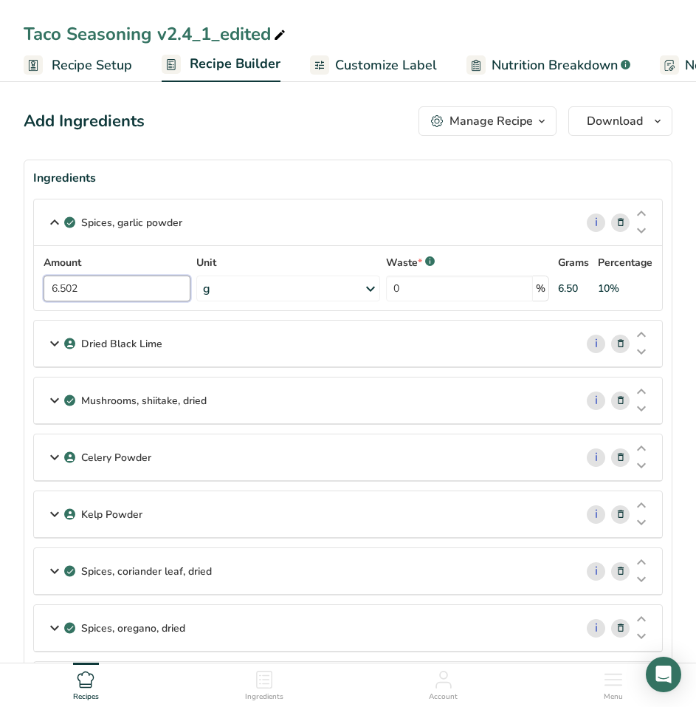
drag, startPoint x: 126, startPoint y: 287, endPoint x: 24, endPoint y: 286, distance: 101.2
click at [24, 286] on section "Ingredients Spices, garlic powder i Amount 6.502 Unit g Portions 1 gram 1 tbsp …" at bounding box center [348, 718] width 649 height 1118
click at [594, 220] on div "Spices, garlic powder i Amount 6.502 Unit g Portions 1 gram 1 tbsp Weight Units…" at bounding box center [348, 255] width 630 height 112
click at [598, 222] on link "i" at bounding box center [596, 222] width 18 height 18
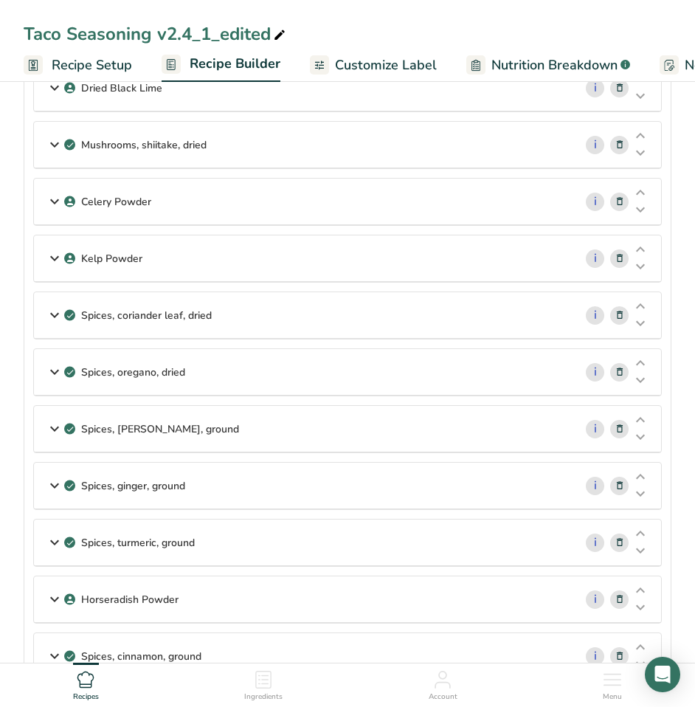
scroll to position [295, 0]
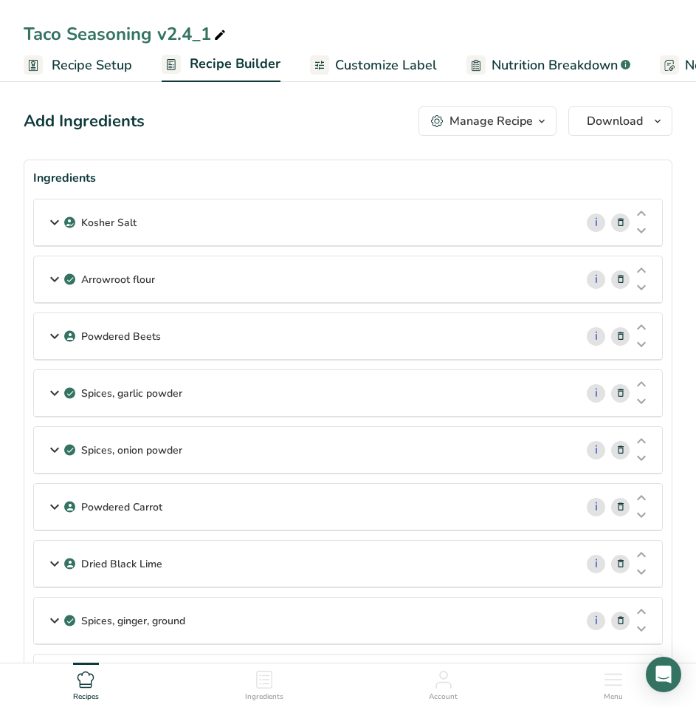
click at [55, 225] on icon at bounding box center [55, 222] width 18 height 27
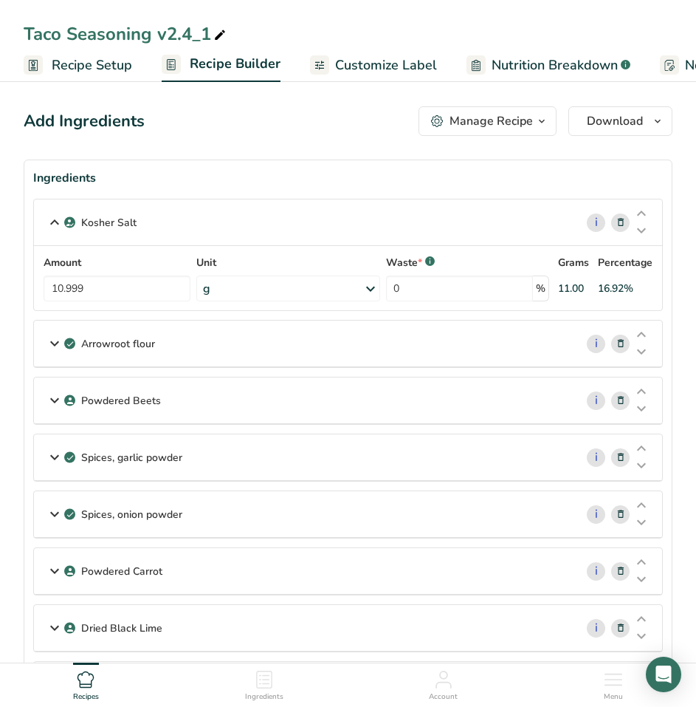
click at [55, 395] on icon at bounding box center [55, 400] width 18 height 27
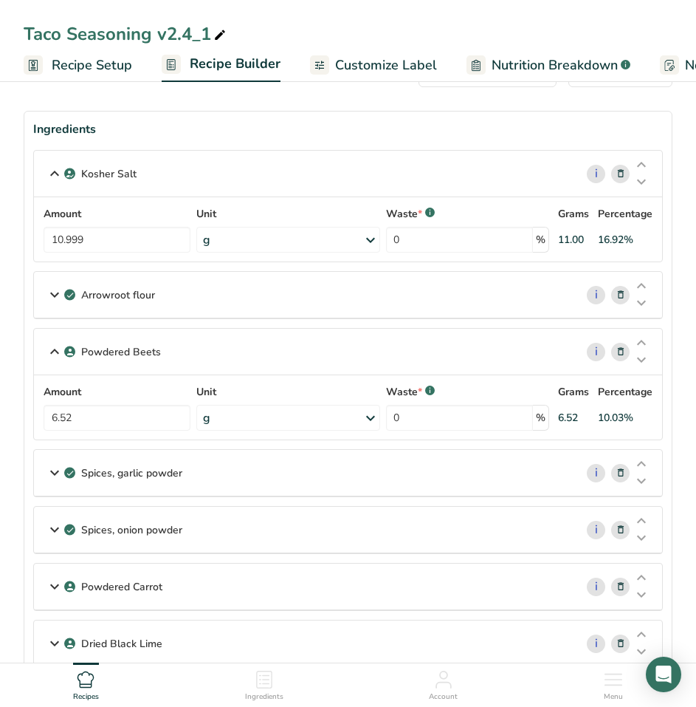
scroll to position [74, 0]
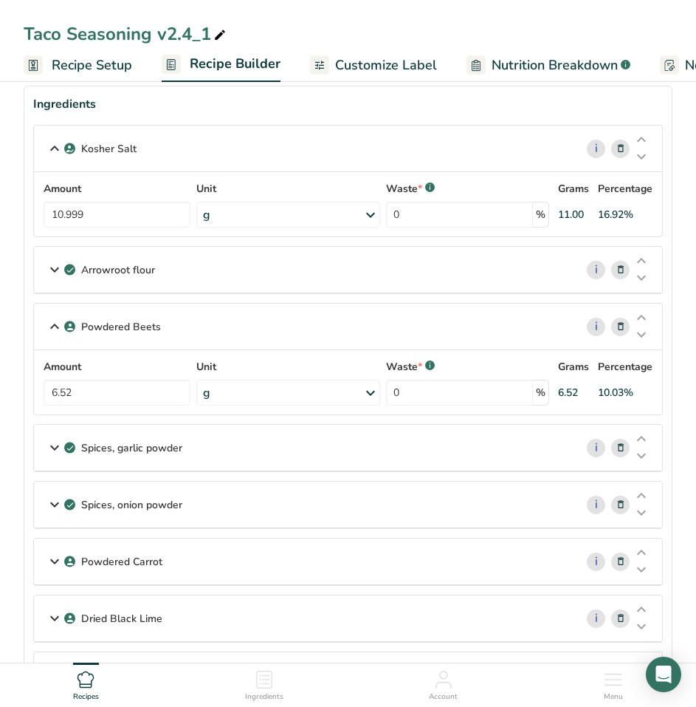
click at [51, 270] on icon at bounding box center [55, 269] width 18 height 27
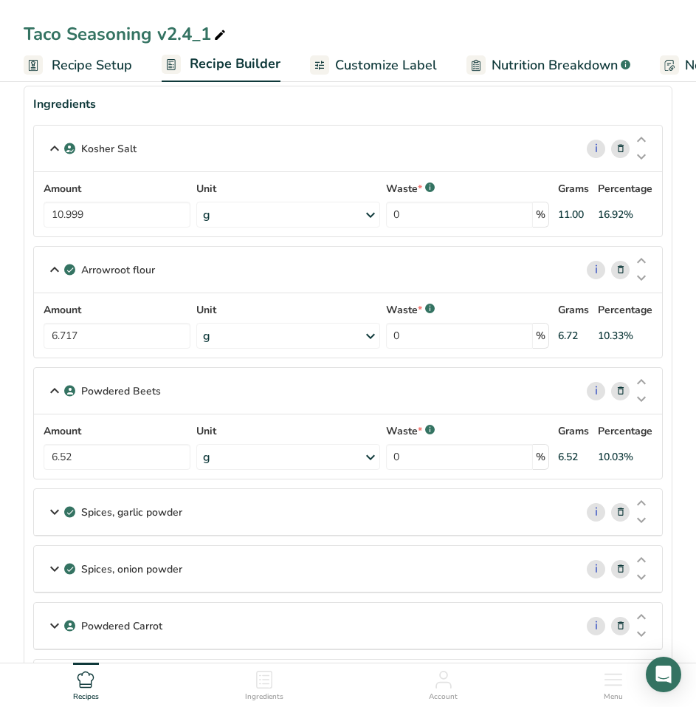
click at [58, 565] on icon at bounding box center [55, 568] width 18 height 27
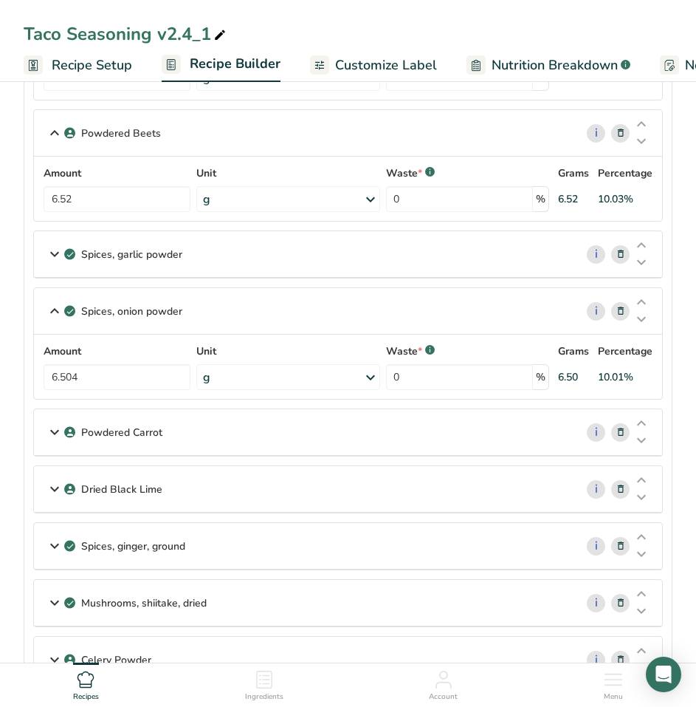
scroll to position [369, 0]
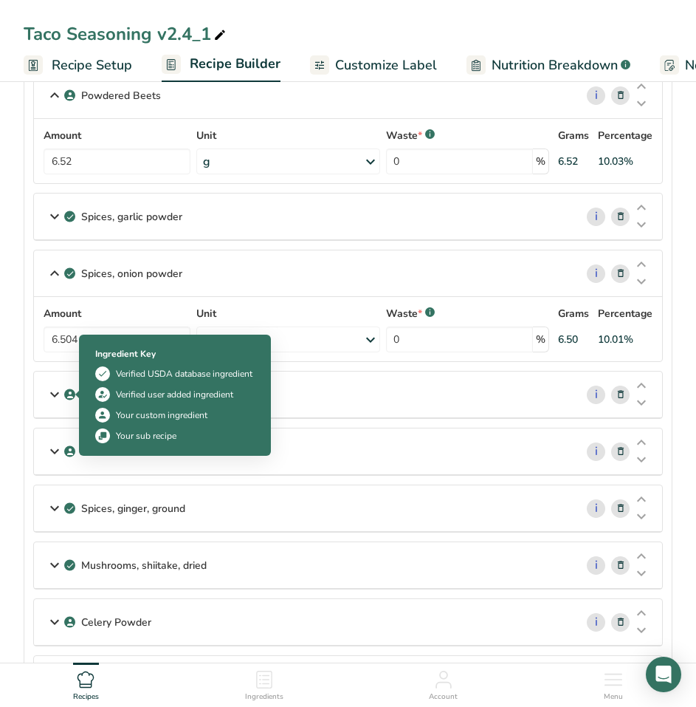
click at [61, 391] on icon at bounding box center [55, 394] width 18 height 27
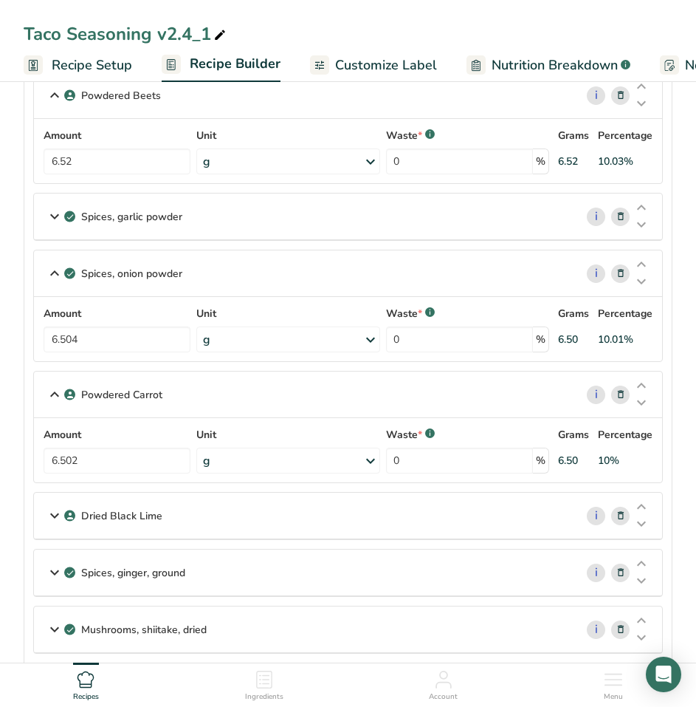
click at [56, 217] on icon at bounding box center [55, 216] width 18 height 27
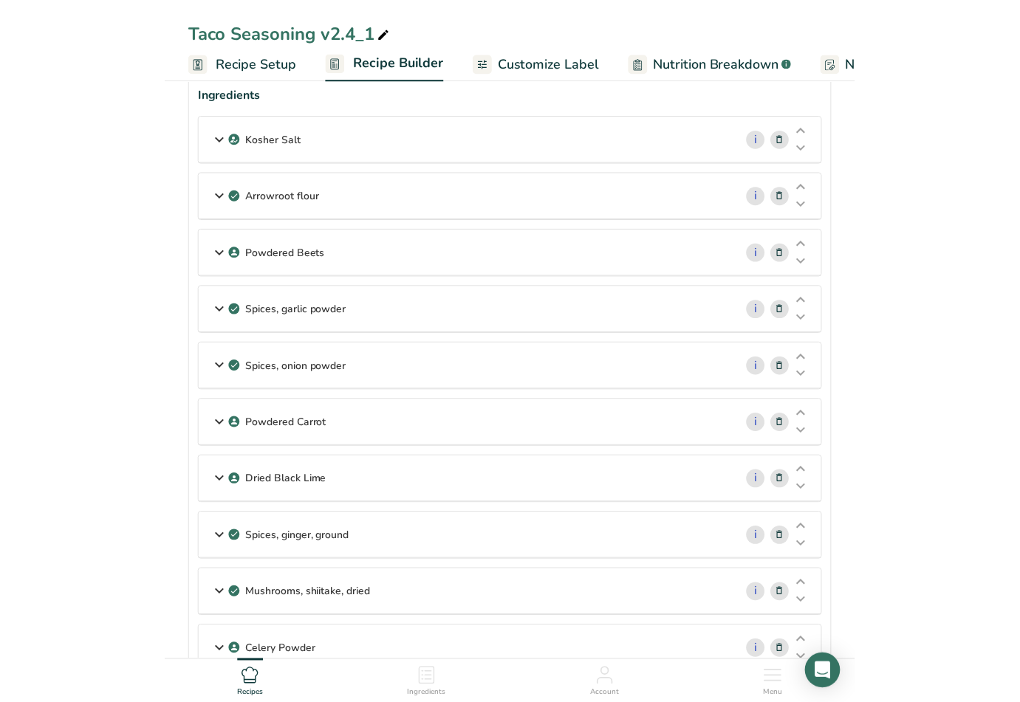
scroll to position [0, 0]
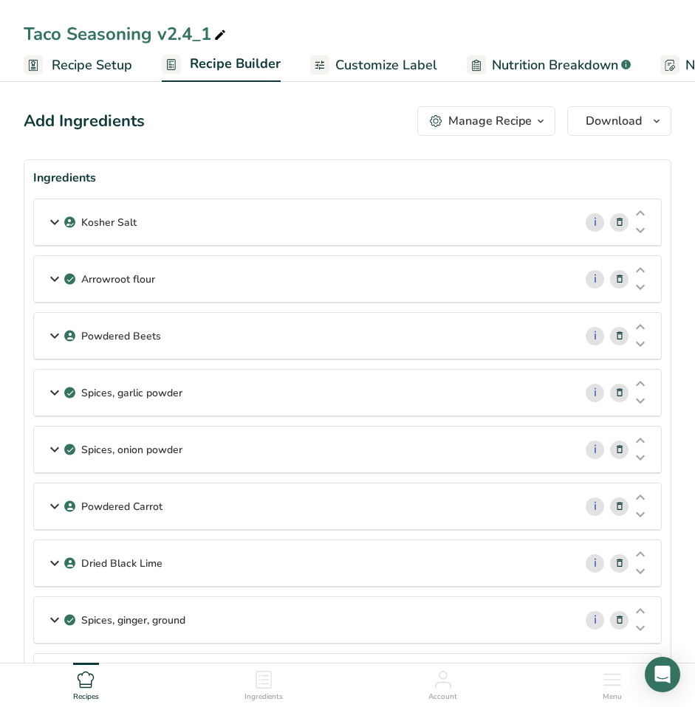
click at [145, 278] on p "Arrowroot flour" at bounding box center [118, 280] width 74 height 16
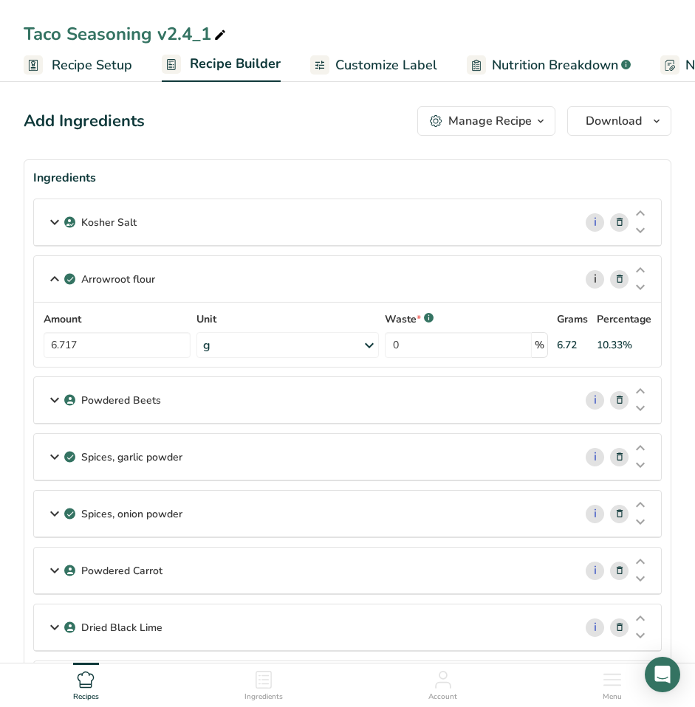
click at [591, 283] on link "i" at bounding box center [594, 279] width 18 height 18
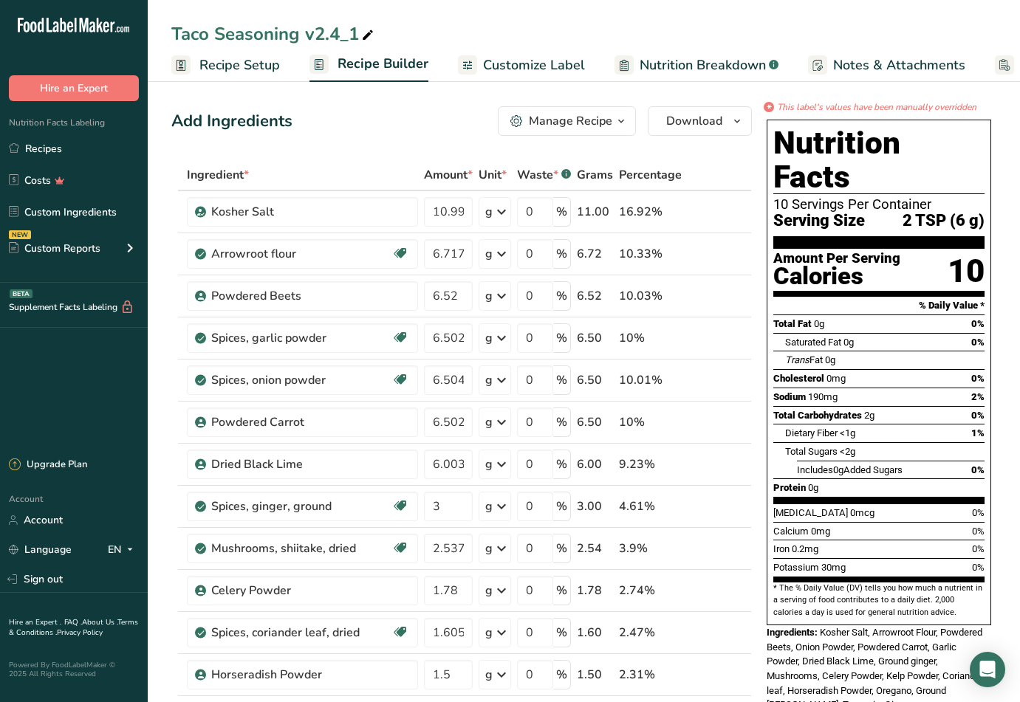
click at [388, 128] on div "Add Ingredients Manage Recipe Delete Recipe Duplicate Recipe Scale Recipe Save …" at bounding box center [461, 121] width 580 height 30
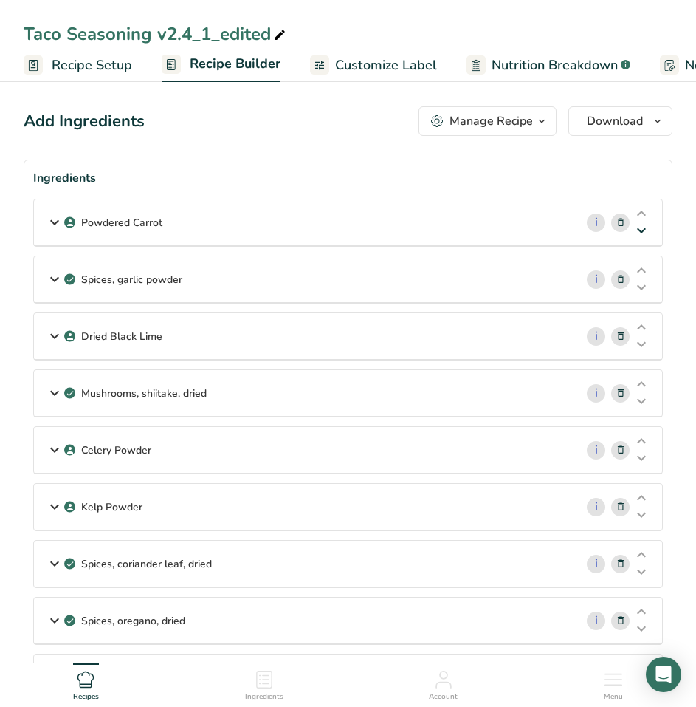
click at [644, 232] on icon at bounding box center [642, 230] width 18 height 11
click at [642, 208] on icon at bounding box center [642, 213] width 18 height 11
click at [645, 213] on icon at bounding box center [642, 213] width 18 height 11
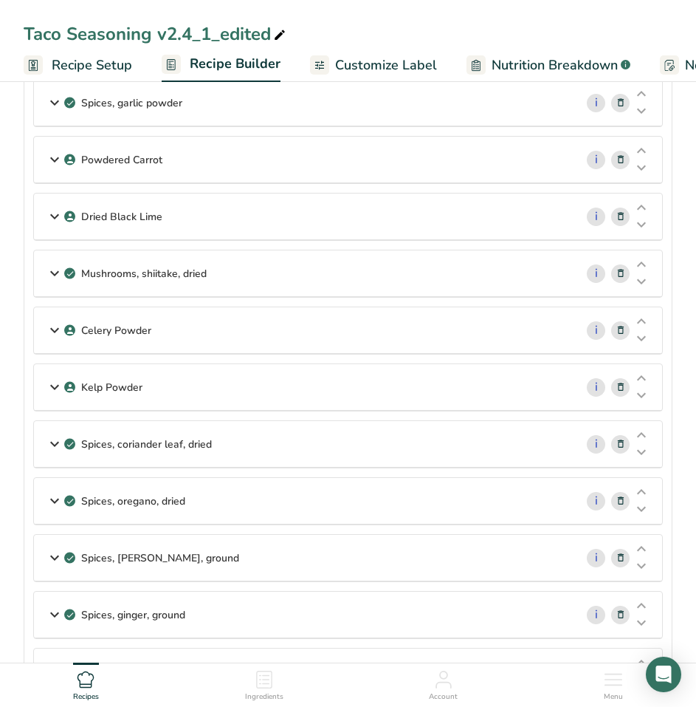
scroll to position [74, 0]
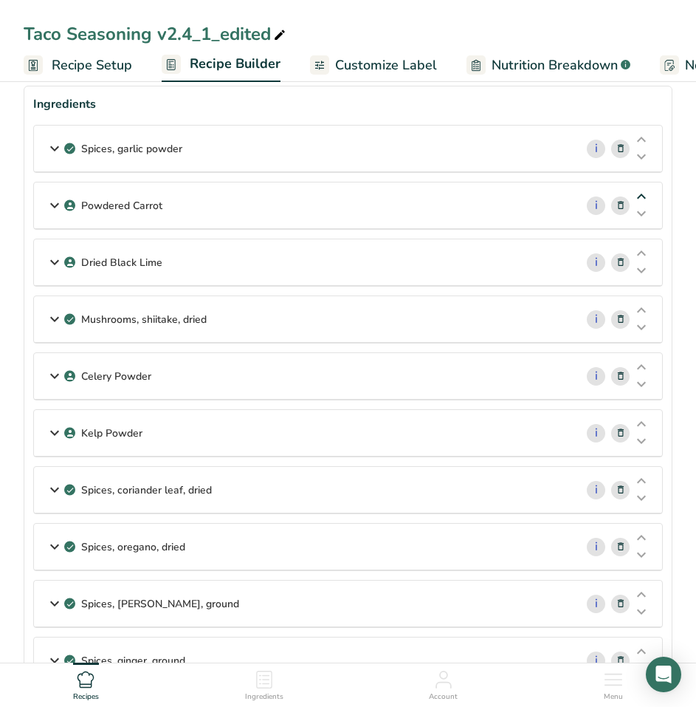
click at [642, 195] on icon at bounding box center [642, 196] width 18 height 11
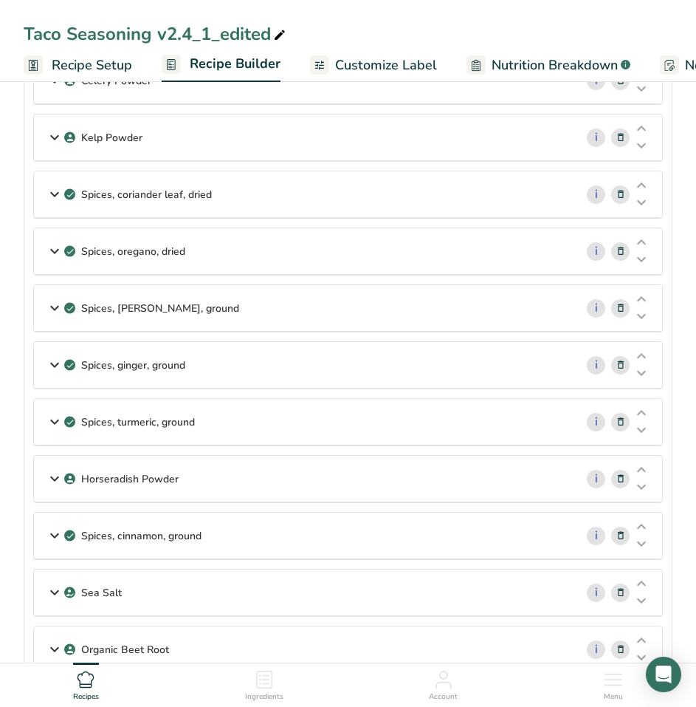
scroll to position [738, 0]
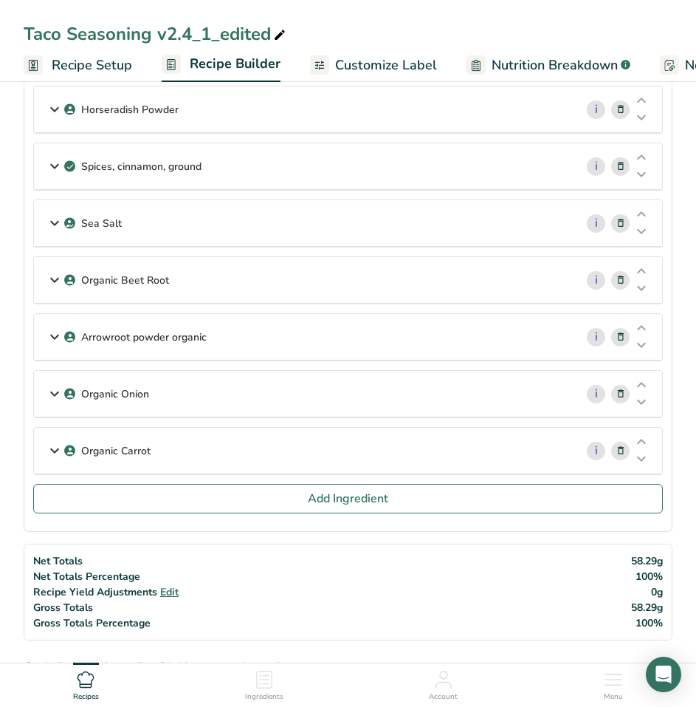
click at [54, 221] on icon at bounding box center [55, 223] width 18 height 27
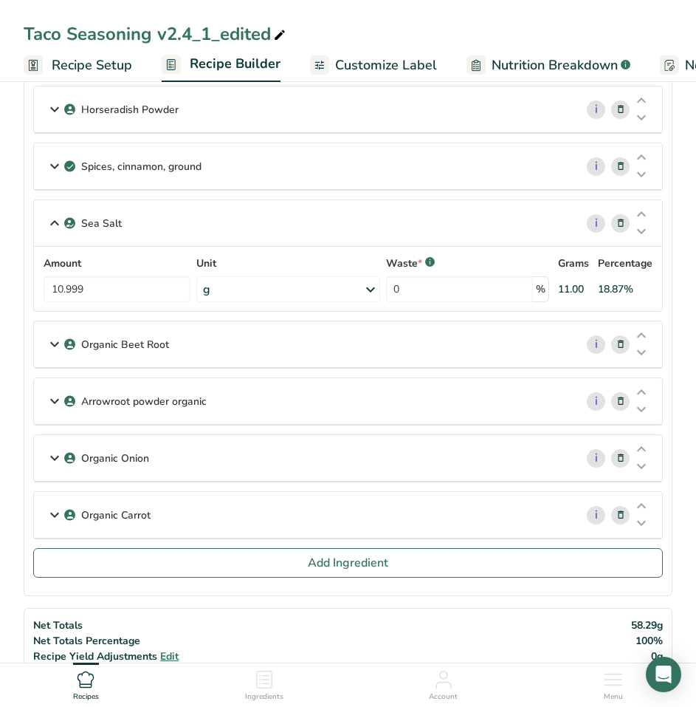
click at [51, 340] on icon at bounding box center [55, 344] width 18 height 27
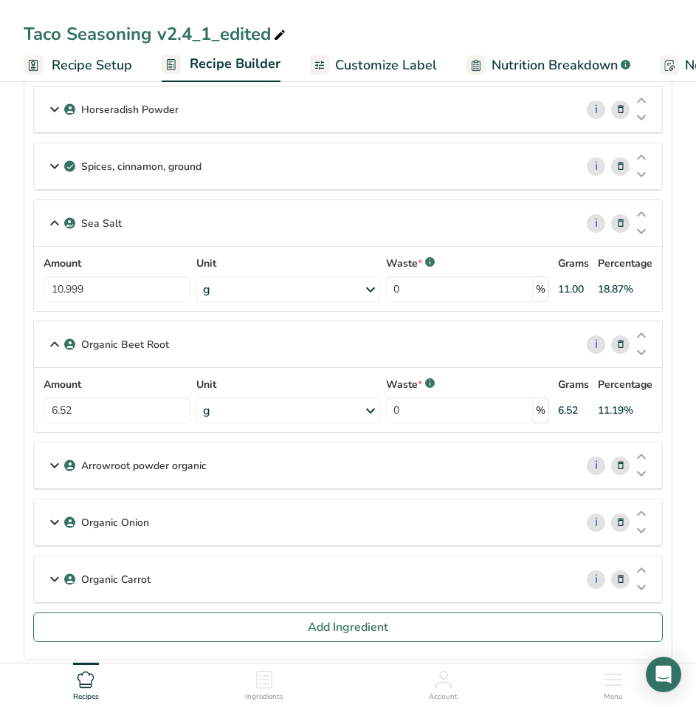
click at [55, 464] on icon at bounding box center [55, 465] width 18 height 27
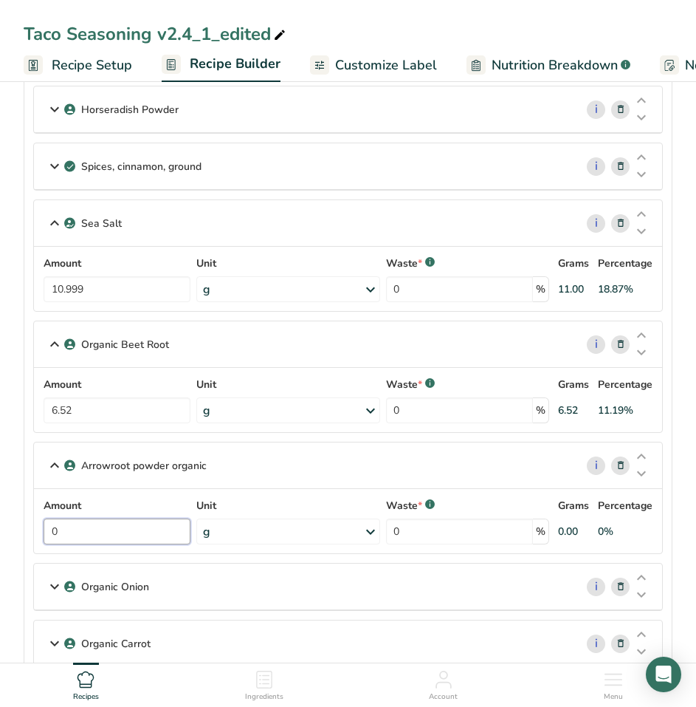
click at [92, 526] on input "0" at bounding box center [117, 531] width 147 height 26
drag, startPoint x: 92, startPoint y: 526, endPoint x: 13, endPoint y: 528, distance: 79.0
click at [17, 528] on section "Add Ingredients Manage Recipe Delete Recipe Duplicate Recipe Scale Recipe Save …" at bounding box center [348, 590] width 696 height 2504
type input "6.717"
click at [142, 411] on div "Amount 6.52 Unit g Weight Units g kg mg See more Volume Units l Volume units re…" at bounding box center [348, 400] width 611 height 47
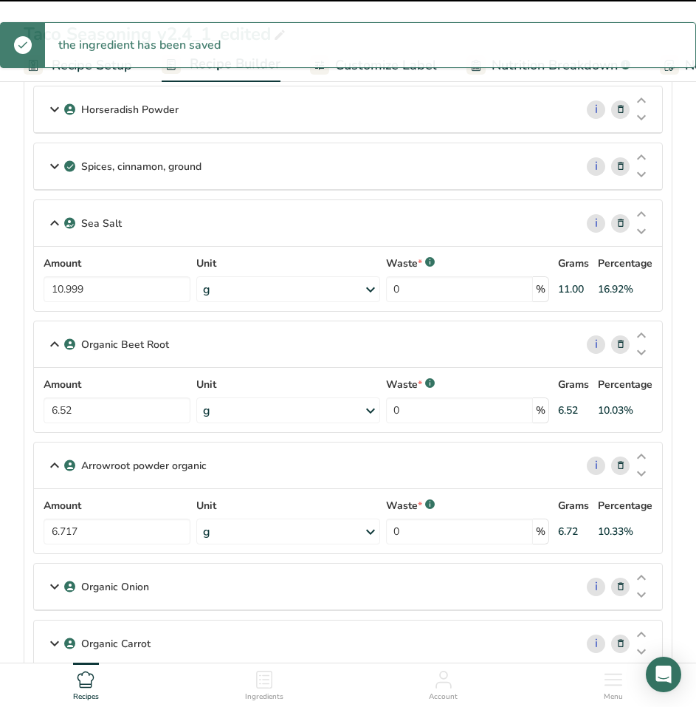
scroll to position [886, 0]
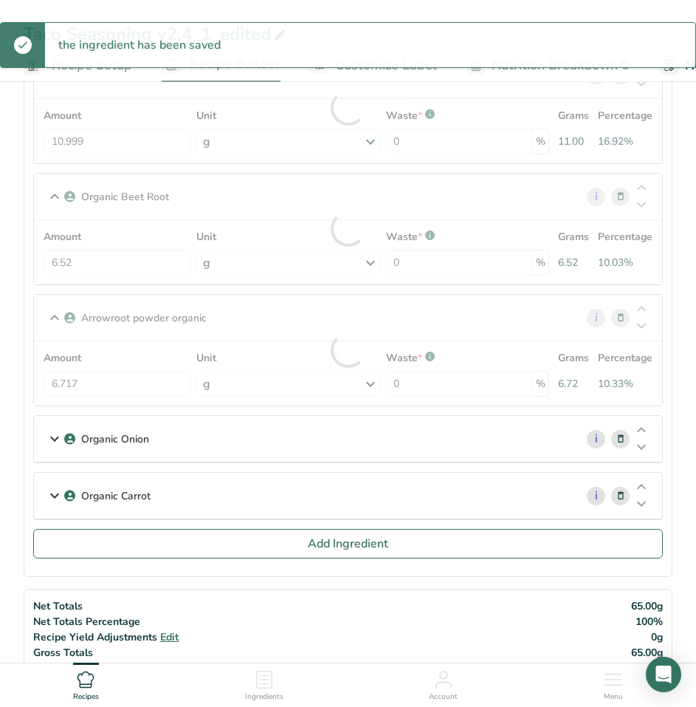
click at [52, 441] on icon at bounding box center [55, 438] width 18 height 27
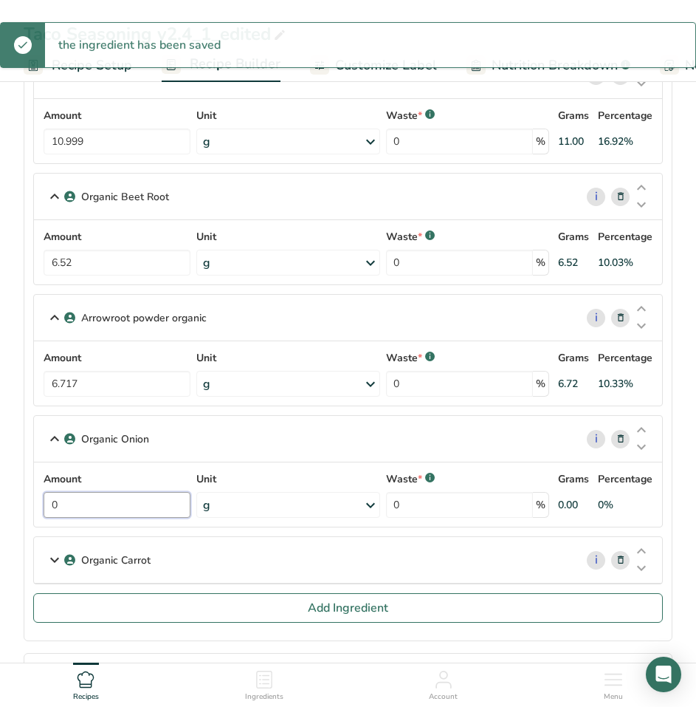
drag, startPoint x: 91, startPoint y: 506, endPoint x: 23, endPoint y: 494, distance: 68.9
click at [23, 494] on section "Add Ingredients Manage Recipe Delete Recipe Duplicate Recipe Scale Recipe Save …" at bounding box center [348, 482] width 696 height 2583
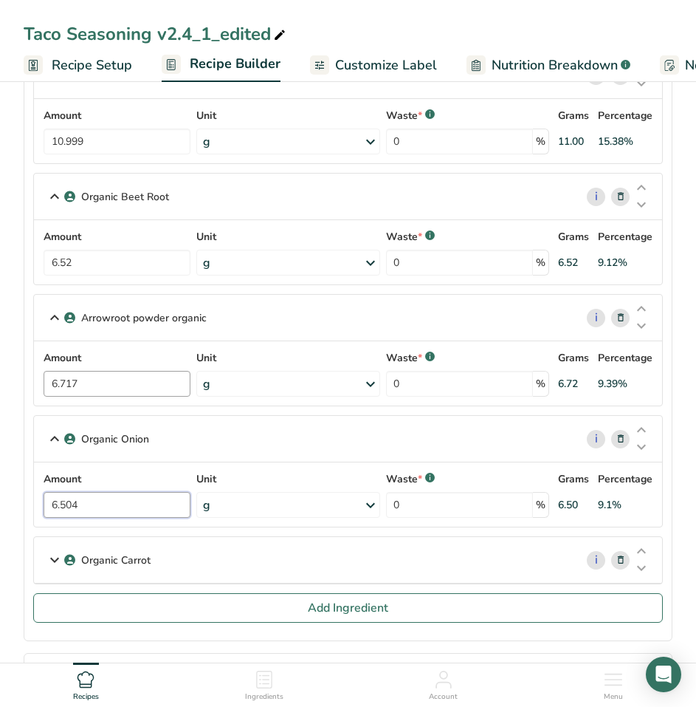
type input "6.504"
click at [134, 385] on div "Amount 6.717 Unit g Weight Units g kg mg See more Volume Units l Volume units r…" at bounding box center [348, 373] width 611 height 47
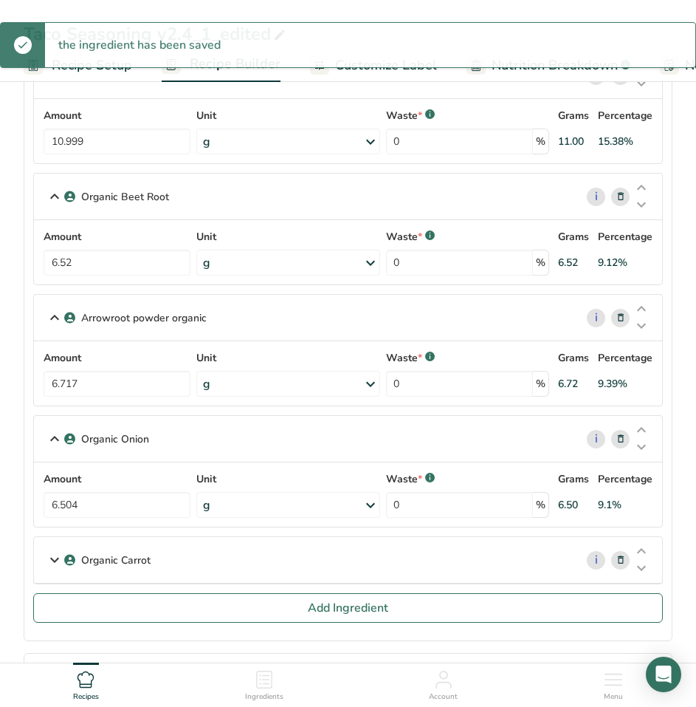
click at [51, 561] on icon at bounding box center [55, 559] width 18 height 27
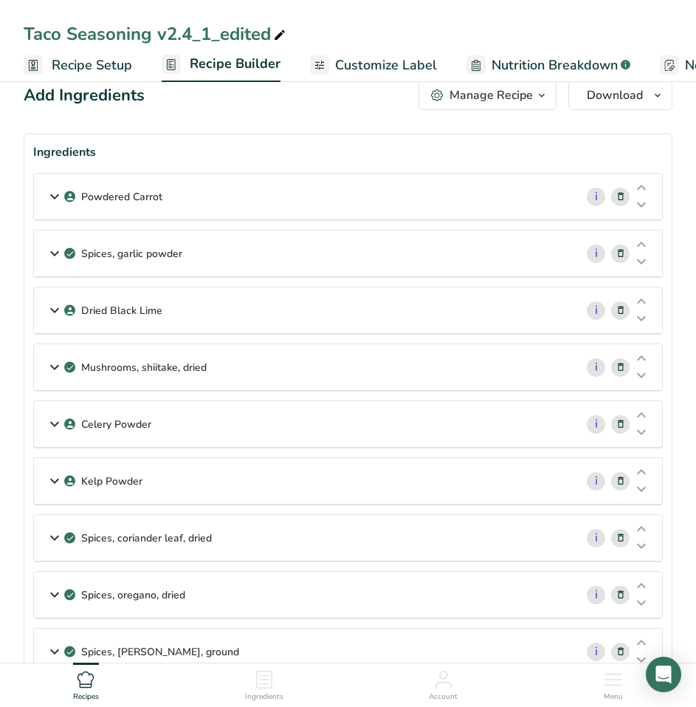
scroll to position [0, 0]
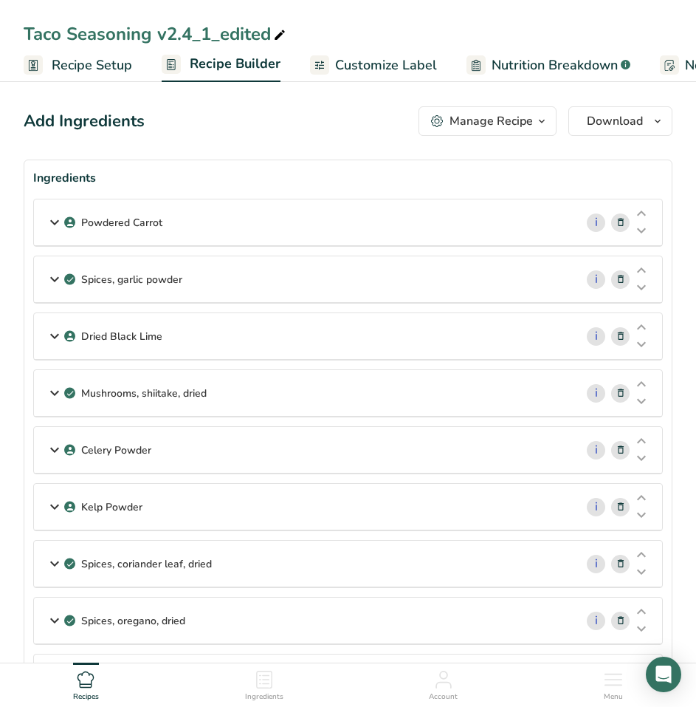
click at [620, 218] on icon at bounding box center [621, 223] width 10 height 16
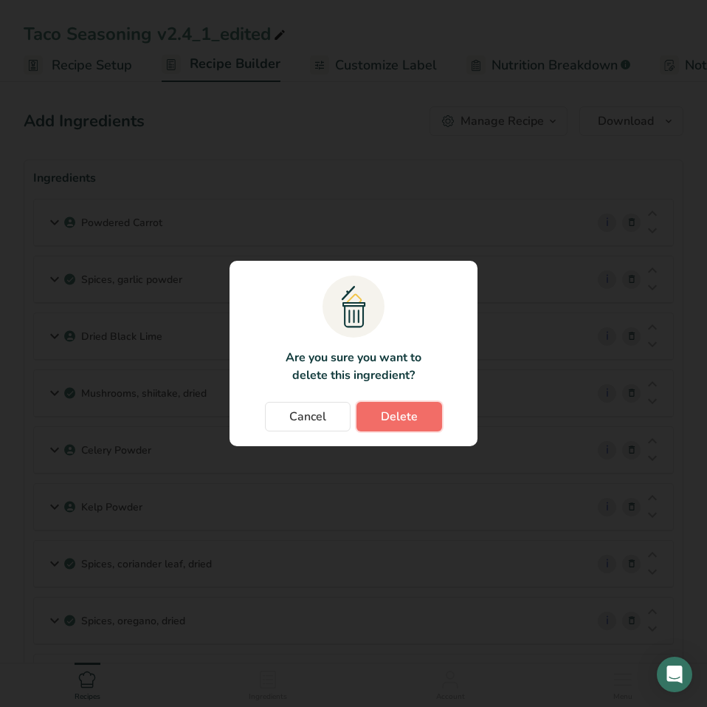
click at [392, 422] on span "Delete" at bounding box center [399, 417] width 37 height 18
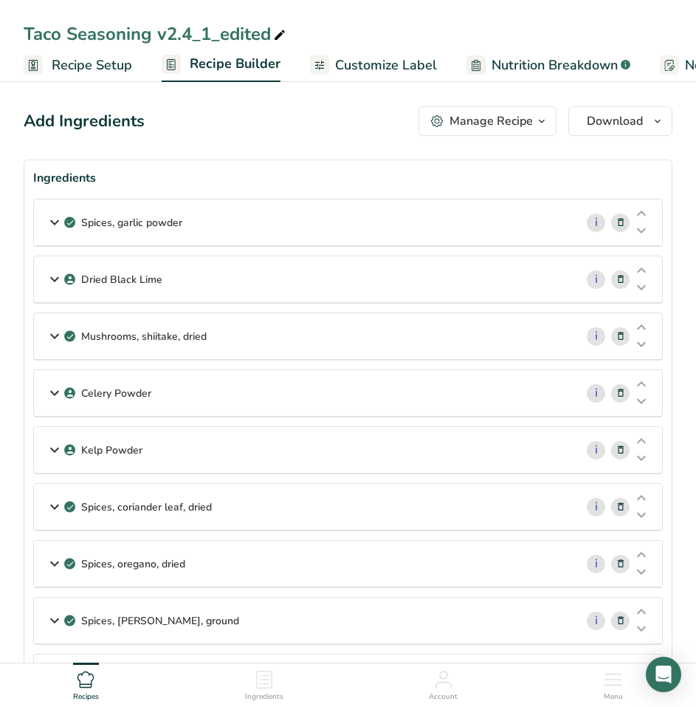
click at [322, 221] on div "Spices, garlic powder" at bounding box center [304, 222] width 541 height 46
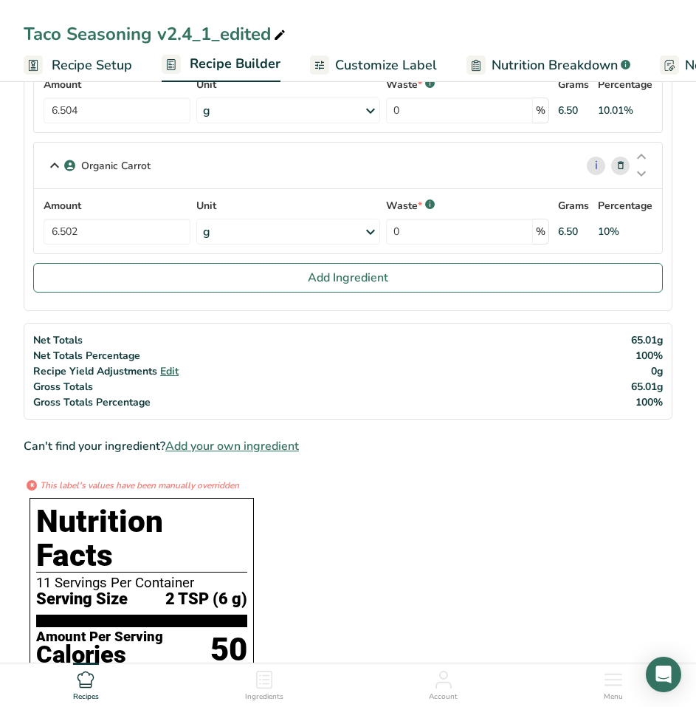
scroll to position [1255, 0]
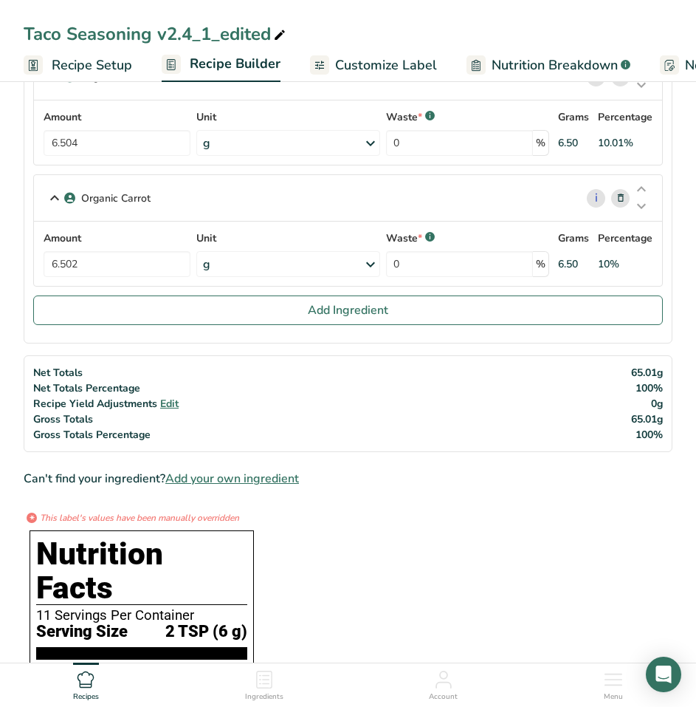
click at [275, 472] on span "Add your own ingredient" at bounding box center [232, 479] width 134 height 18
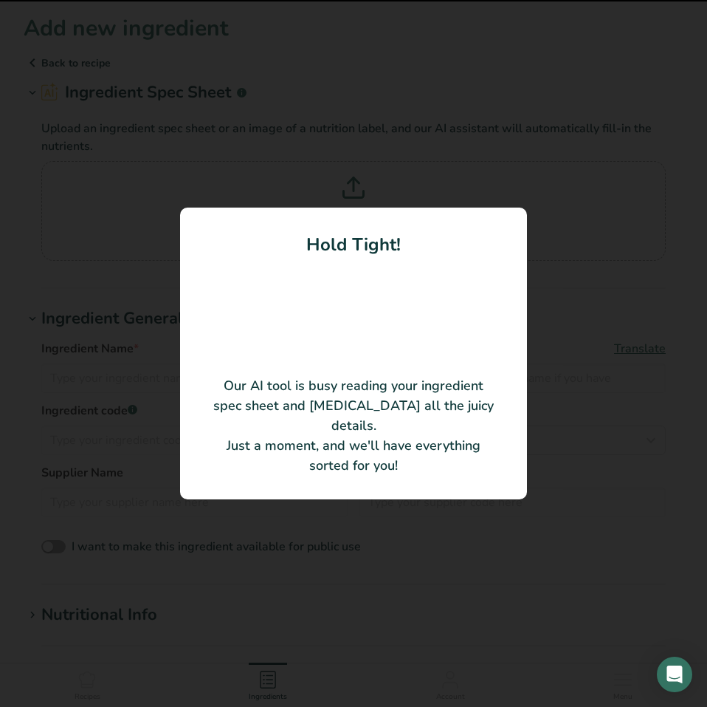
type input "Organic Garlic"
type input "HQ Organics"
type input "GARPWD"
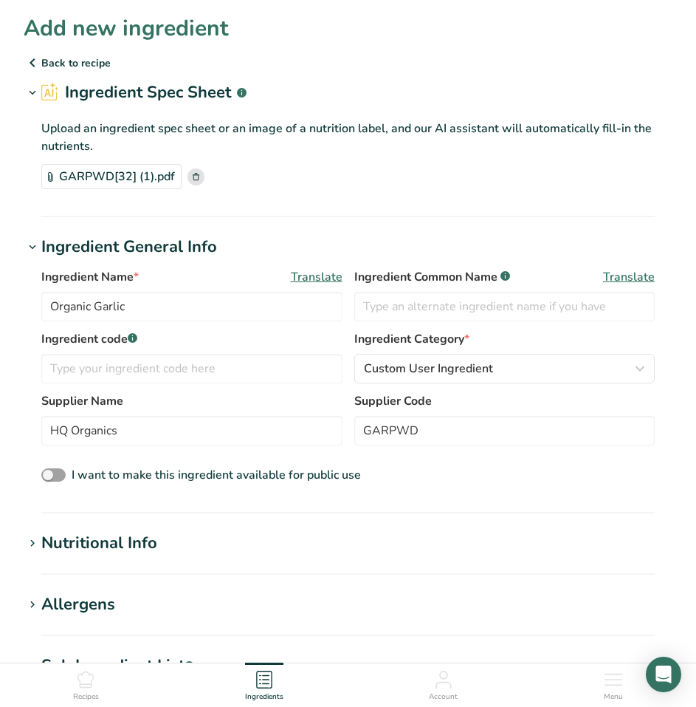
click at [87, 543] on div "Nutritional Info" at bounding box center [99, 543] width 116 height 24
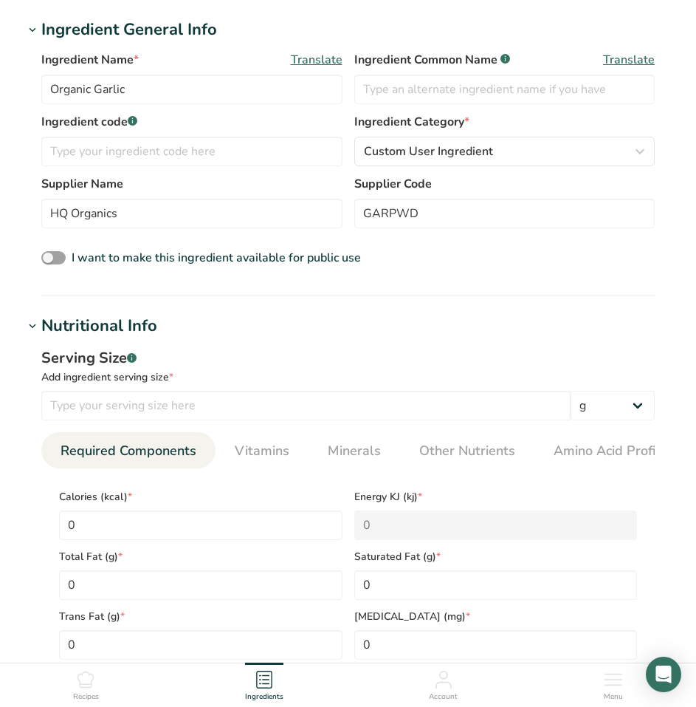
scroll to position [221, 0]
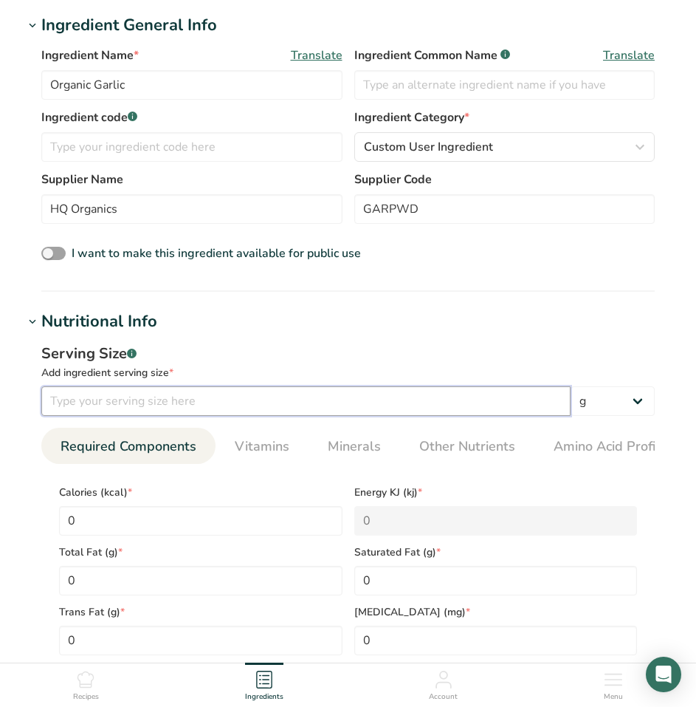
drag, startPoint x: 199, startPoint y: 404, endPoint x: 159, endPoint y: 396, distance: 40.5
click at [159, 396] on input "number" at bounding box center [305, 401] width 529 height 30
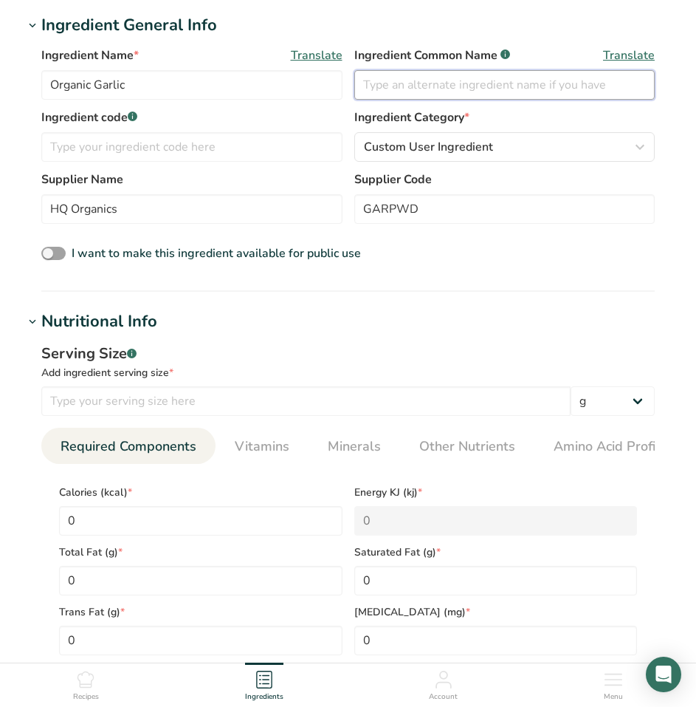
click at [501, 91] on input "text" at bounding box center [504, 85] width 301 height 30
paste input "Garlic (Granulated)"
type input "Garlic (Granulated)*"
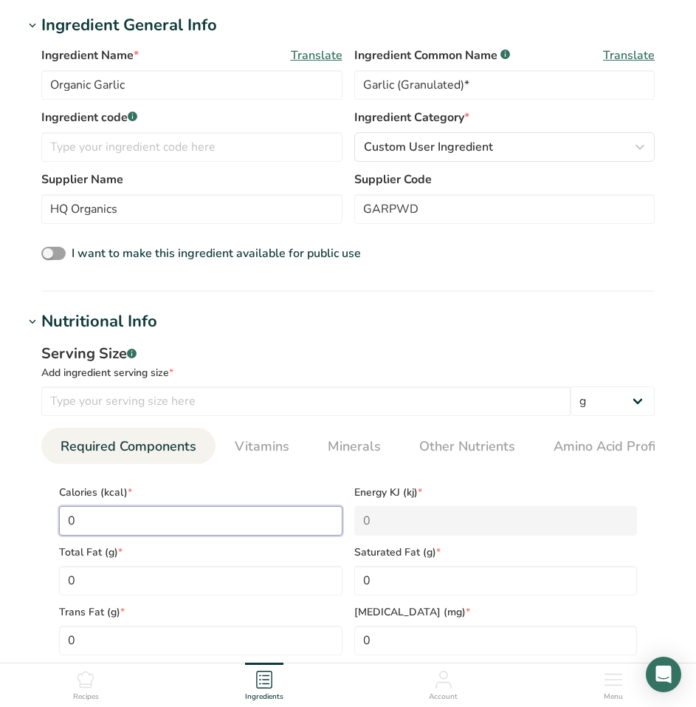
click at [129, 515] on input "0" at bounding box center [201, 521] width 284 height 30
type input "3"
type KJ "12.6"
type input "33"
type KJ "138.1"
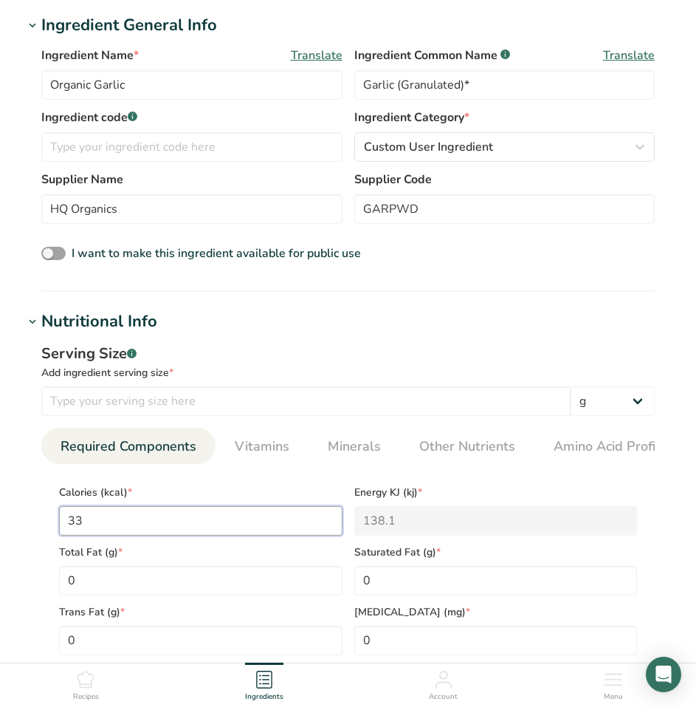
type input "331"
type KJ "1384.9"
type input "331"
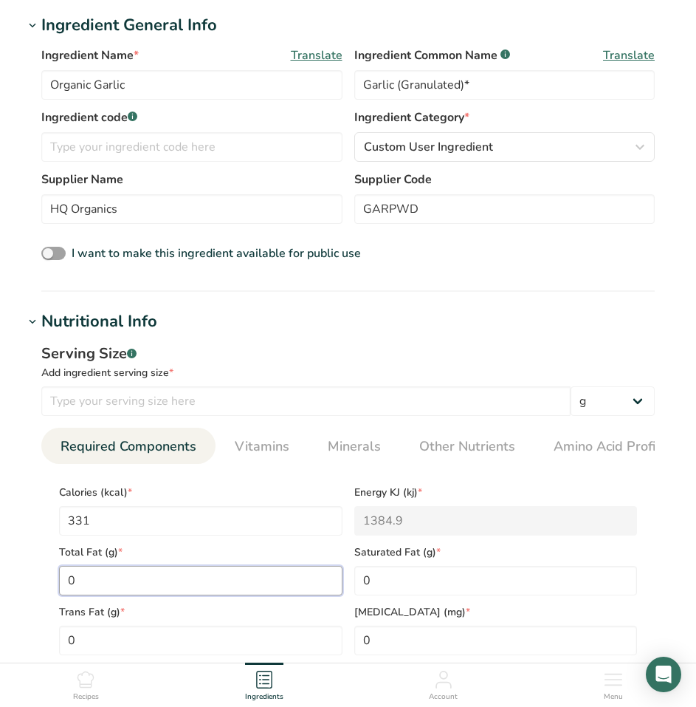
click at [158, 585] on Fat "0" at bounding box center [201, 581] width 284 height 30
type Fat "0.73"
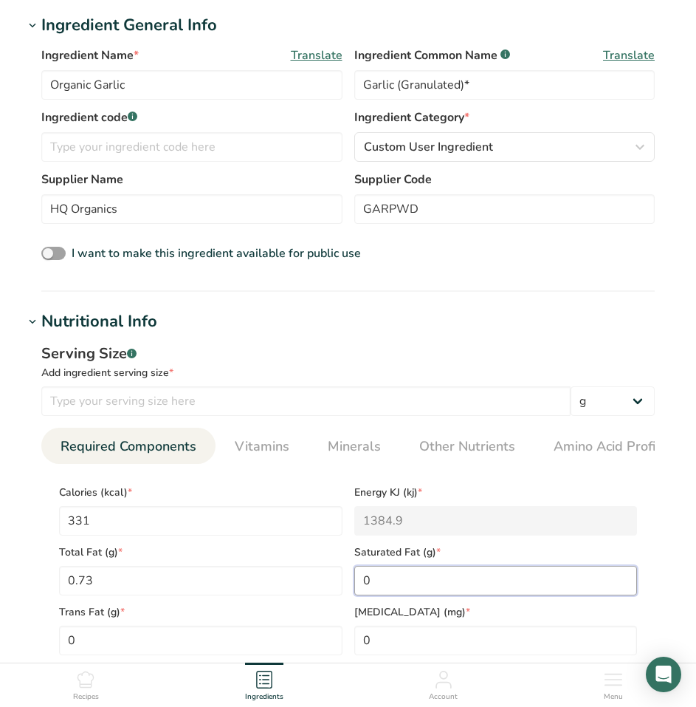
click at [477, 587] on Fat "0" at bounding box center [496, 581] width 284 height 30
type Fat "0.25"
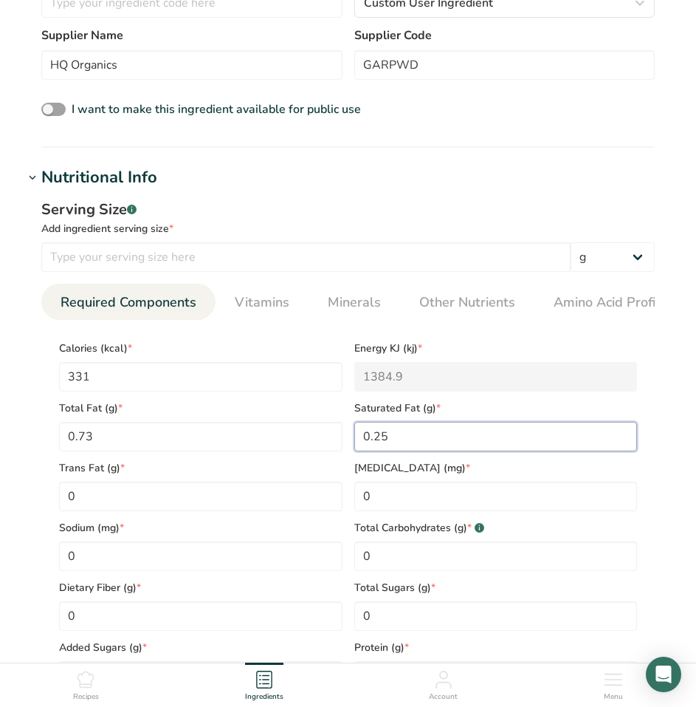
scroll to position [369, 0]
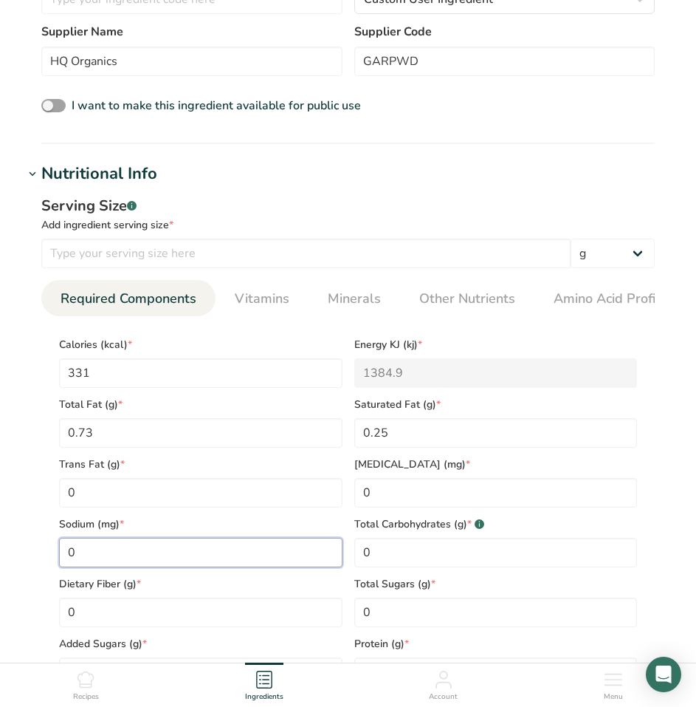
drag, startPoint x: 139, startPoint y: 549, endPoint x: 66, endPoint y: 551, distance: 72.4
click at [66, 551] on input "0" at bounding box center [201, 552] width 284 height 30
type input "60"
click at [426, 553] on Carbohydrates "0" at bounding box center [496, 552] width 284 height 30
drag, startPoint x: 426, startPoint y: 553, endPoint x: 267, endPoint y: 540, distance: 159.3
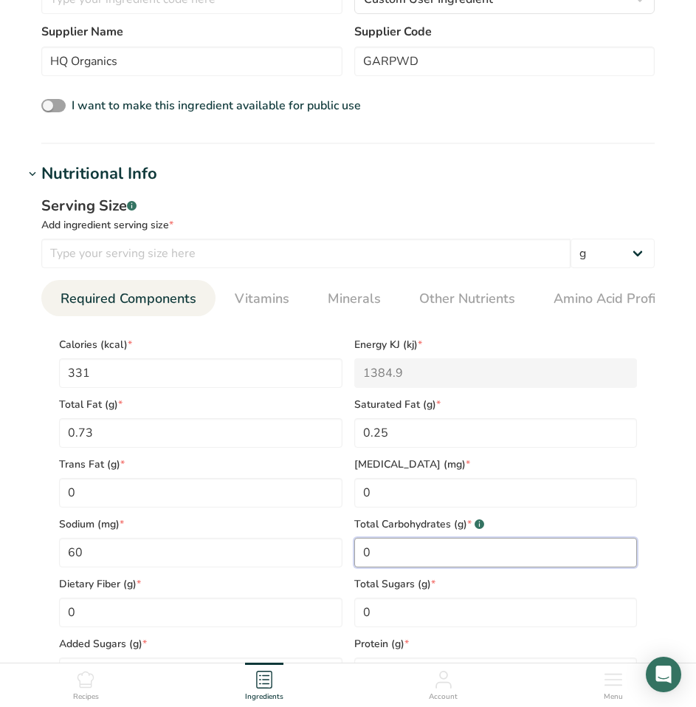
click at [289, 544] on div "Calories (kcal) * 331 Energy KJ (kj) * 1384.9 Total Fat (g) * 0.73 Saturated Fa…" at bounding box center [348, 507] width 590 height 359
type Carbohydrates "72.73"
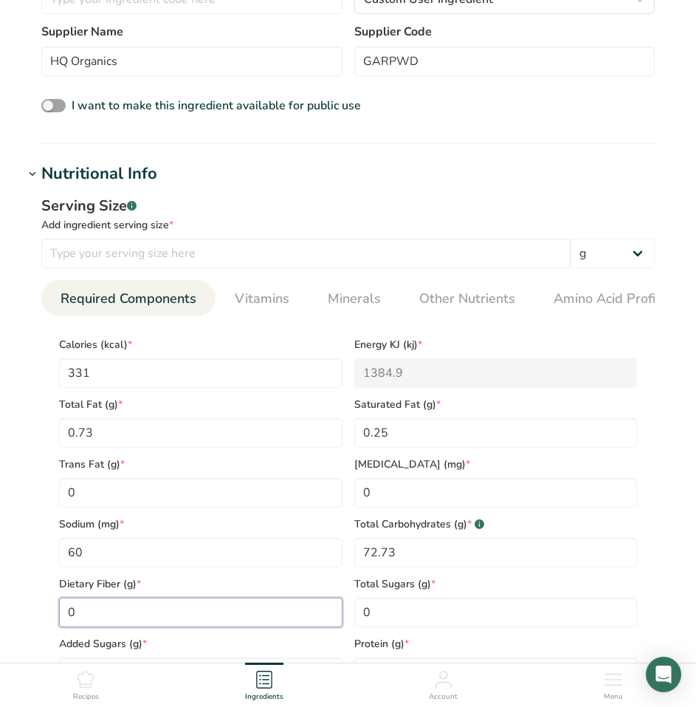
click at [92, 611] on Fiber "0" at bounding box center [201, 612] width 284 height 30
drag, startPoint x: 97, startPoint y: 615, endPoint x: 39, endPoint y: 611, distance: 58.4
click at [40, 611] on div "Serving Size .a-a{fill:#347362;}.b-a{fill:#fff;} Add ingredient serving size * …" at bounding box center [348, 446] width 649 height 521
type Fiber "9"
drag, startPoint x: 414, startPoint y: 617, endPoint x: 269, endPoint y: 621, distance: 145.5
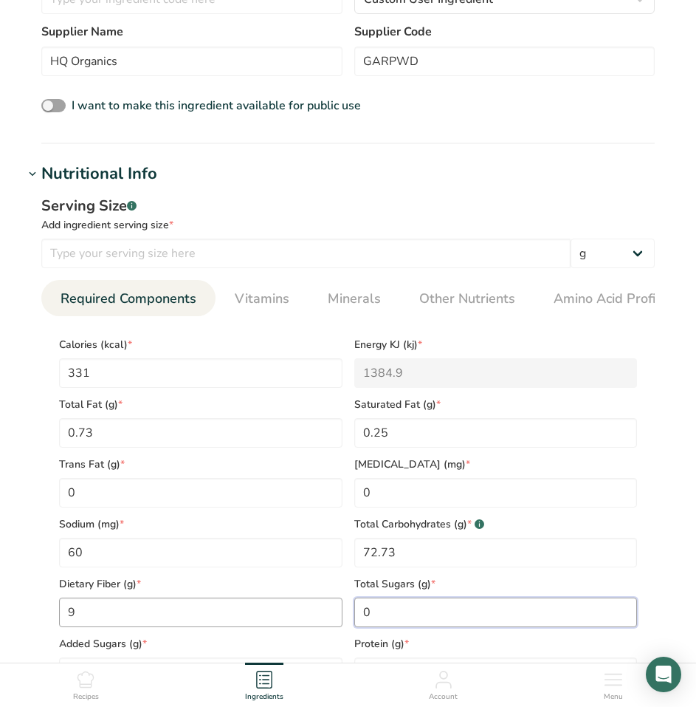
click at [269, 621] on div "Calories (kcal) * 331 Energy KJ (kj) * 1384.9 Total Fat (g) * 0.73 Saturated Fa…" at bounding box center [348, 507] width 590 height 359
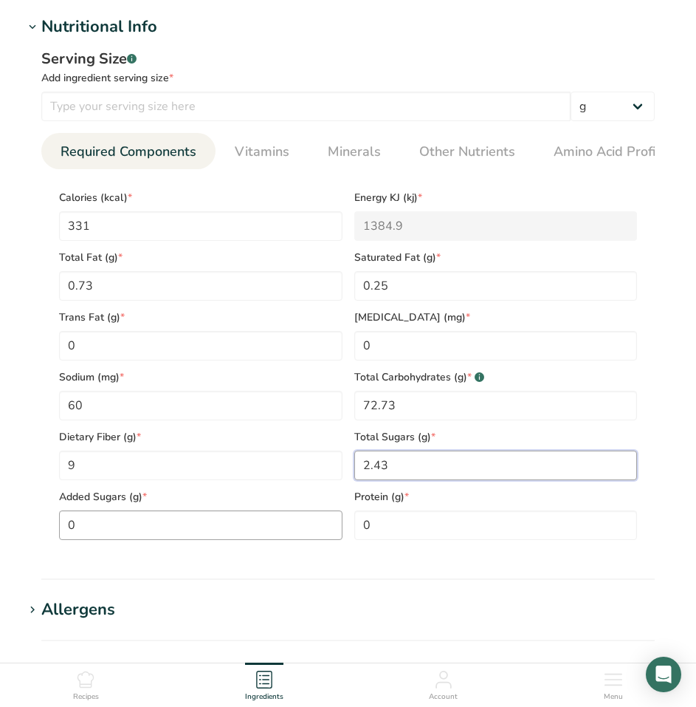
scroll to position [517, 0]
type Sugars "2.43"
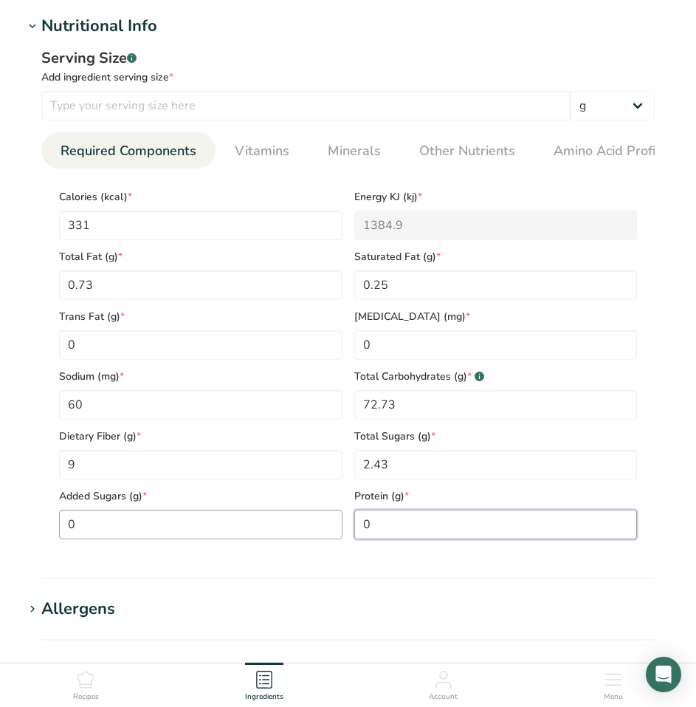
drag, startPoint x: 444, startPoint y: 528, endPoint x: 278, endPoint y: 526, distance: 166.1
click at [280, 526] on div "Calories (kcal) * 331 Energy KJ (kj) * 1384.9 Total Fat (g) * 0.73 Saturated Fa…" at bounding box center [348, 359] width 590 height 359
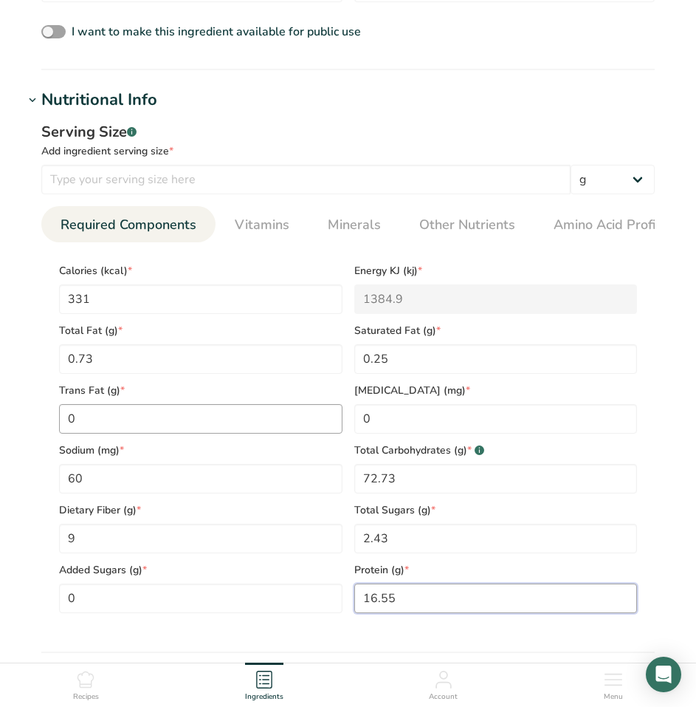
scroll to position [369, 0]
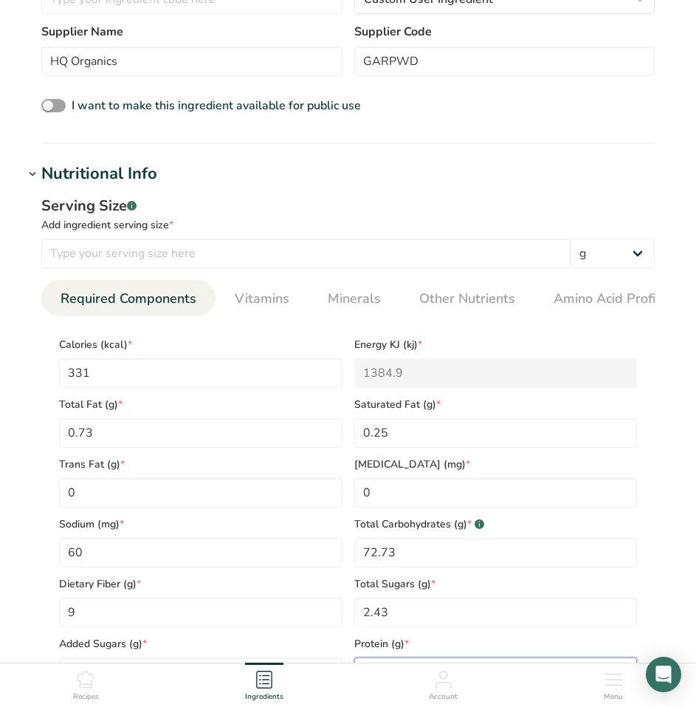
type input "16.55"
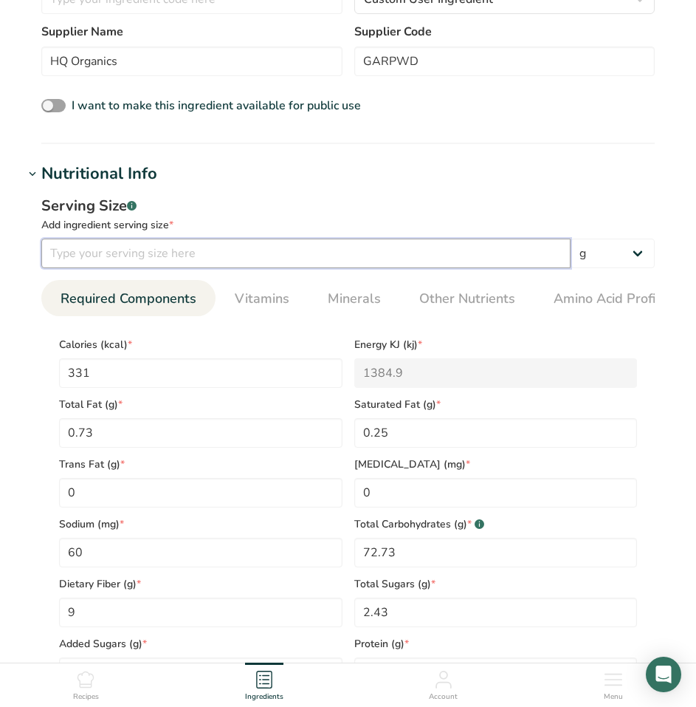
click at [165, 259] on input "number" at bounding box center [305, 253] width 529 height 30
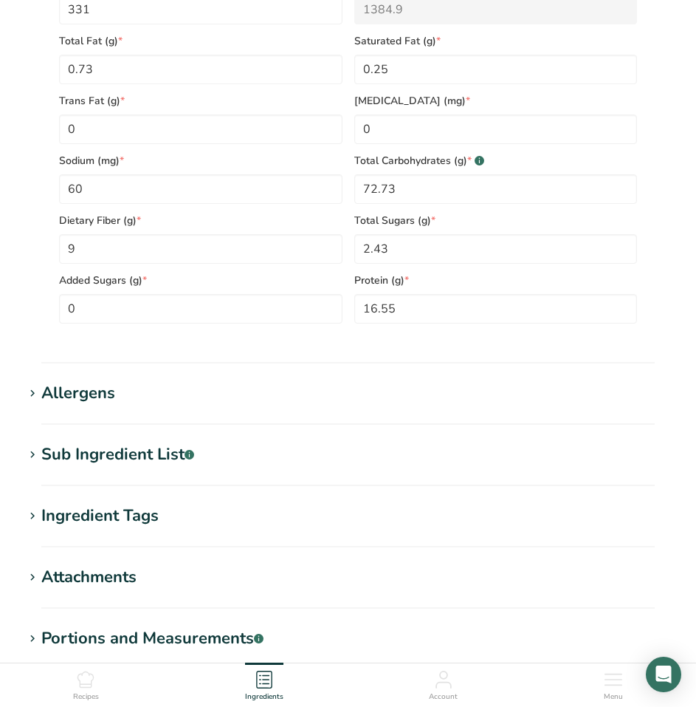
scroll to position [922, 0]
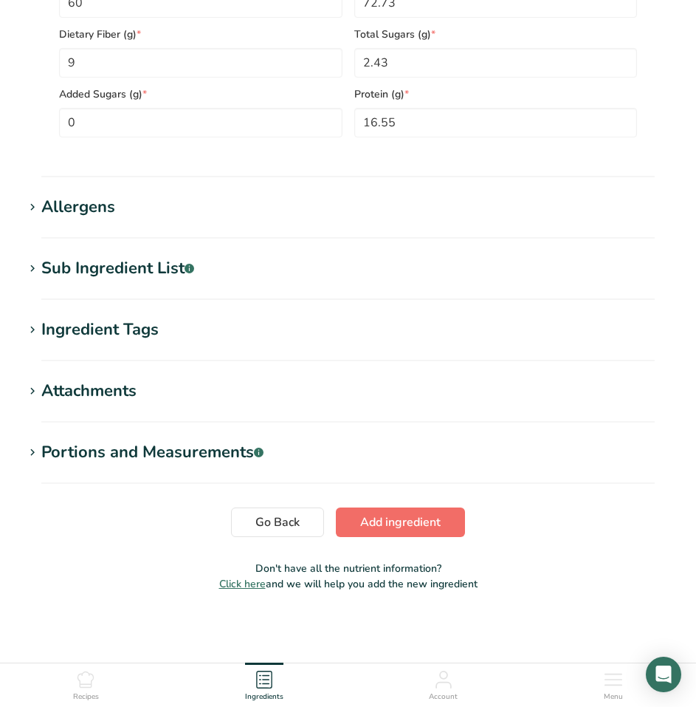
type input "100"
click at [401, 515] on span "Add ingredient" at bounding box center [400, 522] width 80 height 18
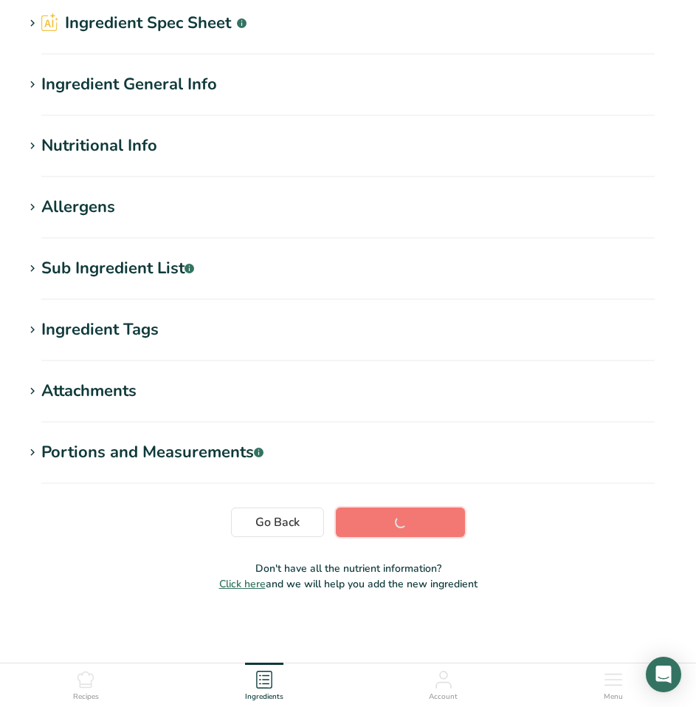
scroll to position [69, 0]
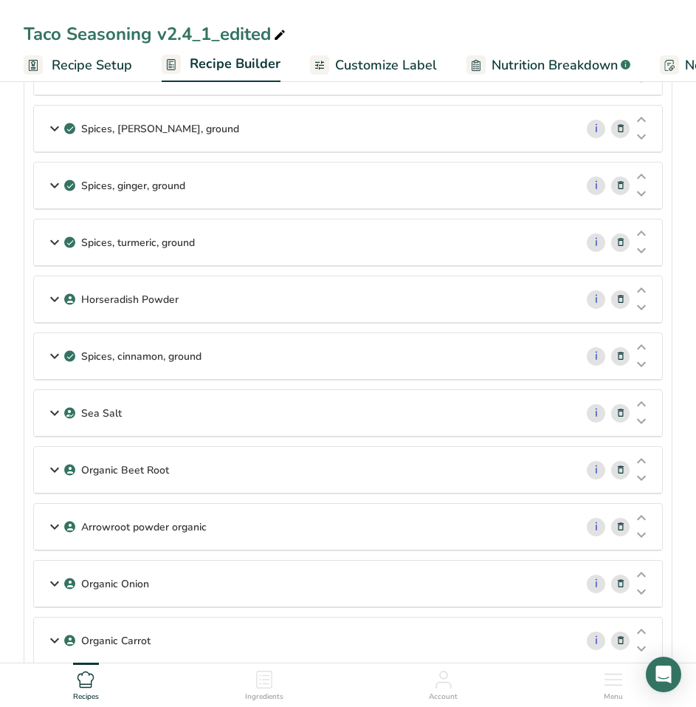
scroll to position [664, 0]
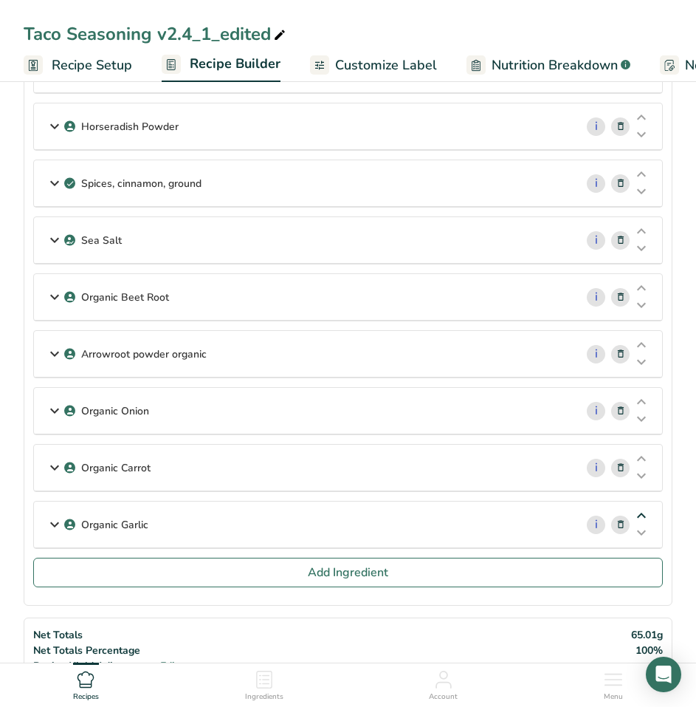
click at [645, 516] on icon at bounding box center [642, 515] width 18 height 11
click at [645, 514] on icon at bounding box center [642, 515] width 18 height 11
click at [645, 453] on icon at bounding box center [642, 458] width 18 height 11
click at [642, 343] on icon at bounding box center [642, 345] width 18 height 11
click at [384, 243] on div "Sea Salt" at bounding box center [304, 240] width 541 height 46
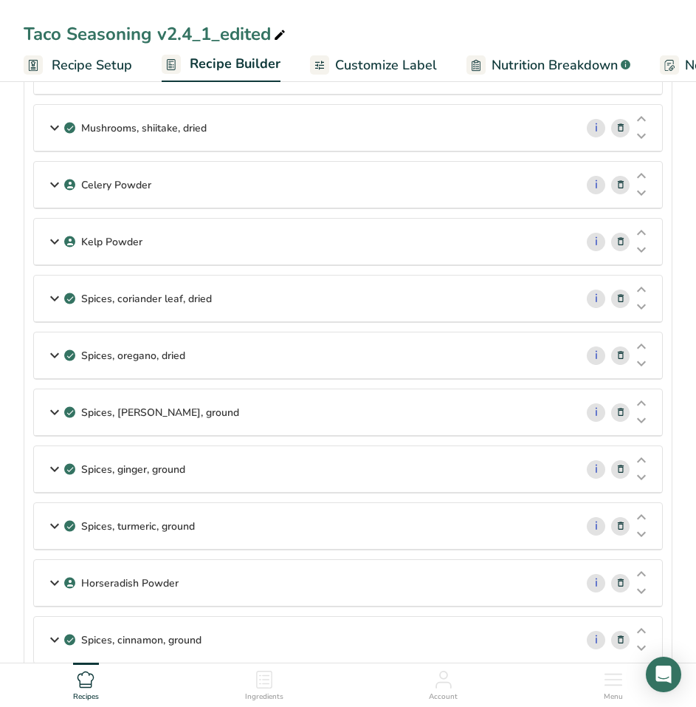
scroll to position [0, 0]
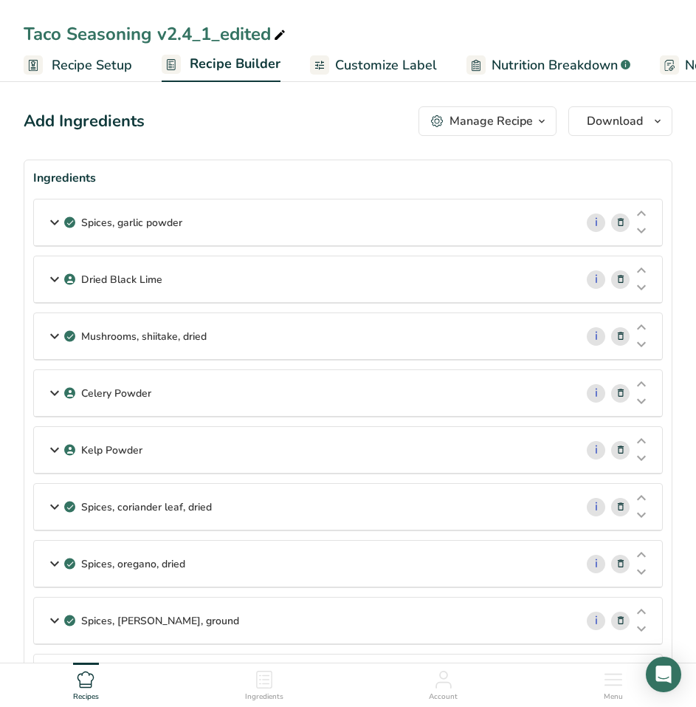
click at [219, 236] on div "Spices, garlic powder" at bounding box center [304, 222] width 541 height 46
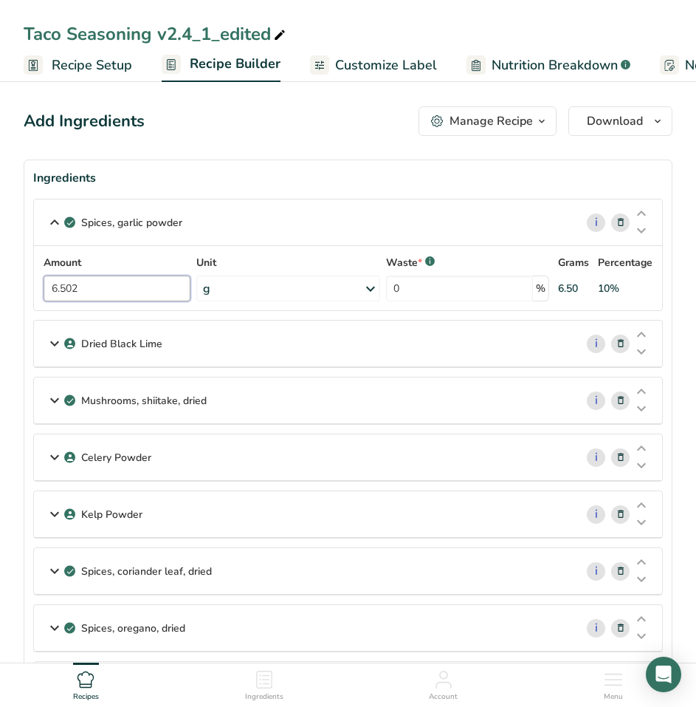
drag, startPoint x: 100, startPoint y: 290, endPoint x: -3, endPoint y: 265, distance: 106.4
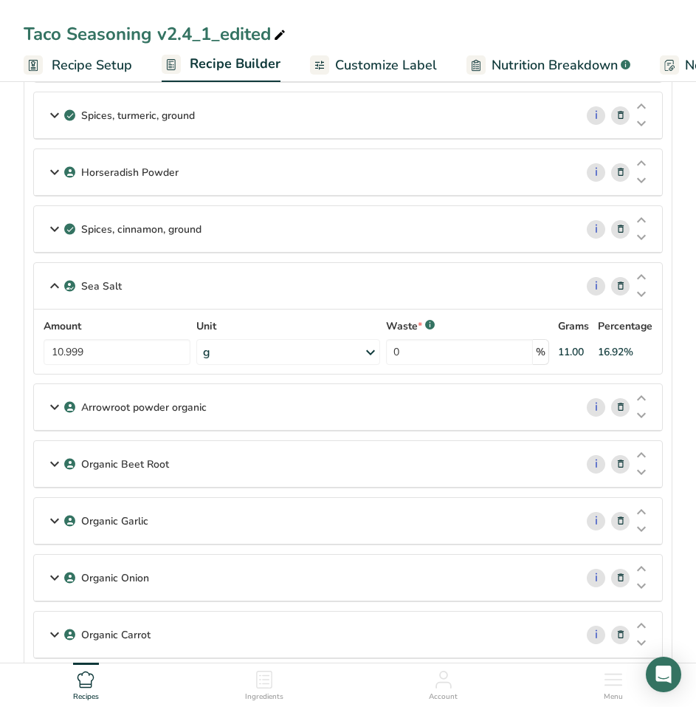
scroll to position [812, 0]
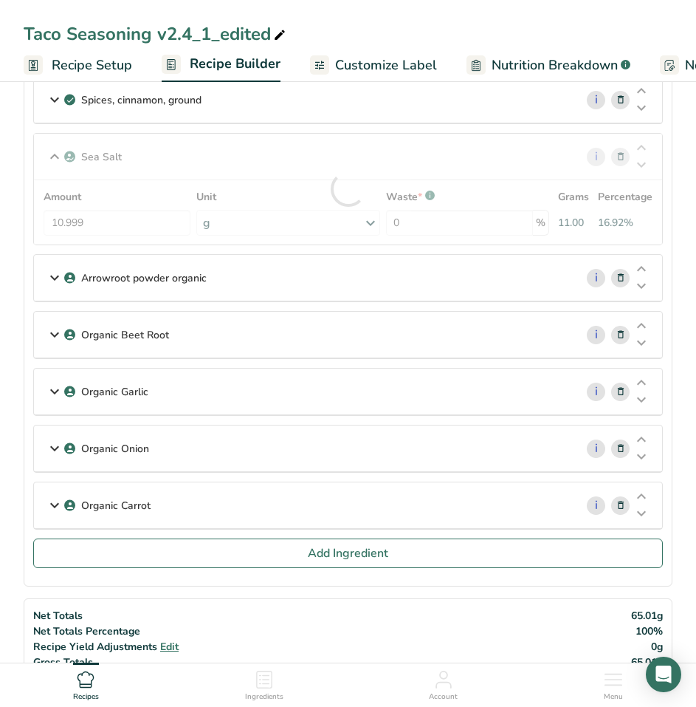
click at [118, 399] on p "Organic Garlic" at bounding box center [114, 392] width 67 height 16
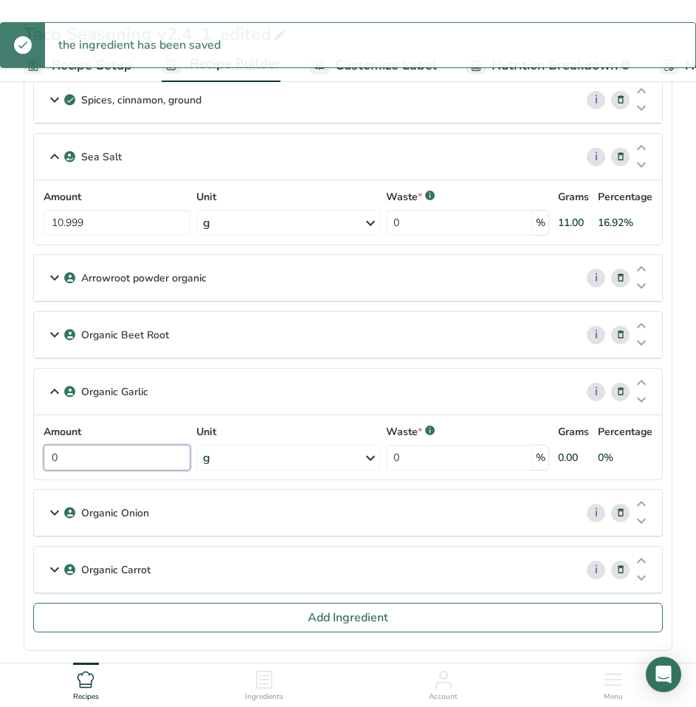
drag, startPoint x: 86, startPoint y: 454, endPoint x: -10, endPoint y: 439, distance: 97.8
click at [0, 439] on html "Taco Seasoning v2.4_1_edited Recipe Setup Recipe Builder Customize Label Nutrit…" at bounding box center [348, 508] width 696 height 2640
paste input "6.502"
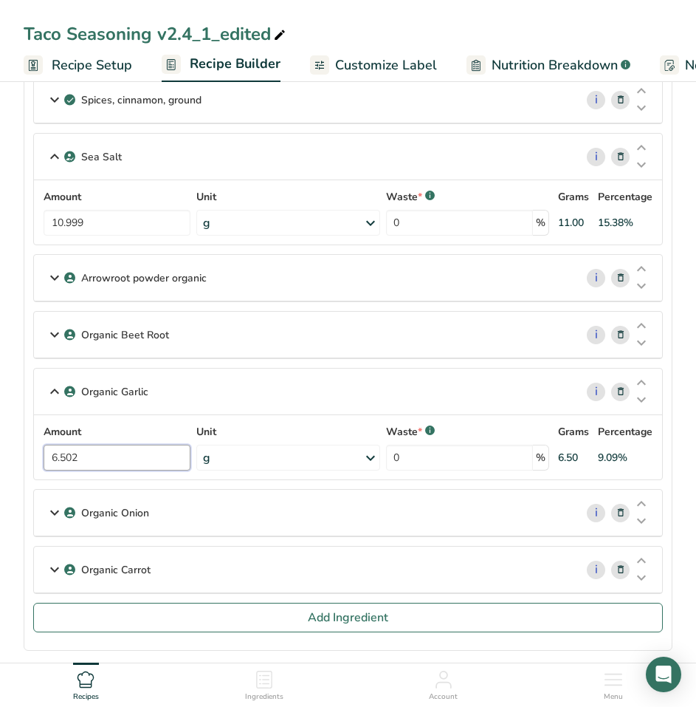
type input "6.502"
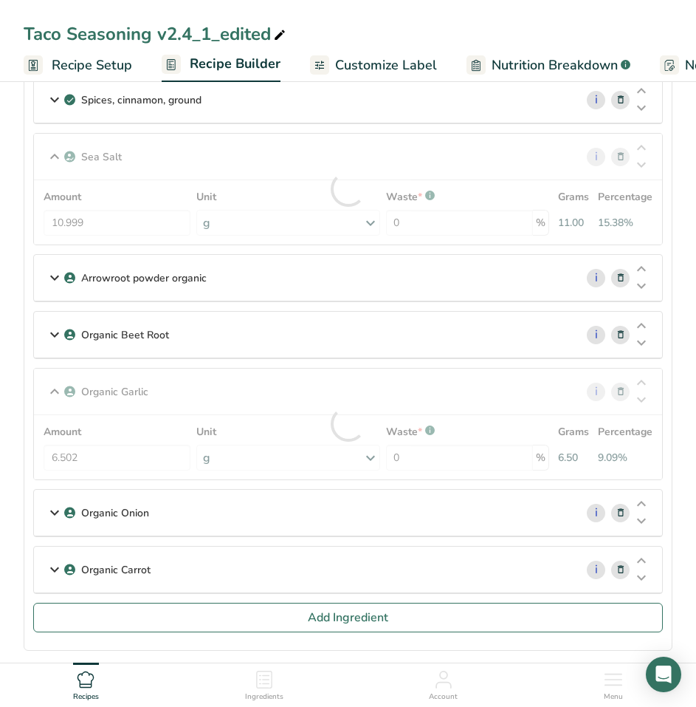
click at [189, 529] on div "Organic Onion" at bounding box center [304, 513] width 541 height 46
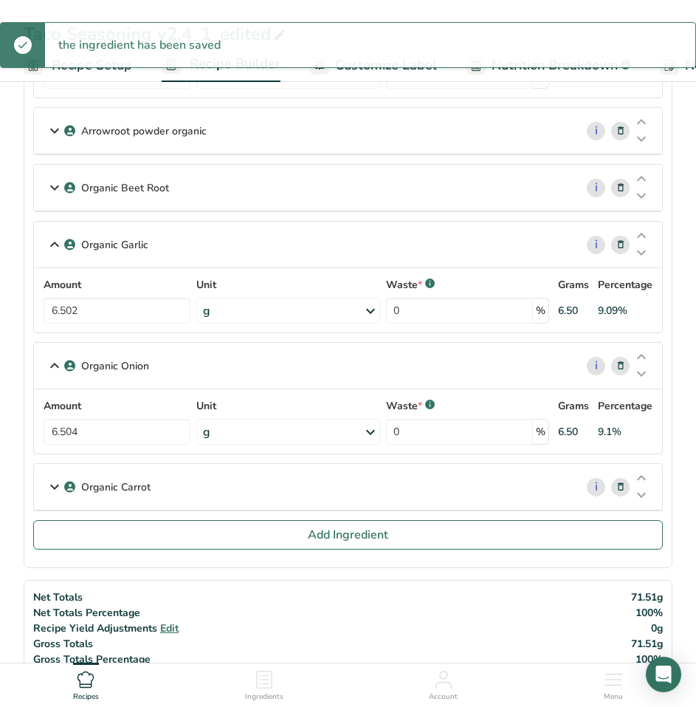
scroll to position [960, 0]
click at [131, 487] on p "Organic Carrot" at bounding box center [115, 486] width 69 height 16
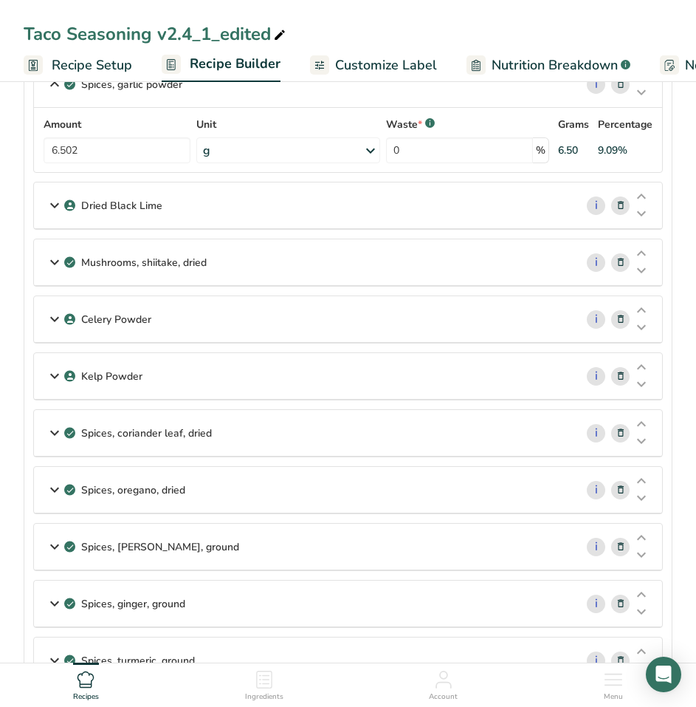
scroll to position [148, 0]
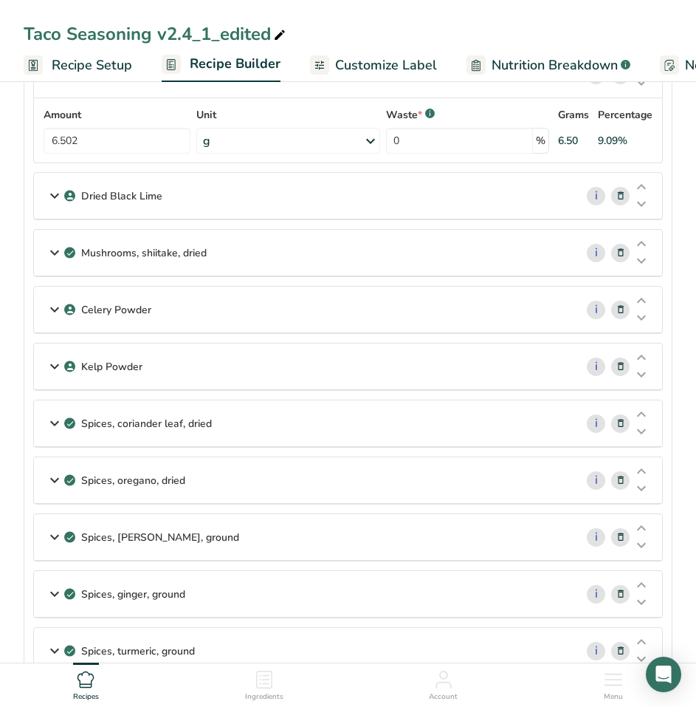
click at [140, 198] on p "Dried Black Lime" at bounding box center [121, 196] width 81 height 16
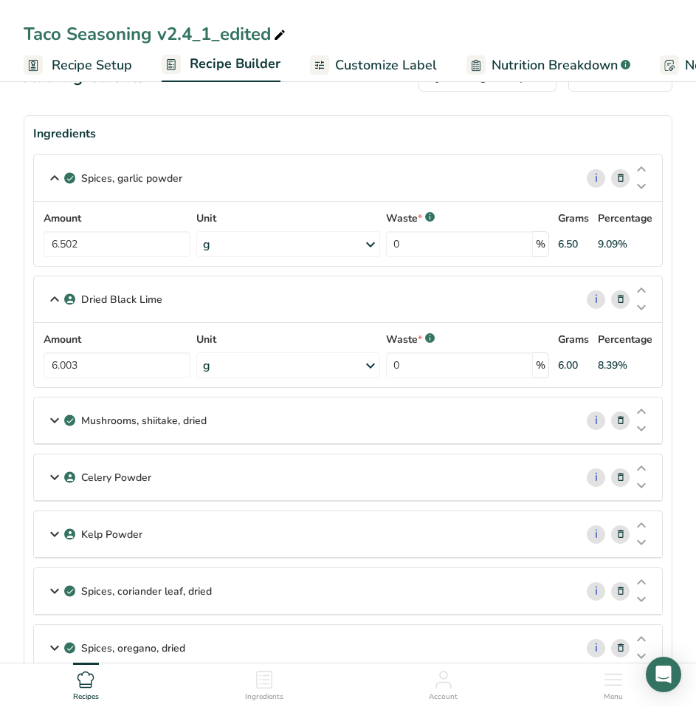
scroll to position [0, 0]
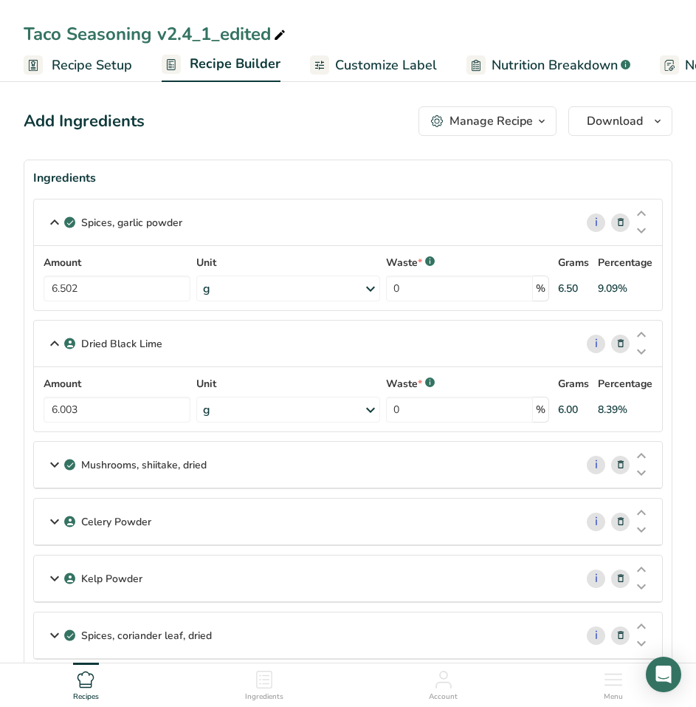
click at [620, 225] on icon at bounding box center [621, 223] width 10 height 16
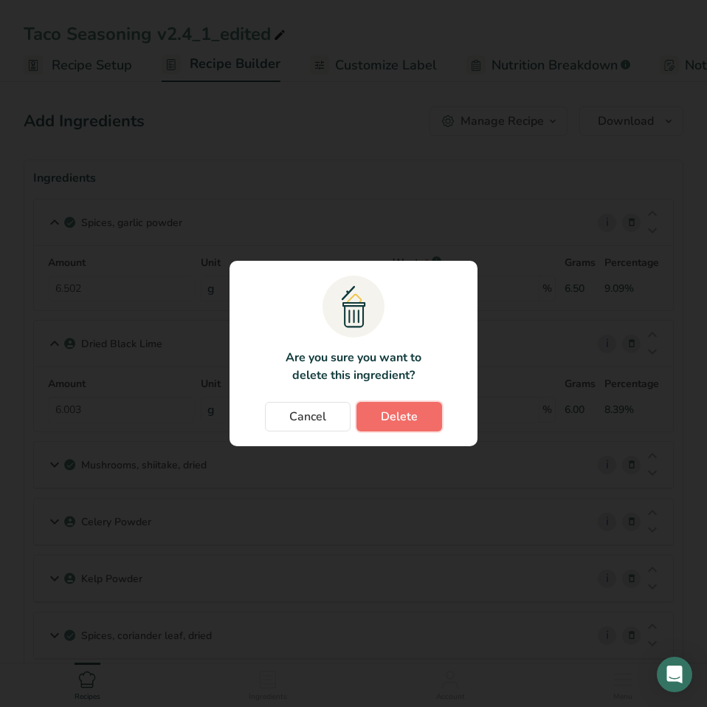
click at [374, 412] on button "Delete" at bounding box center [400, 417] width 86 height 30
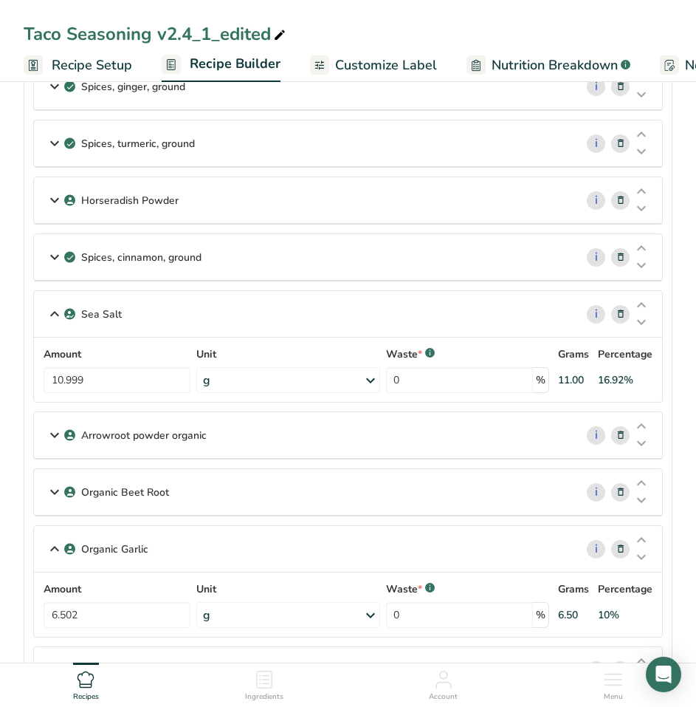
scroll to position [738, 0]
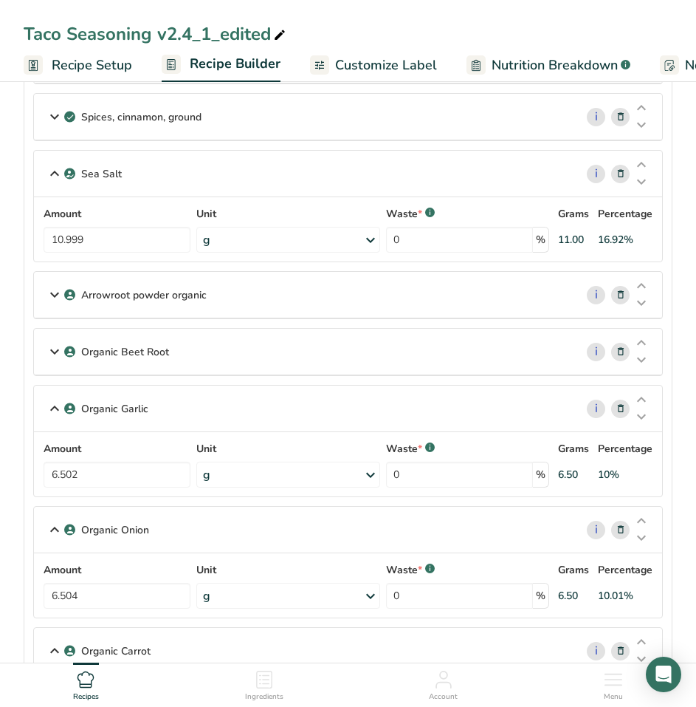
click at [444, 287] on div "Arrowroot powder organic" at bounding box center [304, 295] width 541 height 46
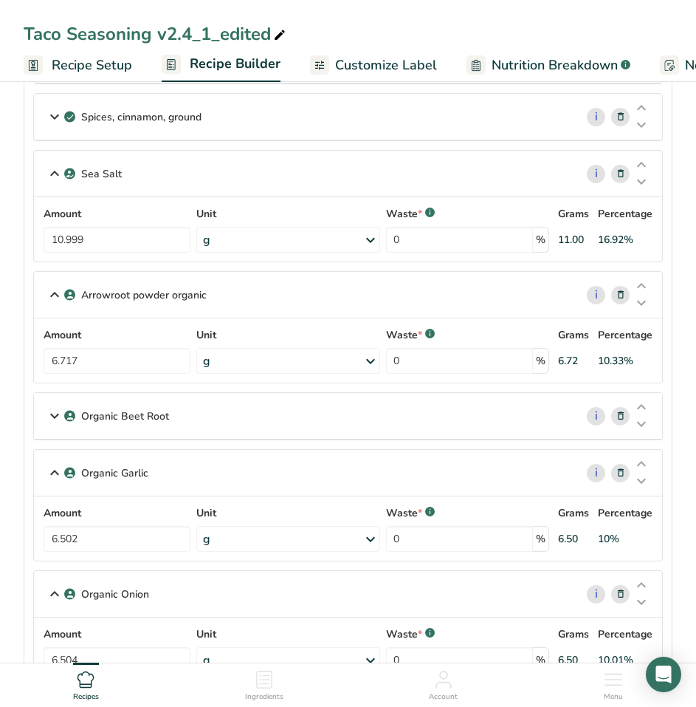
click at [394, 426] on div "Organic Beet Root" at bounding box center [304, 416] width 541 height 46
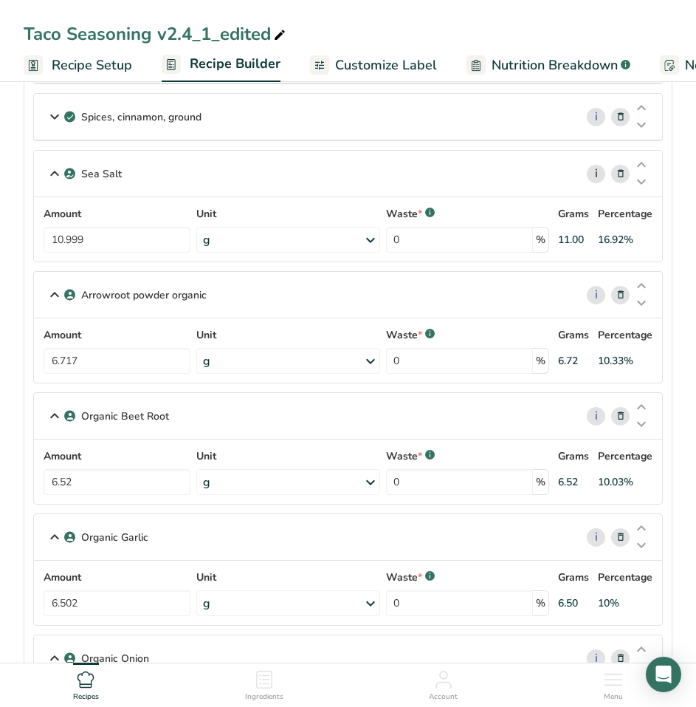
click at [593, 177] on link "i" at bounding box center [596, 174] width 18 height 18
click at [593, 291] on link "i" at bounding box center [596, 295] width 18 height 18
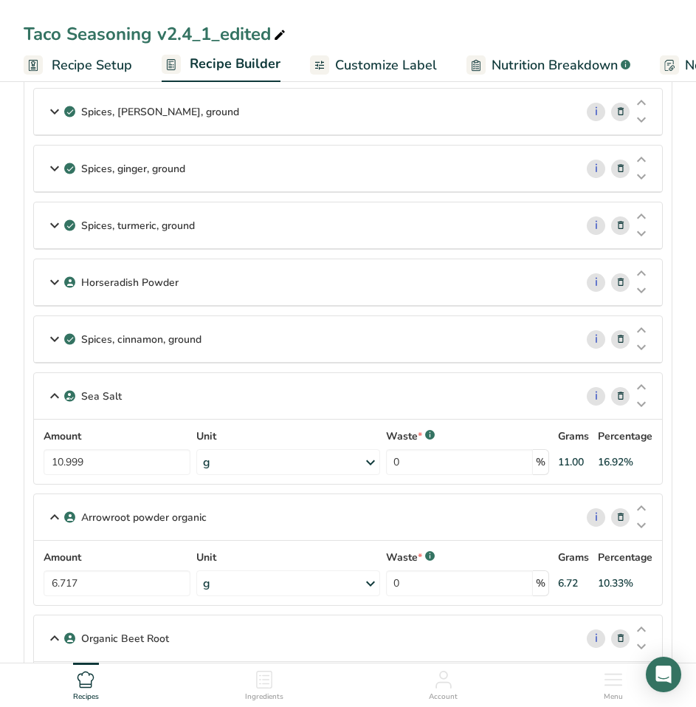
scroll to position [517, 0]
click at [600, 392] on link "i" at bounding box center [596, 395] width 18 height 18
click at [600, 509] on link "i" at bounding box center [596, 516] width 18 height 18
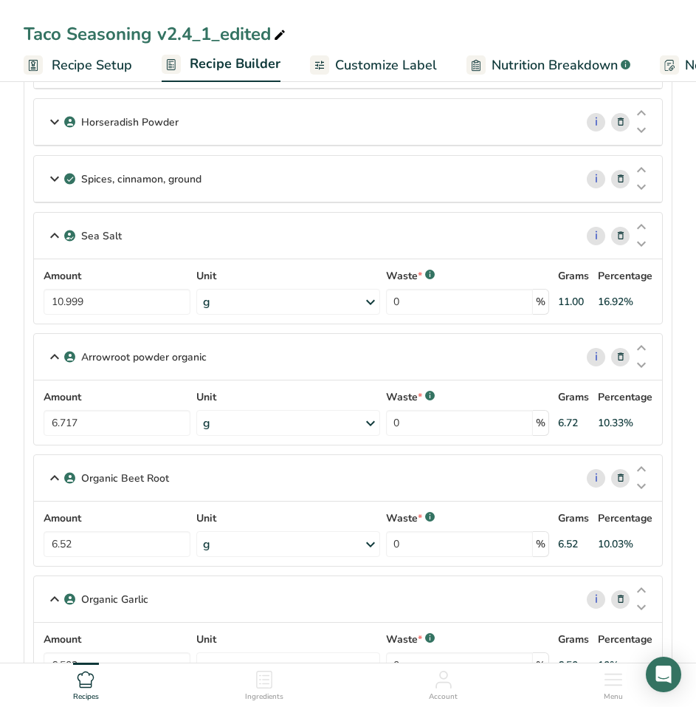
scroll to position [738, 0]
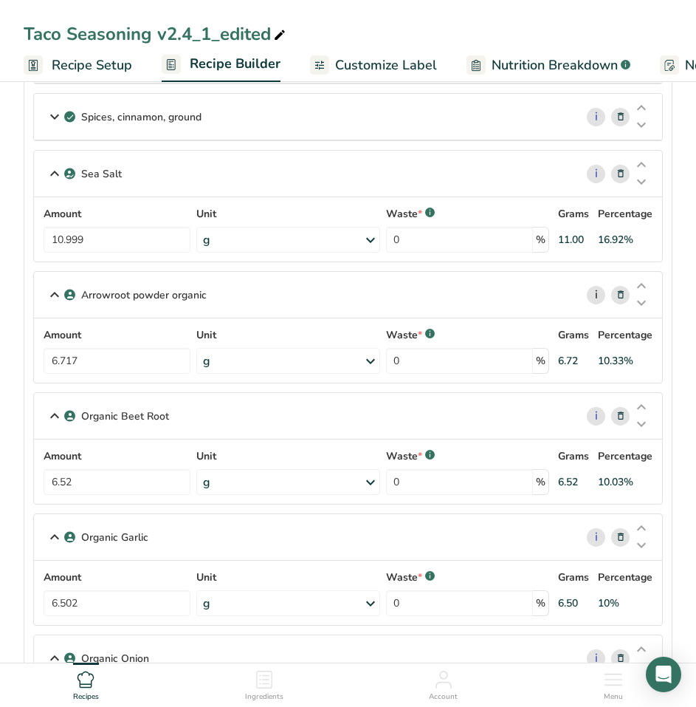
click at [597, 298] on link "i" at bounding box center [596, 295] width 18 height 18
click at [597, 412] on link "i" at bounding box center [596, 416] width 18 height 18
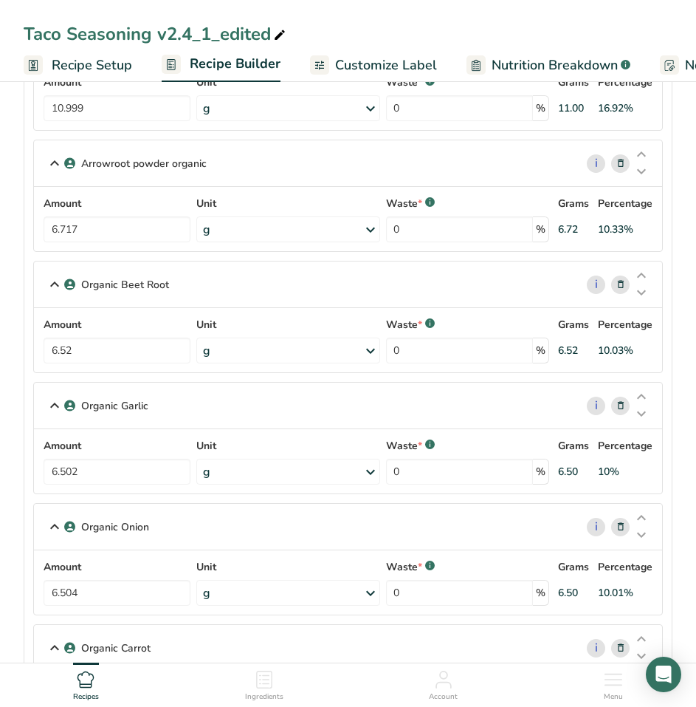
scroll to position [886, 0]
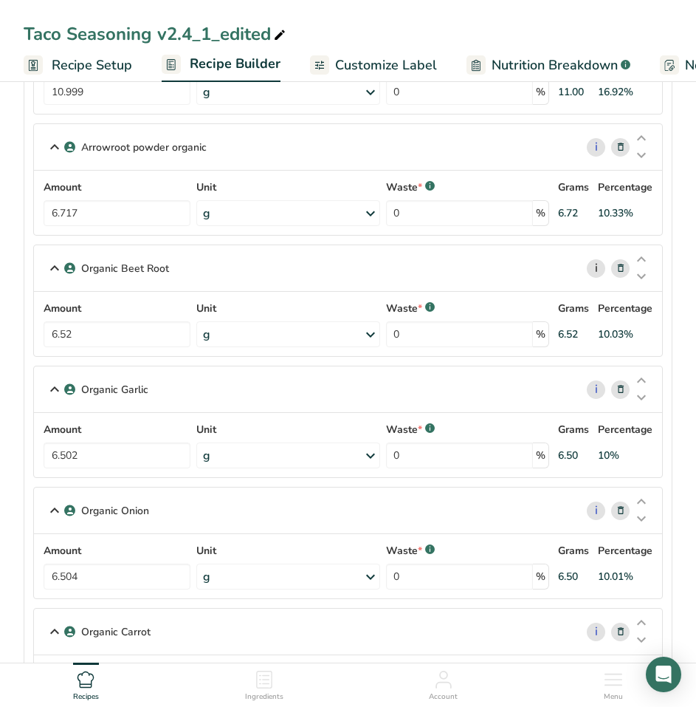
click at [594, 266] on link "i" at bounding box center [596, 268] width 18 height 18
click at [595, 392] on link "i" at bounding box center [596, 389] width 18 height 18
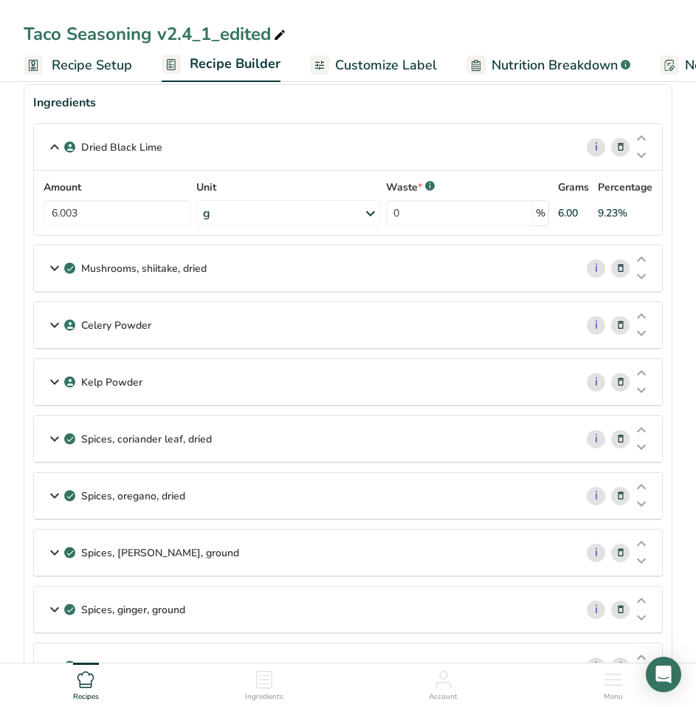
scroll to position [0, 0]
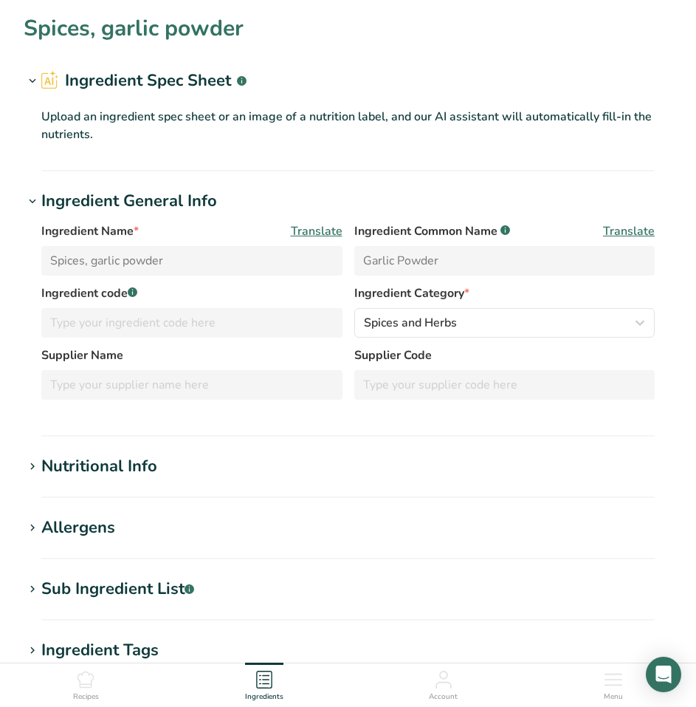
click at [109, 457] on div "Nutritional Info" at bounding box center [99, 466] width 116 height 24
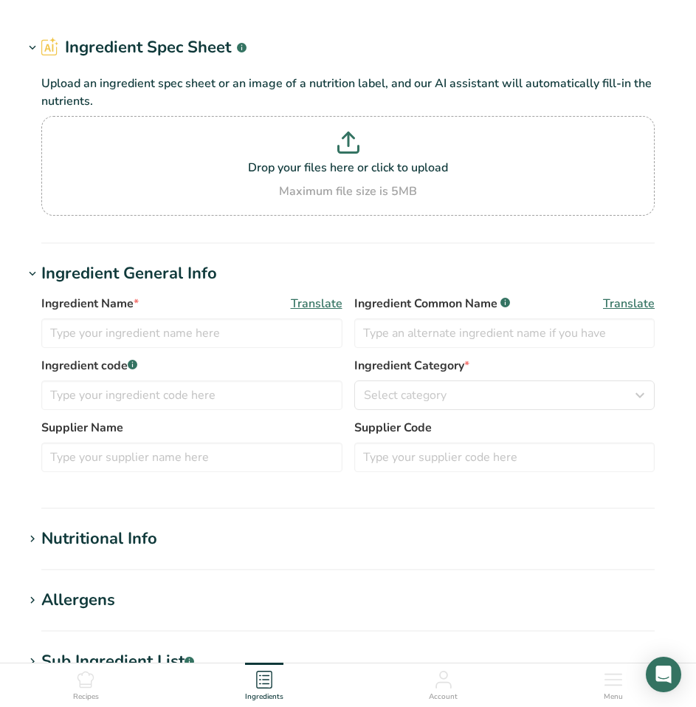
type input "Sea Salt"
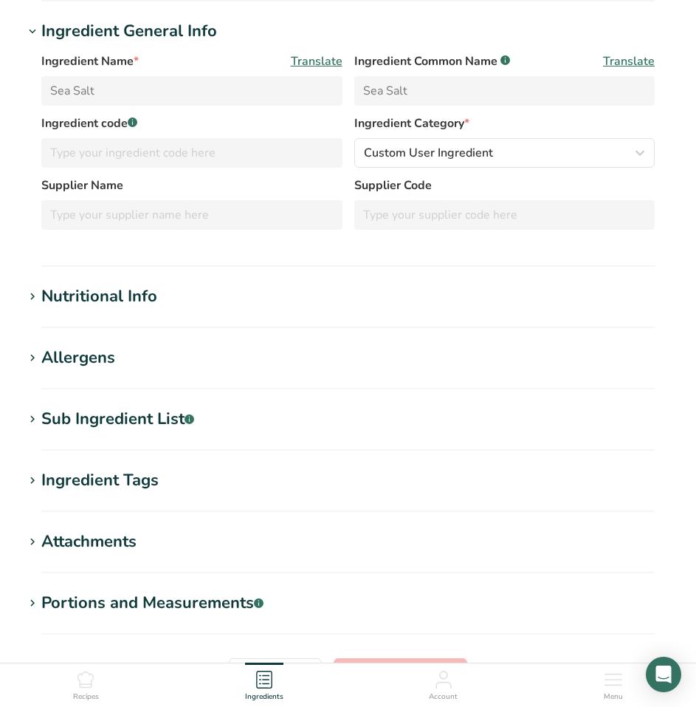
scroll to position [320, 0]
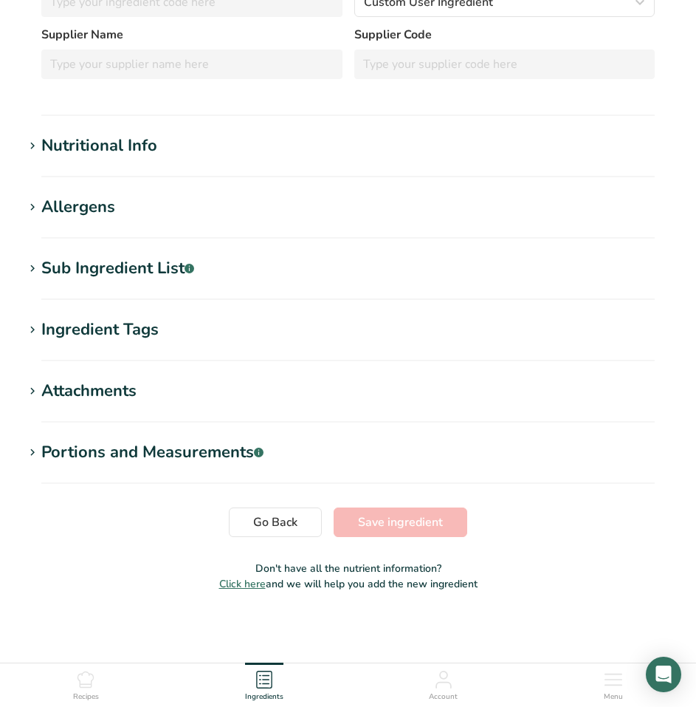
click at [208, 139] on h1 "Nutritional Info" at bounding box center [348, 146] width 649 height 24
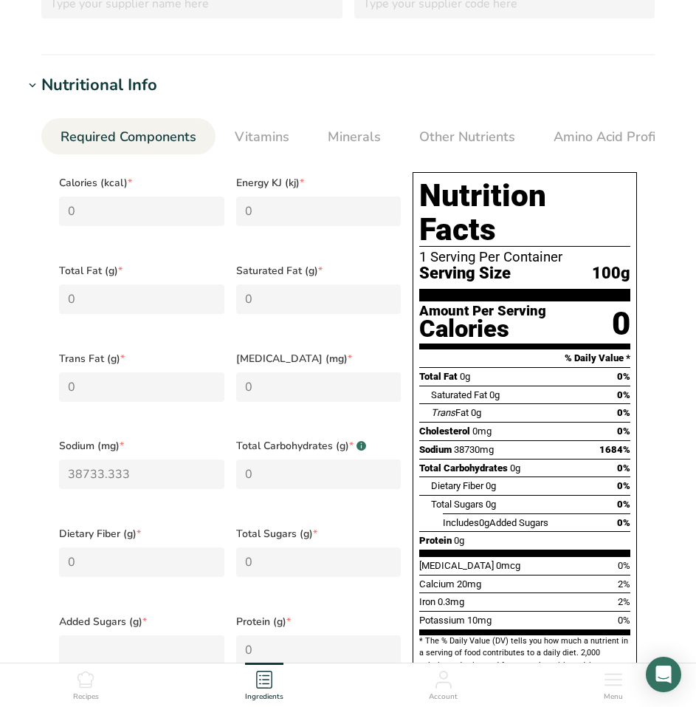
scroll to position [94, 0]
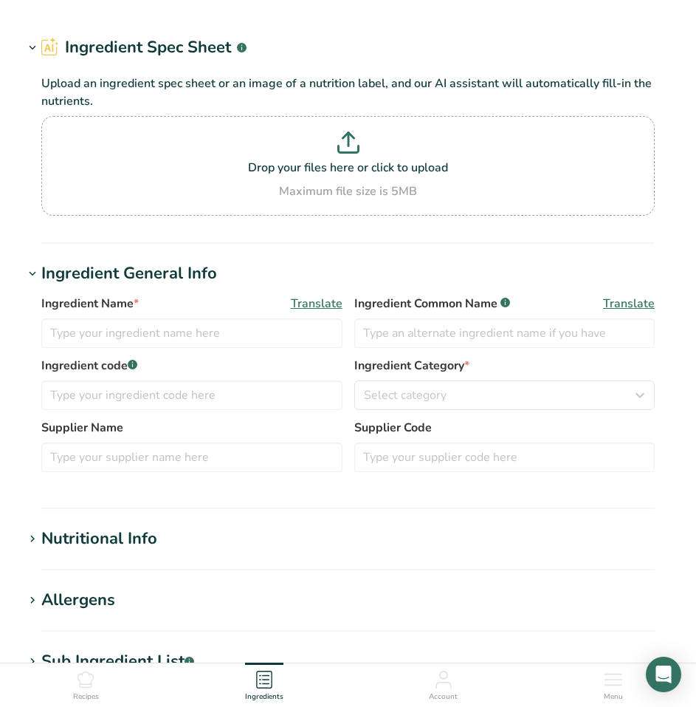
type input "Arrowroot powder organic"
type input "1307"
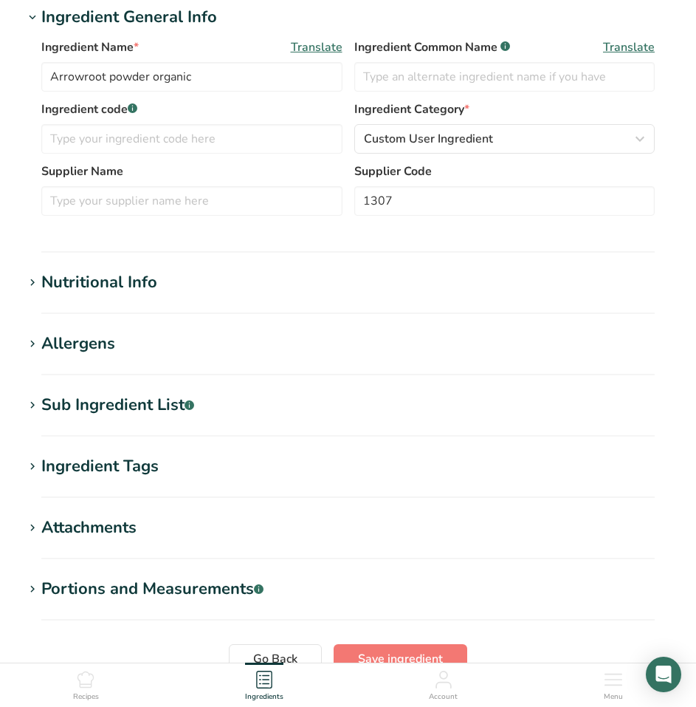
scroll to position [221, 0]
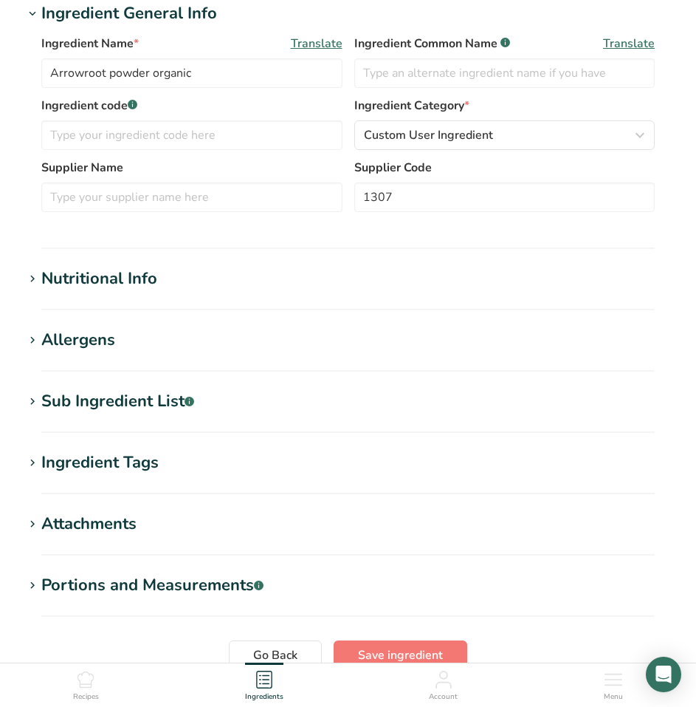
click at [101, 286] on div "Nutritional Info" at bounding box center [99, 279] width 116 height 24
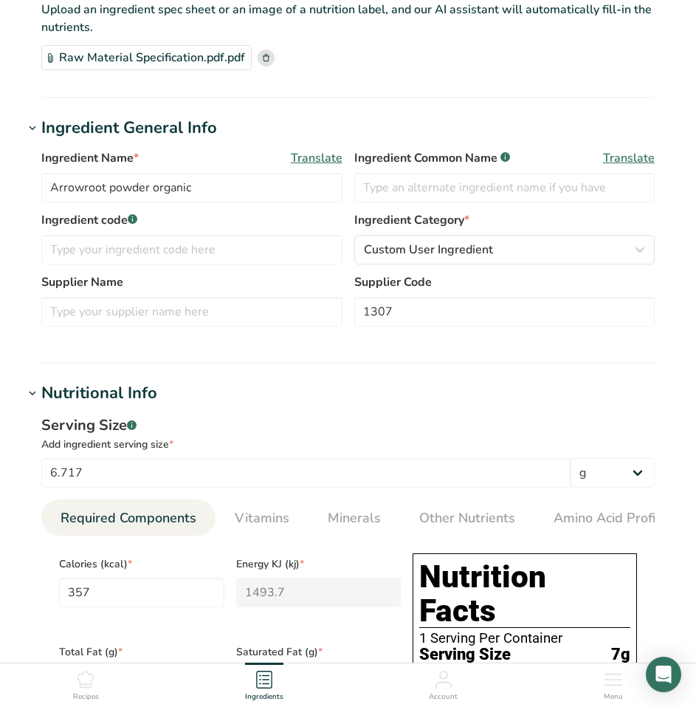
scroll to position [295, 0]
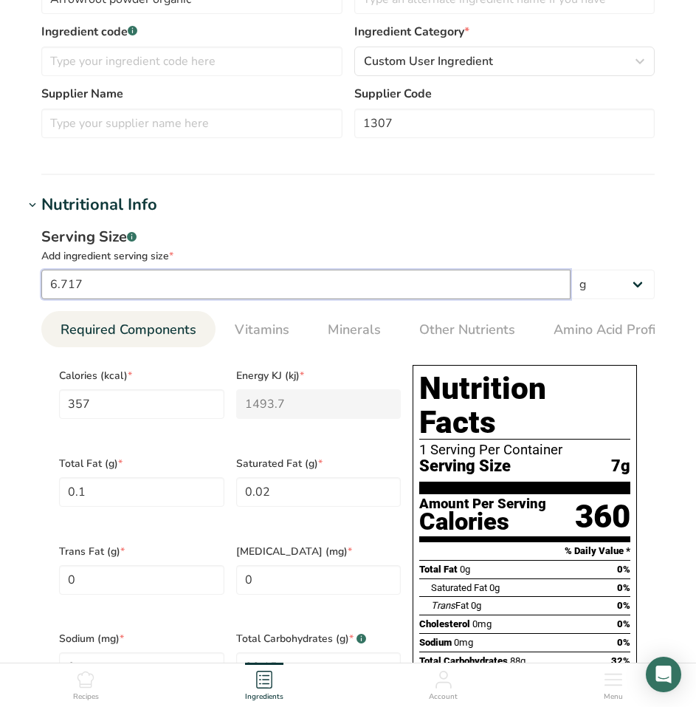
drag, startPoint x: 142, startPoint y: 279, endPoint x: -21, endPoint y: 274, distance: 163.3
click at [0, 274] on html "Edit Arrowroot powder organic Ingredient Spec Sheet .a-a{fill:#347362;}.b-a{fil…" at bounding box center [348, 580] width 696 height 1750
type input "1"
type input "53.1487"
type KJ "222.3761"
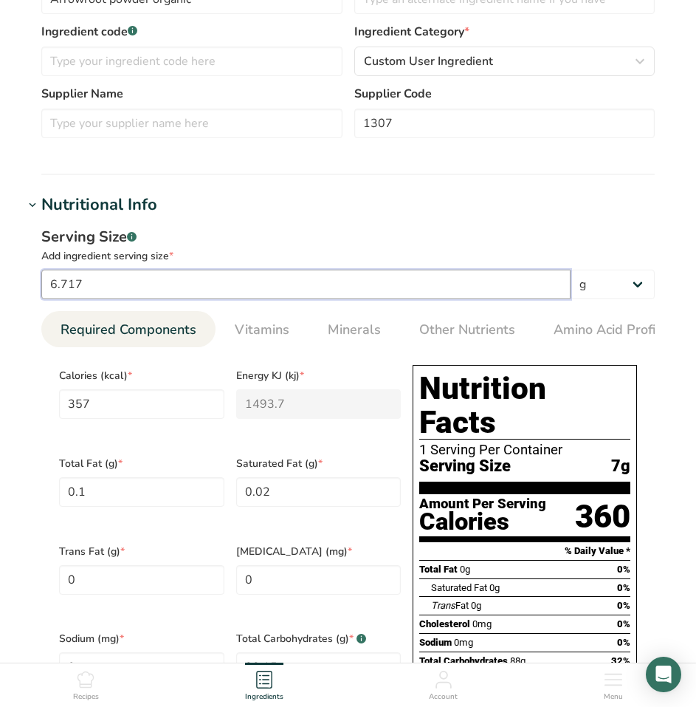
type Fat "0.0149"
type Fat "0.003"
type input "0.2978"
type Carbohydrates "13.1234"
type Fiber "0.5062"
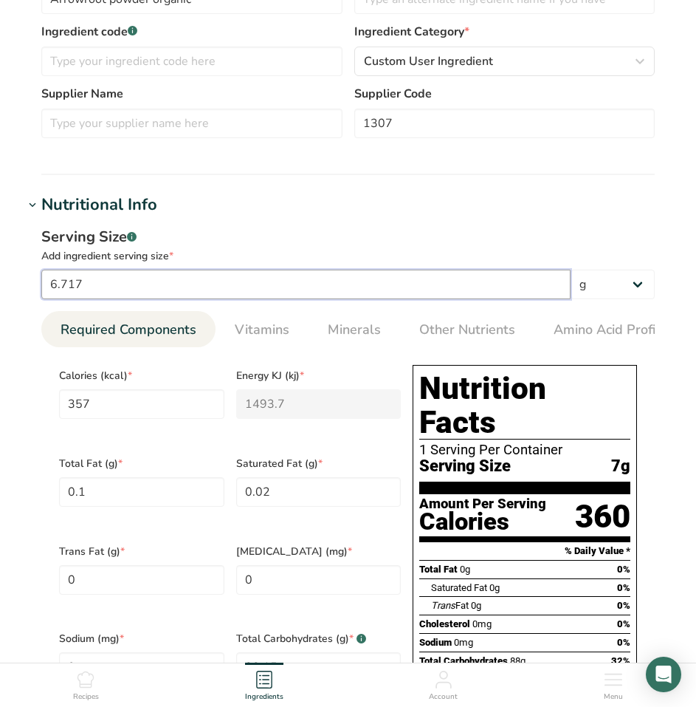
type input "0.0447"
type input "10"
type input "531.4873"
type KJ "2223.7606"
type Fat "0.1489"
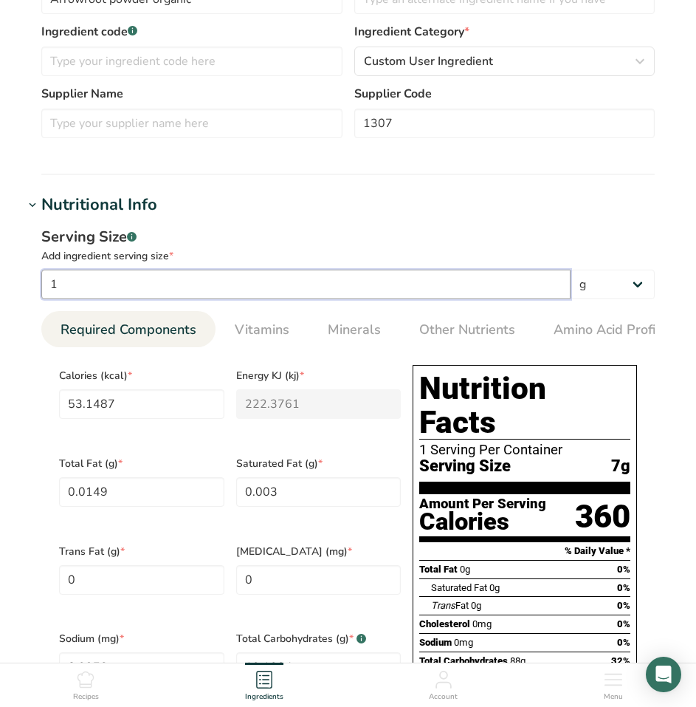
type Fat "0.0298"
type input "2.9775"
type Carbohydrates "131.2342"
type Fiber "5.0618"
type input "0.4466"
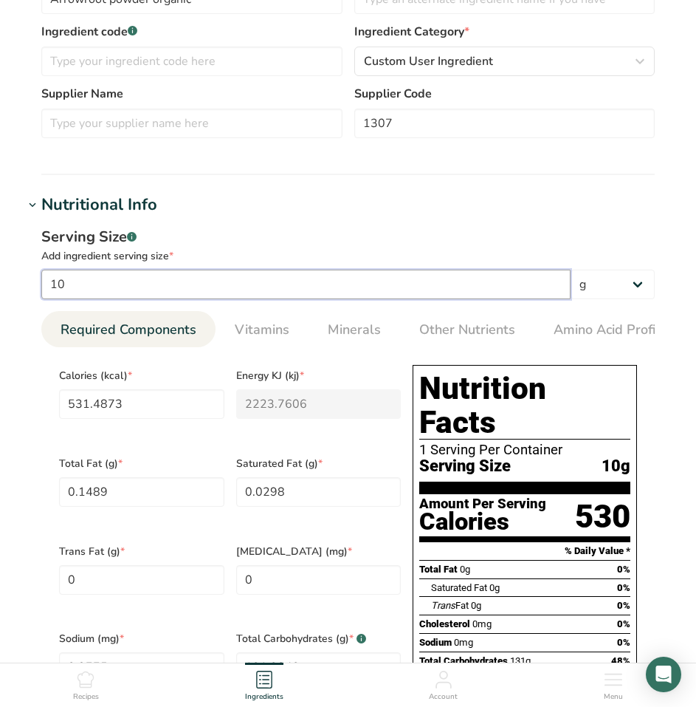
type input "100"
type input "5314.8727"
type KJ "22237.6061"
type Fat "1.4888"
type Fat "0.2978"
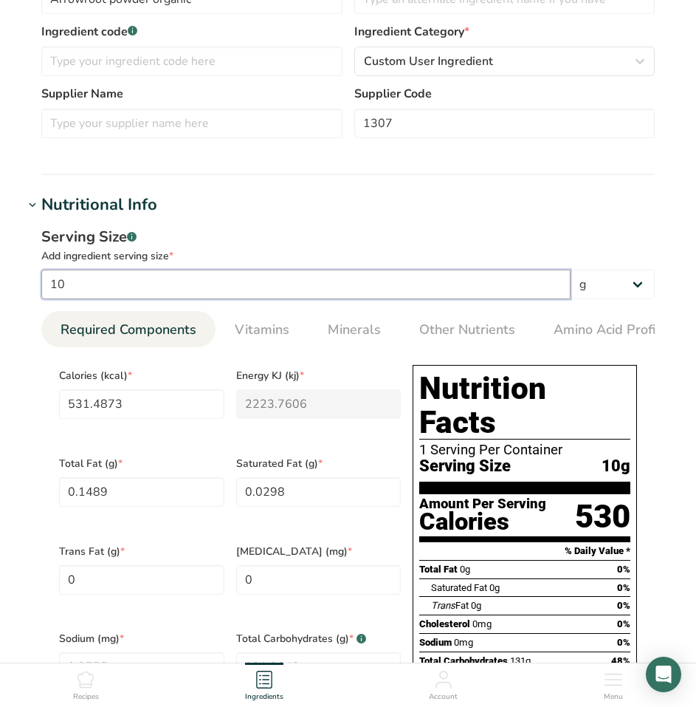
type input "29.7752"
type Carbohydrates "1312.3418"
type Fiber "50.6178"
type input "4.4663"
type input "100"
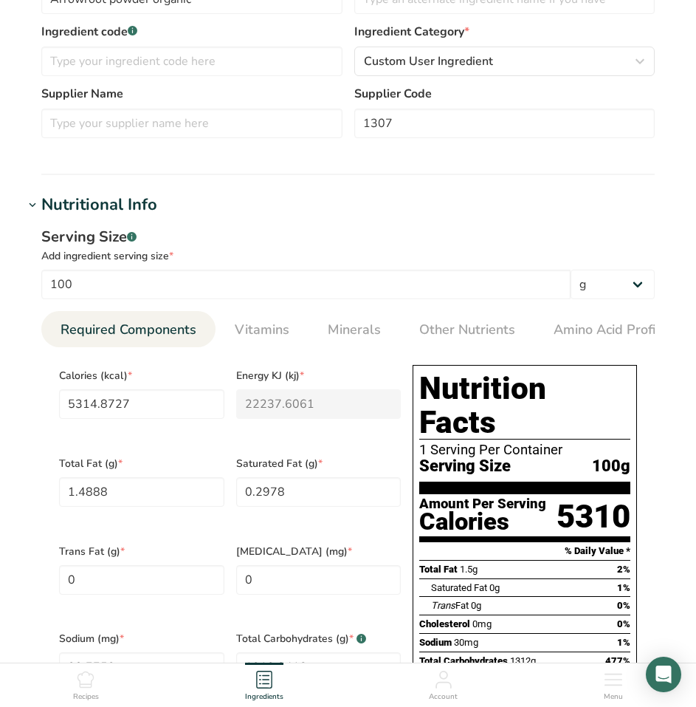
click at [377, 141] on div "Supplier Name Supplier Code 1307" at bounding box center [348, 116] width 614 height 62
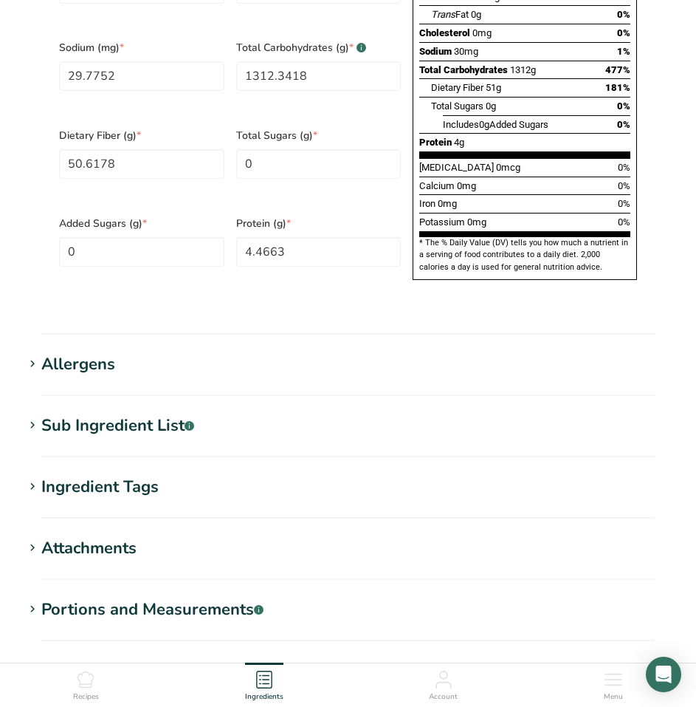
scroll to position [1013, 0]
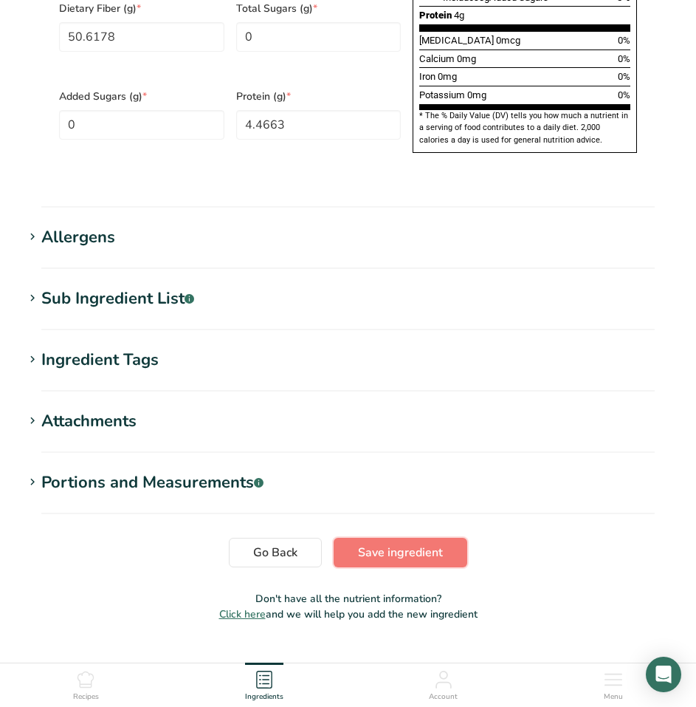
click at [409, 543] on span "Save ingredient" at bounding box center [400, 552] width 85 height 18
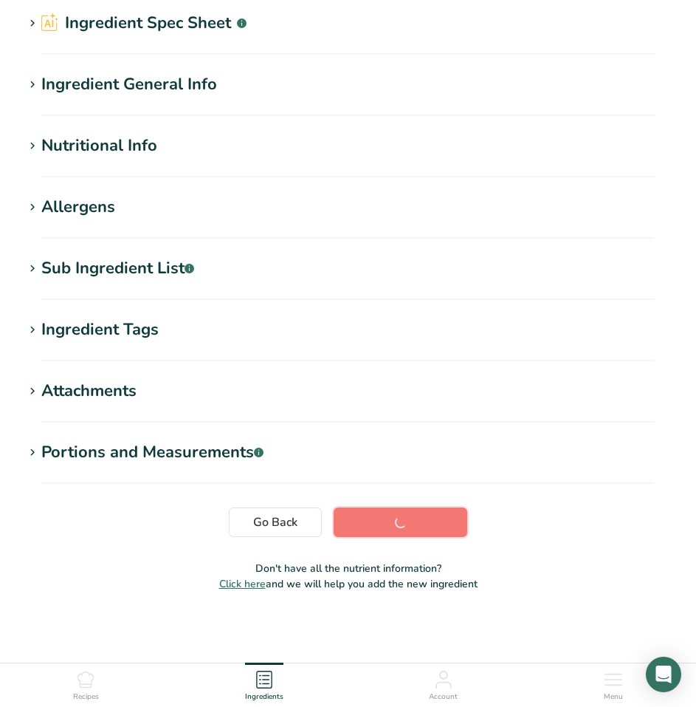
scroll to position [58, 0]
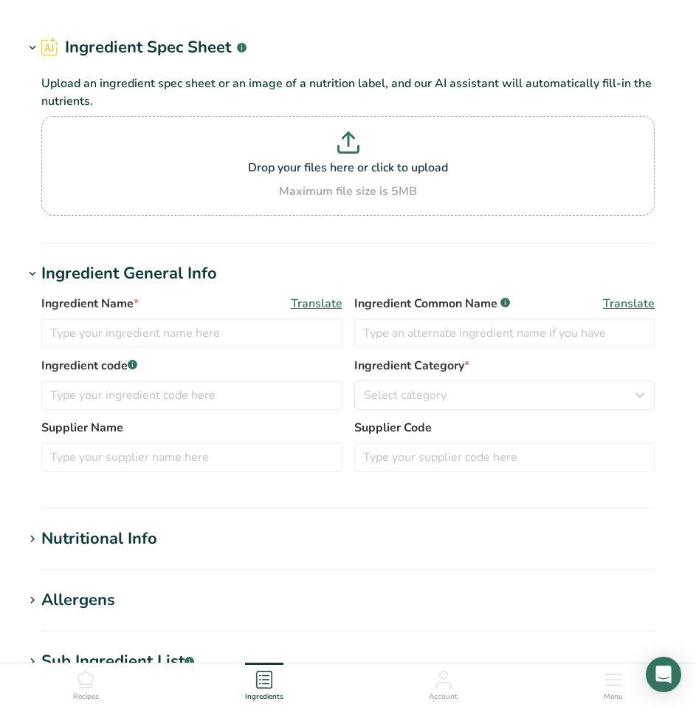
type input "Sea Salt"
type input "Arrowroot powder organic"
type input "1307"
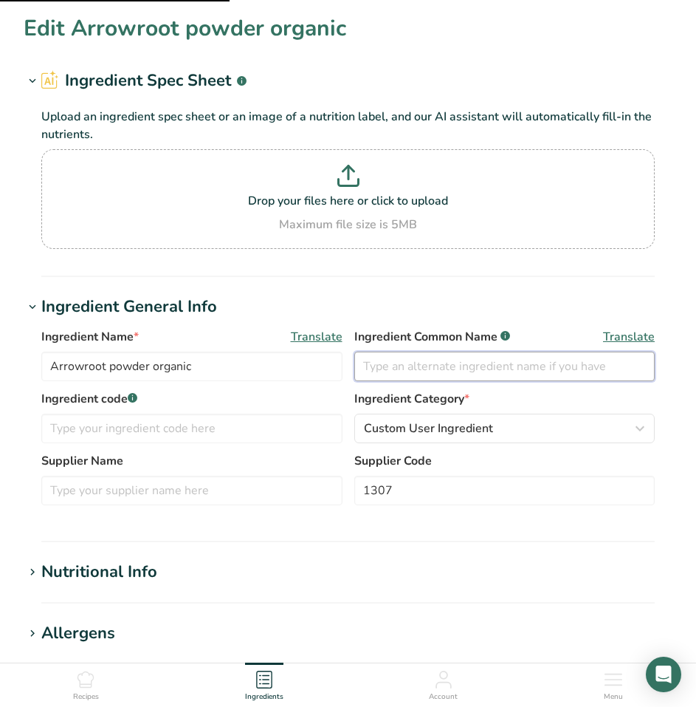
click at [472, 360] on input "text" at bounding box center [504, 366] width 301 height 30
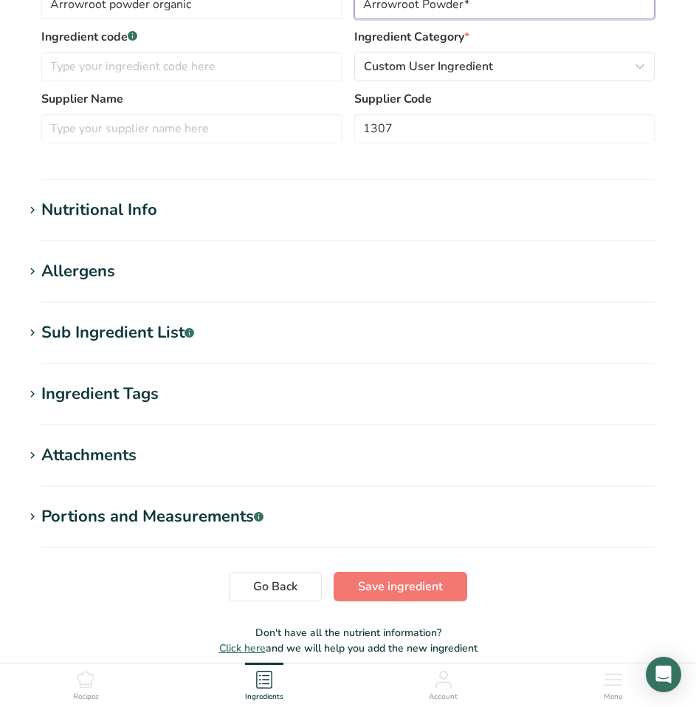
scroll to position [426, 0]
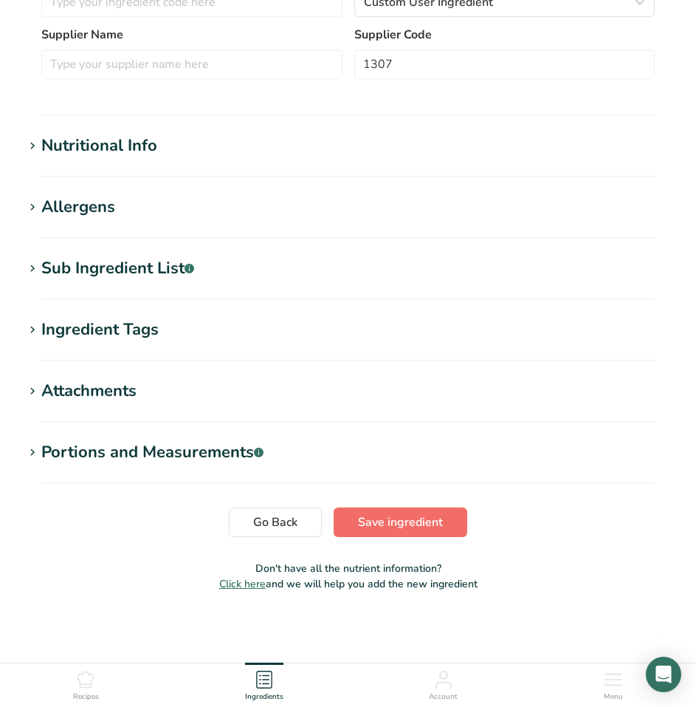
type input "Arrowroot Powder*"
click at [397, 521] on span "Save ingredient" at bounding box center [400, 522] width 85 height 18
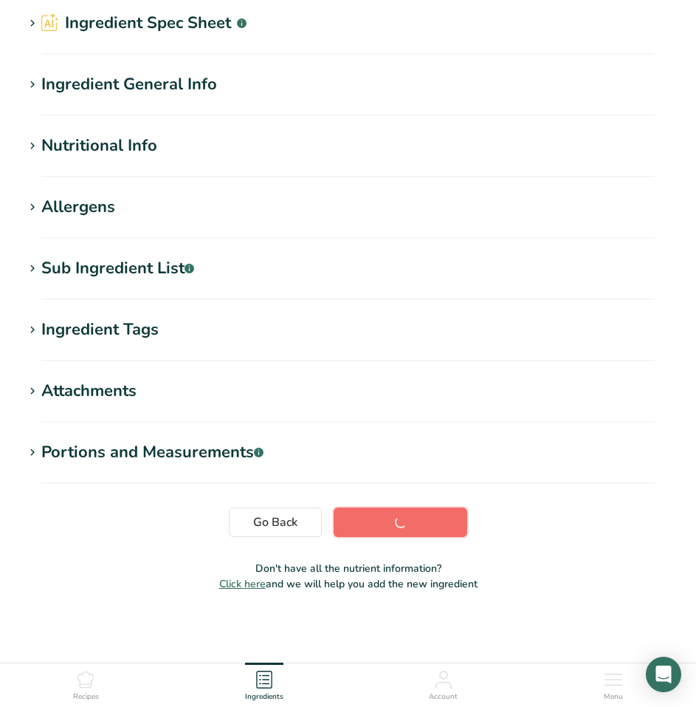
scroll to position [58, 0]
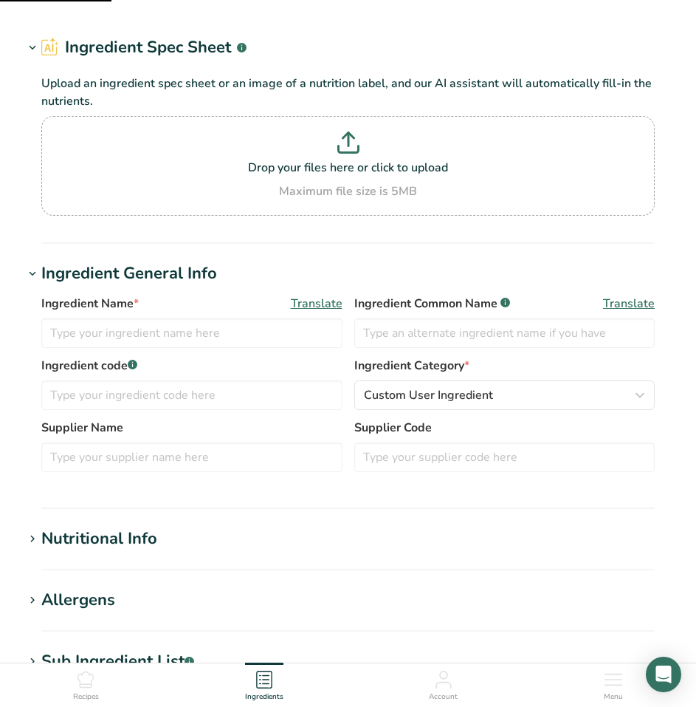
type input "Arrowroot powder organic"
type input "Arrowroot Powder*"
type input "1307"
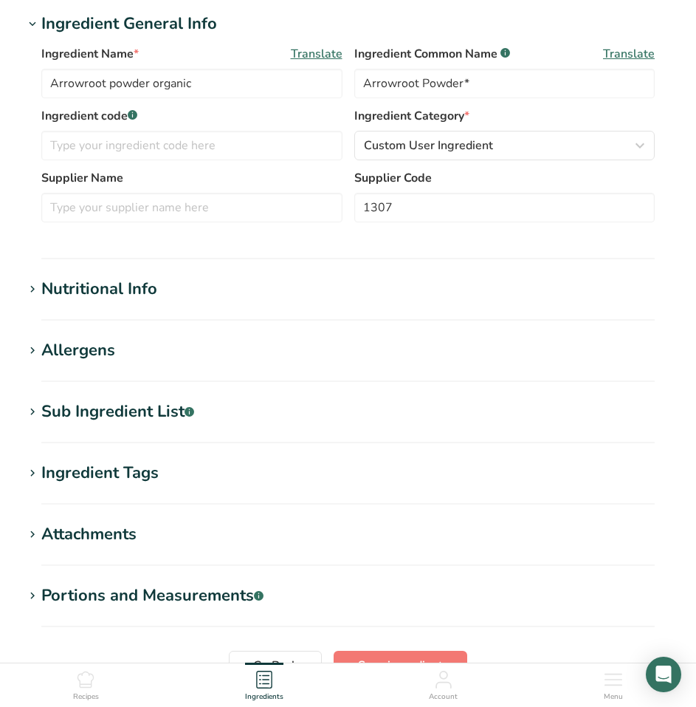
scroll to position [295, 0]
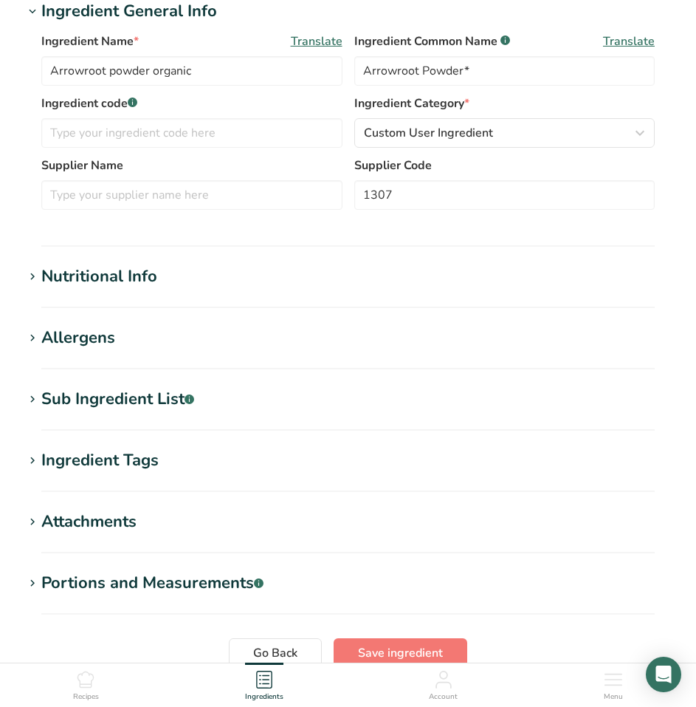
click at [141, 272] on div "Nutritional Info" at bounding box center [99, 276] width 116 height 24
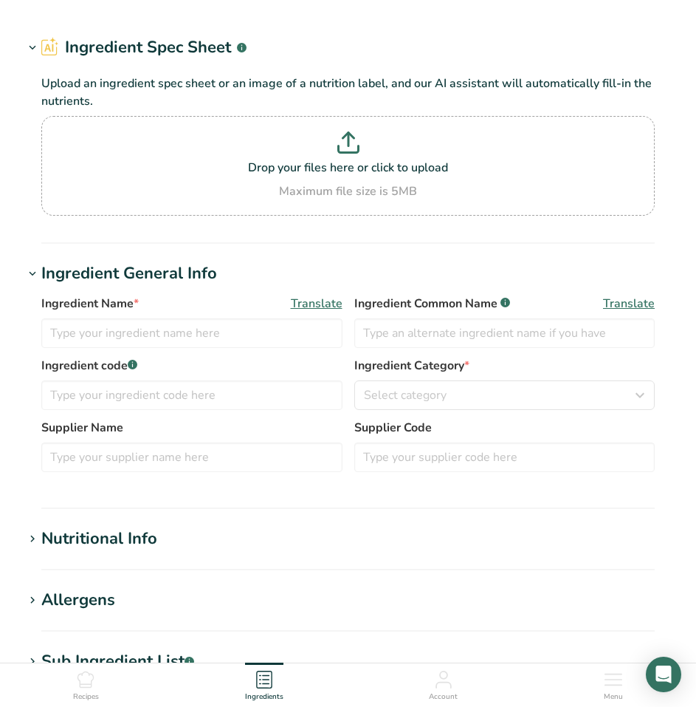
type input "Organic Beet Root"
type input "HQ Organics"
type input "BEEGND"
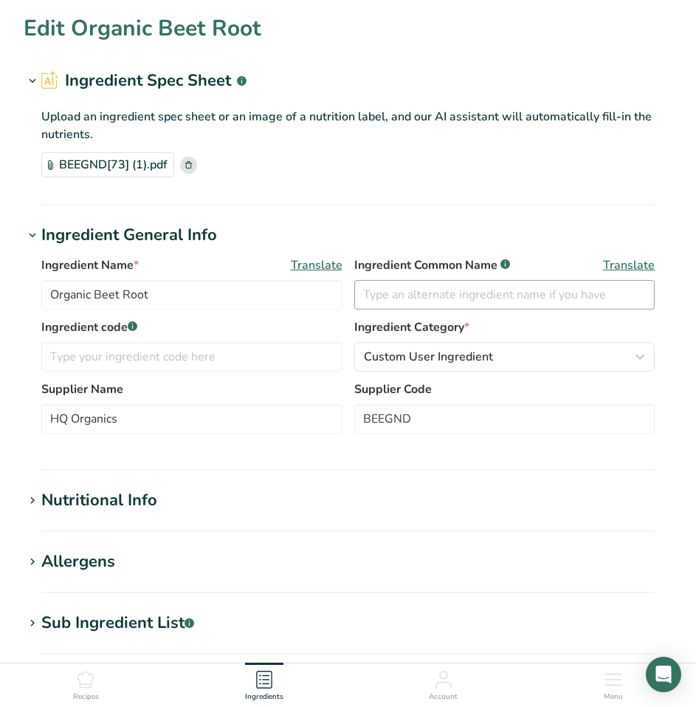
click at [494, 279] on div "Ingredient Common Name .a-a{fill:#347362;}.b-a{fill:#fff;} Translate" at bounding box center [504, 282] width 301 height 53
click at [501, 306] on input "text" at bounding box center [504, 295] width 301 height 30
paste input "Red Beet Powder*"
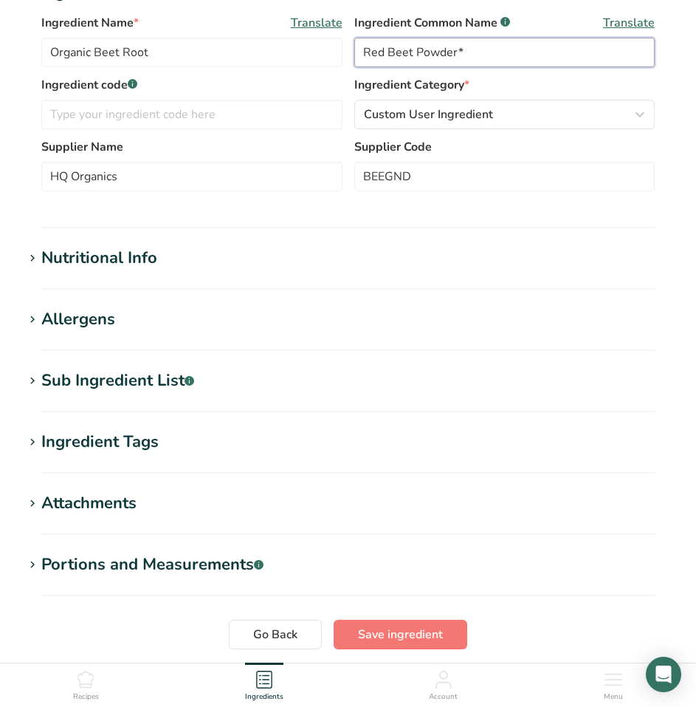
scroll to position [295, 0]
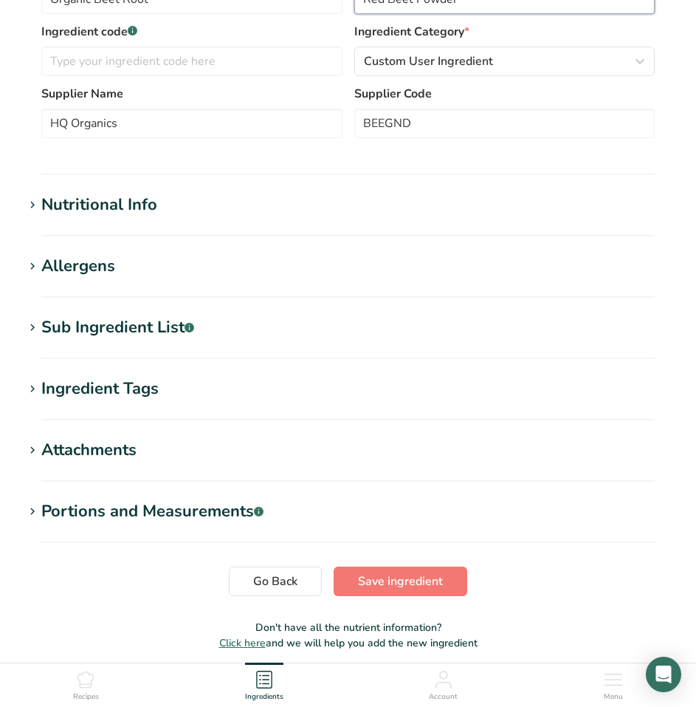
type input "Red Beet Powder*"
click at [137, 198] on div "Nutritional Info" at bounding box center [99, 205] width 116 height 24
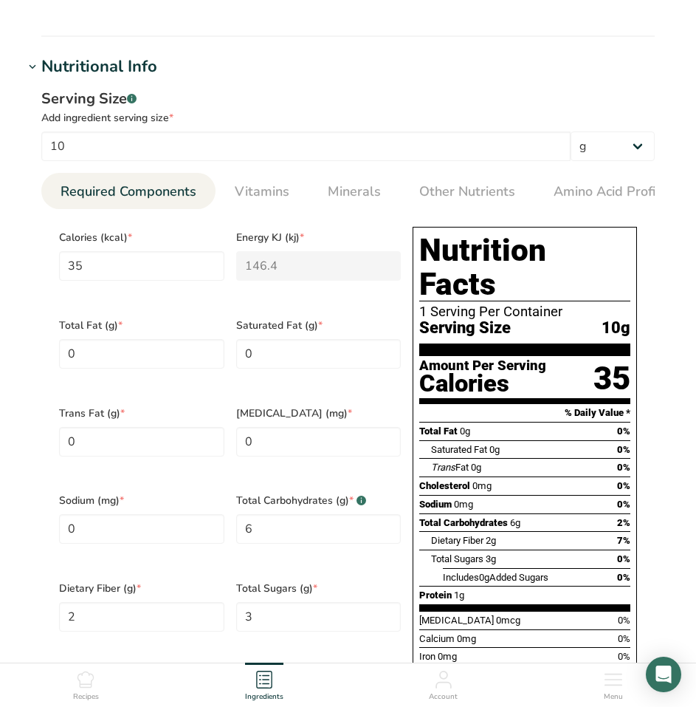
scroll to position [443, 0]
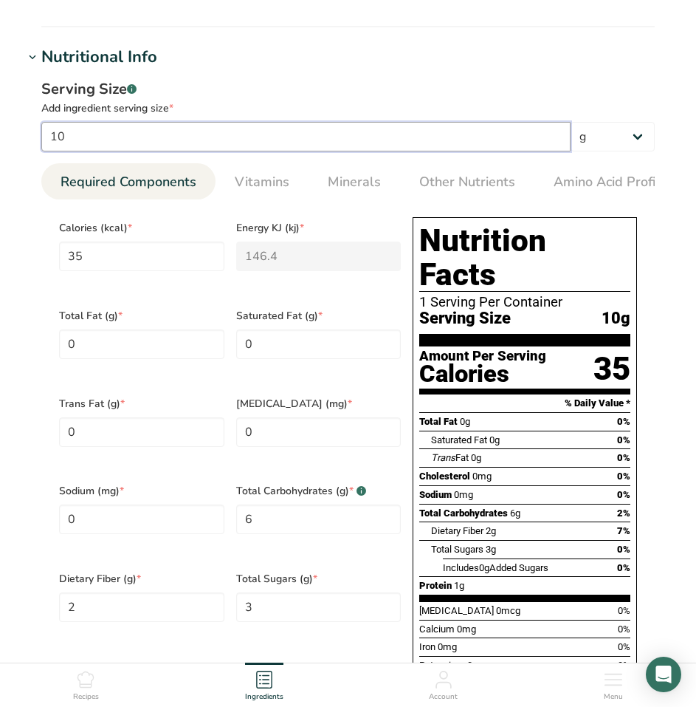
click at [332, 133] on input "10" at bounding box center [305, 137] width 529 height 30
type input "100"
type input "350"
type KJ "1464"
type Carbohydrates "60"
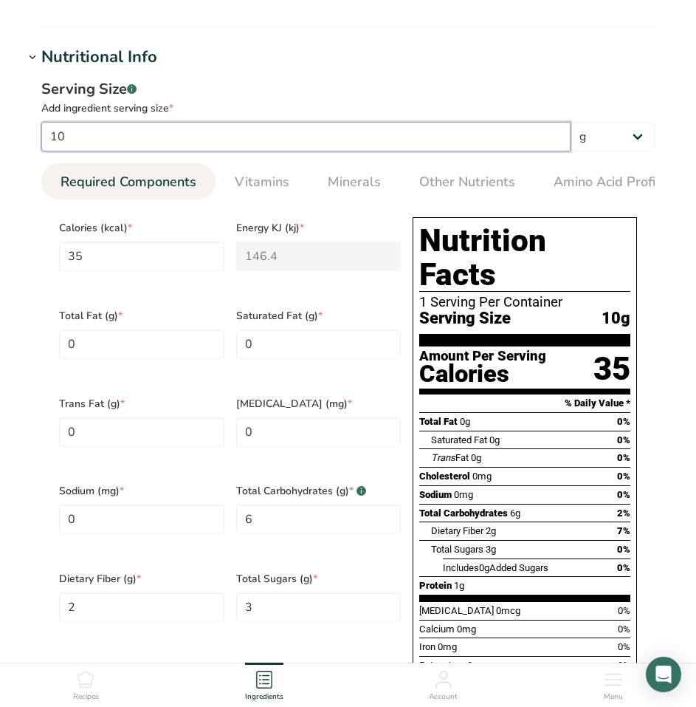
type Fiber "20"
type Sugars "30"
type input "10"
type input "99.9999"
type input "349.9996"
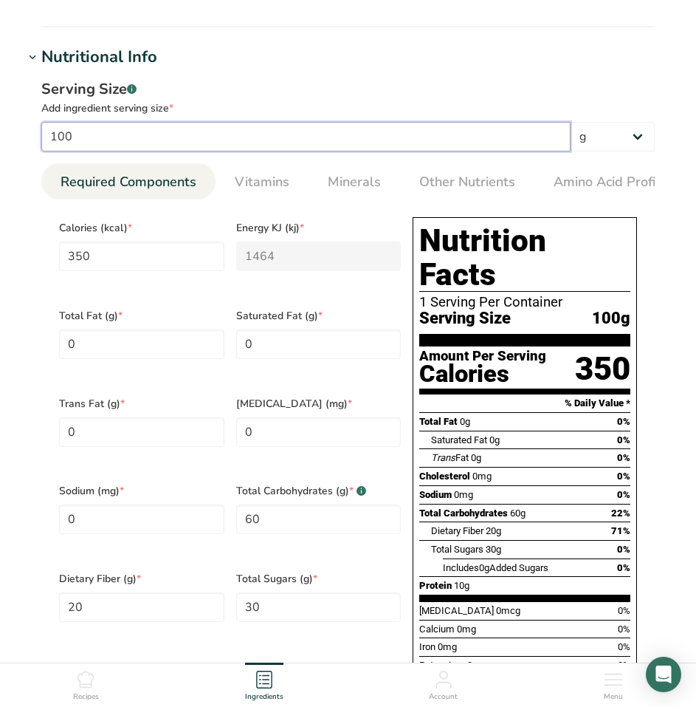
type KJ "1463.9985"
type Carbohydrates "59.9999"
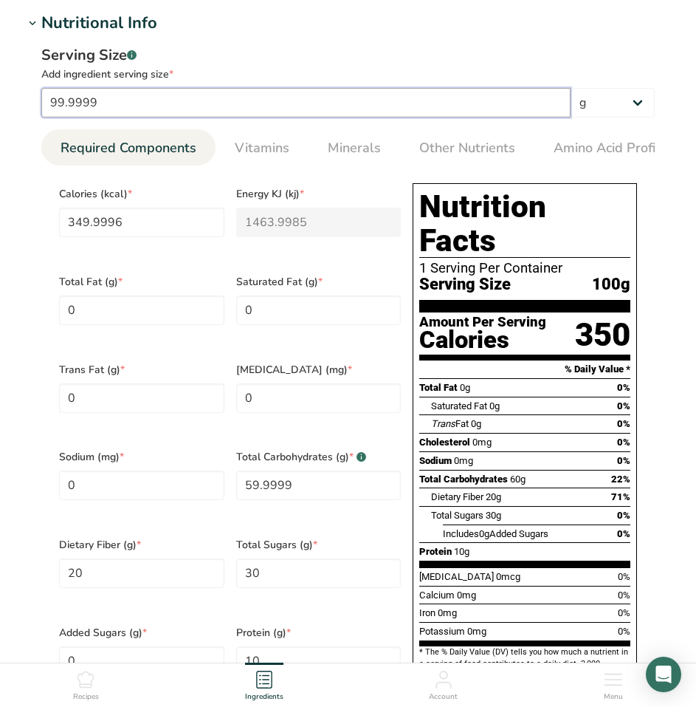
type input "99.9998"
type input "349.9993"
type KJ "1463.9971"
type Sugars "29.9999"
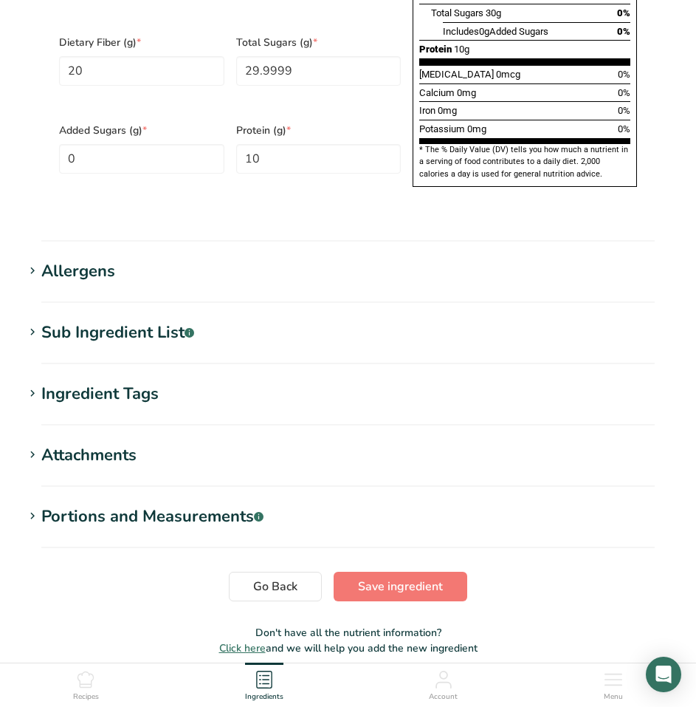
scroll to position [1013, 0]
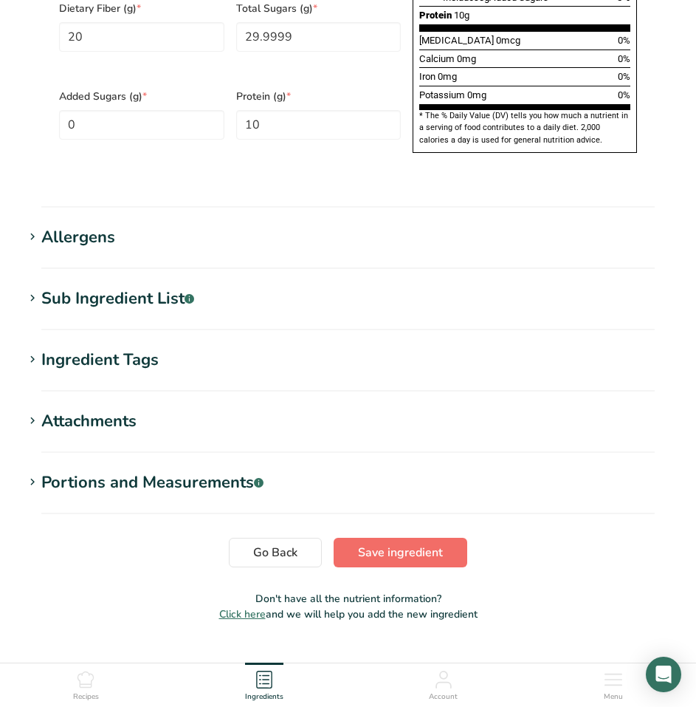
type input "99.9998"
click at [442, 543] on span "Save ingredient" at bounding box center [400, 552] width 85 height 18
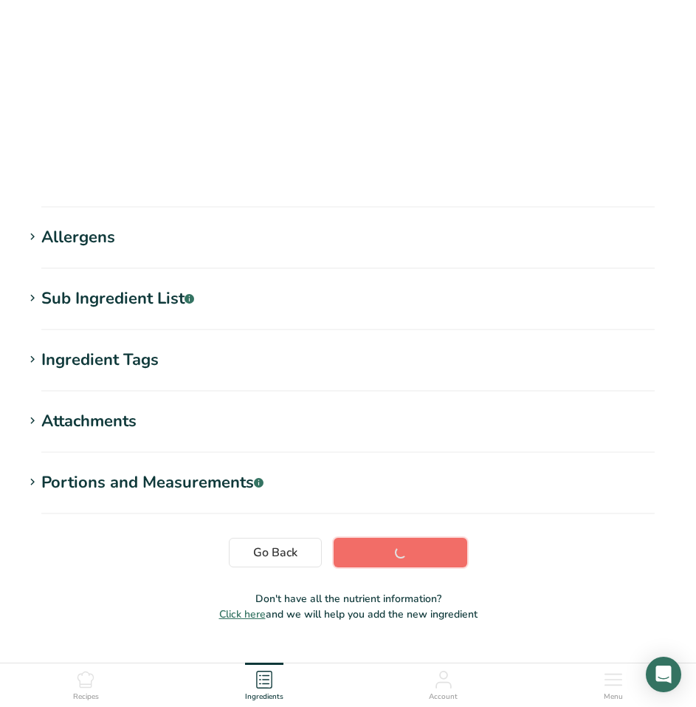
scroll to position [58, 0]
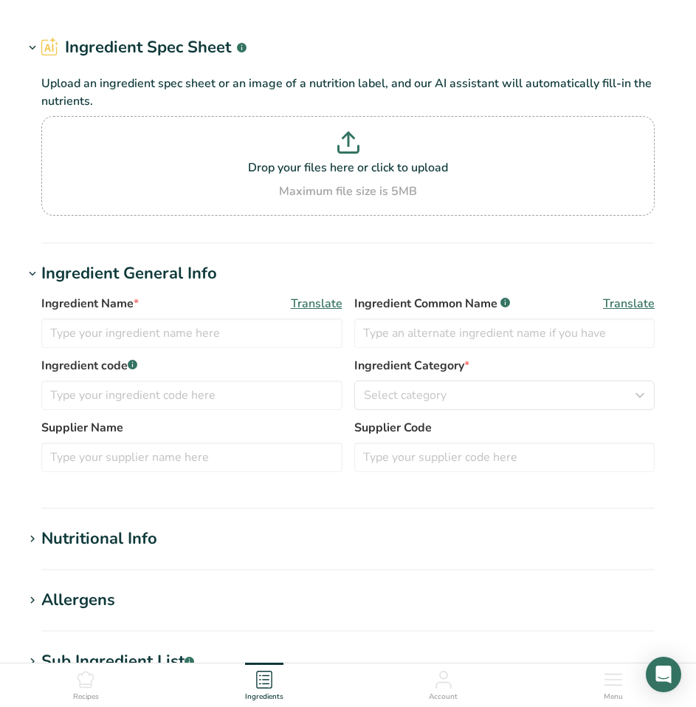
type input "Organic Beet Root"
type input "Red Beet Powder*"
type input "HQ Organics"
type input "BEEGND"
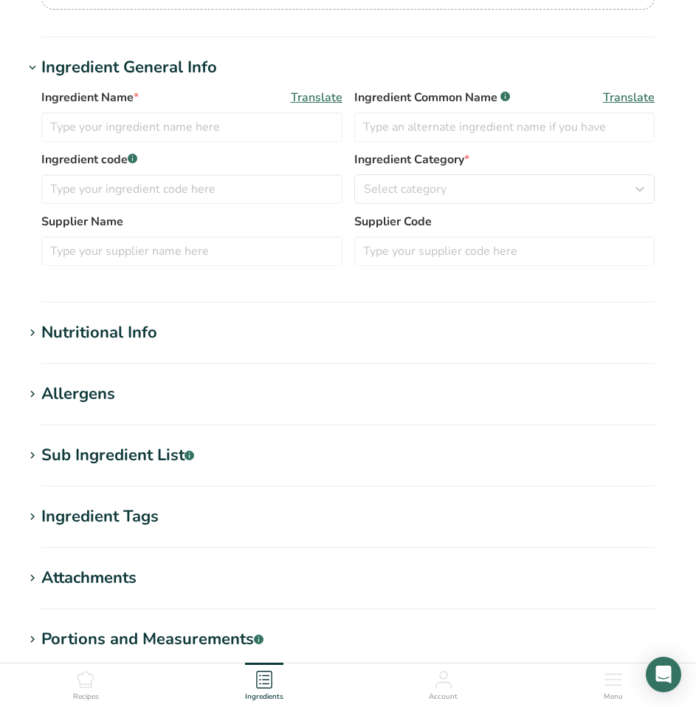
type input "Organic Garlic"
type input "Garlic (Granulated)*"
type input "HQ Organics"
type input "GARPWD"
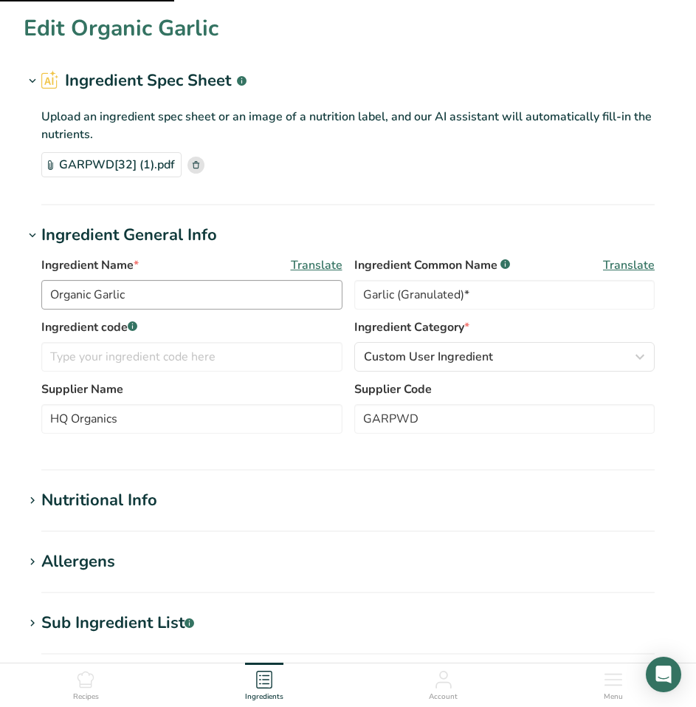
scroll to position [74, 0]
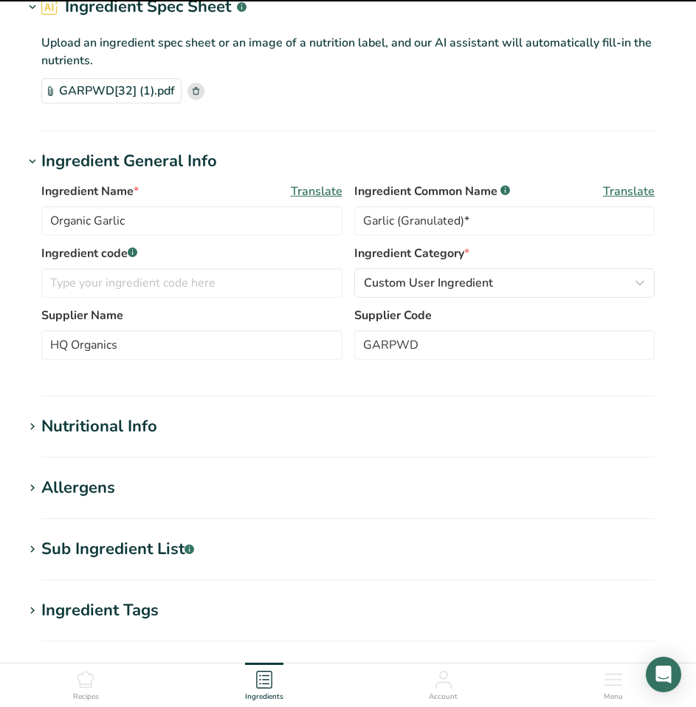
click at [149, 422] on div "Nutritional Info" at bounding box center [99, 426] width 116 height 24
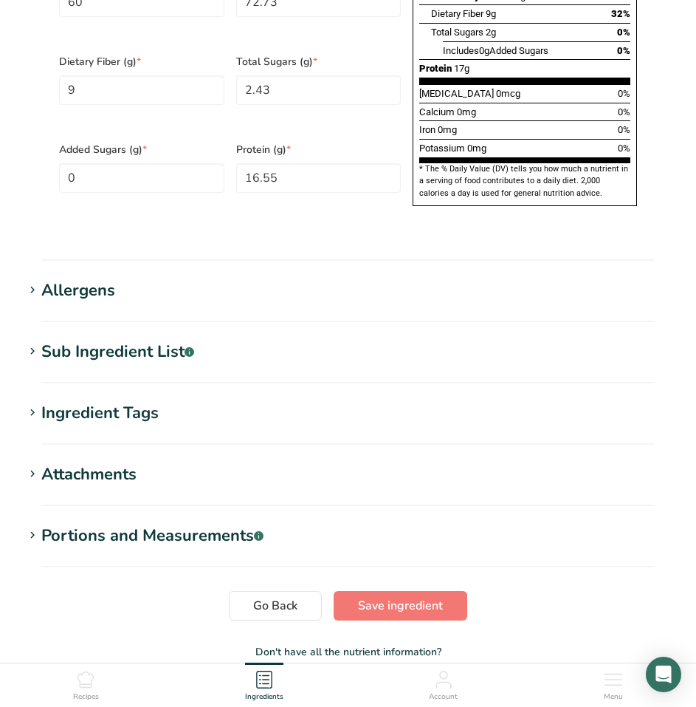
scroll to position [1013, 0]
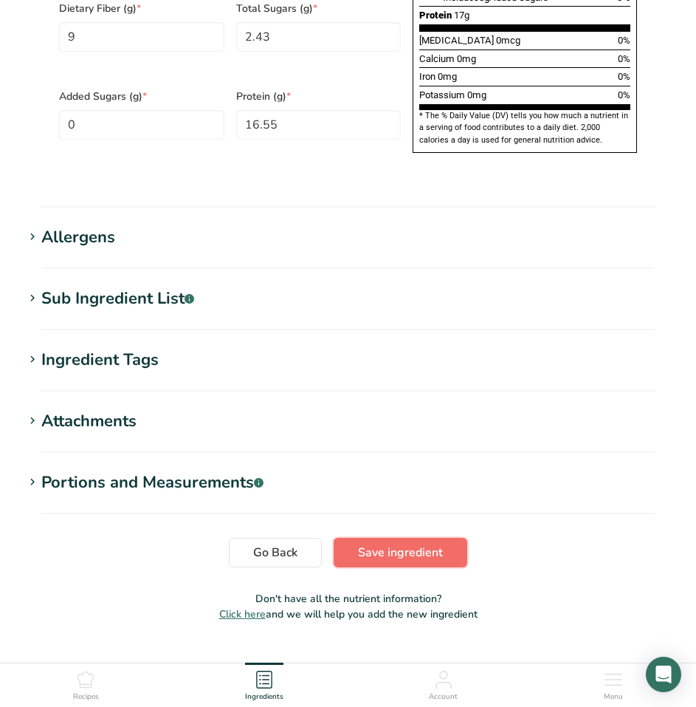
click at [430, 543] on span "Save ingredient" at bounding box center [400, 552] width 85 height 18
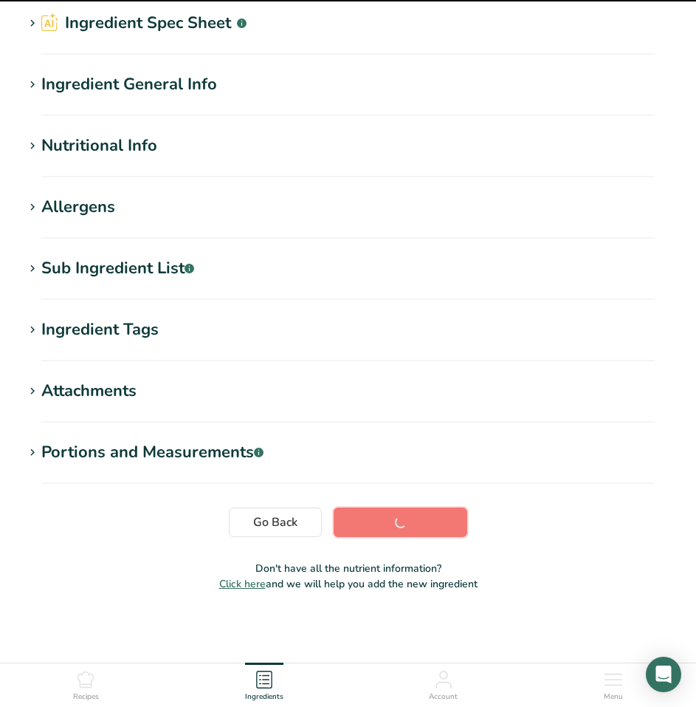
scroll to position [0, 0]
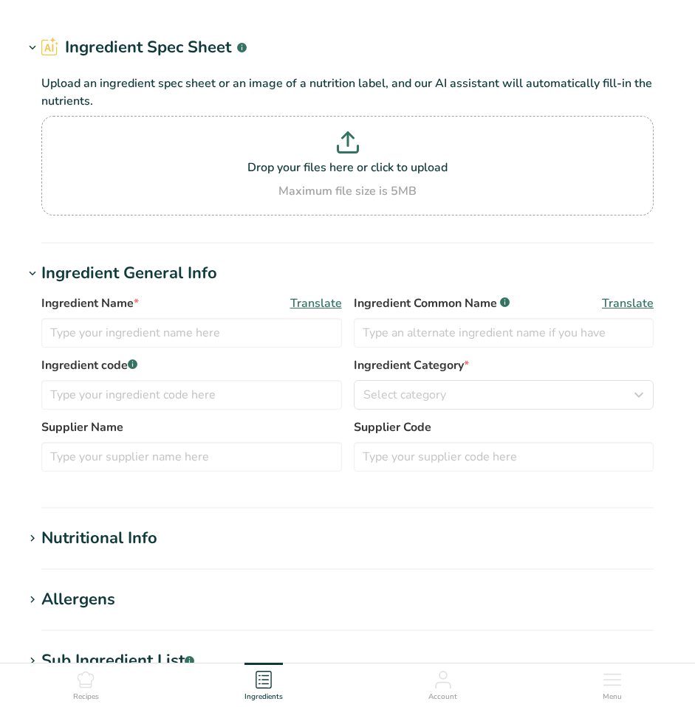
type input "Arrowroot flour"
type input "Arrowroot Flour"
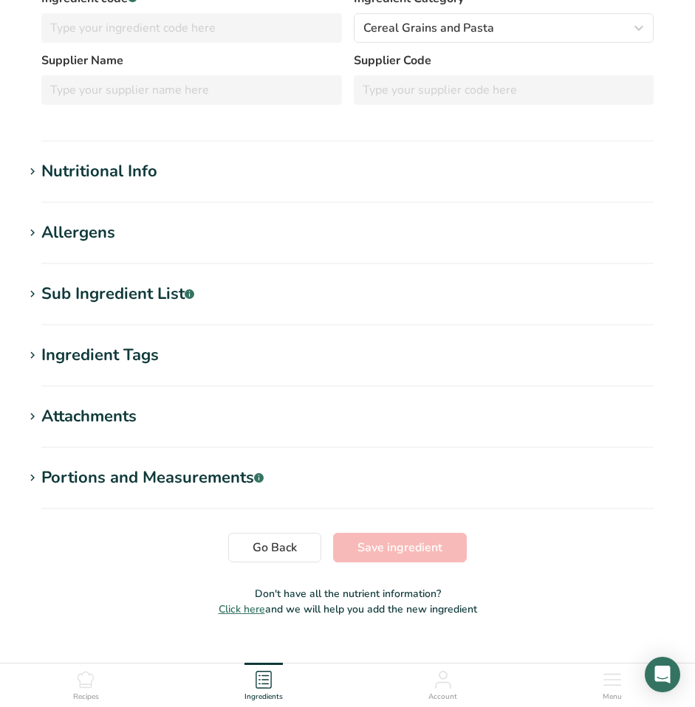
scroll to position [295, 0]
click at [87, 168] on div "Nutritional Info" at bounding box center [99, 171] width 116 height 24
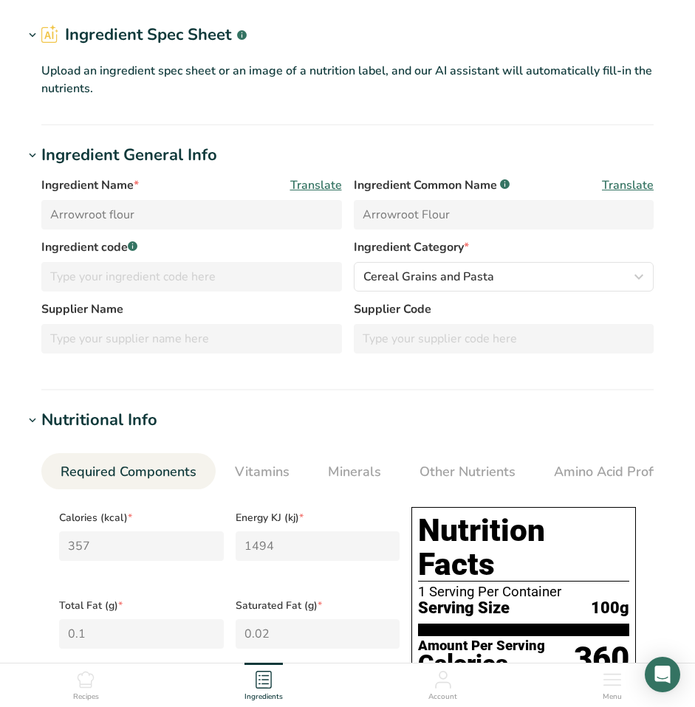
scroll to position [0, 0]
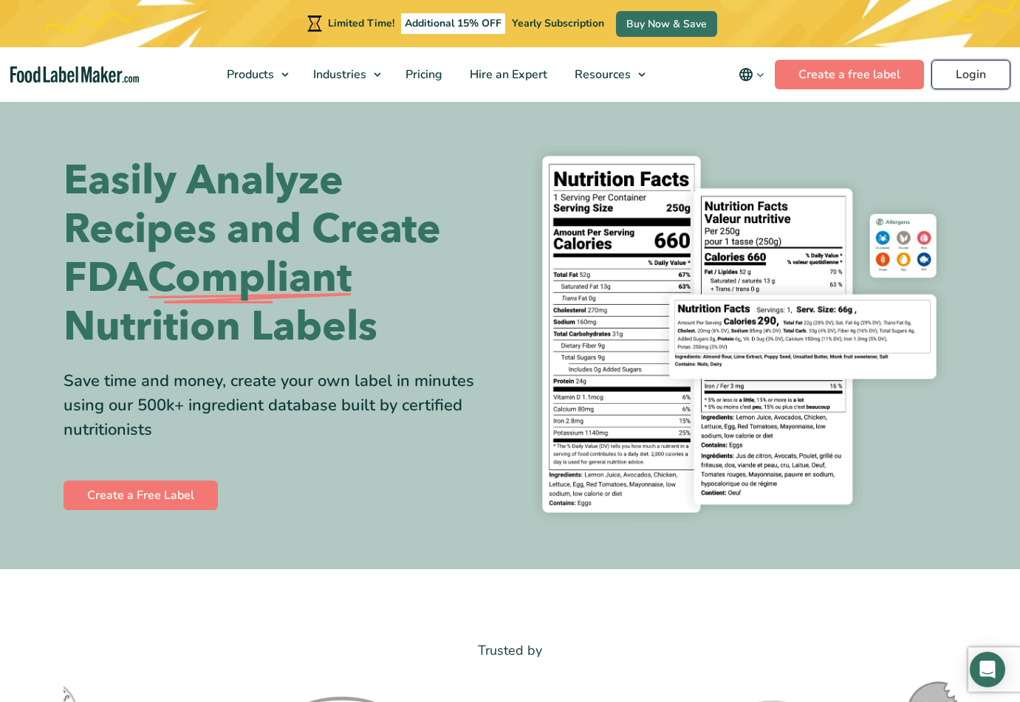
click at [972, 78] on link "Login" at bounding box center [970, 75] width 79 height 30
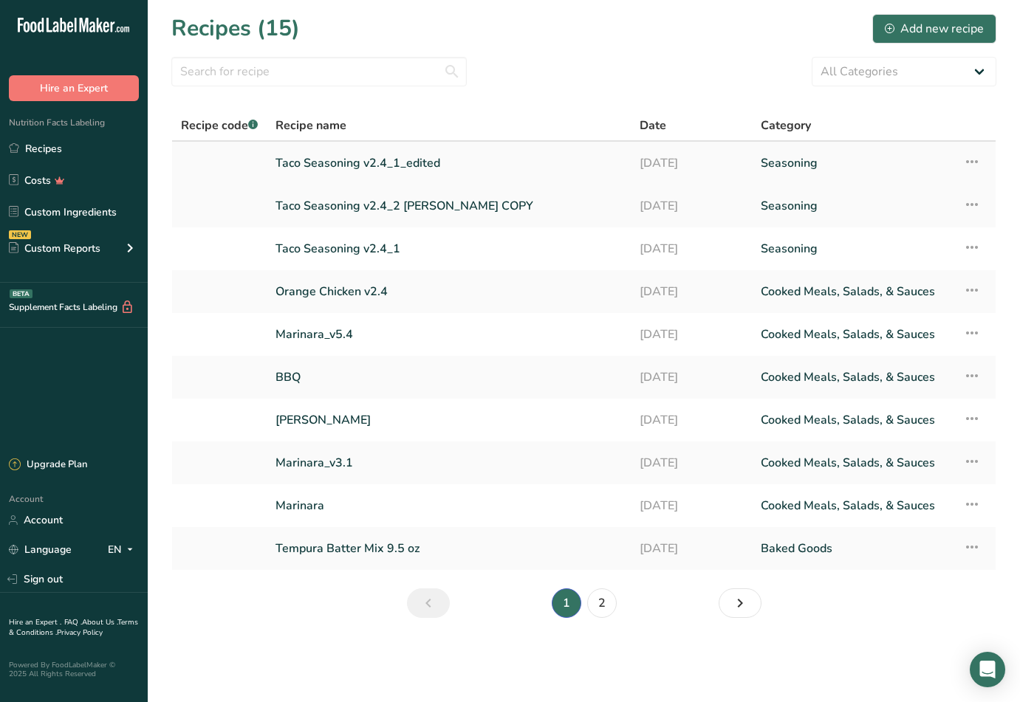
click at [416, 160] on link "Taco Seasoning v2.4_1_edited" at bounding box center [448, 163] width 346 height 31
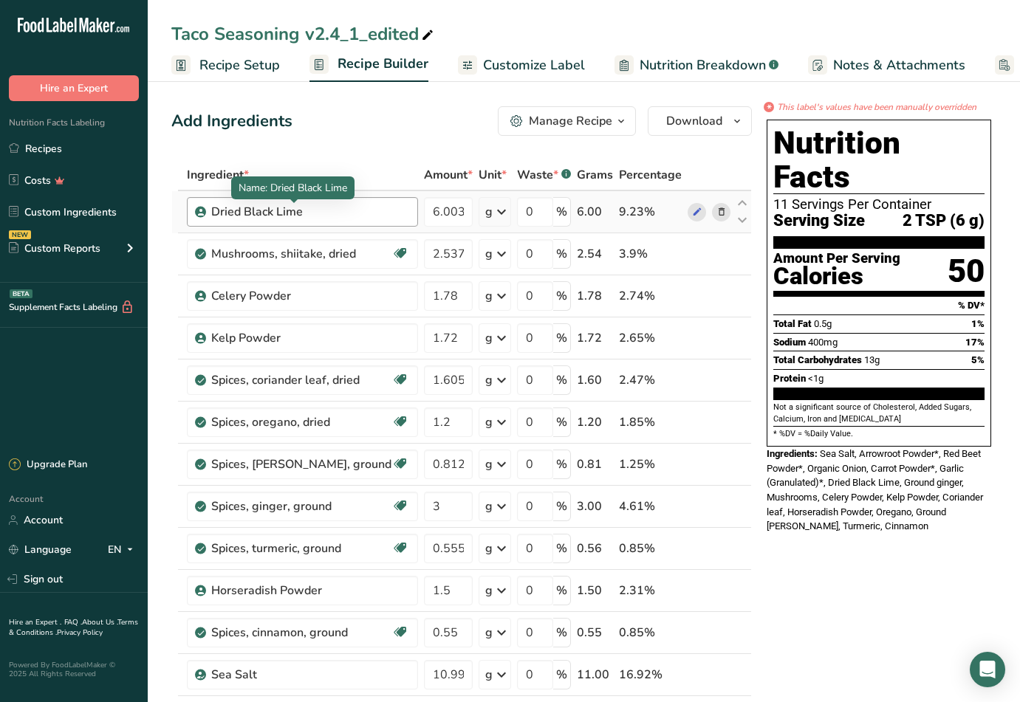
click at [307, 207] on div "Dried Black Lime" at bounding box center [303, 212] width 185 height 18
click at [698, 210] on icon at bounding box center [697, 213] width 10 height 16
click at [584, 122] on div "Manage Recipe" at bounding box center [570, 121] width 83 height 18
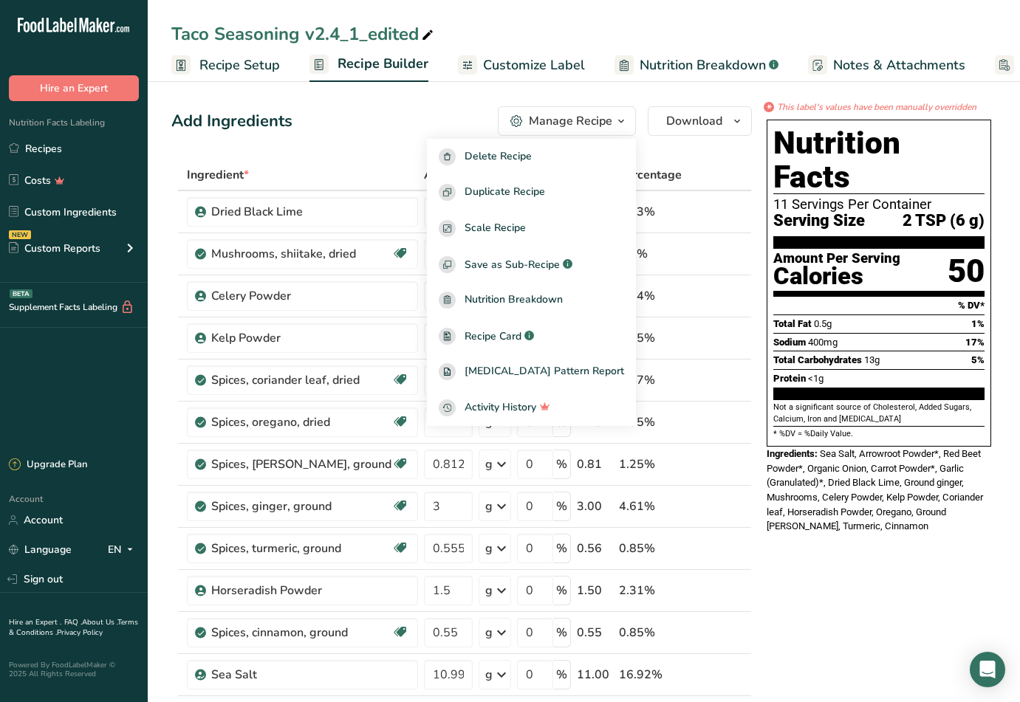
click at [382, 127] on div "Add Ingredients Manage Recipe Delete Recipe Duplicate Recipe Scale Recipe Save …" at bounding box center [461, 121] width 580 height 30
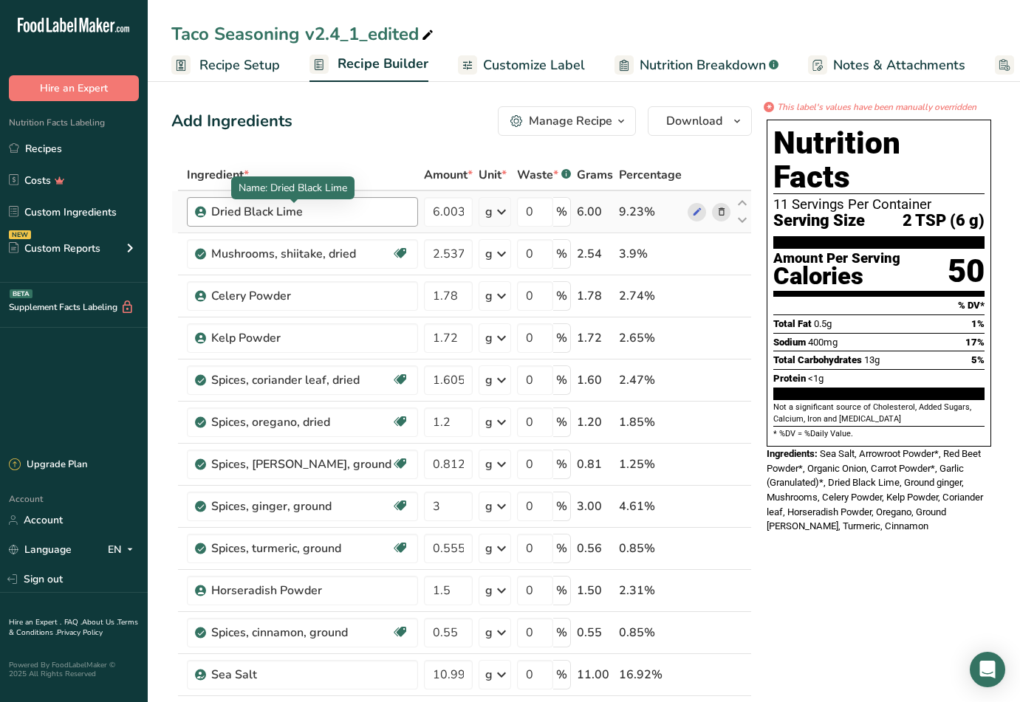
click at [306, 212] on div "Dried Black Lime" at bounding box center [303, 212] width 185 height 18
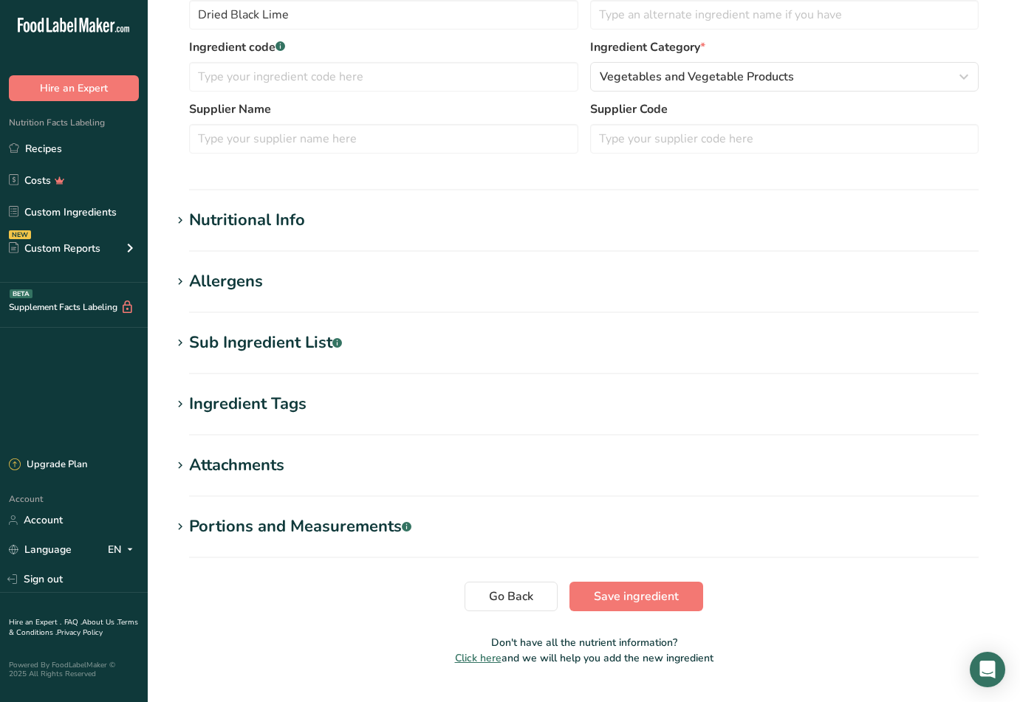
scroll to position [295, 0]
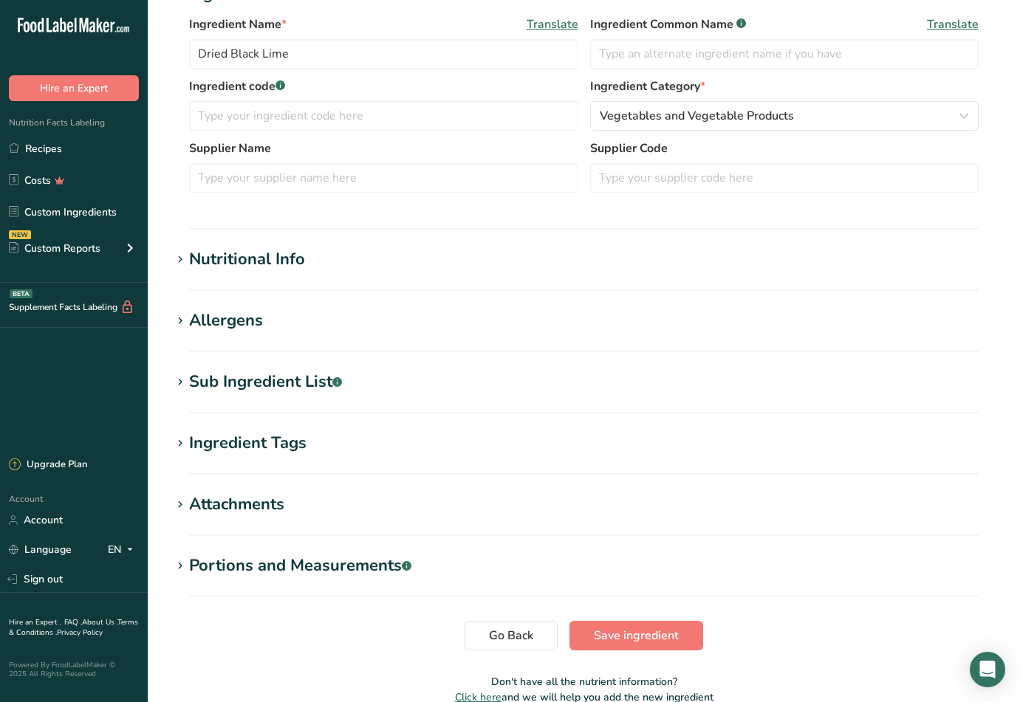
click at [297, 256] on div "Nutritional Info" at bounding box center [247, 259] width 116 height 24
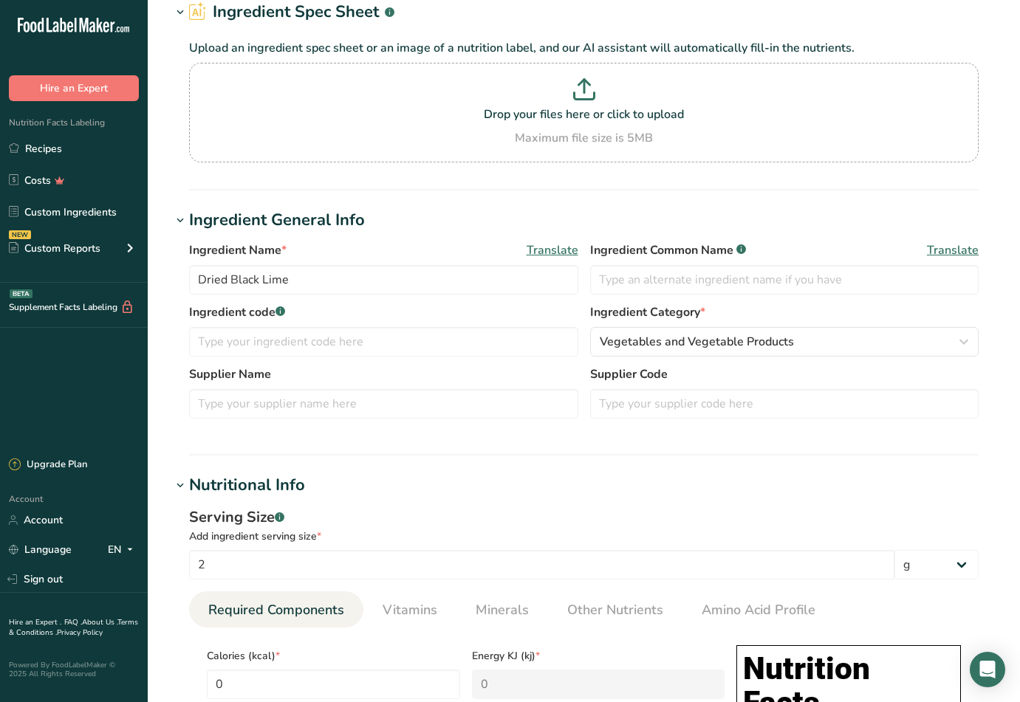
scroll to position [0, 0]
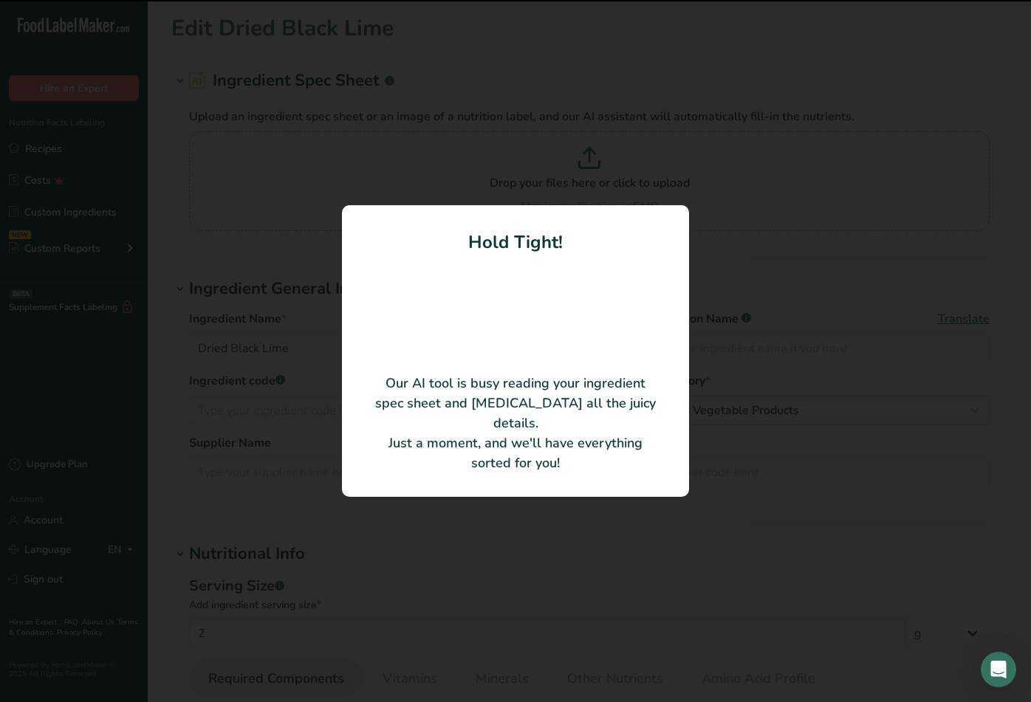
type input "Organic Black Lime Powder"
type input "BIO BREEZE [GEOGRAPHIC_DATA]"
type Carbohydrates "0"
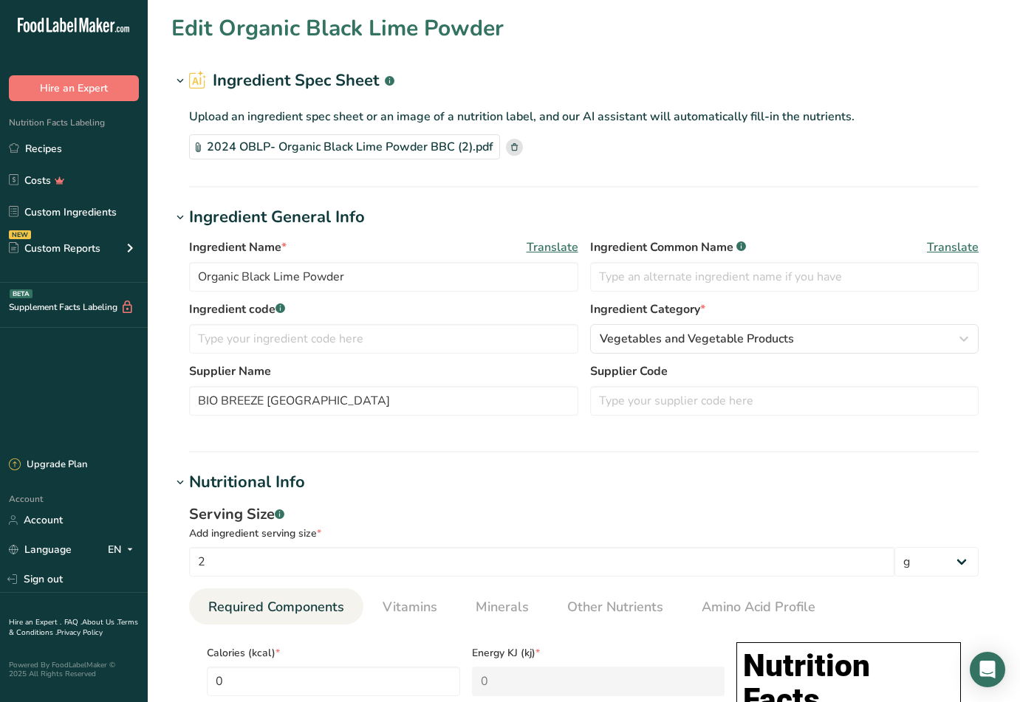
scroll to position [74, 0]
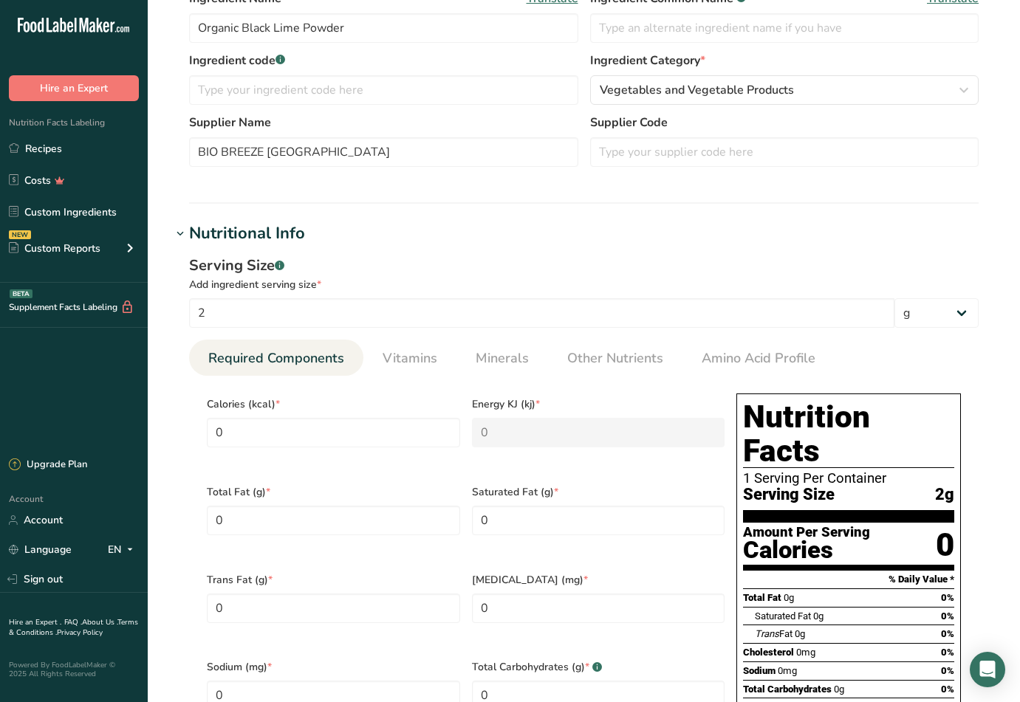
scroll to position [295, 0]
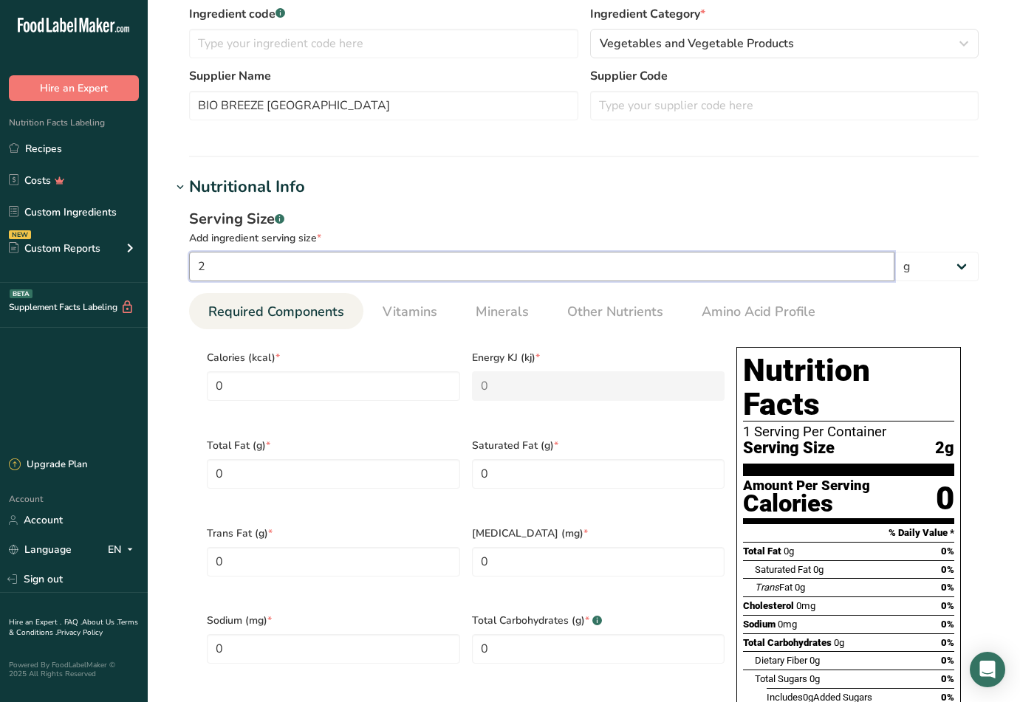
drag, startPoint x: 241, startPoint y: 269, endPoint x: 134, endPoint y: 269, distance: 107.1
click at [134, 269] on div ".a-20{fill:#fff;} Hire an Expert Nutrition Facts Labeling Recipes Costs Custom …" at bounding box center [510, 549] width 1020 height 1688
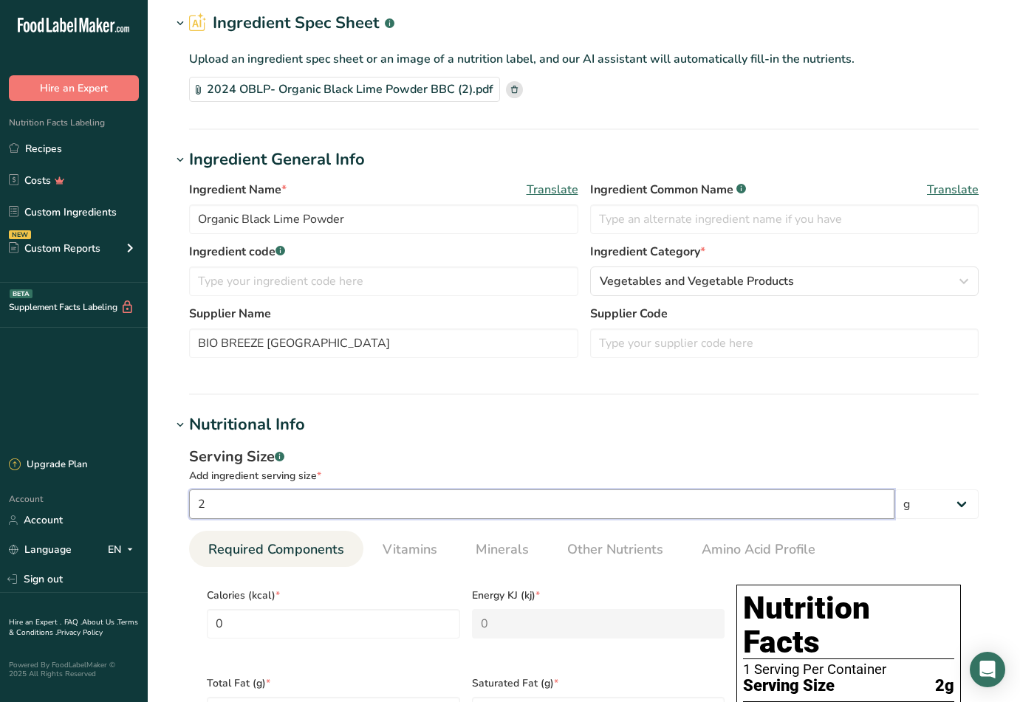
scroll to position [0, 0]
